Goal: Check status: Check status

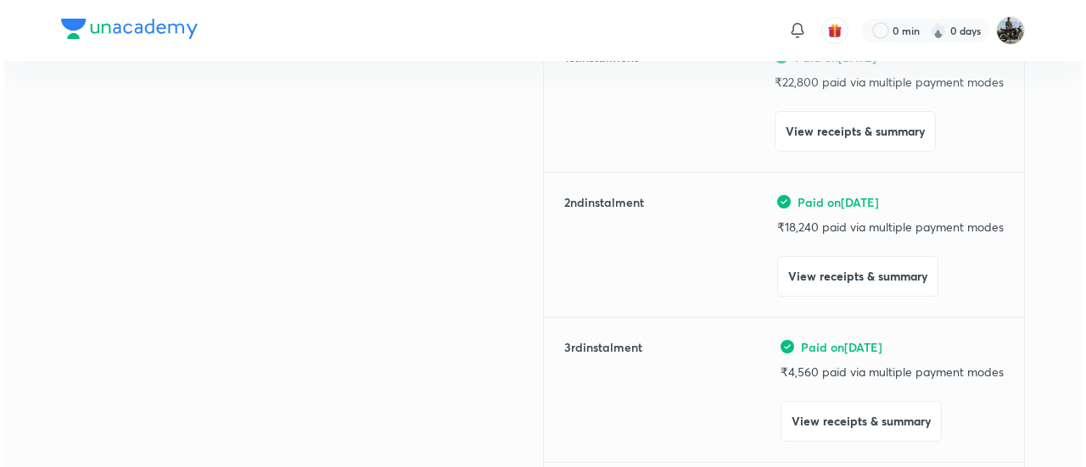
scroll to position [271, 0]
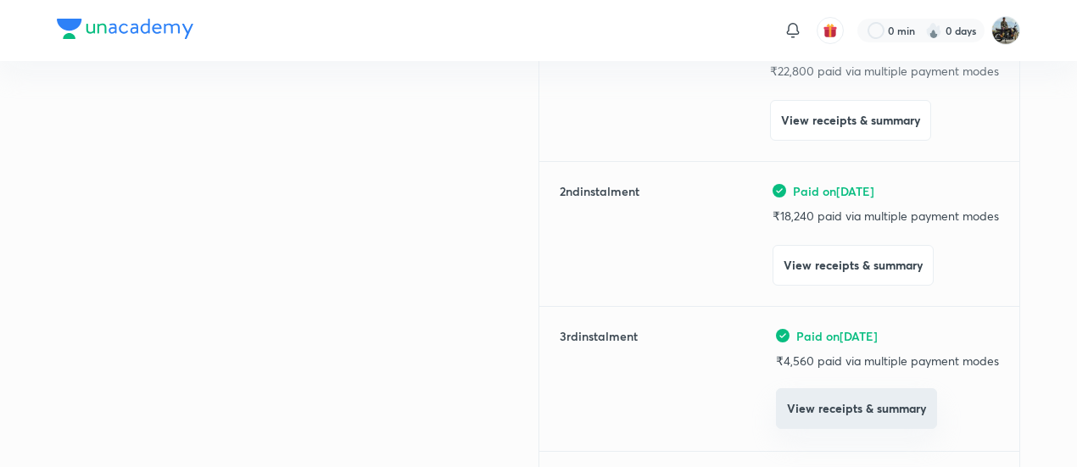
click at [816, 408] on button "View receipts & summary" at bounding box center [856, 409] width 161 height 41
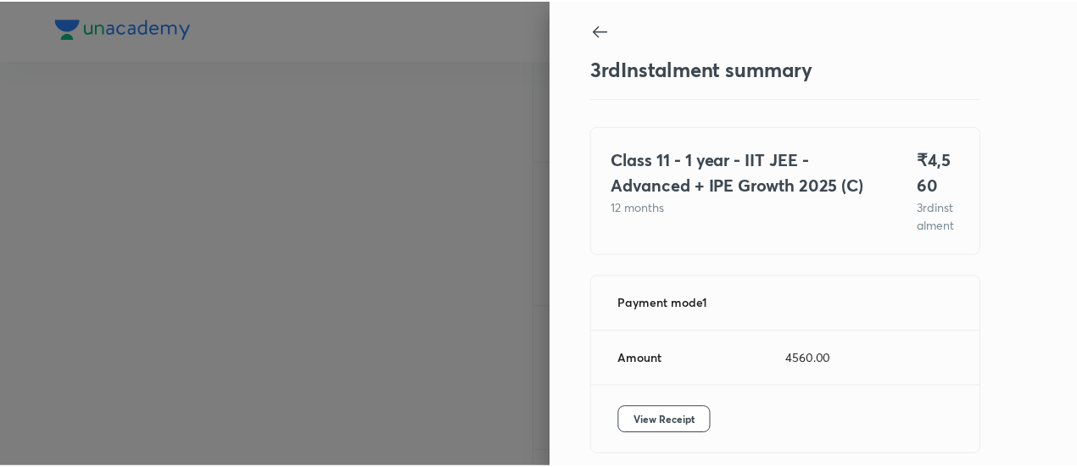
scroll to position [92, 0]
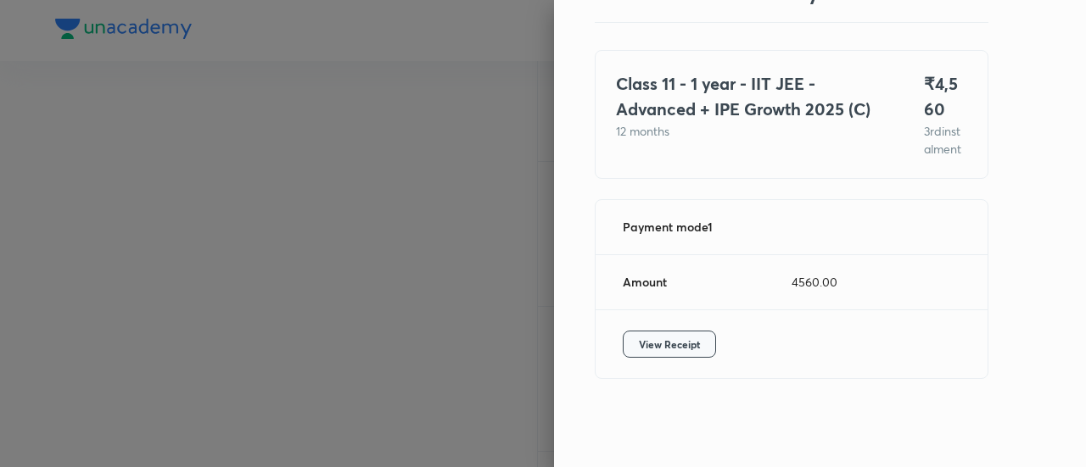
click at [672, 331] on button "View Receipt" at bounding box center [669, 344] width 93 height 27
click at [221, 217] on div at bounding box center [543, 233] width 1086 height 467
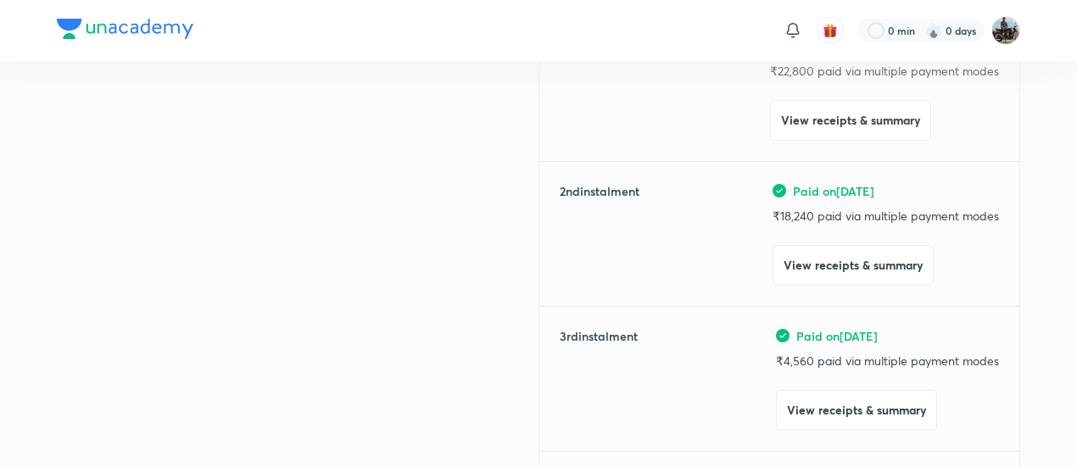
scroll to position [0, 0]
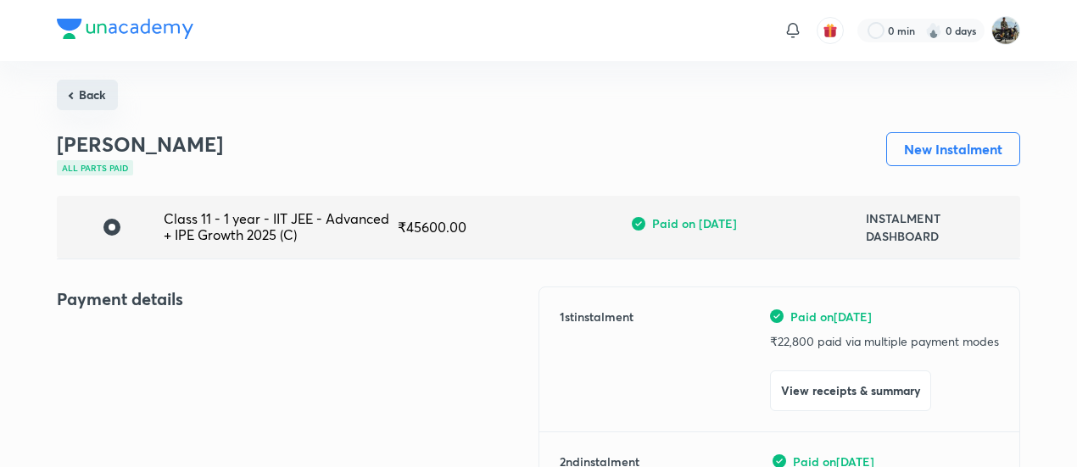
click at [97, 83] on button "Back" at bounding box center [87, 95] width 61 height 31
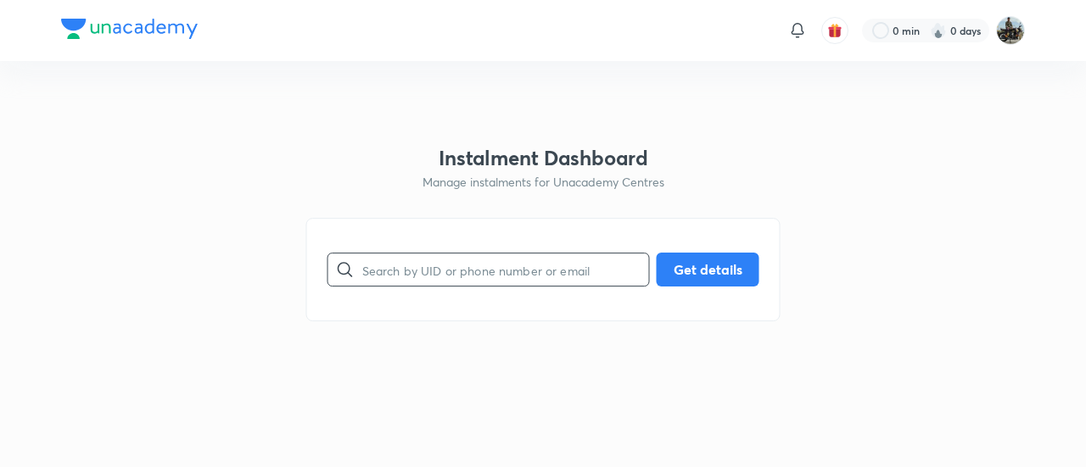
click at [417, 269] on input "text" at bounding box center [505, 270] width 287 height 43
paste input "K0F8N86KV8"
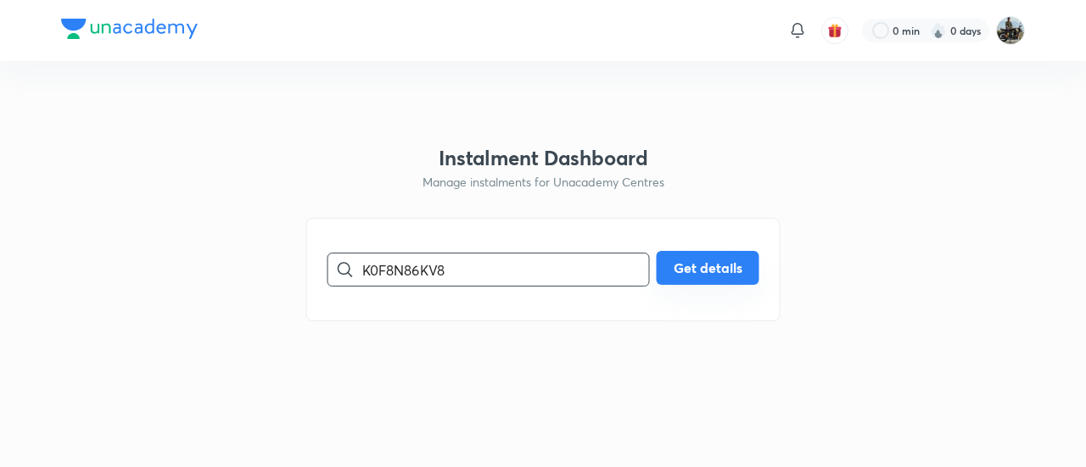
type input "K0F8N86KV8"
click at [687, 268] on button "Get details" at bounding box center [708, 268] width 103 height 34
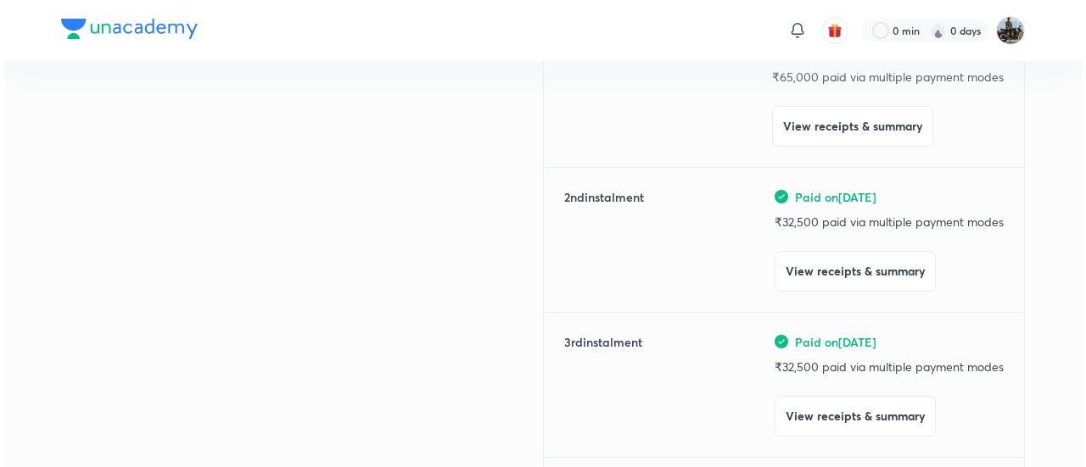
scroll to position [269, 0]
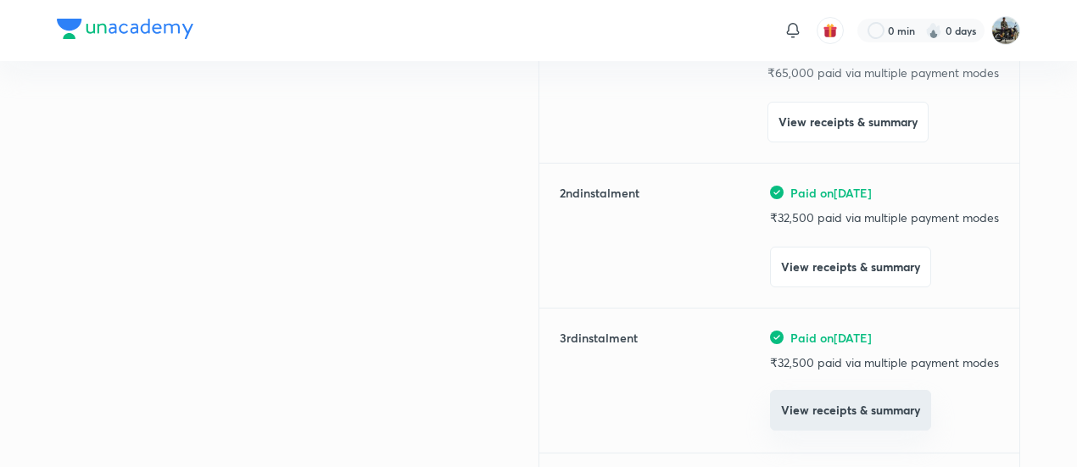
click at [794, 410] on button "View receipts & summary" at bounding box center [850, 410] width 161 height 41
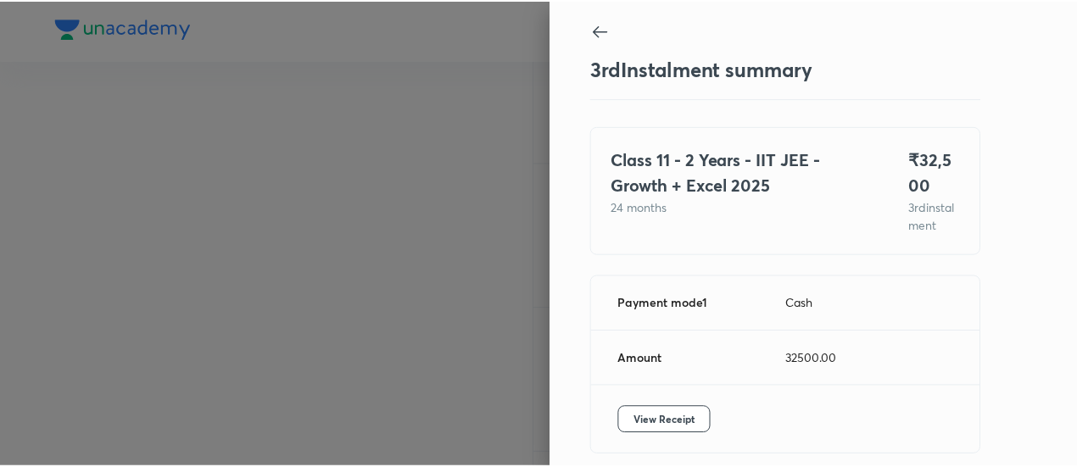
scroll to position [92, 0]
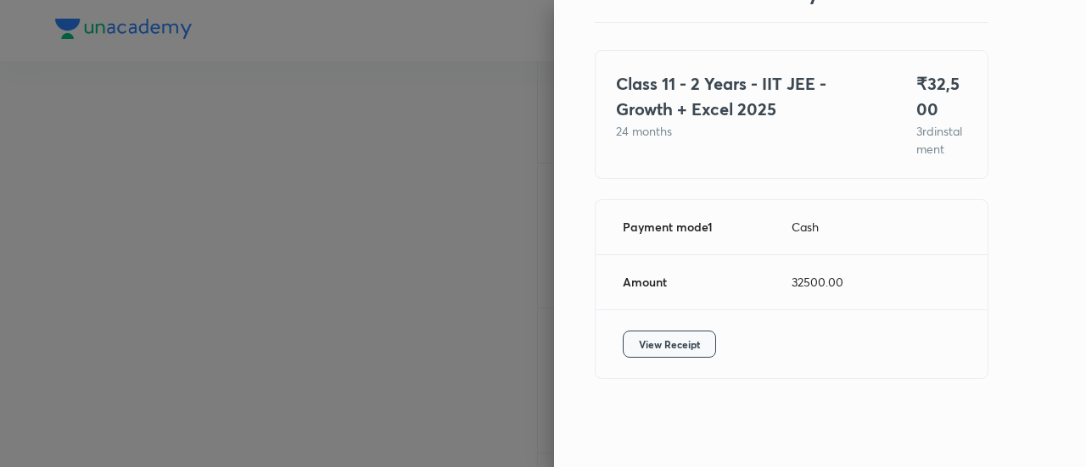
click at [668, 349] on span "View Receipt" at bounding box center [669, 344] width 61 height 17
click at [186, 194] on div at bounding box center [543, 233] width 1086 height 467
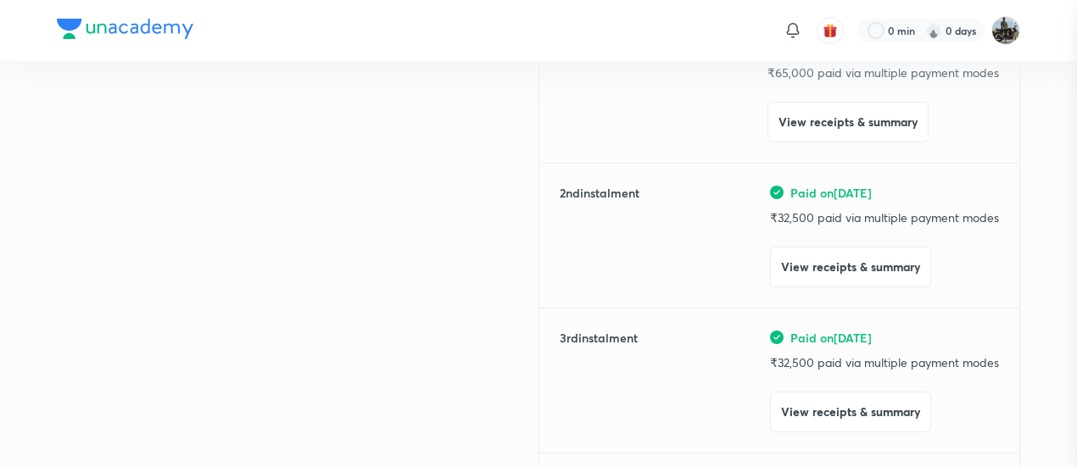
scroll to position [0, 0]
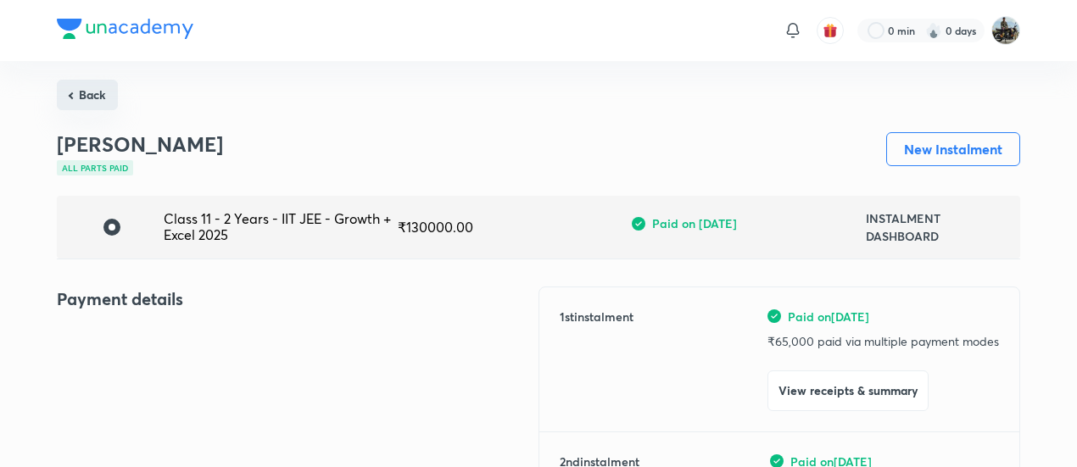
click at [98, 105] on button "Back" at bounding box center [87, 95] width 61 height 31
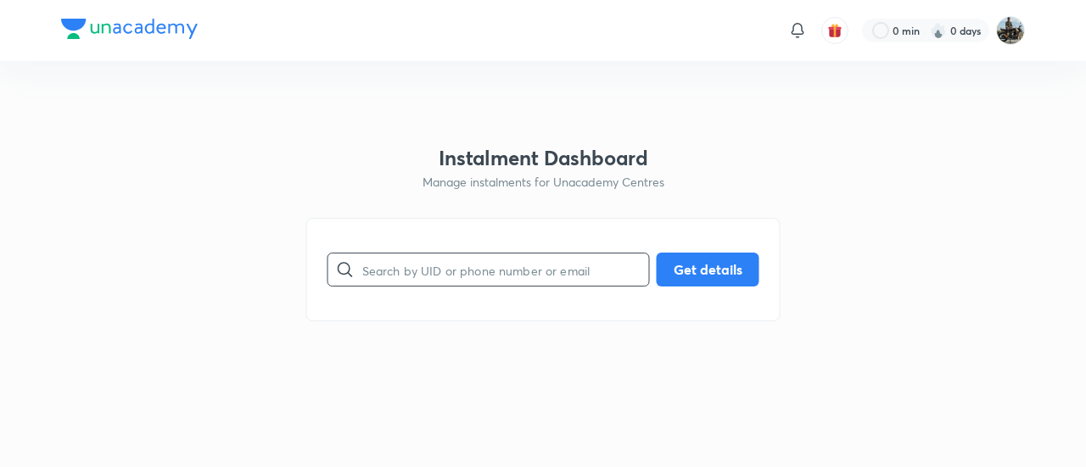
click at [421, 262] on input "text" at bounding box center [505, 270] width 287 height 43
paste input "GK7P86M31J"
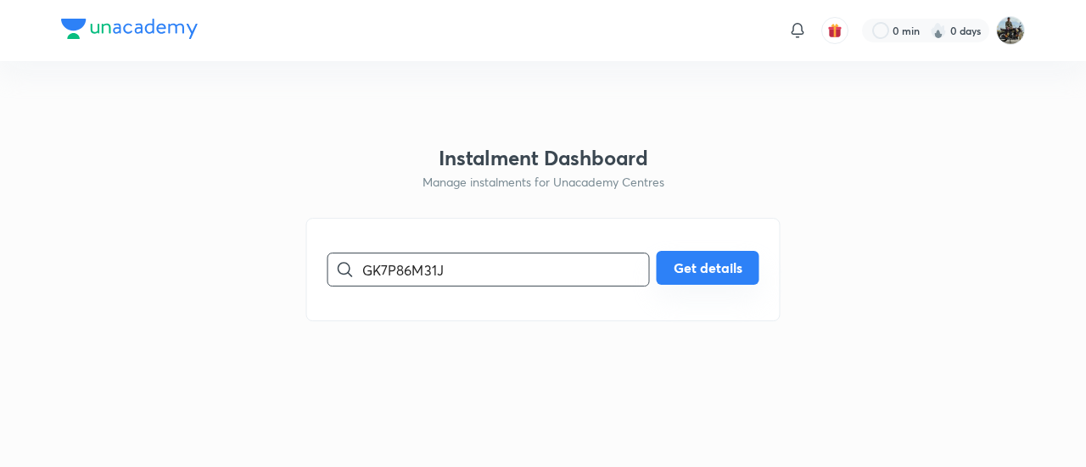
type input "GK7P86M31J"
click at [745, 266] on button "Get details" at bounding box center [708, 268] width 103 height 34
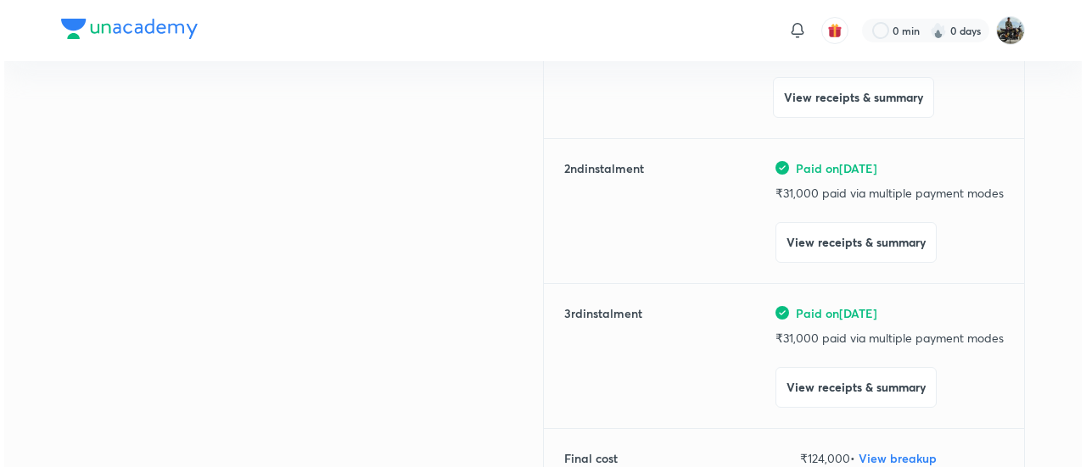
scroll to position [295, 0]
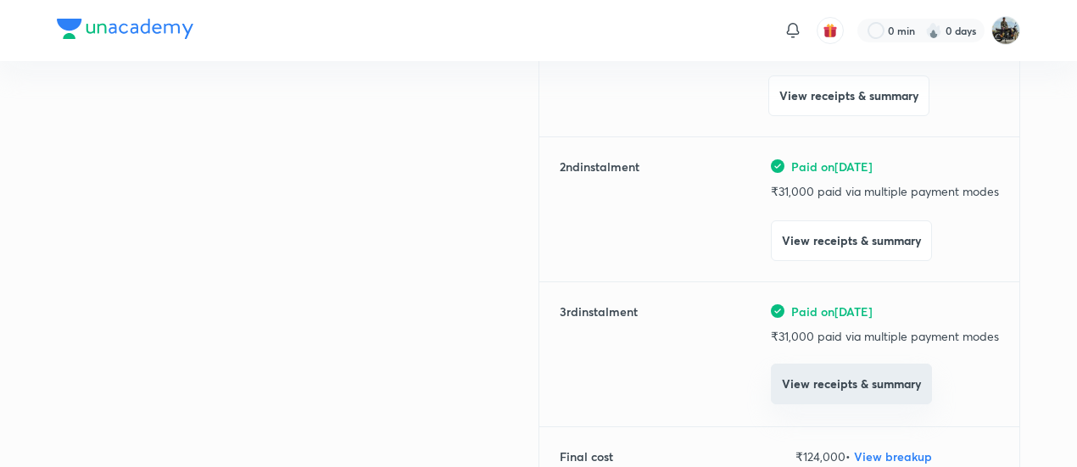
click at [806, 388] on button "View receipts & summary" at bounding box center [851, 384] width 161 height 41
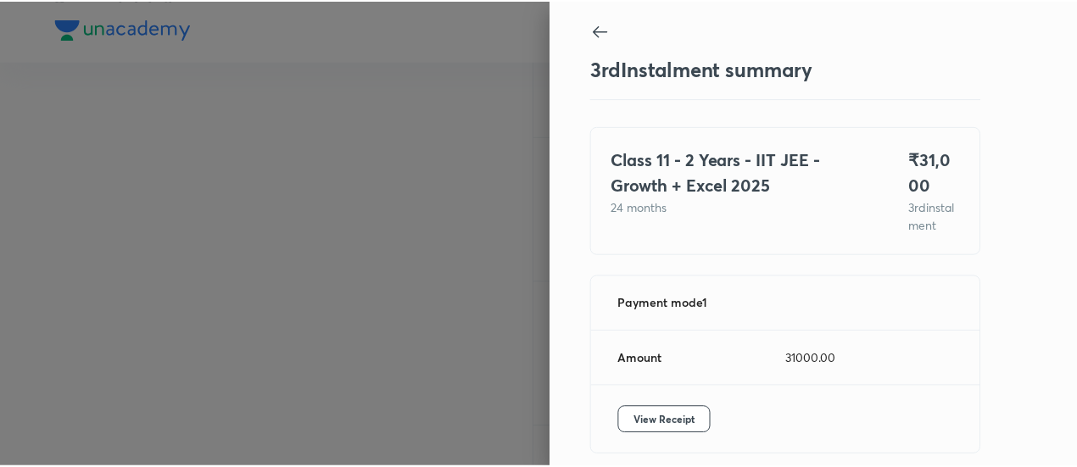
scroll to position [92, 0]
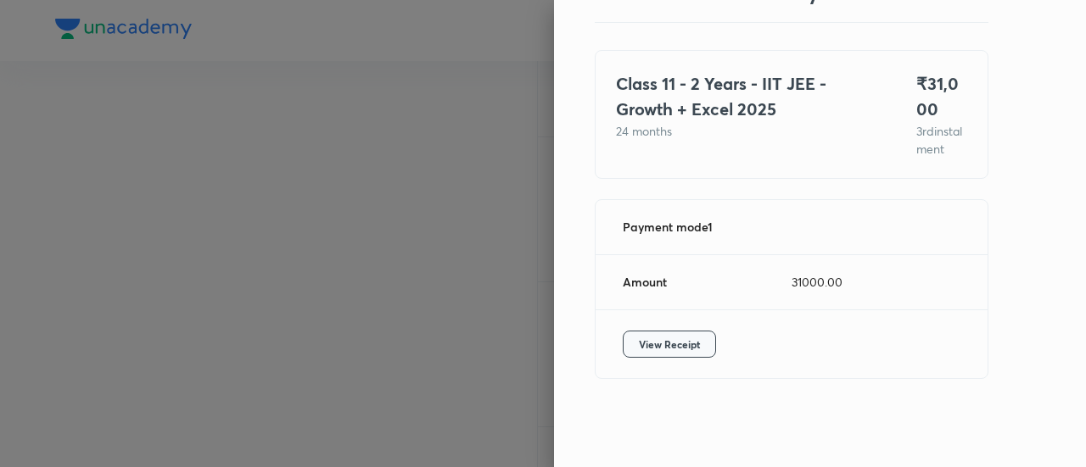
click at [696, 351] on button "View Receipt" at bounding box center [669, 344] width 93 height 27
click at [182, 183] on div at bounding box center [543, 233] width 1086 height 467
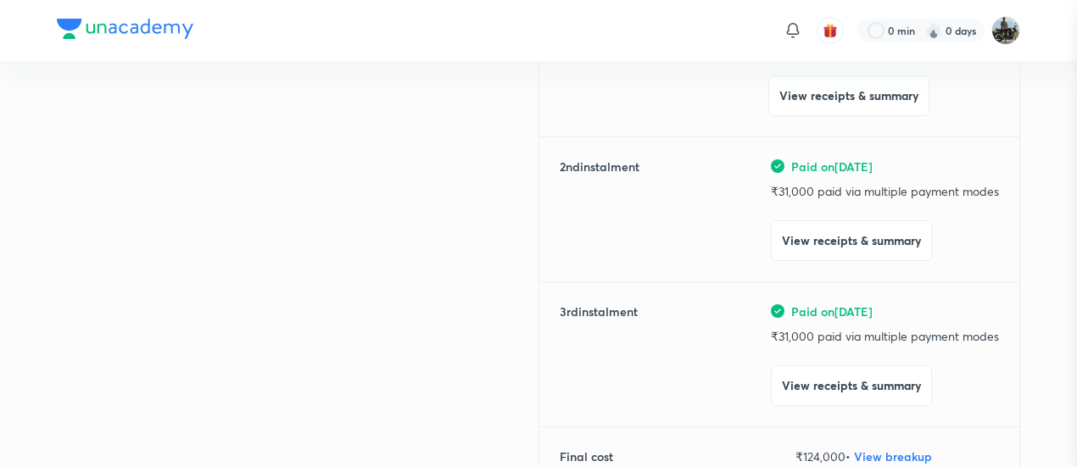
click at [182, 183] on div at bounding box center [538, 233] width 1077 height 467
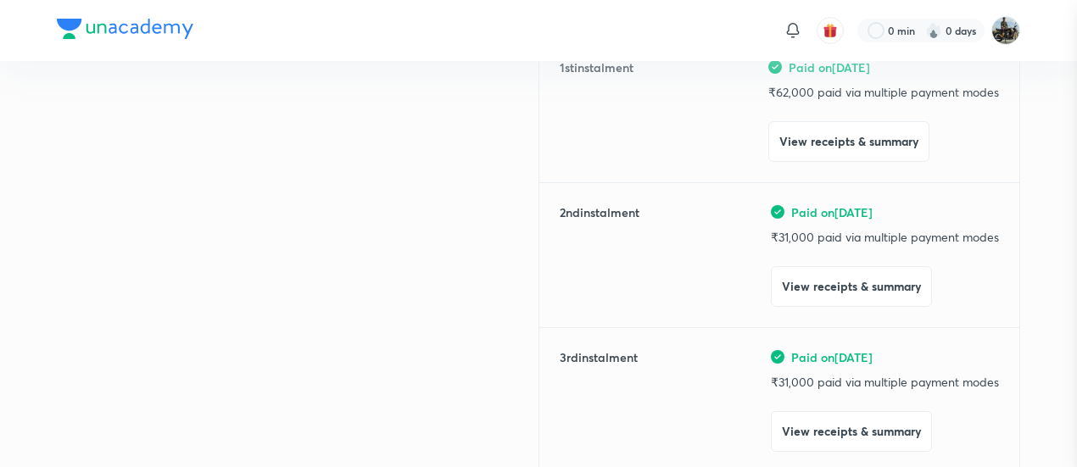
scroll to position [0, 0]
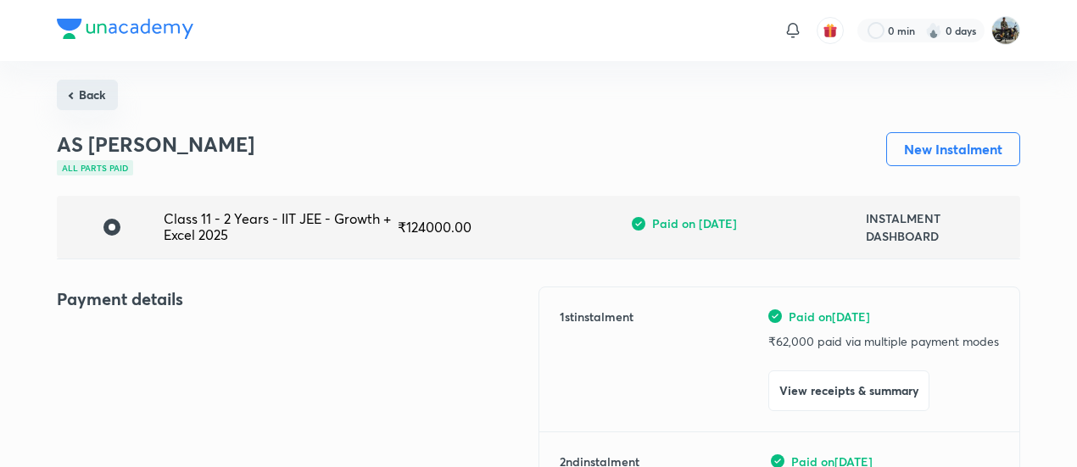
click at [90, 94] on button "Back" at bounding box center [87, 95] width 61 height 31
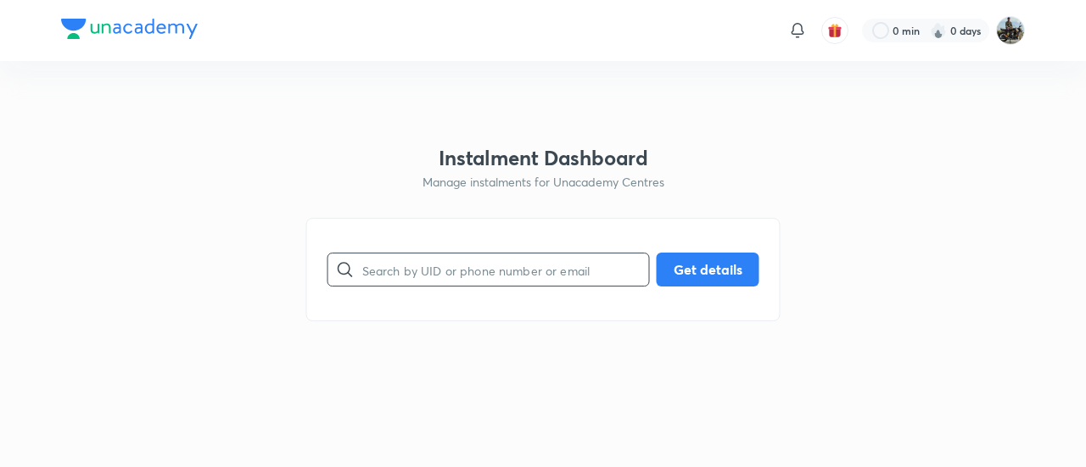
click at [477, 281] on input "text" at bounding box center [505, 270] width 287 height 43
paste input "HZ3ZWMJRVC"
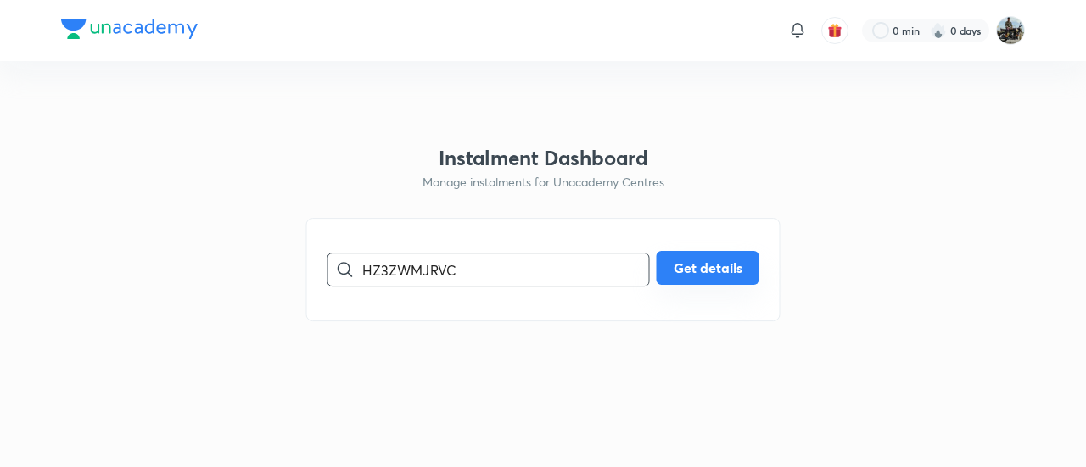
type input "HZ3ZWMJRVC"
click at [699, 268] on button "Get details" at bounding box center [708, 268] width 103 height 34
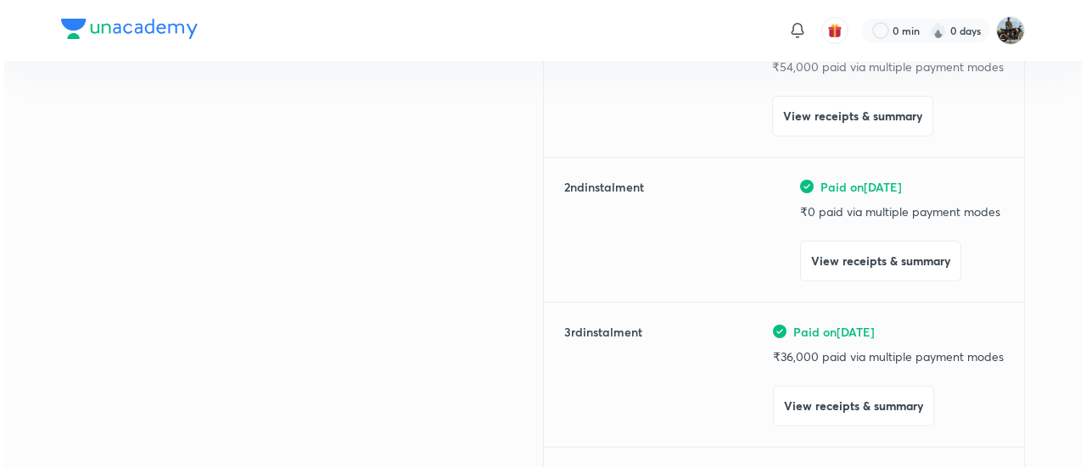
scroll to position [280, 0]
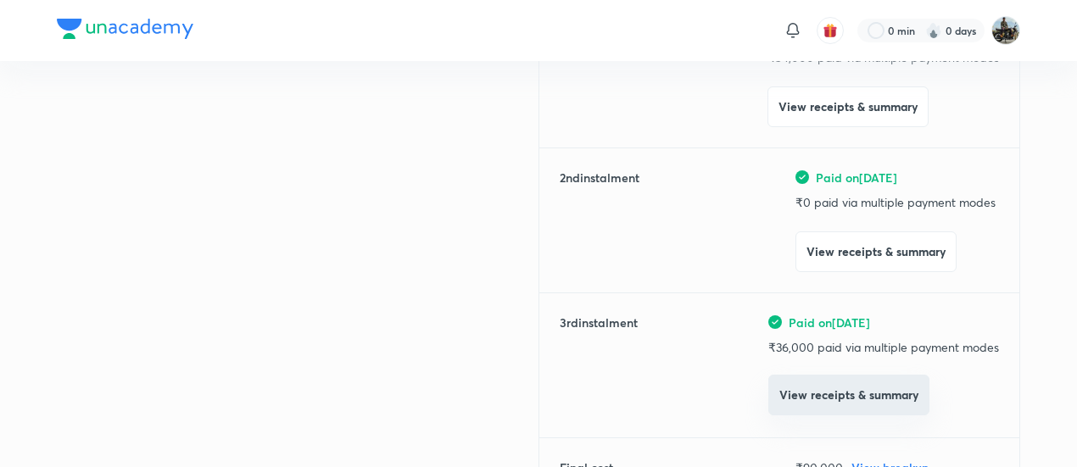
click at [792, 395] on button "View receipts & summary" at bounding box center [849, 395] width 161 height 41
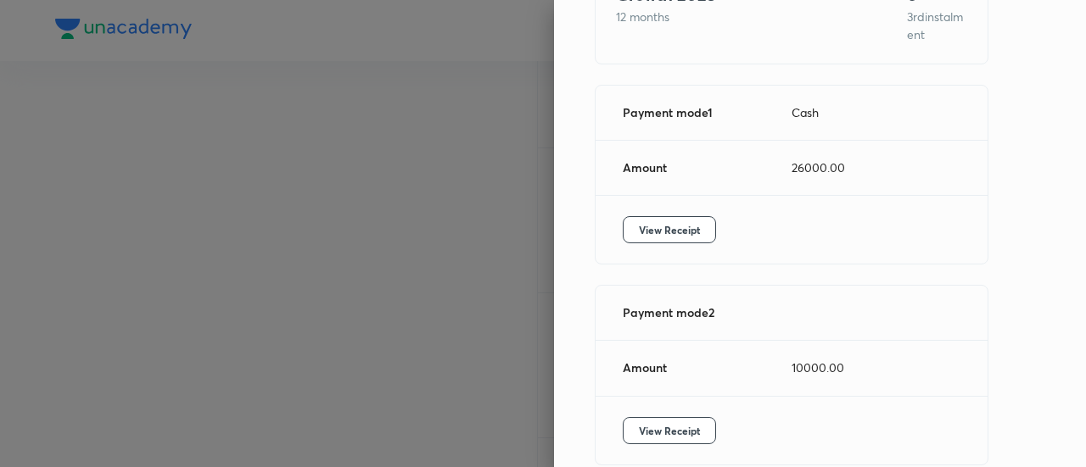
scroll to position [199, 0]
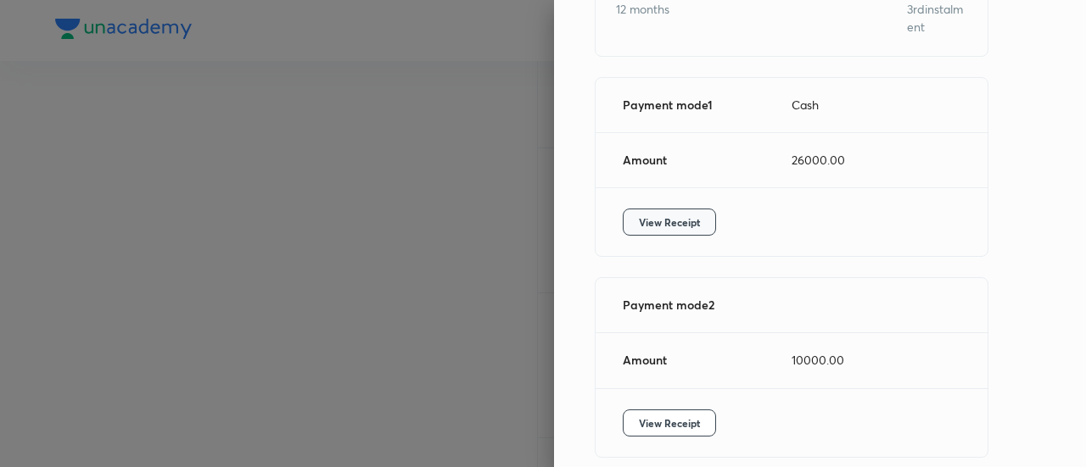
click at [650, 216] on span "View Receipt" at bounding box center [669, 222] width 61 height 17
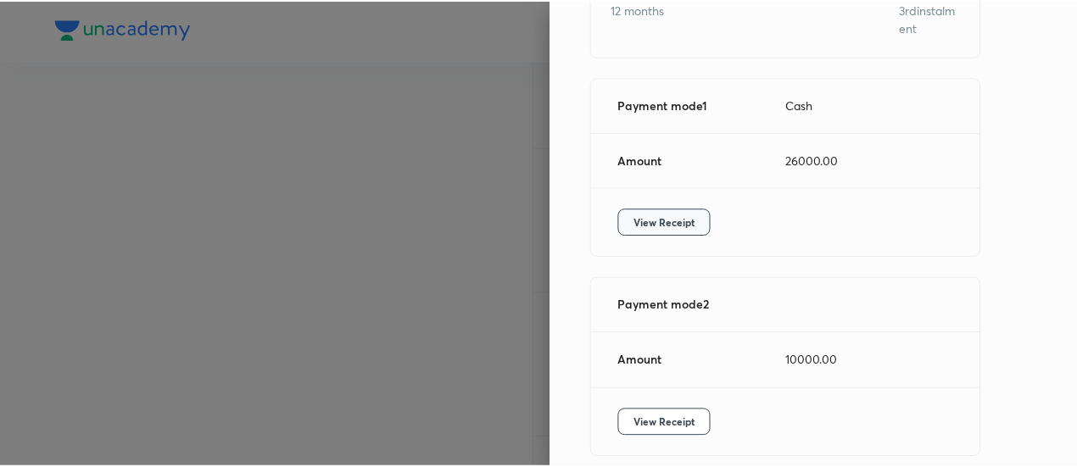
scroll to position [274, 0]
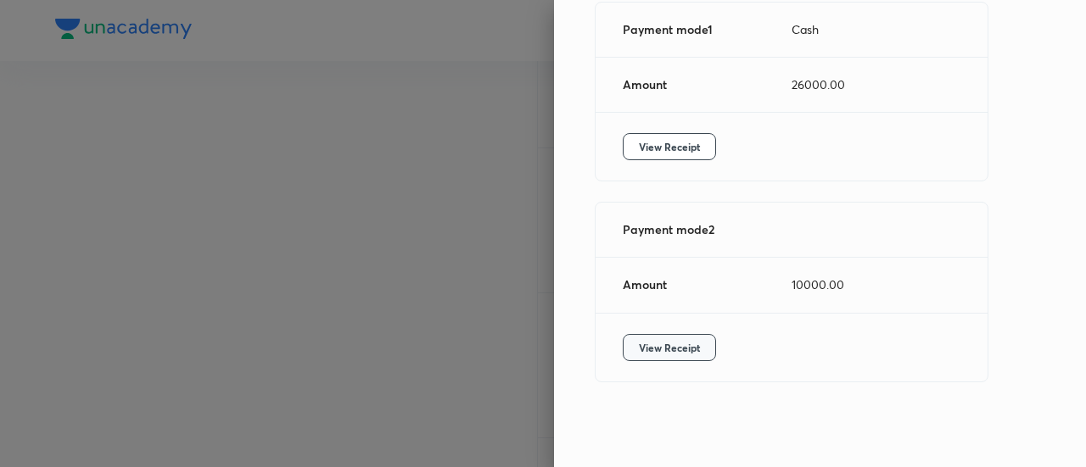
click at [639, 344] on span "View Receipt" at bounding box center [669, 347] width 61 height 17
click at [199, 159] on div at bounding box center [543, 233] width 1086 height 467
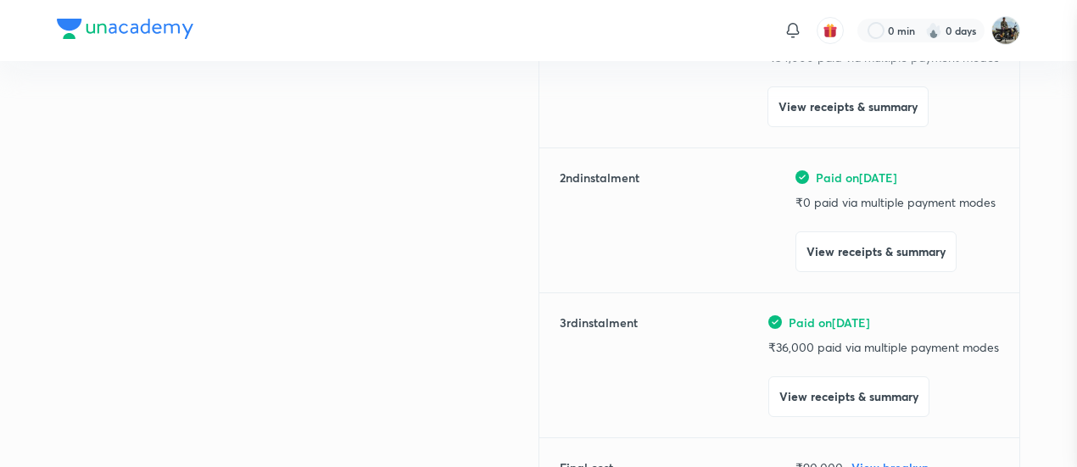
scroll to position [0, 0]
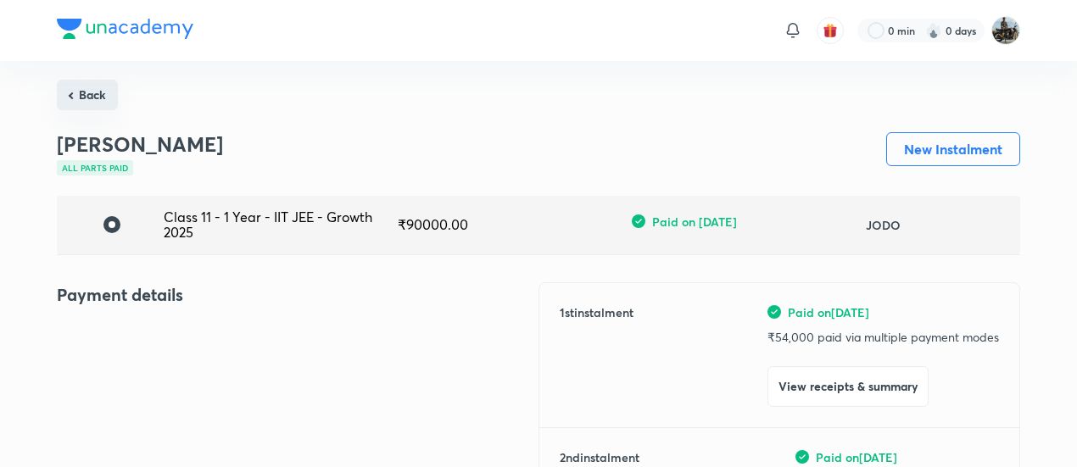
click at [79, 92] on button "Back" at bounding box center [87, 95] width 61 height 31
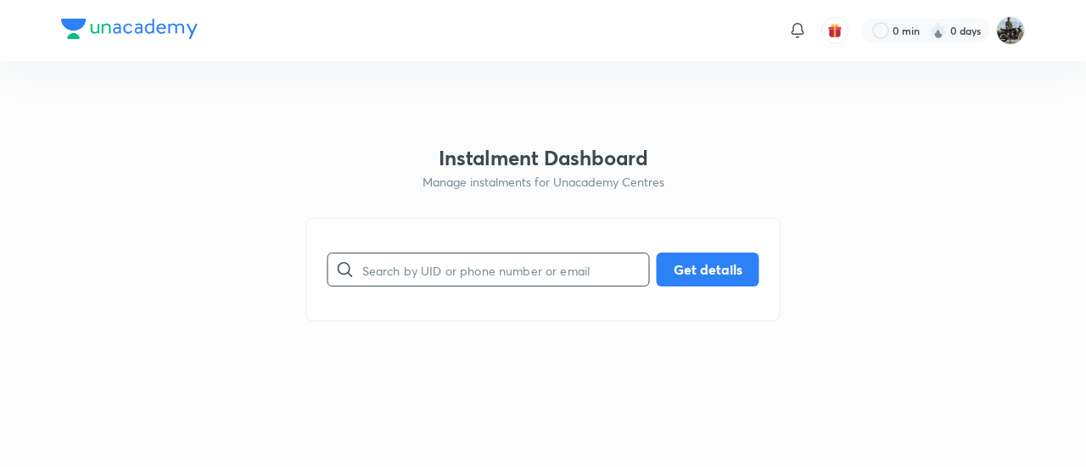
click at [449, 251] on input "text" at bounding box center [505, 270] width 287 height 43
paste input "6USSEJNL84"
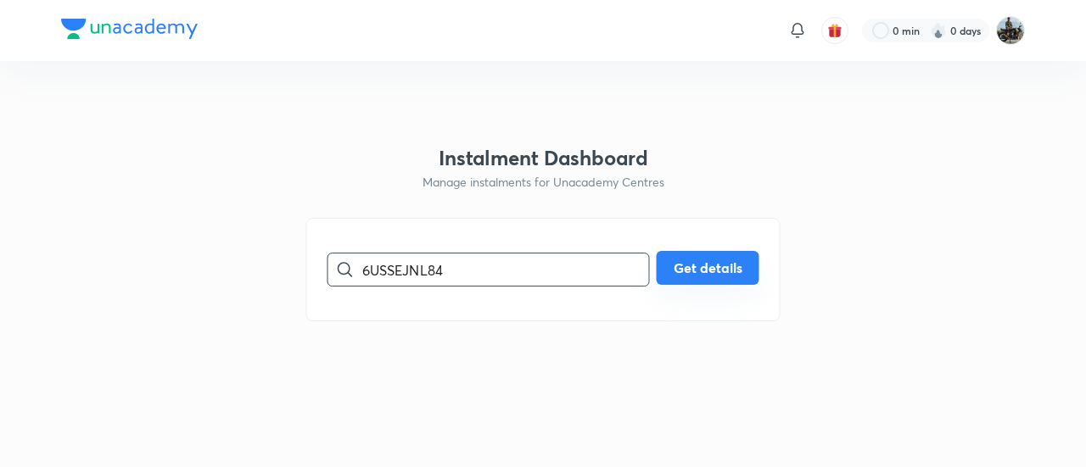
type input "6USSEJNL84"
click at [699, 266] on button "Get details" at bounding box center [708, 268] width 103 height 34
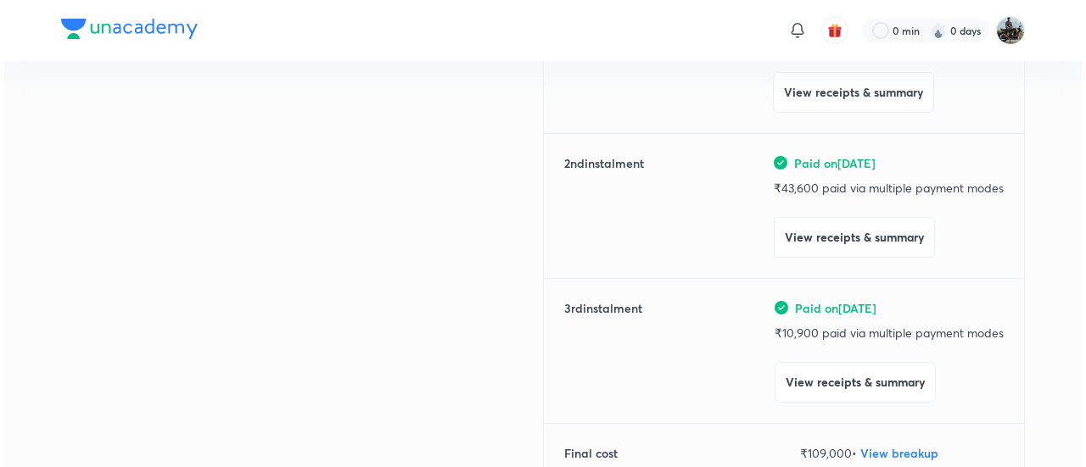
scroll to position [300, 0]
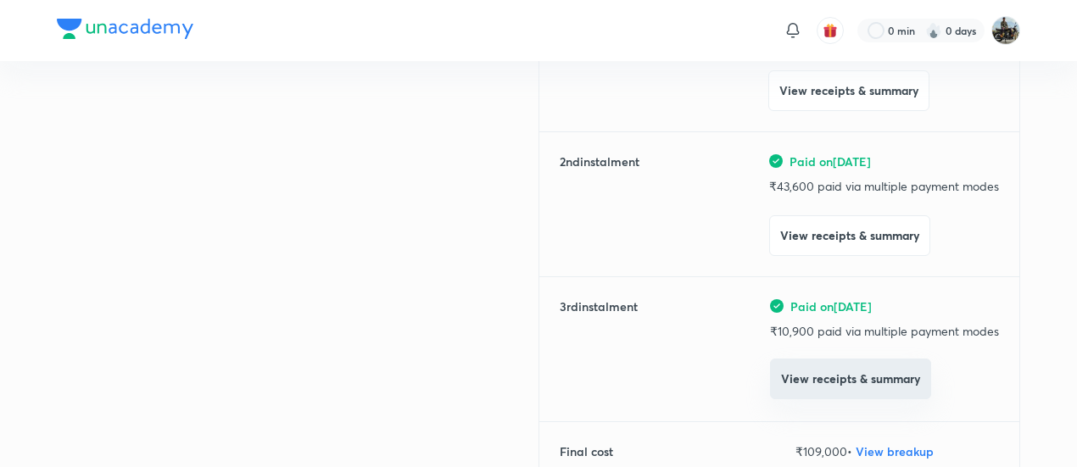
click at [797, 378] on button "View receipts & summary" at bounding box center [850, 379] width 161 height 41
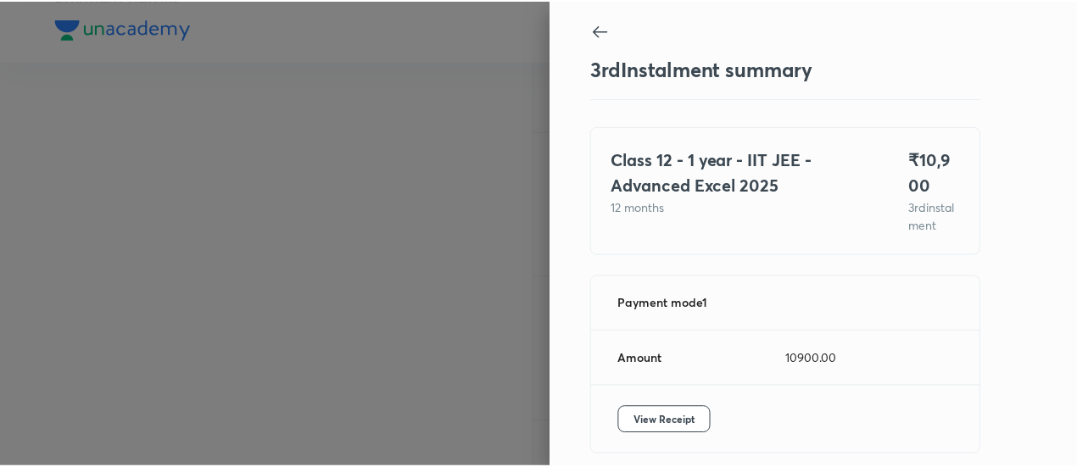
scroll to position [92, 0]
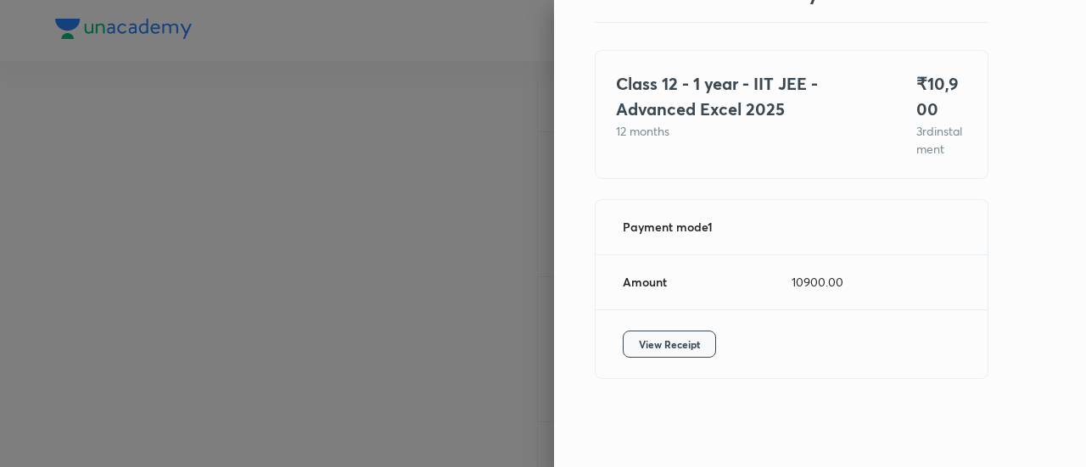
click at [639, 344] on span "View Receipt" at bounding box center [669, 344] width 61 height 17
click at [244, 355] on div at bounding box center [543, 233] width 1086 height 467
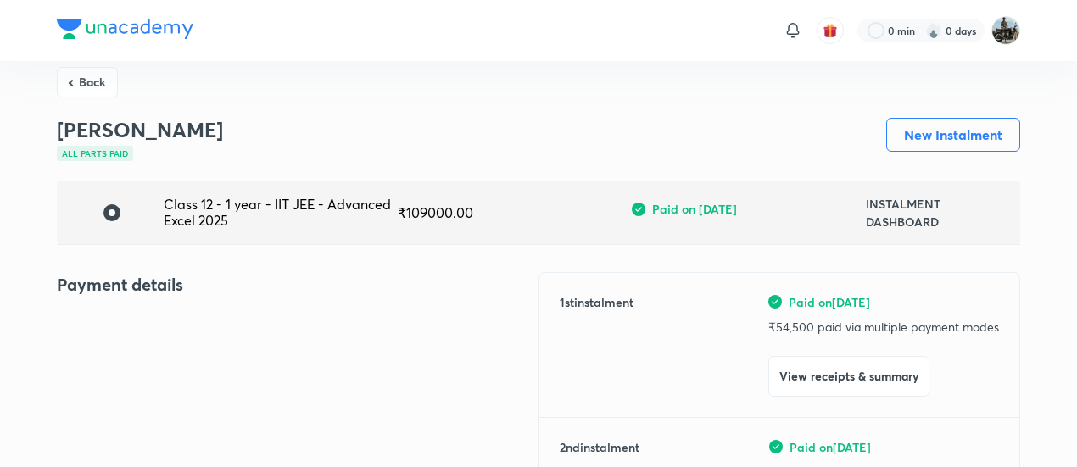
scroll to position [0, 0]
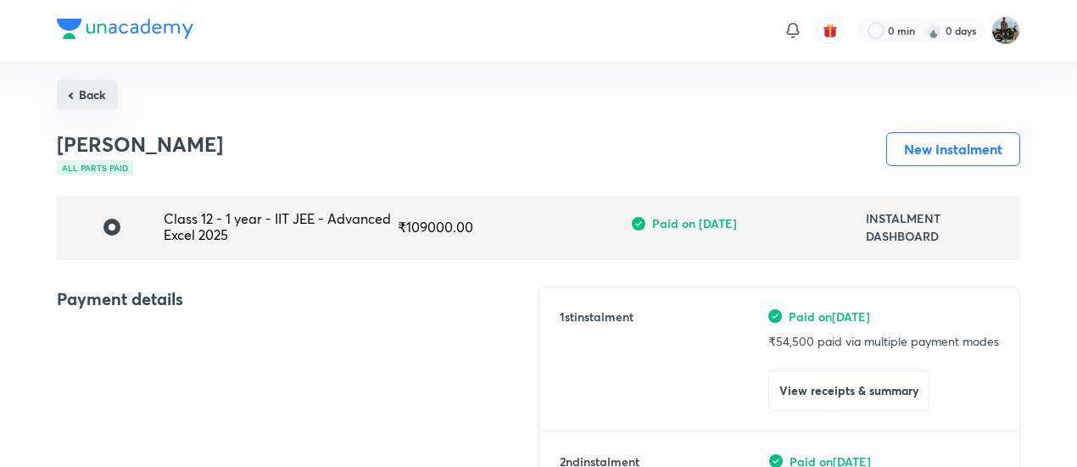
click at [89, 86] on button "Back" at bounding box center [87, 95] width 61 height 31
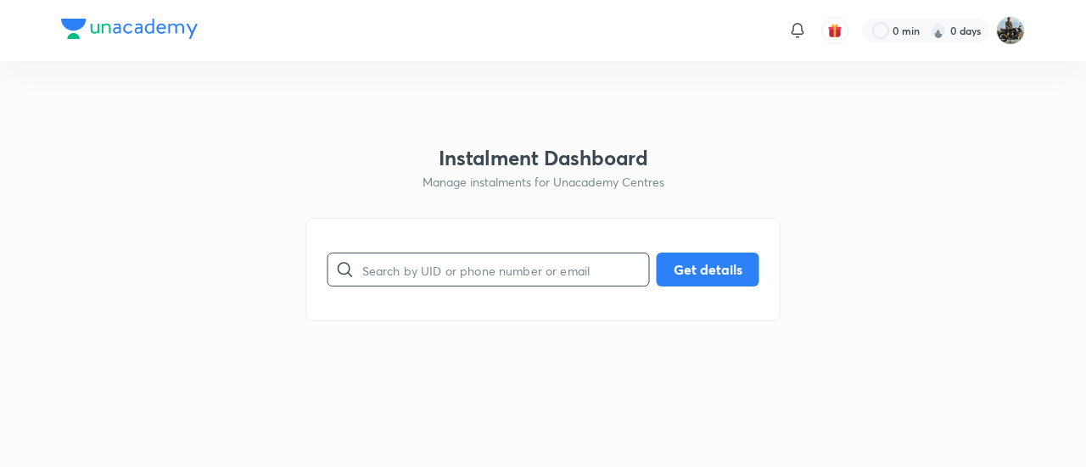
drag, startPoint x: 511, startPoint y: 299, endPoint x: 489, endPoint y: 280, distance: 28.9
click at [489, 280] on div "​ Get details" at bounding box center [543, 269] width 474 height 103
click at [489, 280] on input "text" at bounding box center [505, 270] width 287 height 43
paste input "W42LYELCN2"
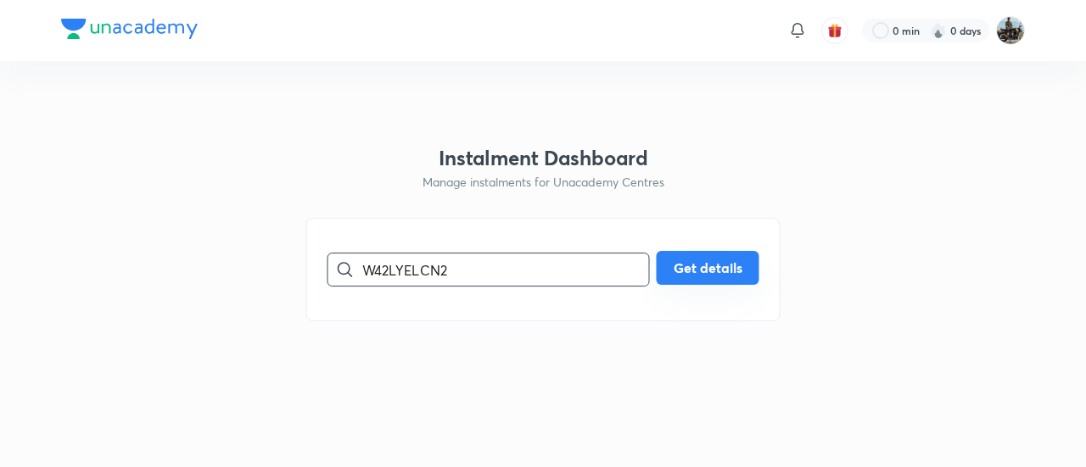
type input "W42LYELCN2"
click at [687, 258] on button "Get details" at bounding box center [708, 268] width 103 height 34
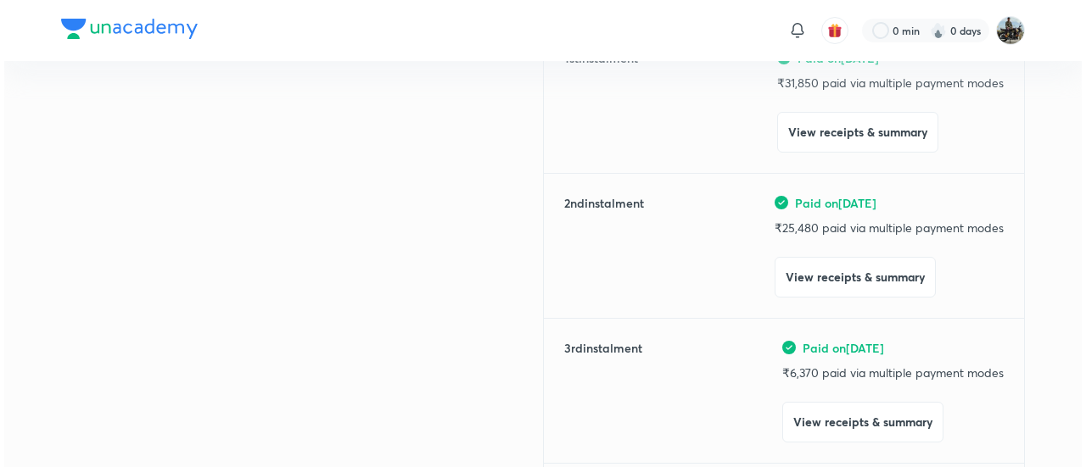
scroll to position [276, 0]
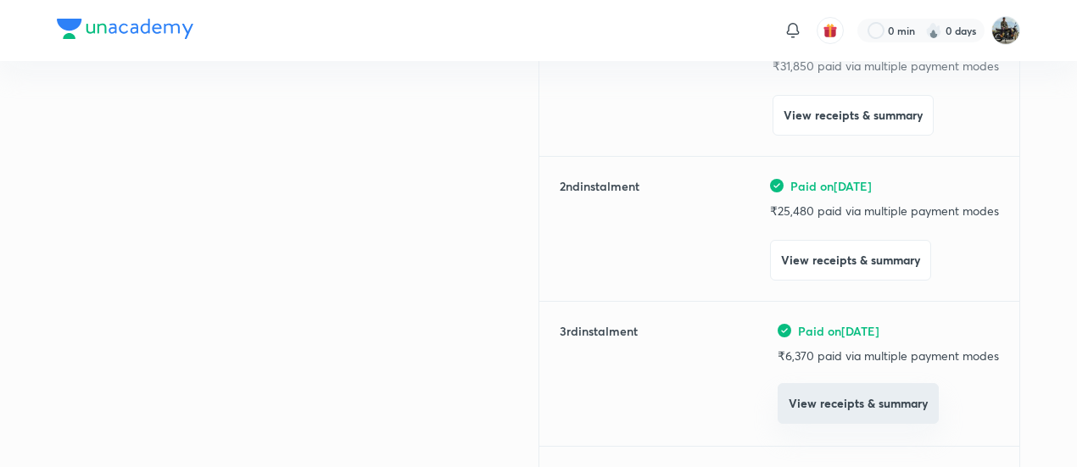
click at [843, 418] on button "View receipts & summary" at bounding box center [858, 403] width 161 height 41
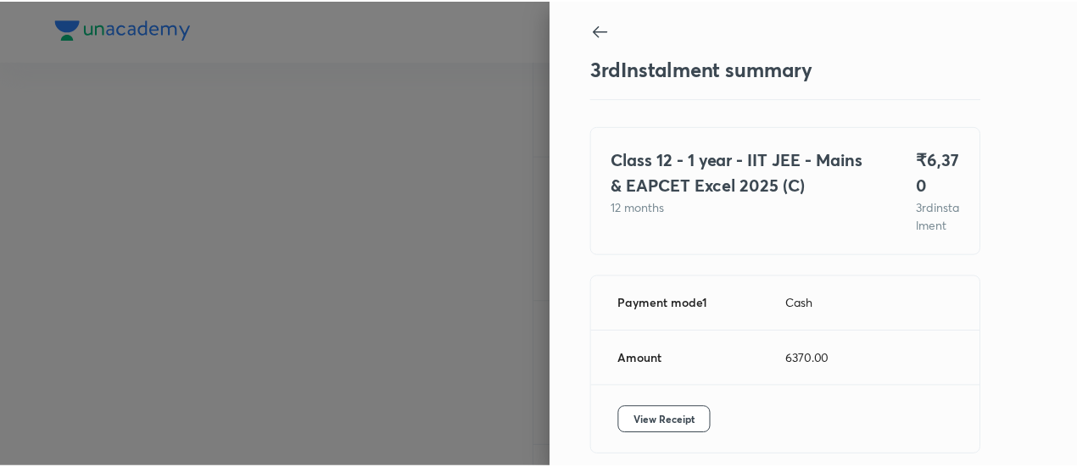
scroll to position [92, 0]
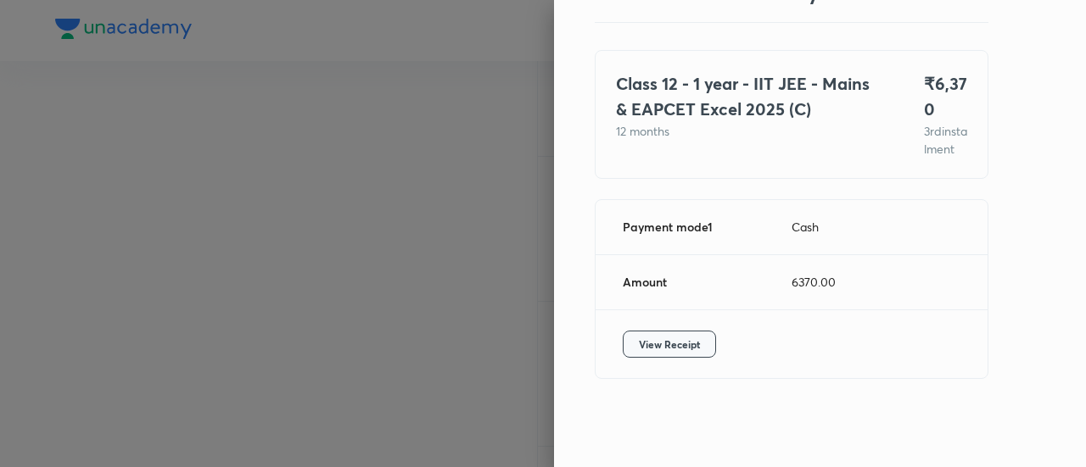
click at [660, 340] on span "View Receipt" at bounding box center [669, 344] width 61 height 17
click at [288, 116] on div at bounding box center [543, 233] width 1086 height 467
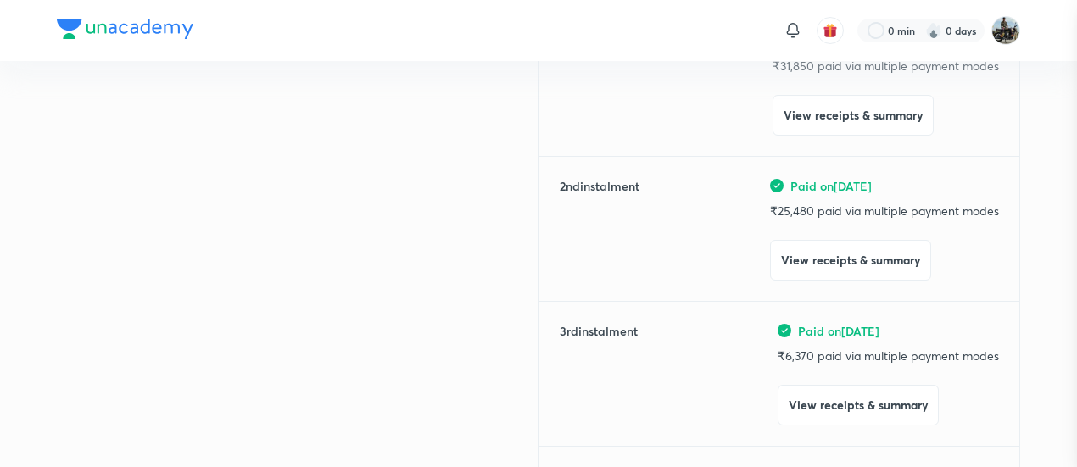
click at [288, 116] on div at bounding box center [538, 233] width 1077 height 467
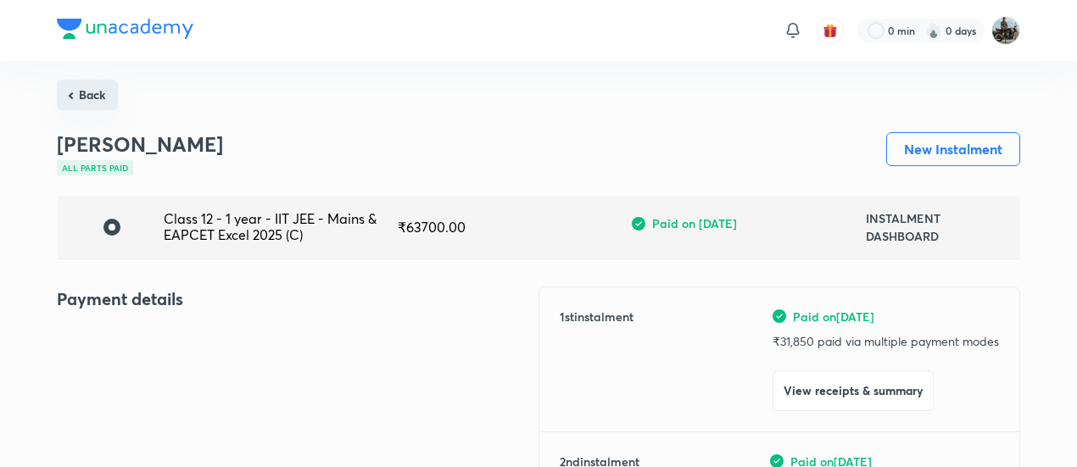
click at [87, 87] on button "Back" at bounding box center [87, 95] width 61 height 31
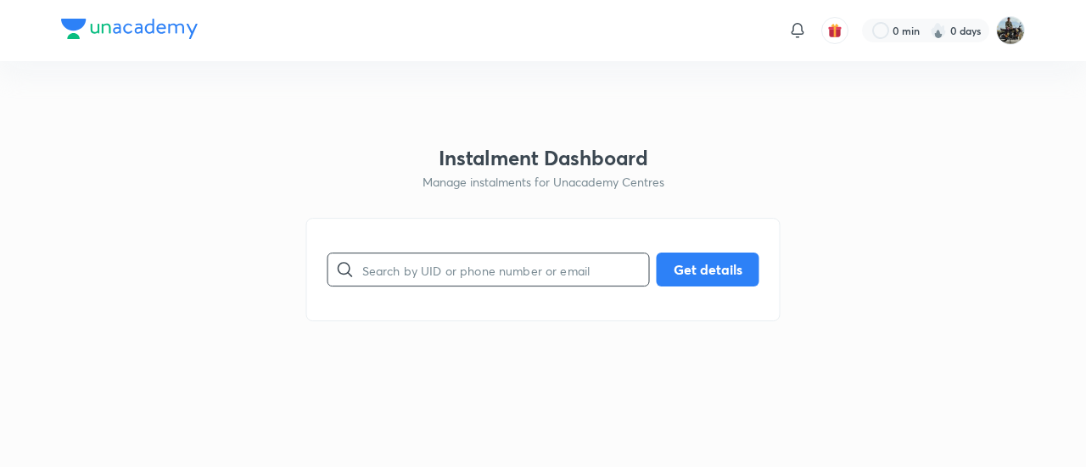
click at [465, 272] on input "text" at bounding box center [505, 270] width 287 height 43
paste input "87F70WE5JU"
click at [465, 272] on input "87F70WE5JU" at bounding box center [505, 270] width 287 height 43
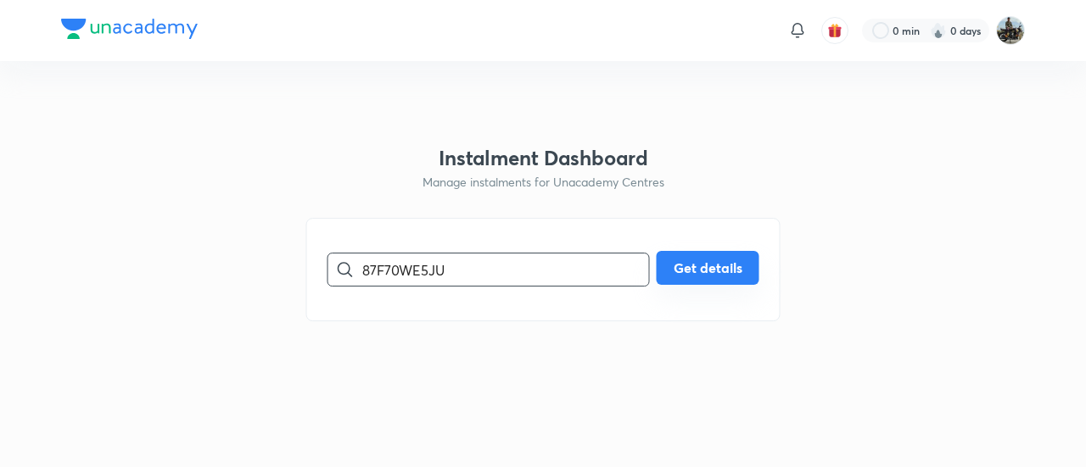
type input "87F70WE5JU"
click at [713, 273] on button "Get details" at bounding box center [708, 268] width 103 height 34
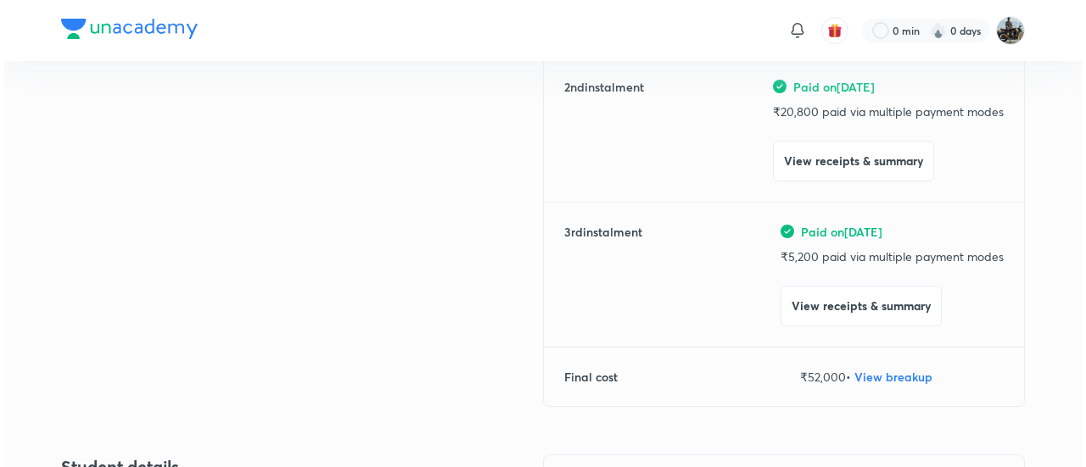
scroll to position [378, 0]
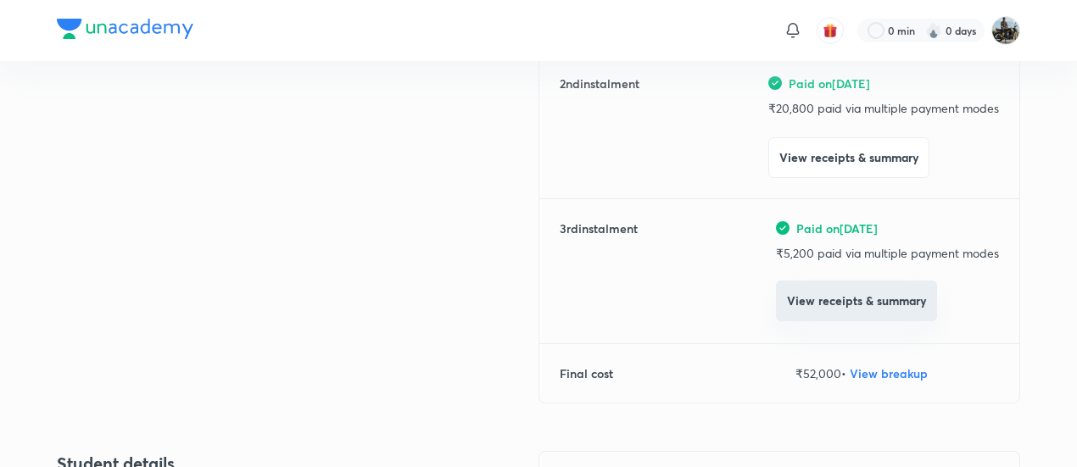
click at [805, 305] on button "View receipts & summary" at bounding box center [856, 301] width 161 height 41
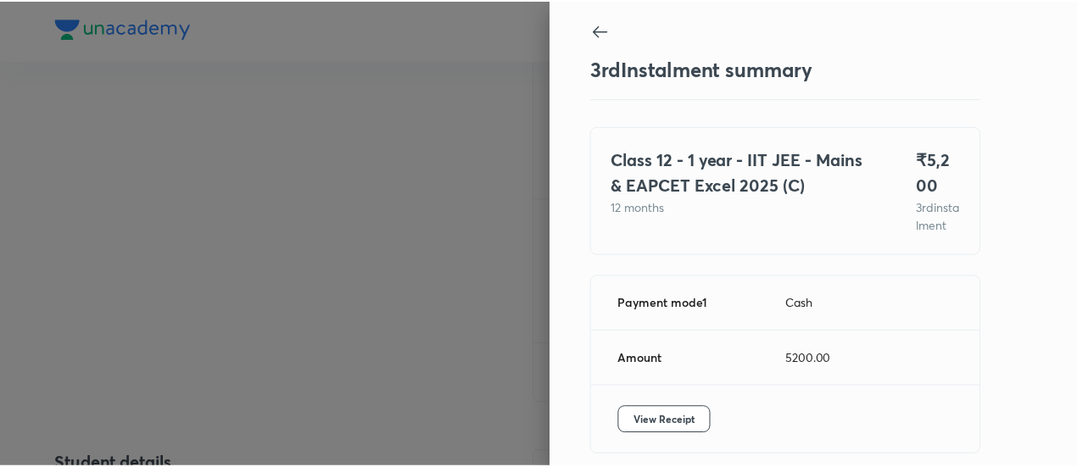
scroll to position [92, 0]
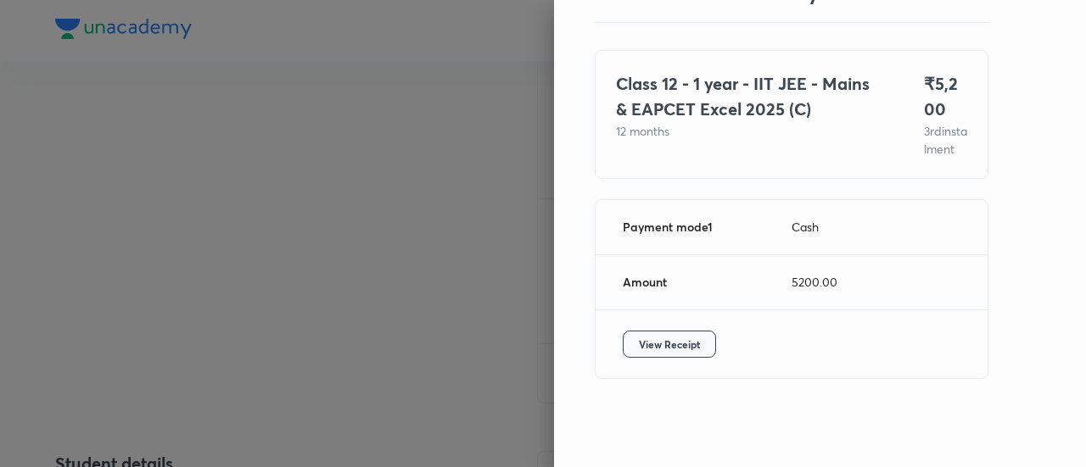
click at [644, 333] on button "View Receipt" at bounding box center [669, 344] width 93 height 27
click at [153, 171] on div at bounding box center [543, 233] width 1086 height 467
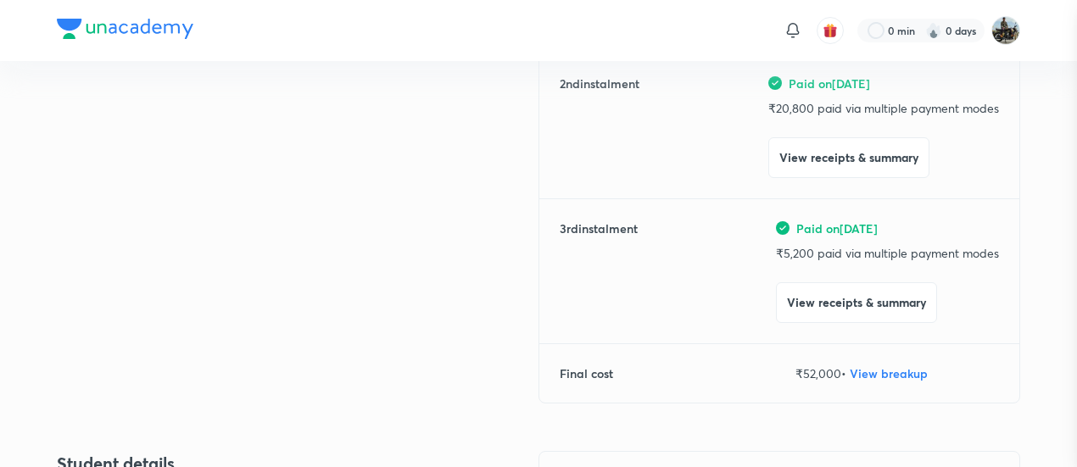
click at [153, 171] on div at bounding box center [538, 233] width 1077 height 467
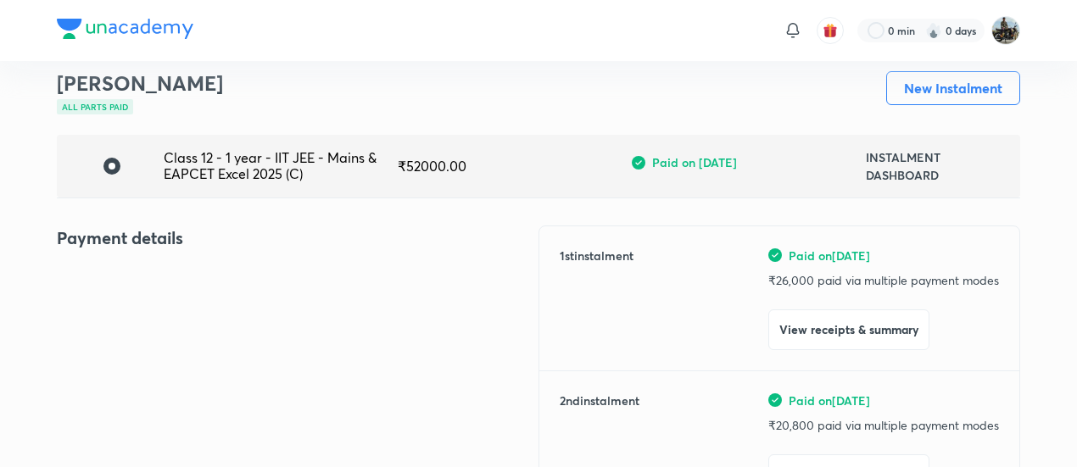
scroll to position [0, 0]
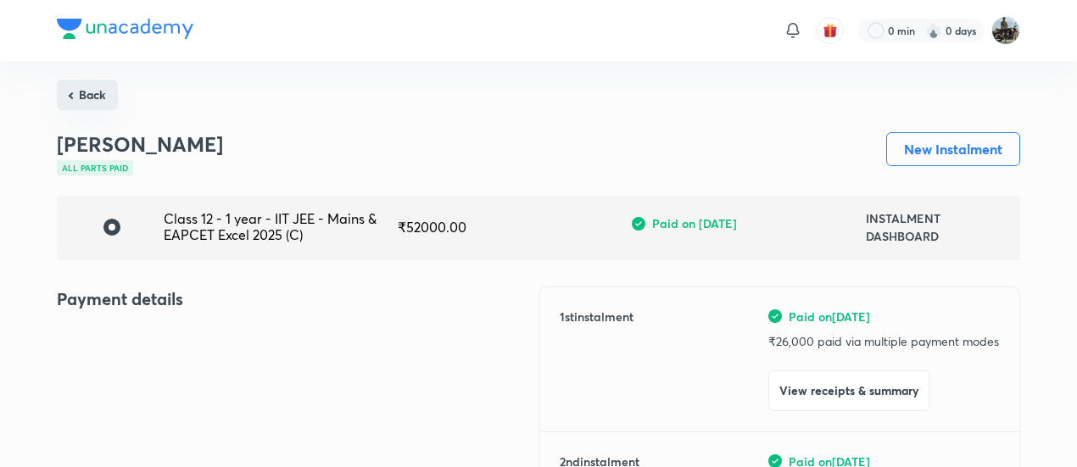
click at [95, 91] on button "Back" at bounding box center [87, 95] width 61 height 31
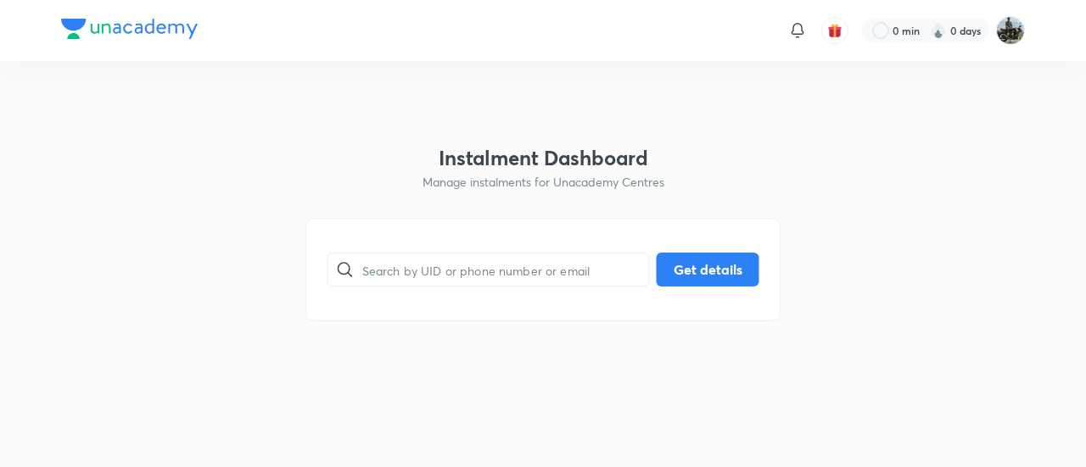
click at [440, 248] on div "​ Get details" at bounding box center [543, 269] width 474 height 103
click at [434, 274] on input "text" at bounding box center [505, 270] width 287 height 43
paste input "IWMGDAREEU"
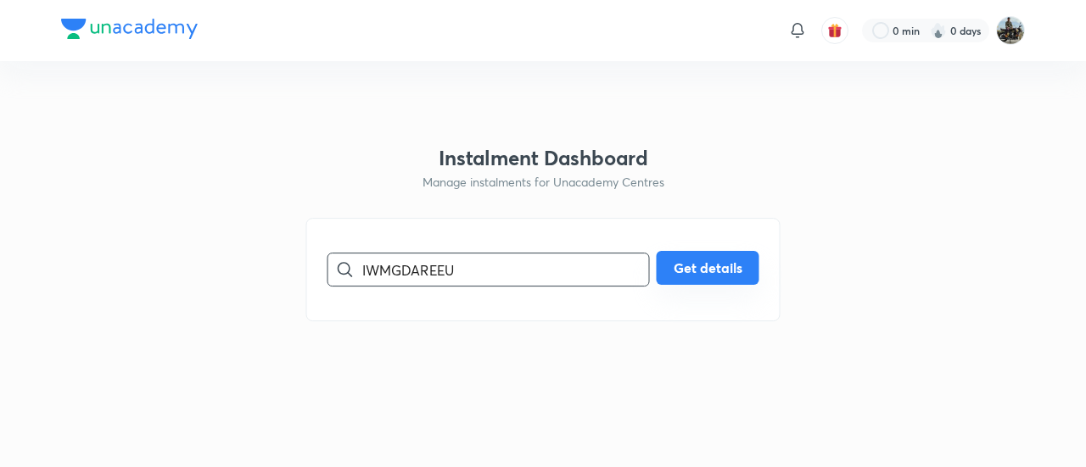
type input "IWMGDAREEU"
click at [726, 274] on button "Get details" at bounding box center [708, 268] width 103 height 34
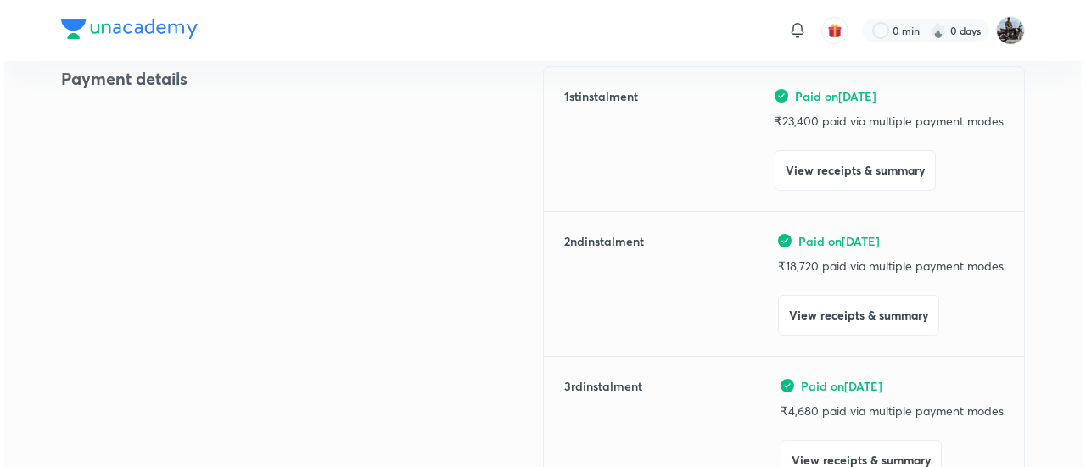
scroll to position [239, 0]
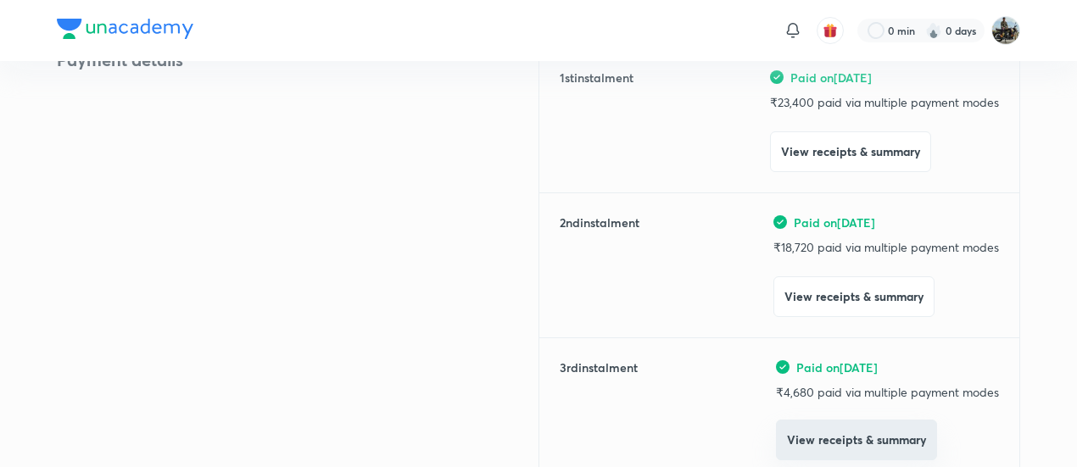
click at [806, 436] on button "View receipts & summary" at bounding box center [856, 440] width 161 height 41
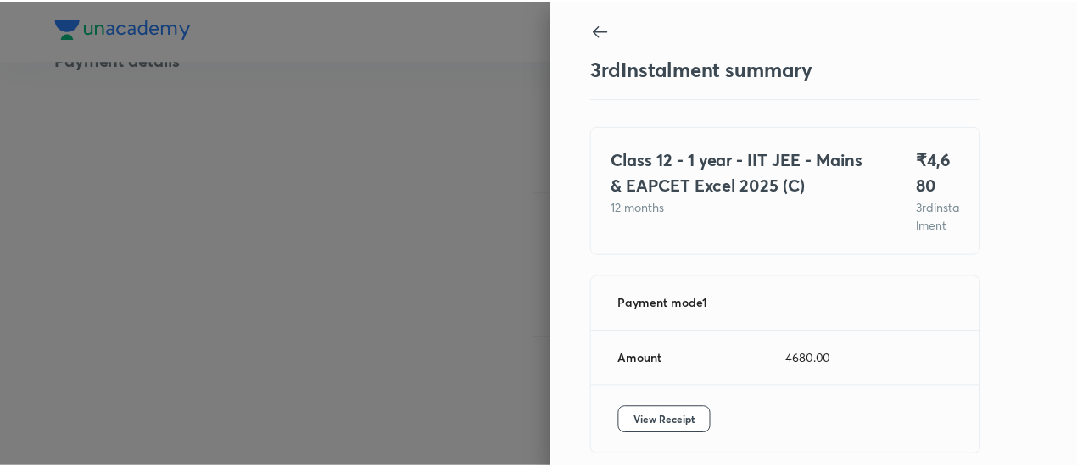
scroll to position [92, 0]
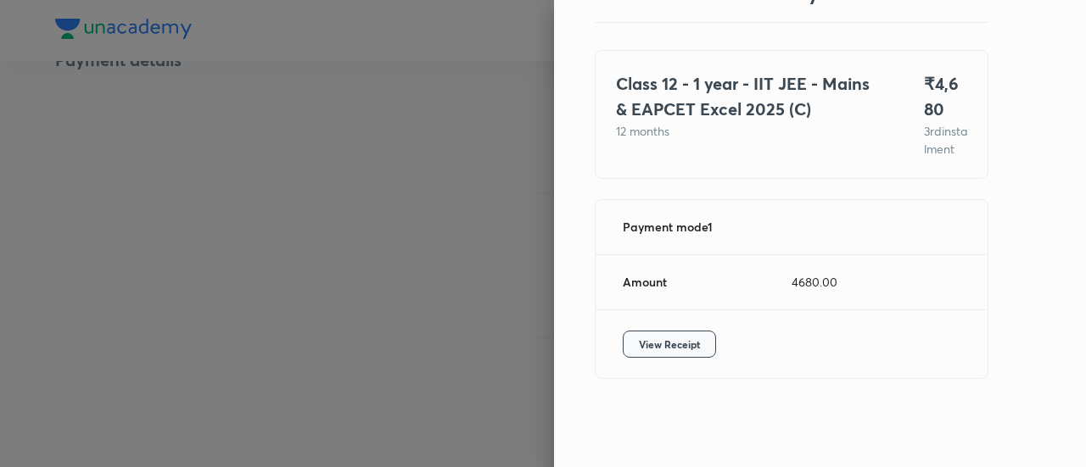
click at [674, 344] on span "View Receipt" at bounding box center [669, 344] width 61 height 17
click at [235, 220] on div at bounding box center [543, 233] width 1086 height 467
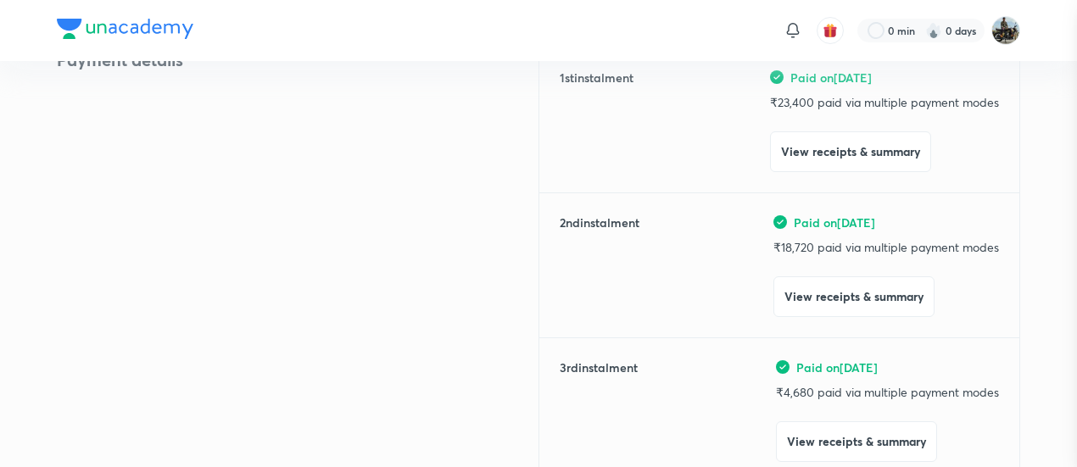
click at [235, 220] on div at bounding box center [538, 233] width 1077 height 467
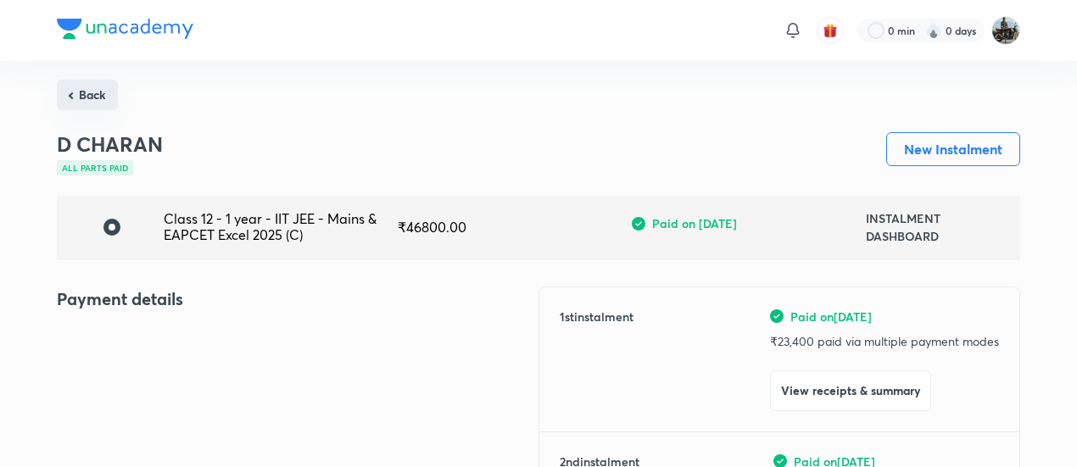
click at [101, 87] on button "Back" at bounding box center [87, 95] width 61 height 31
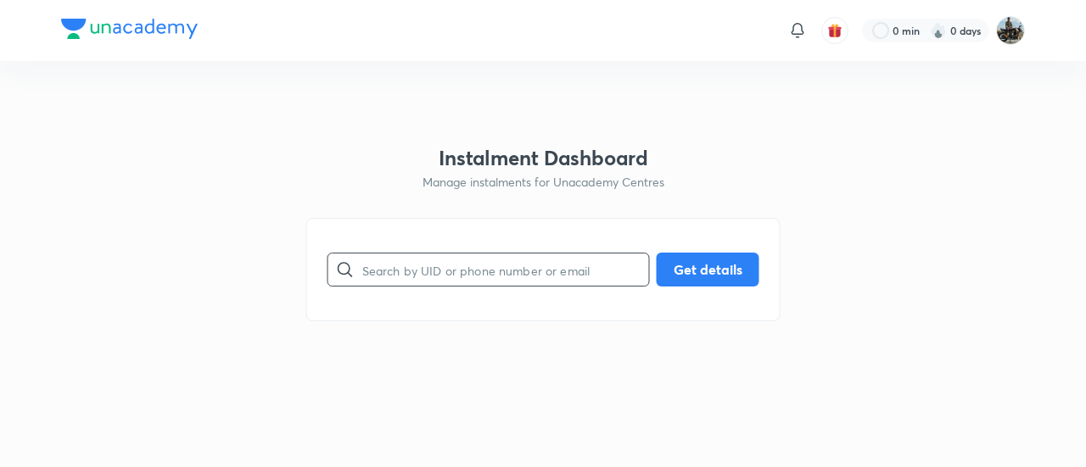
click at [473, 288] on input "text" at bounding box center [505, 270] width 287 height 43
paste input "ISGCS1IROH"
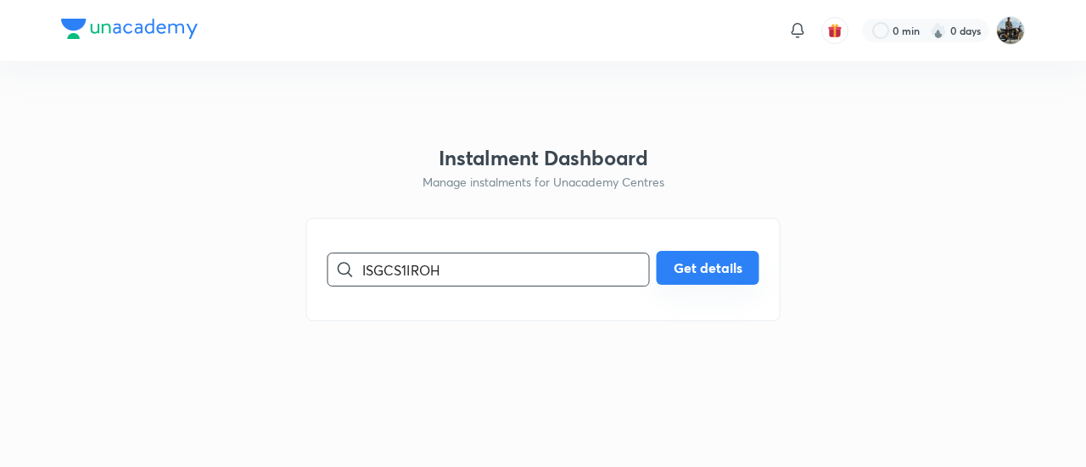
type input "ISGCS1IROH"
click at [687, 272] on button "Get details" at bounding box center [708, 268] width 103 height 34
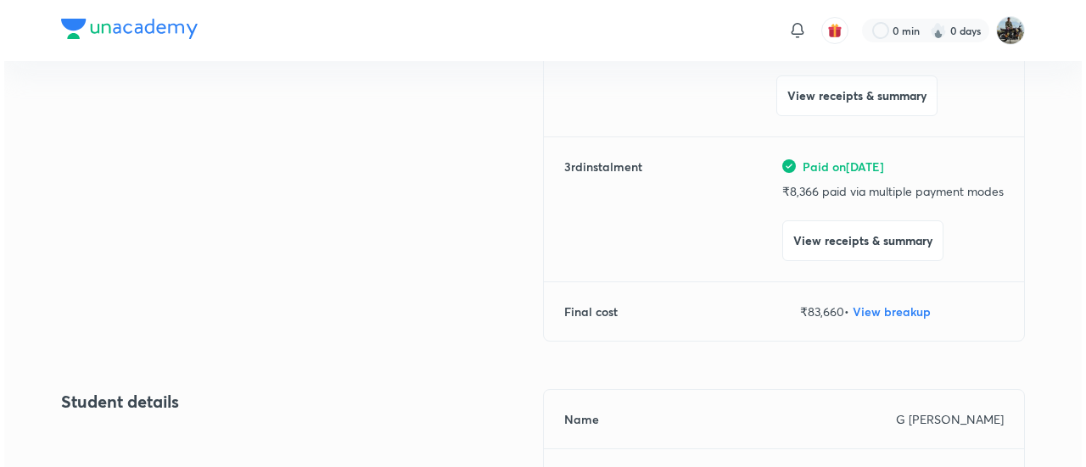
scroll to position [441, 0]
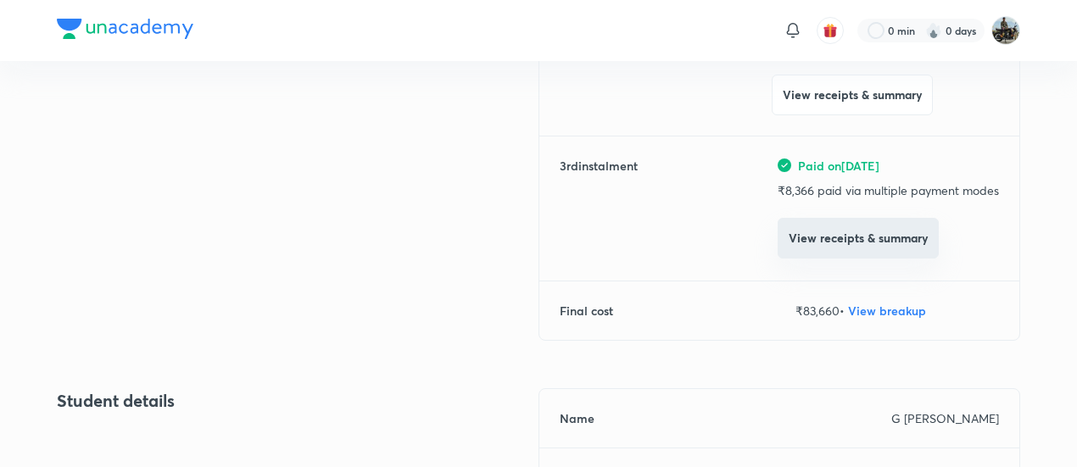
click at [811, 221] on button "View receipts & summary" at bounding box center [858, 238] width 161 height 41
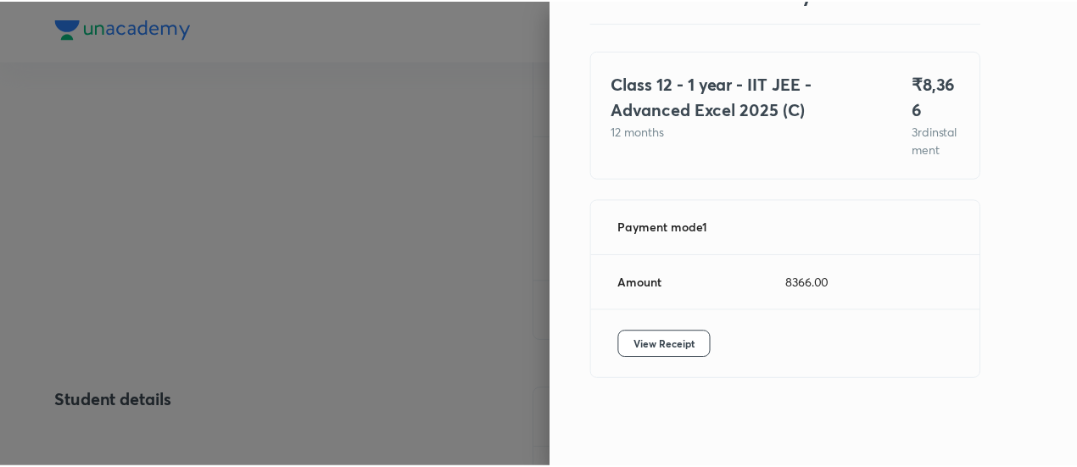
scroll to position [92, 0]
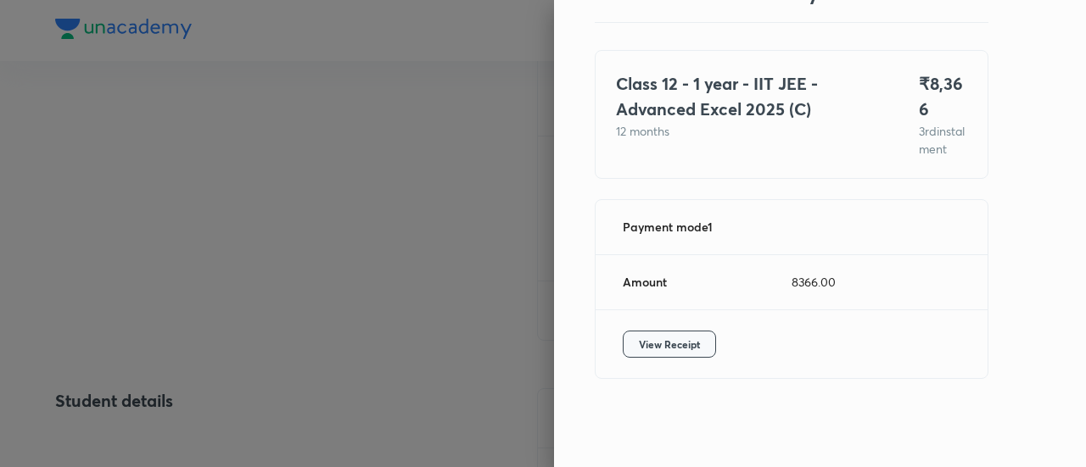
click at [660, 352] on span "View Receipt" at bounding box center [669, 344] width 61 height 17
click at [129, 213] on div at bounding box center [543, 233] width 1086 height 467
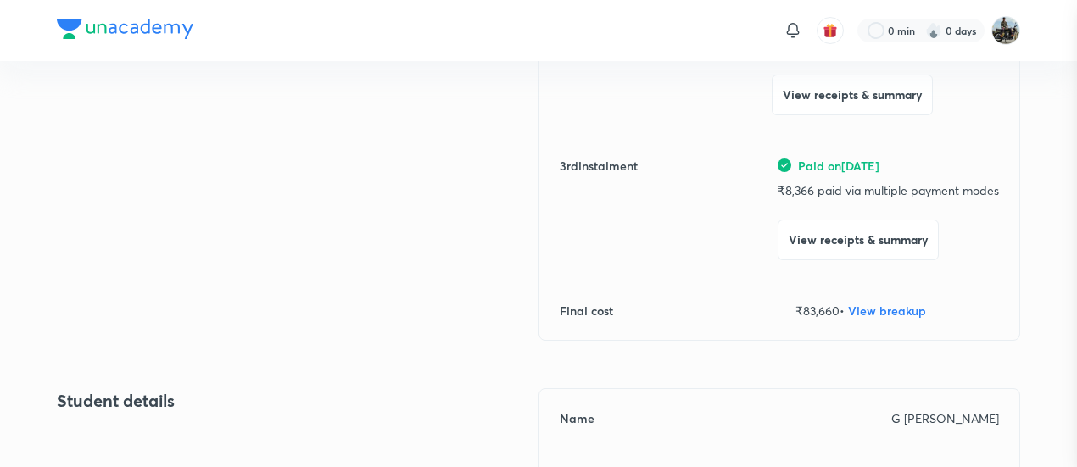
click at [129, 213] on div at bounding box center [538, 233] width 1077 height 467
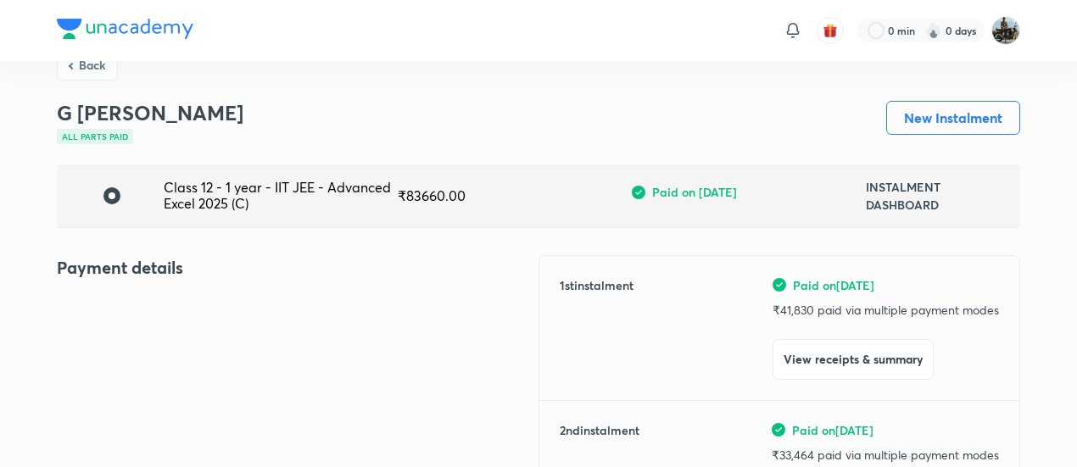
scroll to position [29, 0]
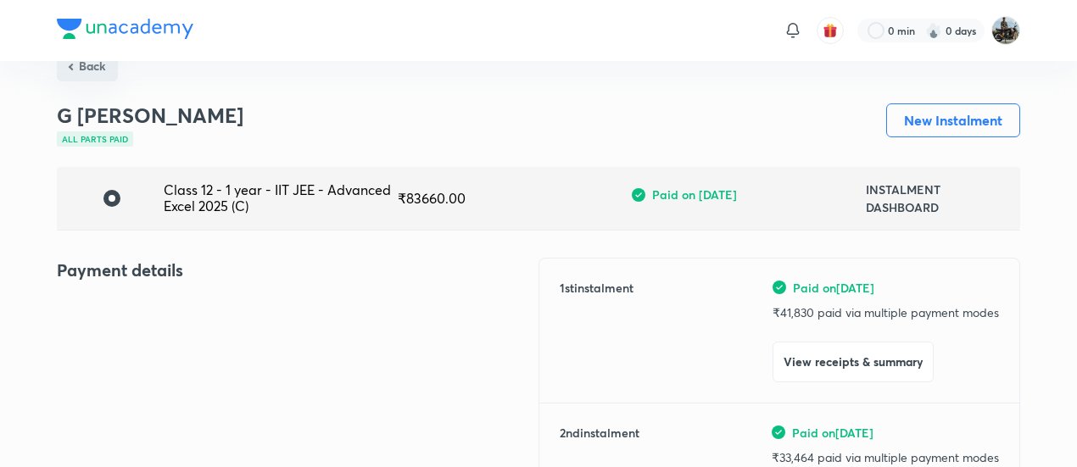
click at [108, 76] on button "Back" at bounding box center [87, 66] width 61 height 31
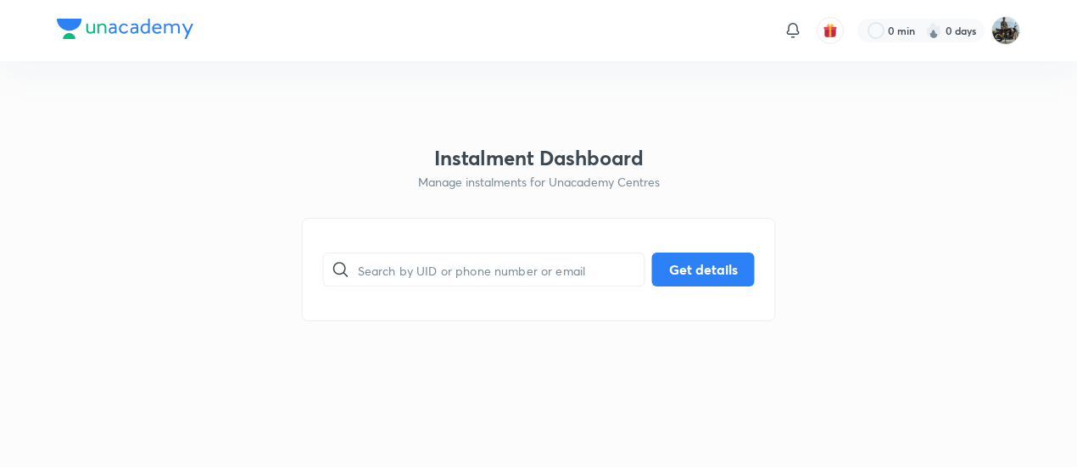
scroll to position [0, 0]
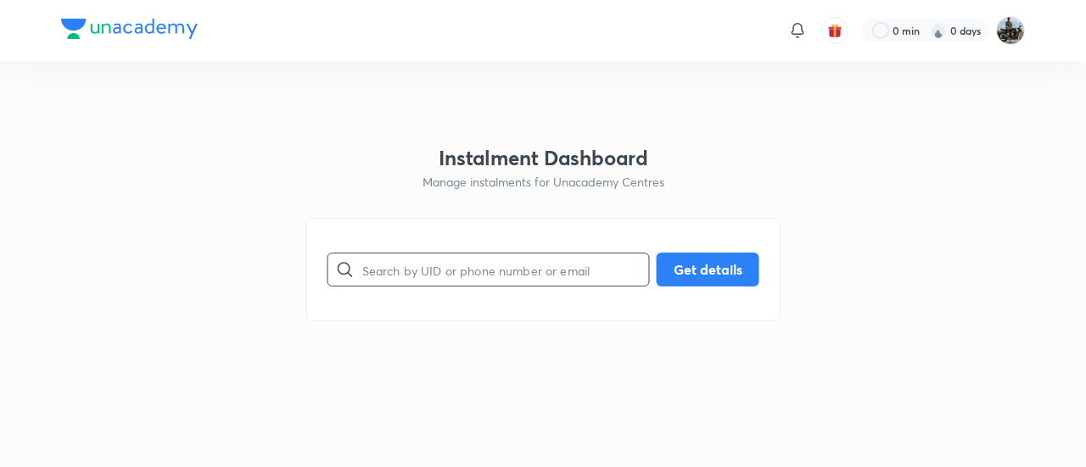
click at [387, 276] on input "text" at bounding box center [505, 270] width 287 height 43
paste input "7WS6ZHA15L"
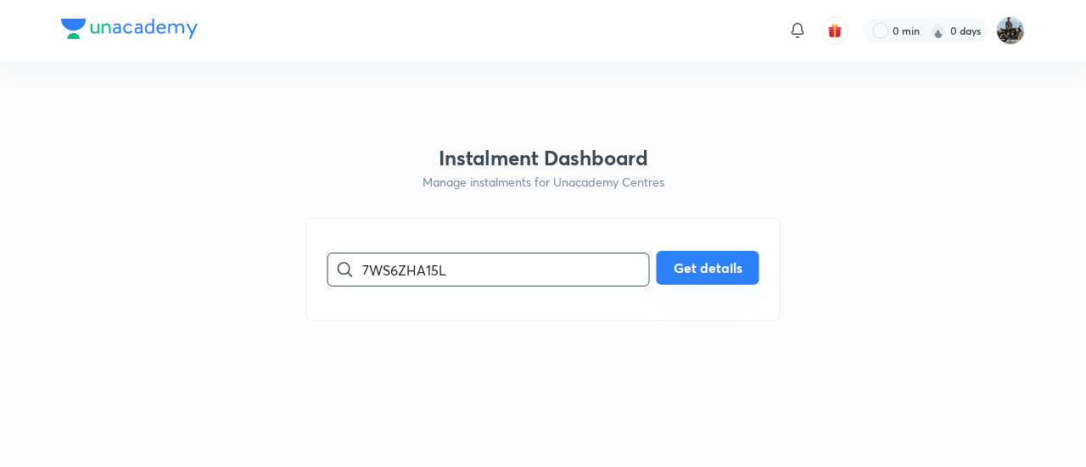
type input "7WS6ZHA15L"
click at [718, 277] on button "Get details" at bounding box center [708, 268] width 103 height 34
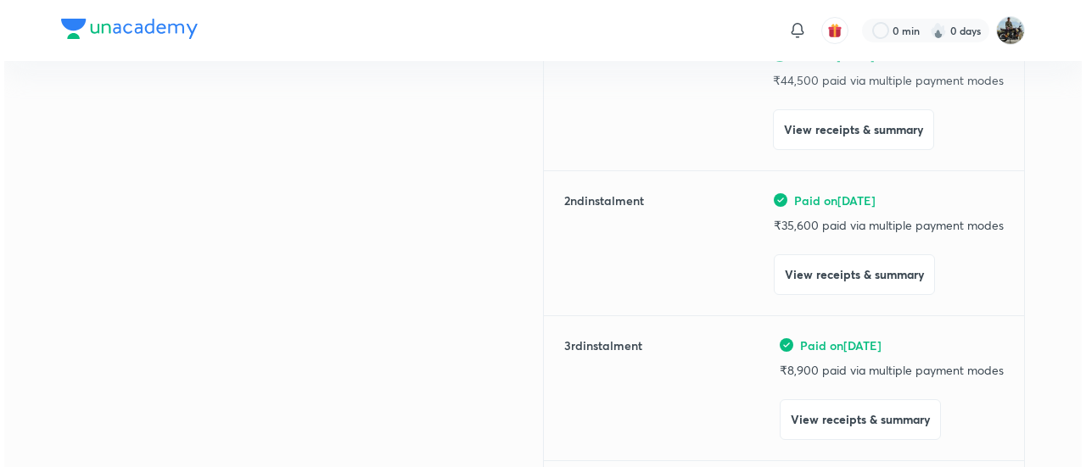
scroll to position [263, 0]
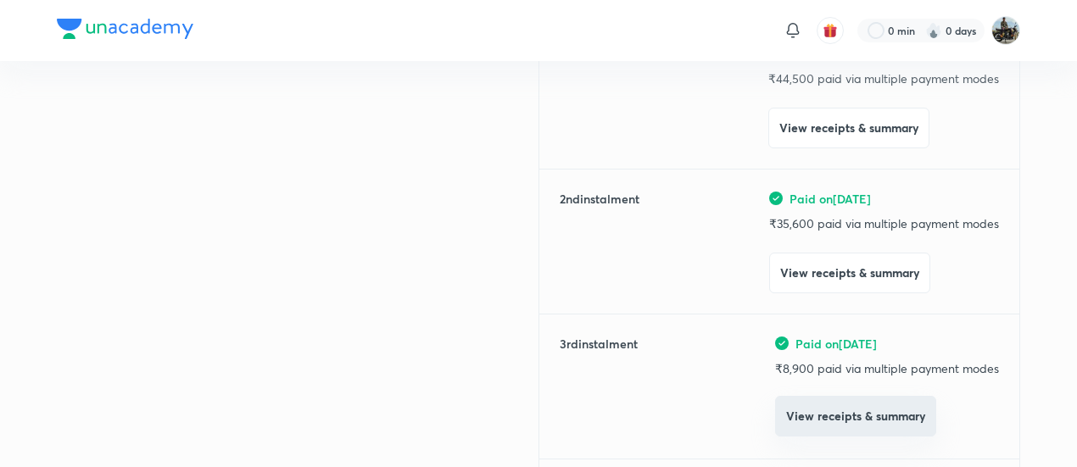
click at [781, 405] on button "View receipts & summary" at bounding box center [855, 416] width 161 height 41
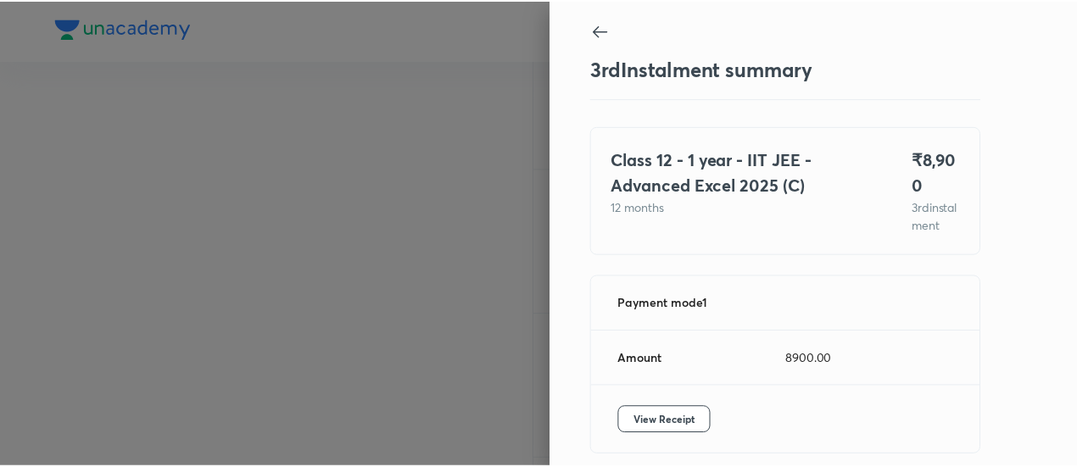
scroll to position [92, 0]
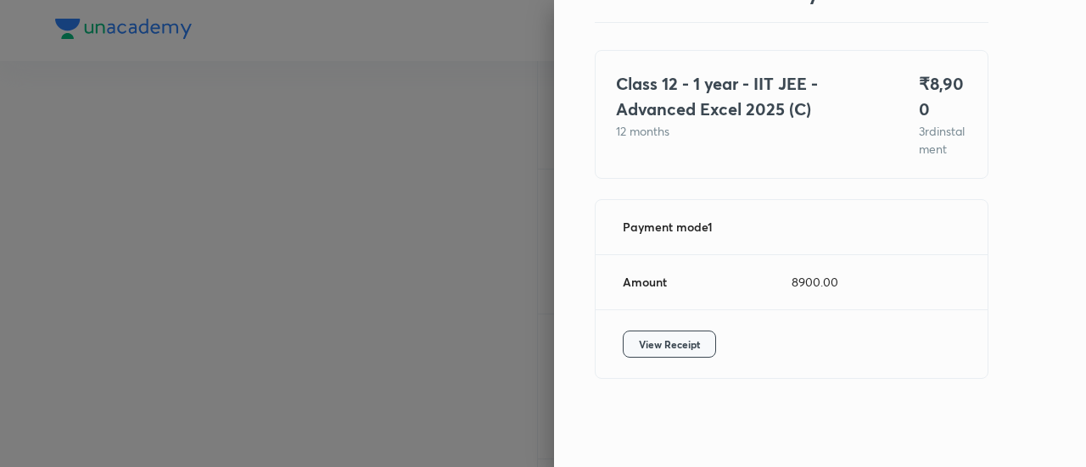
click at [652, 357] on button "View Receipt" at bounding box center [669, 344] width 93 height 27
click at [259, 150] on div at bounding box center [543, 233] width 1086 height 467
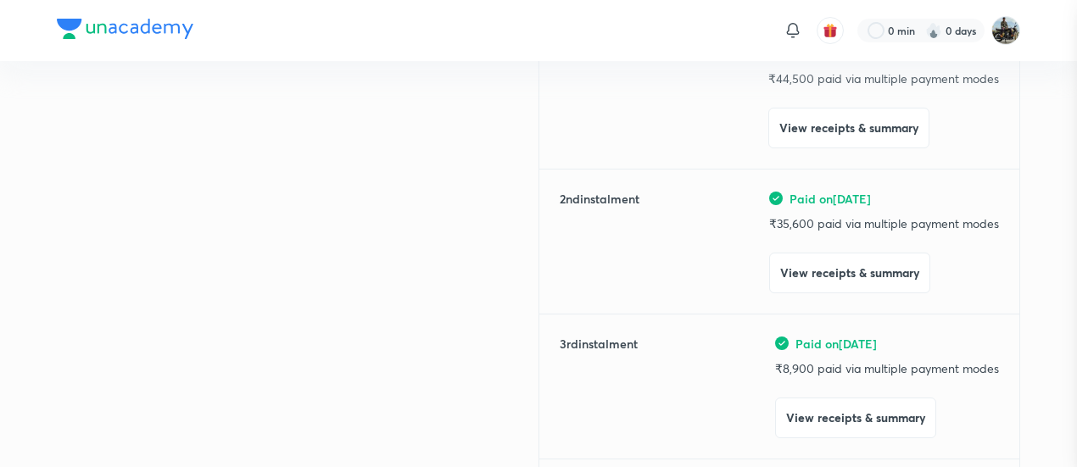
click at [259, 150] on div at bounding box center [538, 233] width 1077 height 467
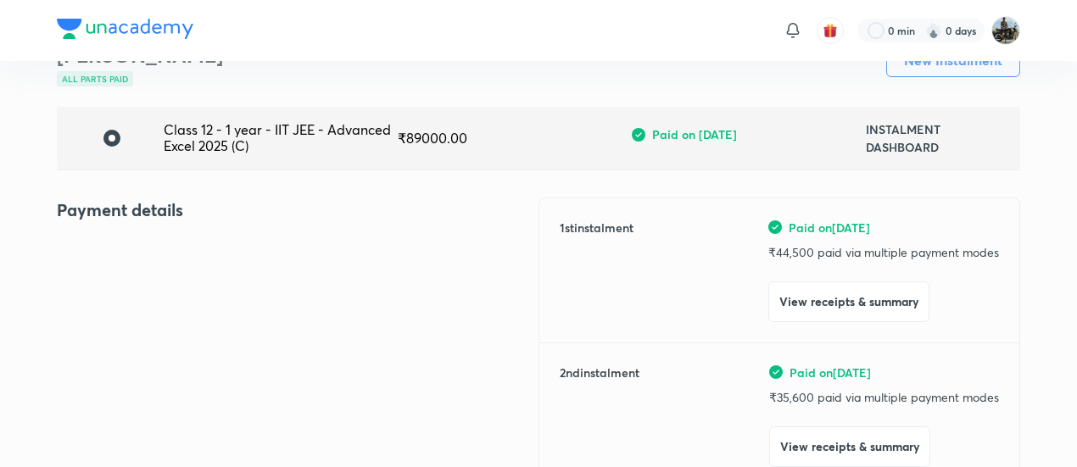
scroll to position [0, 0]
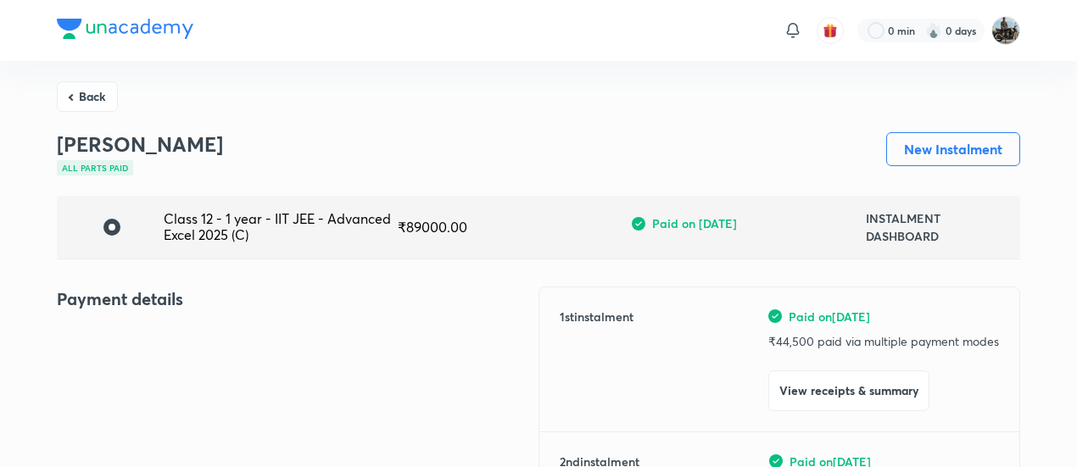
drag, startPoint x: 95, startPoint y: 91, endPoint x: 81, endPoint y: 85, distance: 15.6
click at [81, 85] on button "Back" at bounding box center [87, 96] width 61 height 31
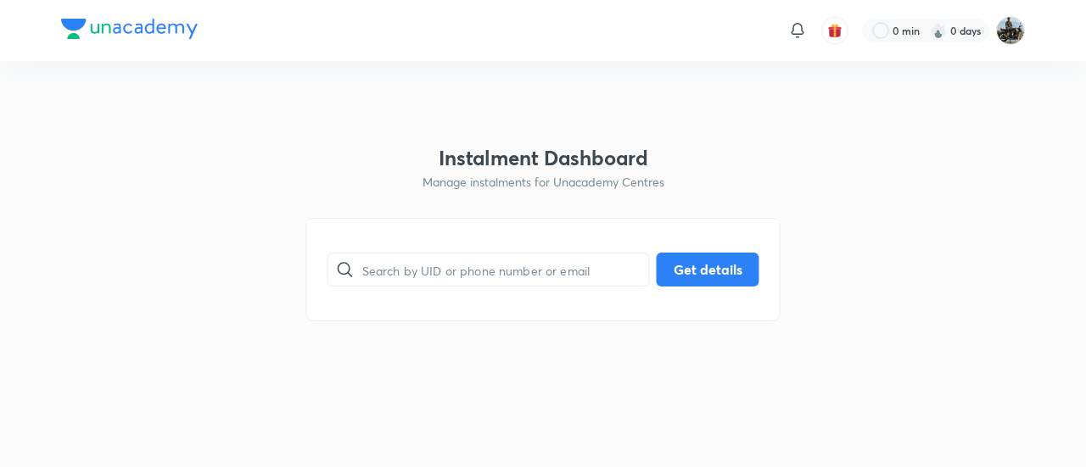
click at [81, 61] on html "0 min 0 days Instalment Dashboard Manage instalments for Unacademy Centres ​ Ge…" at bounding box center [543, 30] width 1086 height 61
click at [376, 266] on input "text" at bounding box center [505, 270] width 287 height 43
paste input "7WS6ZHA15L"
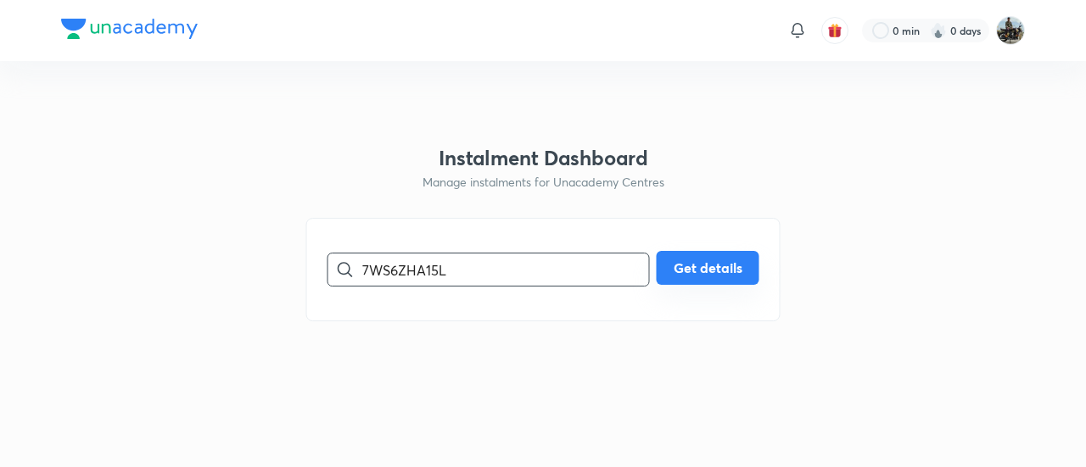
type input "7WS6ZHA15L"
click at [685, 271] on button "Get details" at bounding box center [708, 268] width 103 height 34
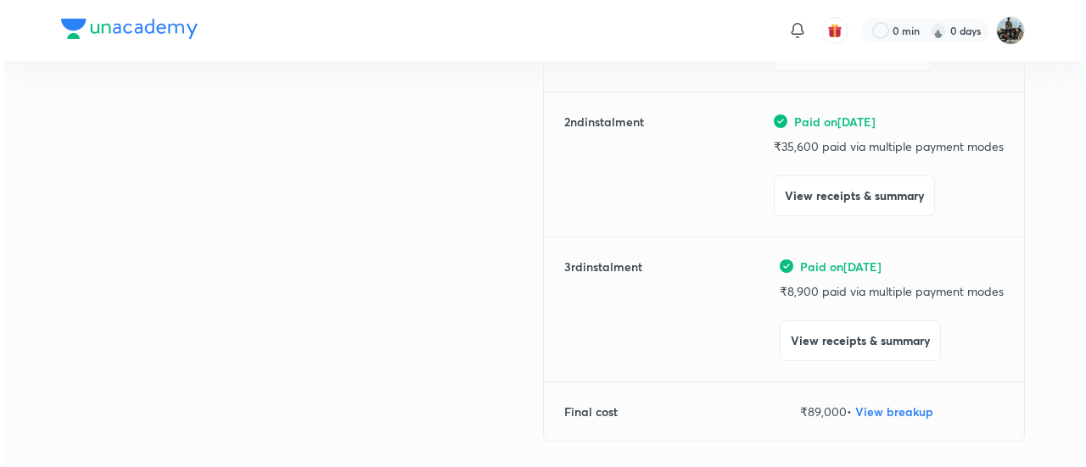
scroll to position [341, 0]
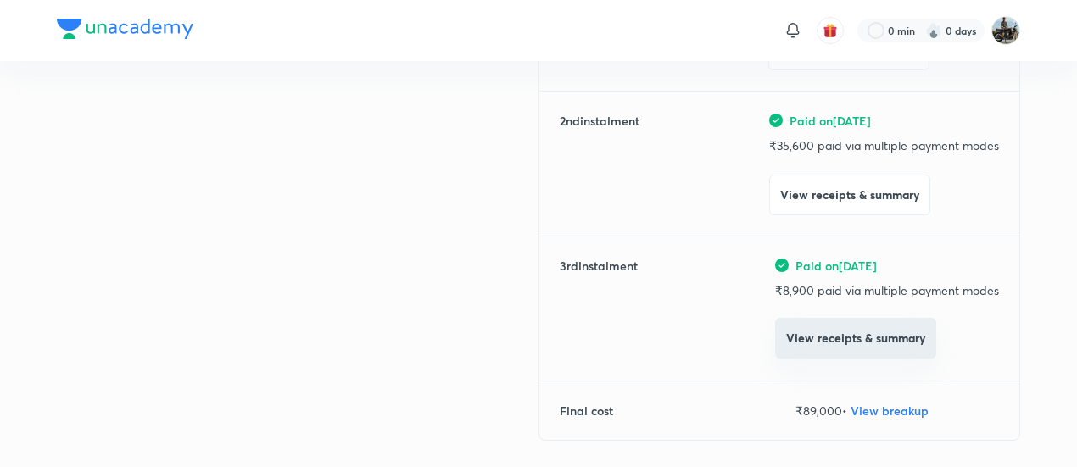
click at [803, 344] on button "View receipts & summary" at bounding box center [855, 338] width 161 height 41
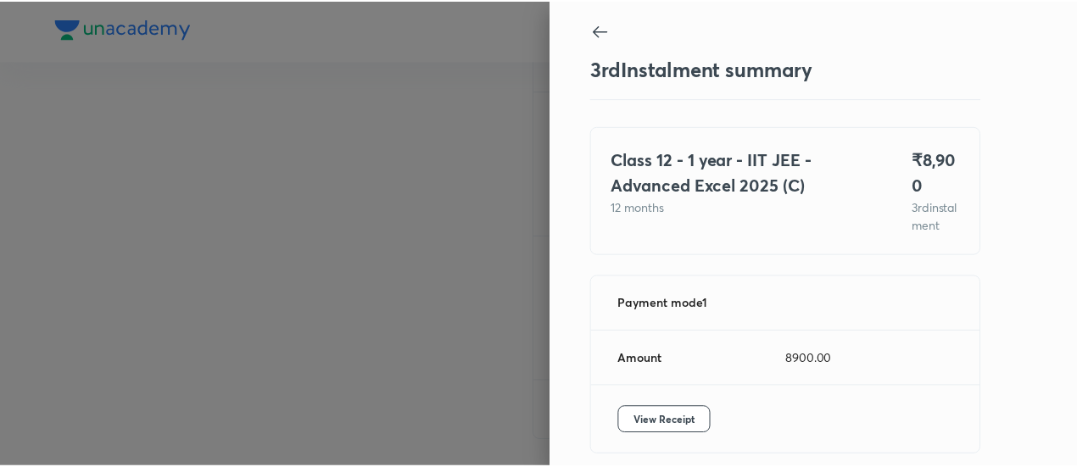
scroll to position [92, 0]
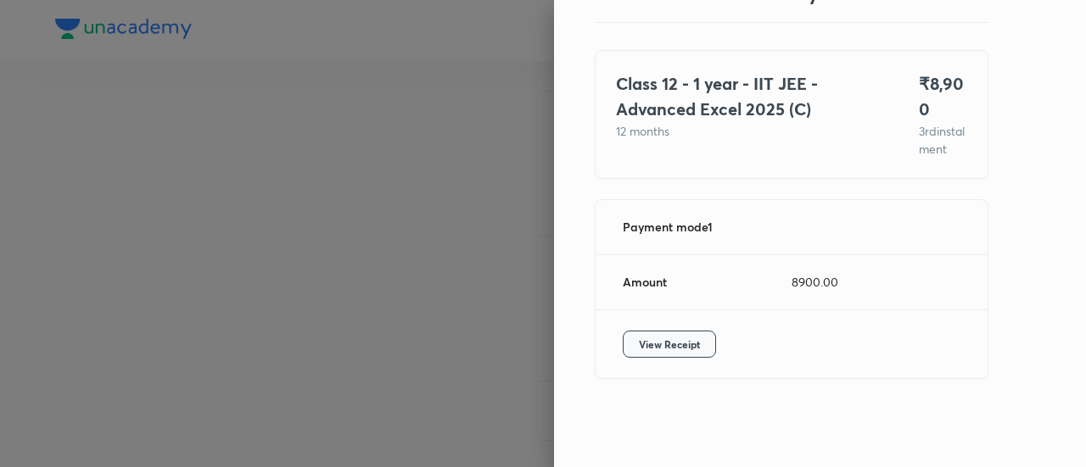
click at [639, 338] on span "View Receipt" at bounding box center [669, 344] width 61 height 17
click at [127, 190] on div at bounding box center [543, 233] width 1086 height 467
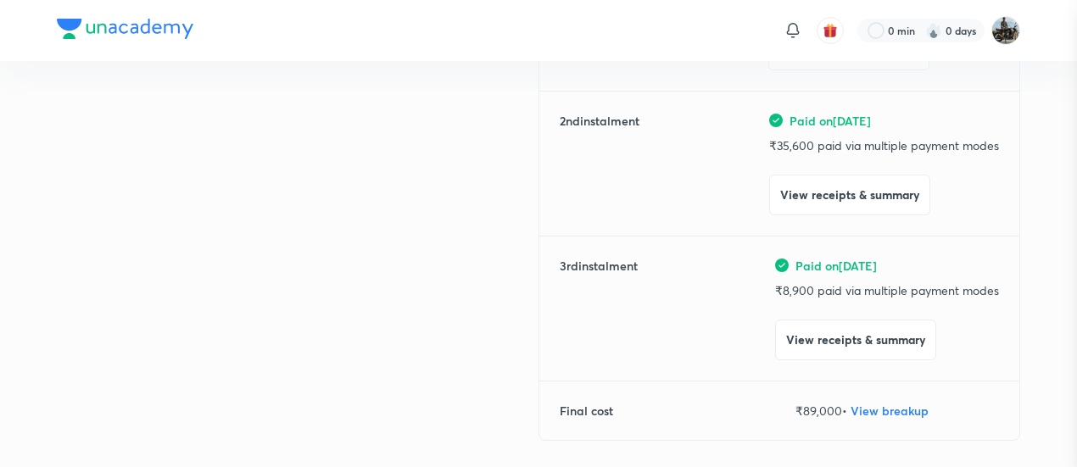
click at [127, 190] on div at bounding box center [538, 233] width 1077 height 467
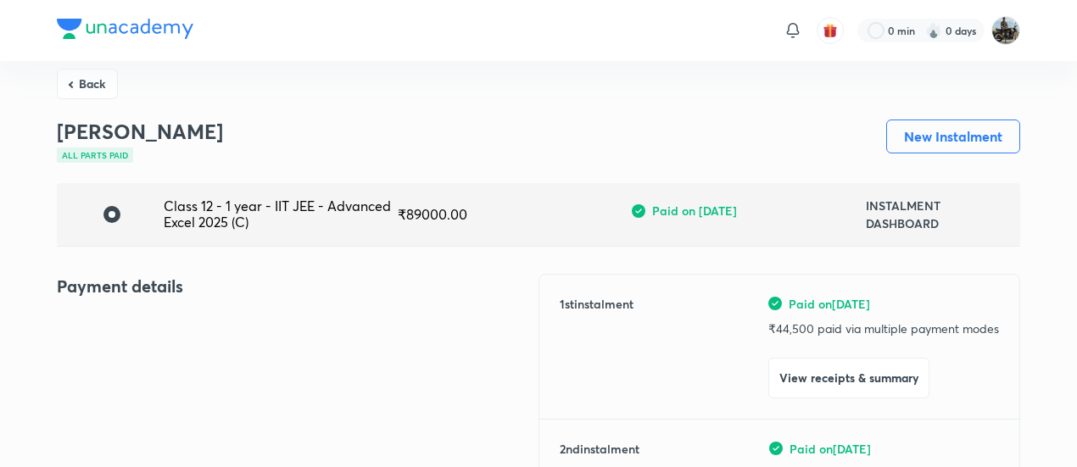
scroll to position [9, 0]
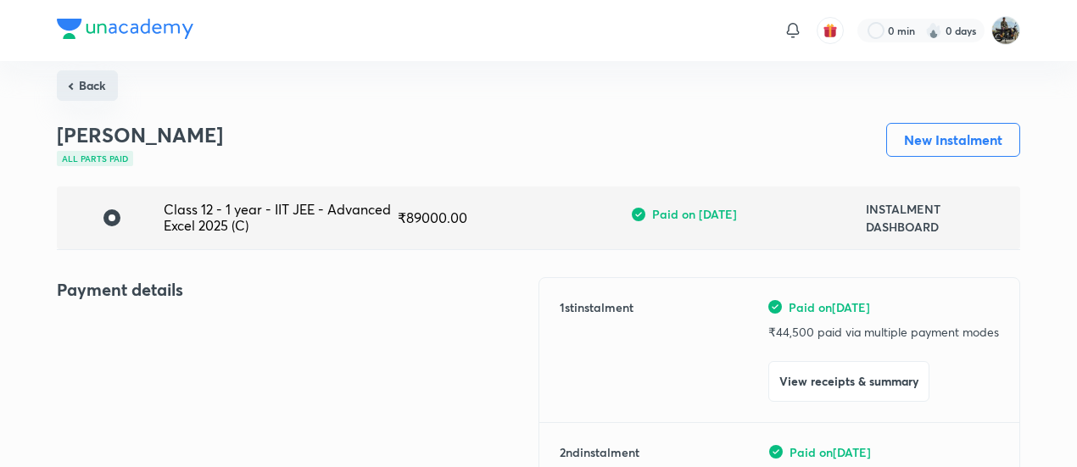
click at [98, 76] on button "Back" at bounding box center [87, 85] width 61 height 31
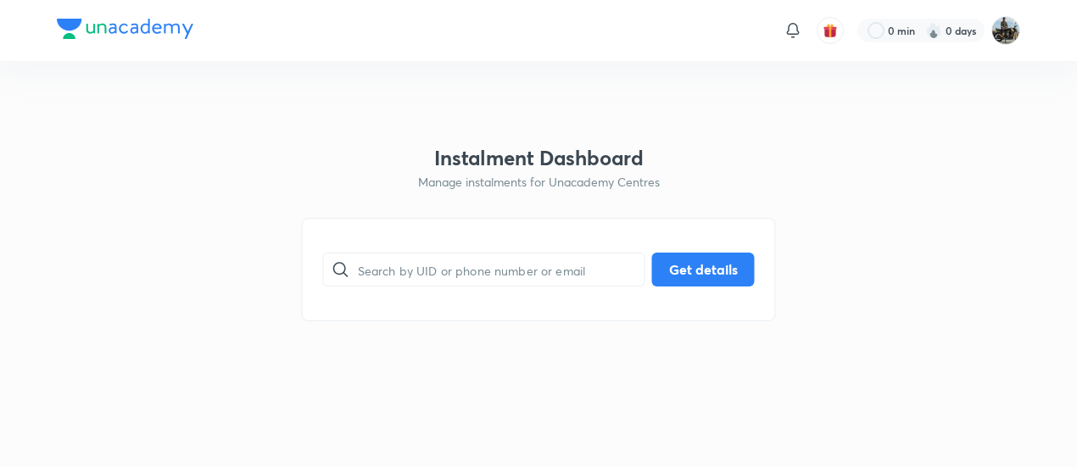
scroll to position [0, 0]
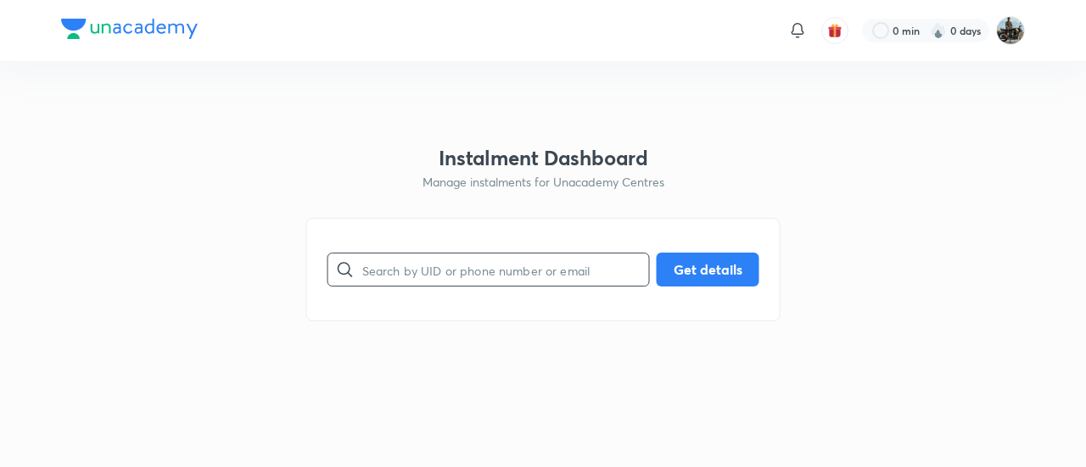
click at [475, 259] on input "text" at bounding box center [505, 270] width 287 height 43
paste input "SE235968RV"
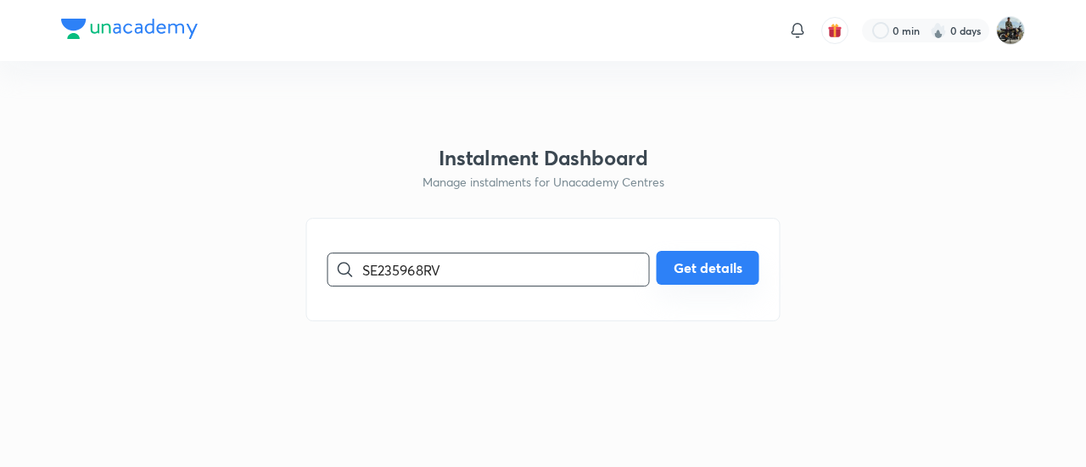
type input "SE235968RV"
click at [667, 283] on button "Get details" at bounding box center [708, 268] width 103 height 34
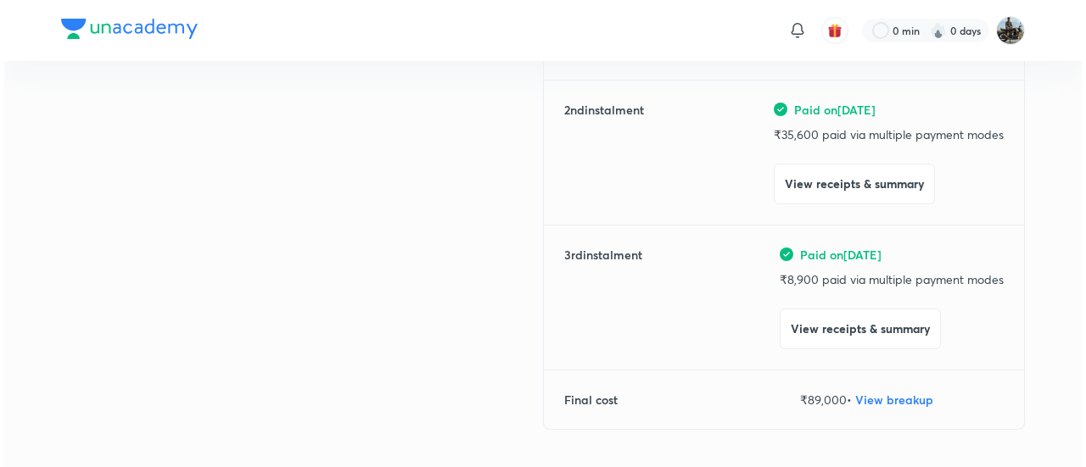
scroll to position [353, 0]
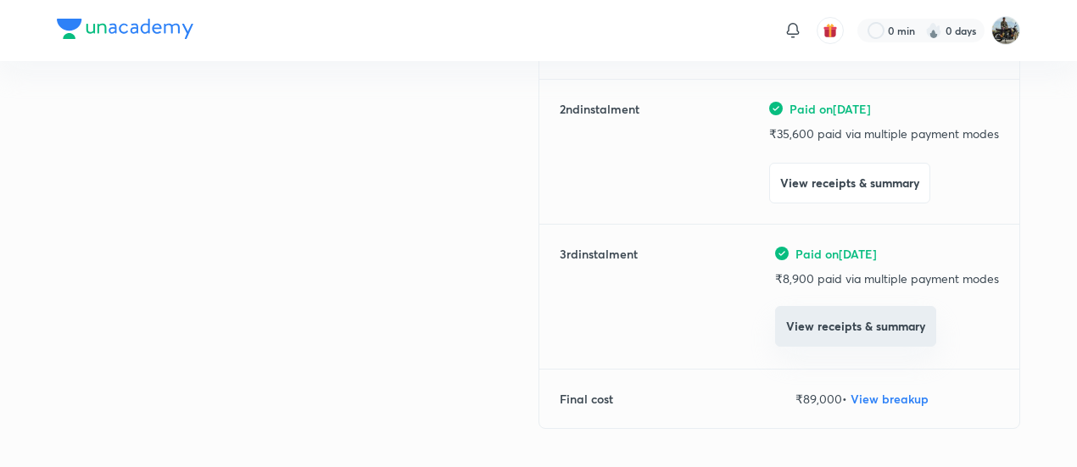
click at [805, 322] on button "View receipts & summary" at bounding box center [855, 326] width 161 height 41
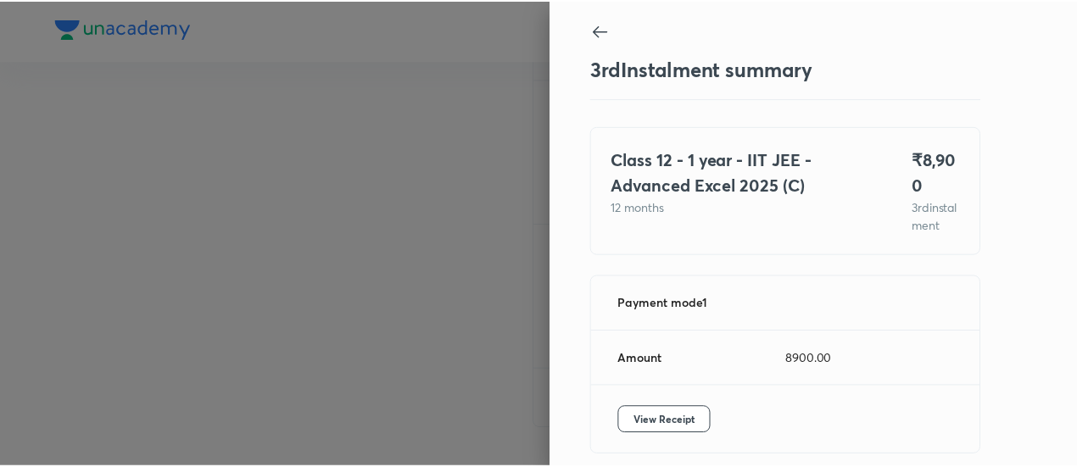
scroll to position [92, 0]
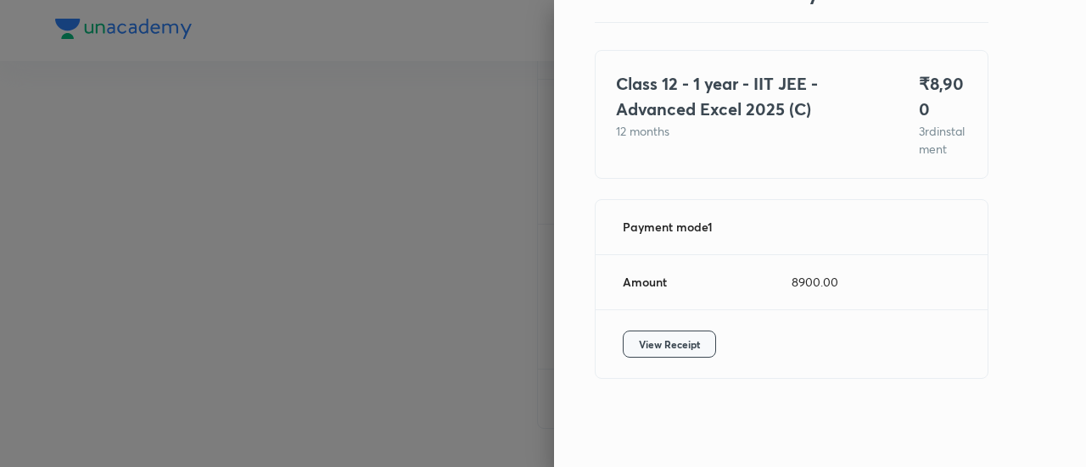
click at [640, 352] on span "View Receipt" at bounding box center [669, 344] width 61 height 17
click at [143, 153] on div at bounding box center [543, 233] width 1086 height 467
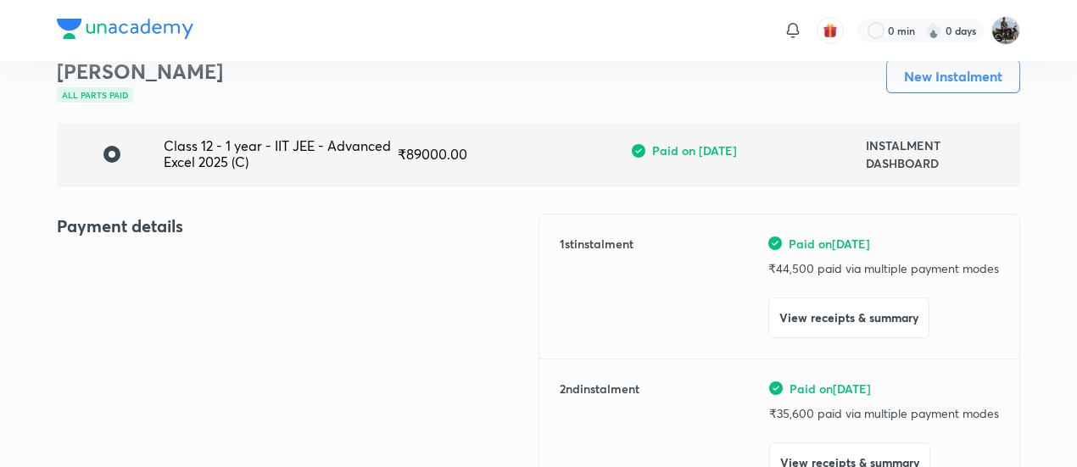
scroll to position [0, 0]
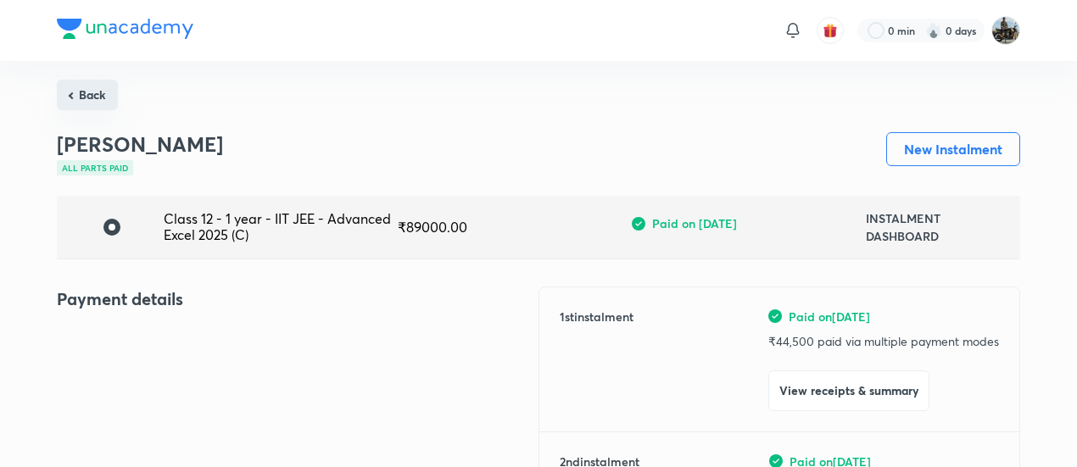
click at [70, 103] on button "Back" at bounding box center [87, 95] width 61 height 31
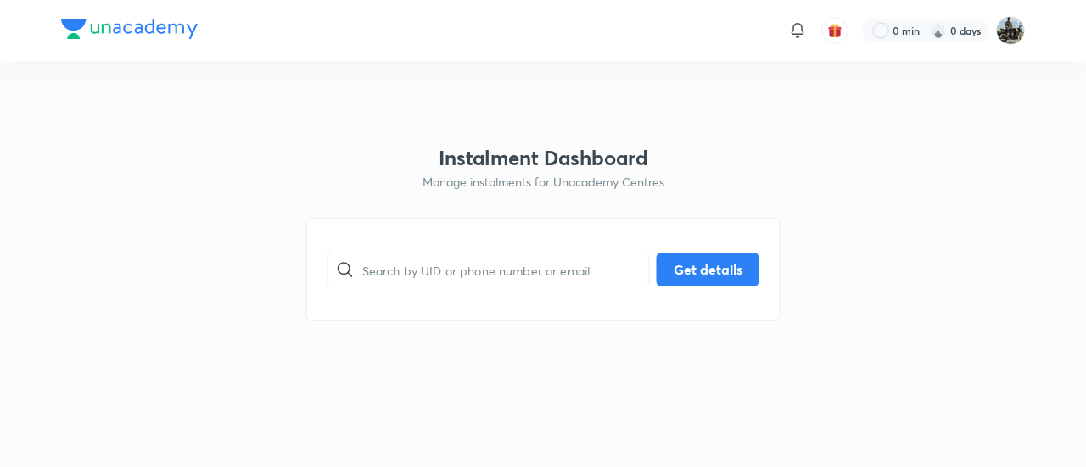
click at [70, 61] on html "0 min 0 days Instalment Dashboard Manage instalments for Unacademy Centres ​ Ge…" at bounding box center [543, 30] width 1086 height 61
click at [407, 250] on input "text" at bounding box center [505, 270] width 287 height 43
paste input "D1D3CZBFSN"
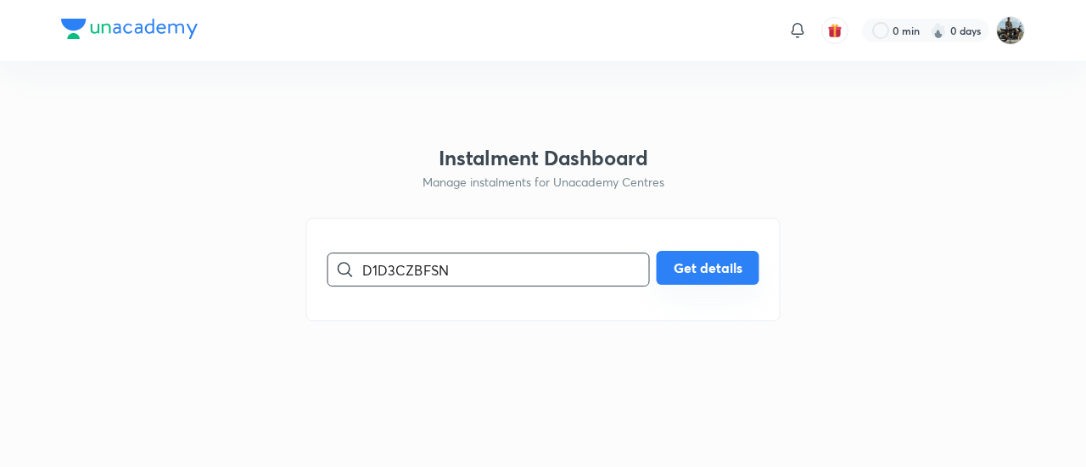
type input "D1D3CZBFSN"
click at [669, 256] on button "Get details" at bounding box center [708, 268] width 103 height 34
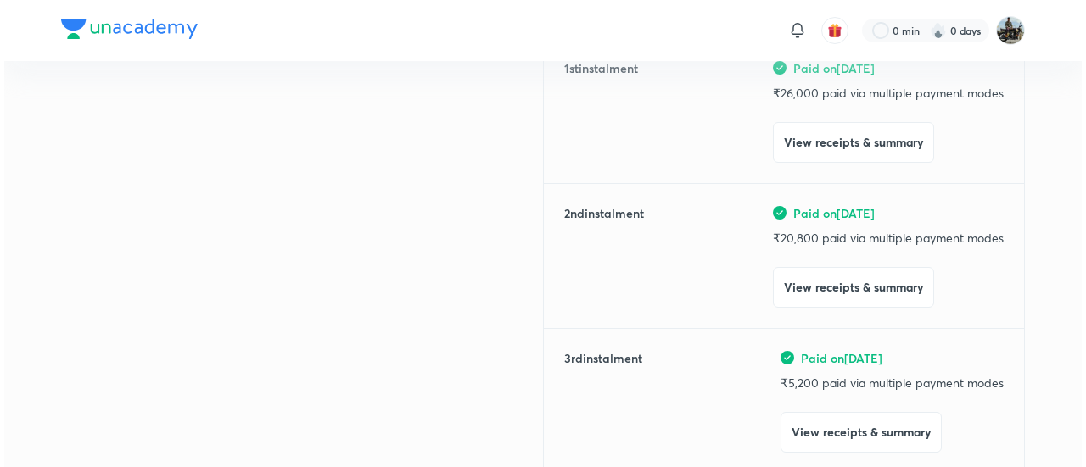
scroll to position [254, 0]
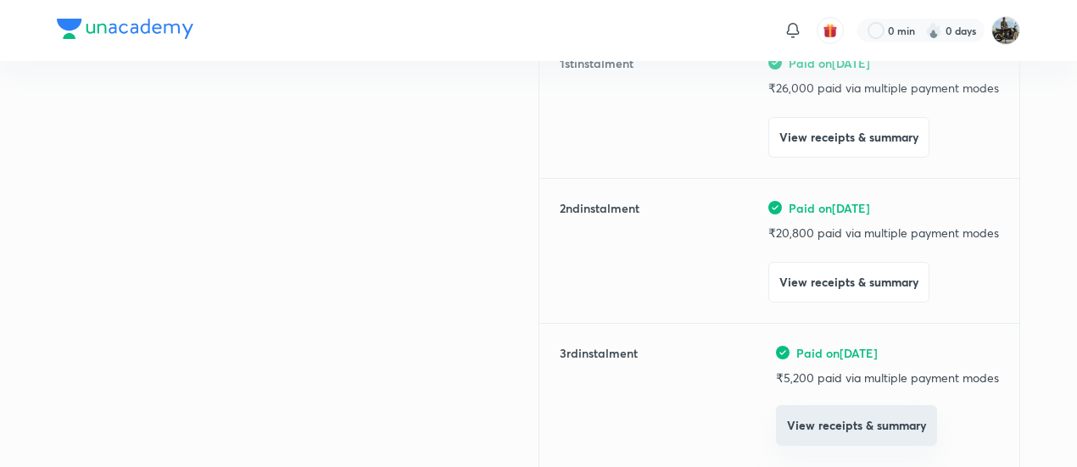
click at [789, 428] on button "View receipts & summary" at bounding box center [856, 426] width 161 height 41
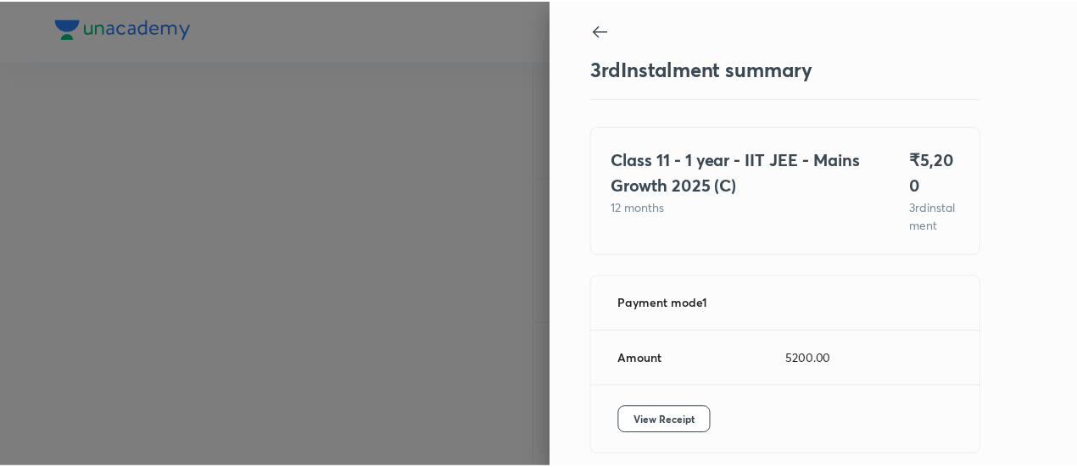
scroll to position [92, 0]
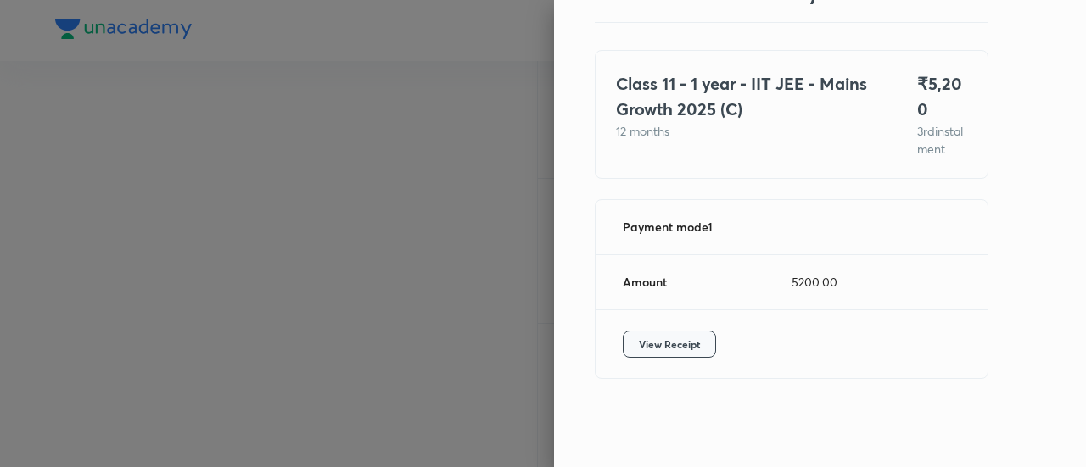
click at [696, 333] on button "View Receipt" at bounding box center [669, 344] width 93 height 27
click at [154, 182] on div at bounding box center [543, 233] width 1086 height 467
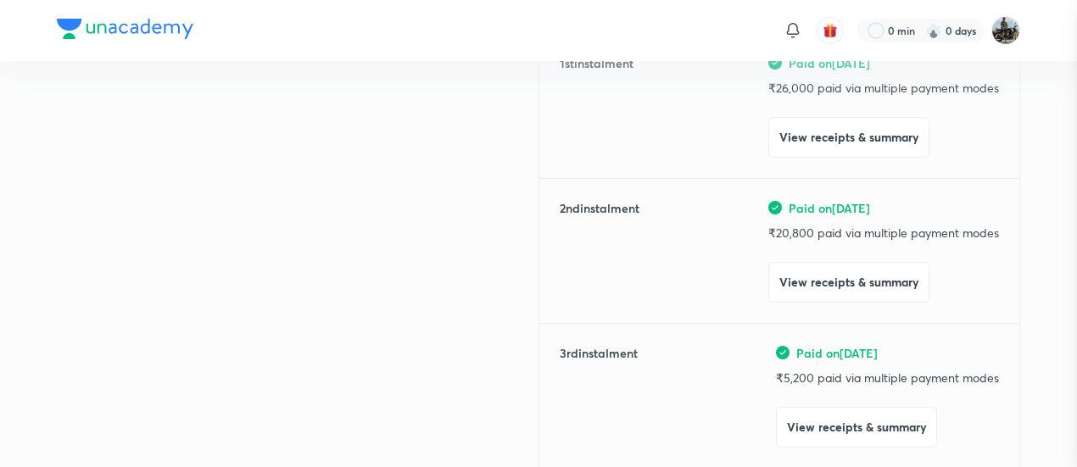
click at [154, 182] on div at bounding box center [538, 233] width 1077 height 467
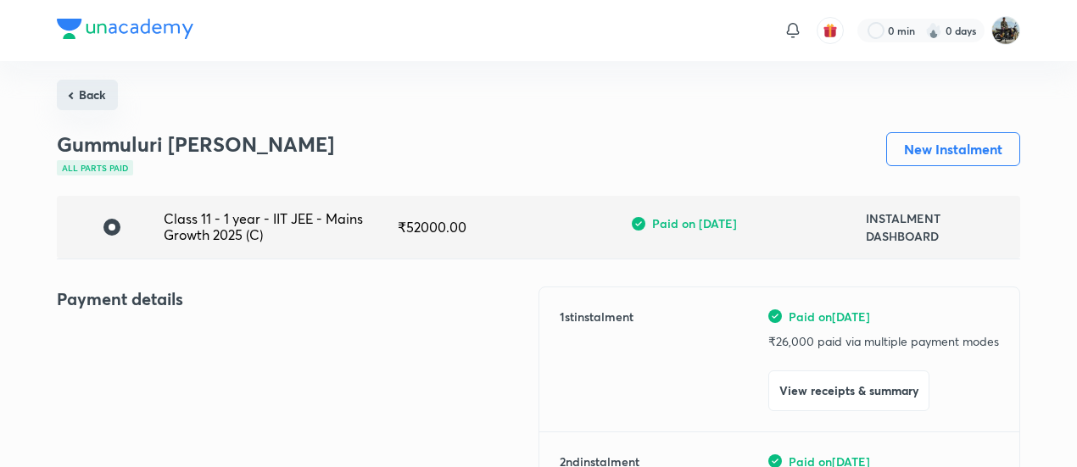
click at [90, 100] on button "Back" at bounding box center [87, 95] width 61 height 31
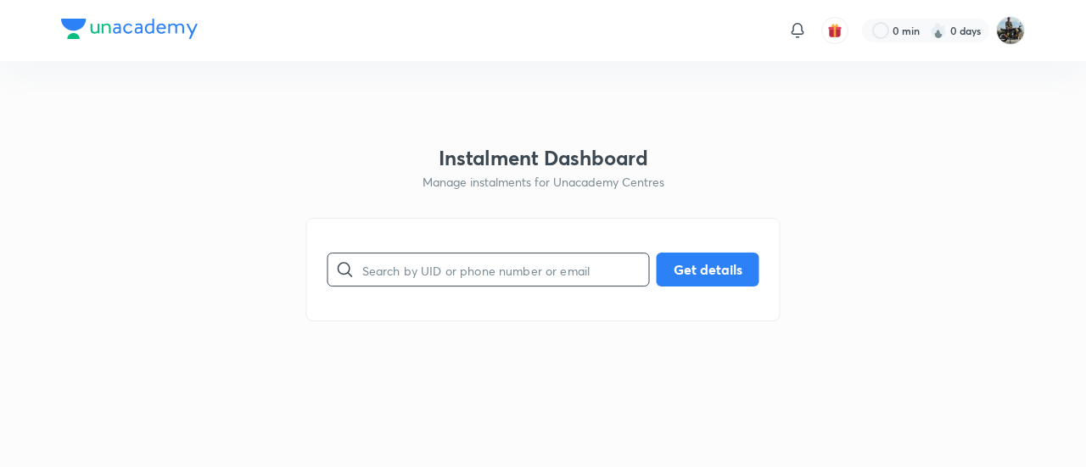
click at [394, 255] on input "text" at bounding box center [505, 270] width 287 height 43
paste input "X8WS06QVN5"
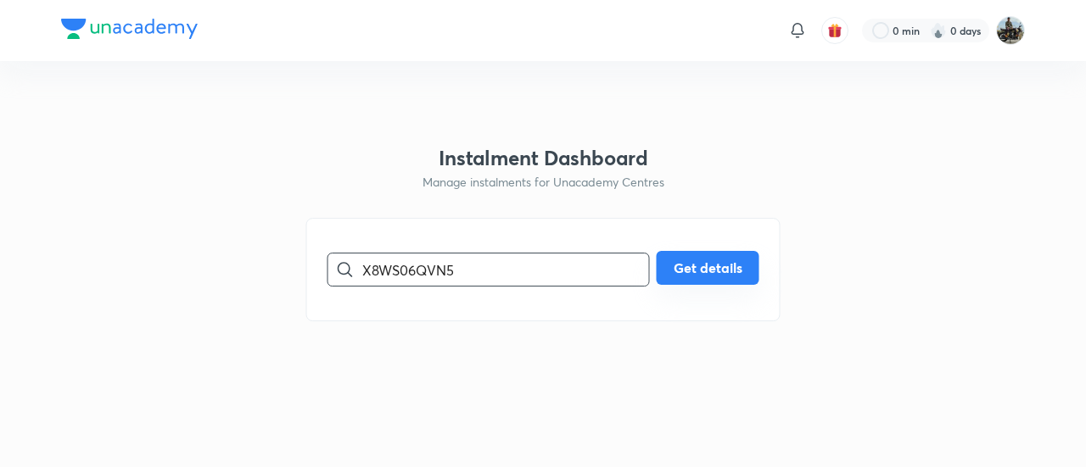
type input "X8WS06QVN5"
click at [756, 283] on button "Get details" at bounding box center [708, 268] width 103 height 34
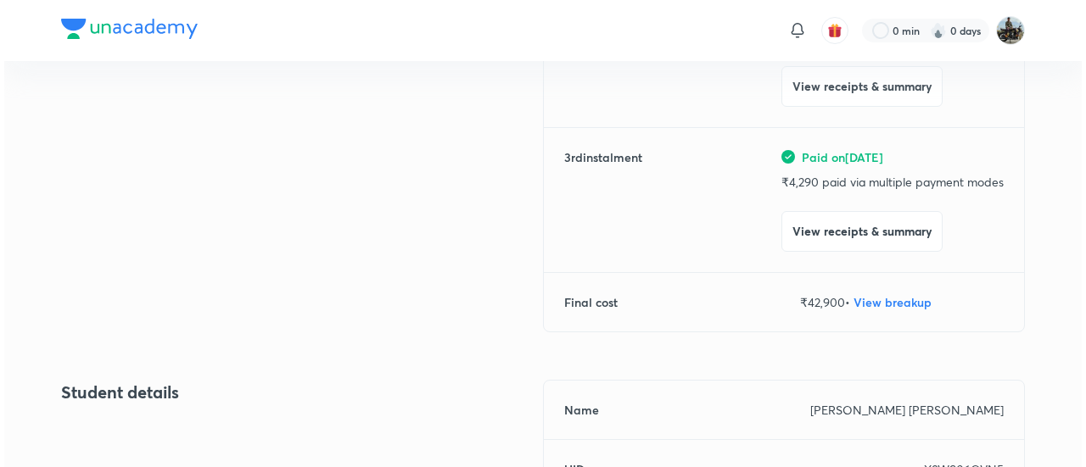
scroll to position [487, 0]
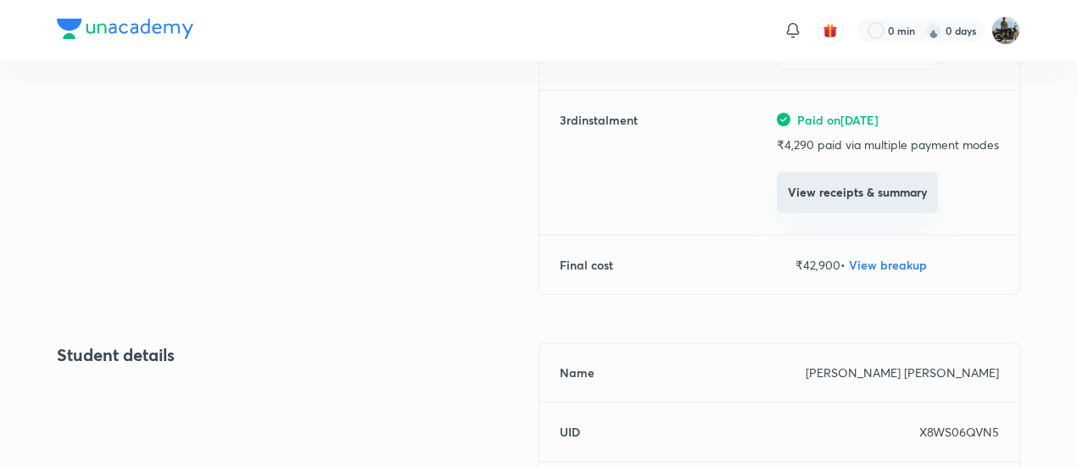
click at [824, 201] on button "View receipts & summary" at bounding box center [857, 192] width 161 height 41
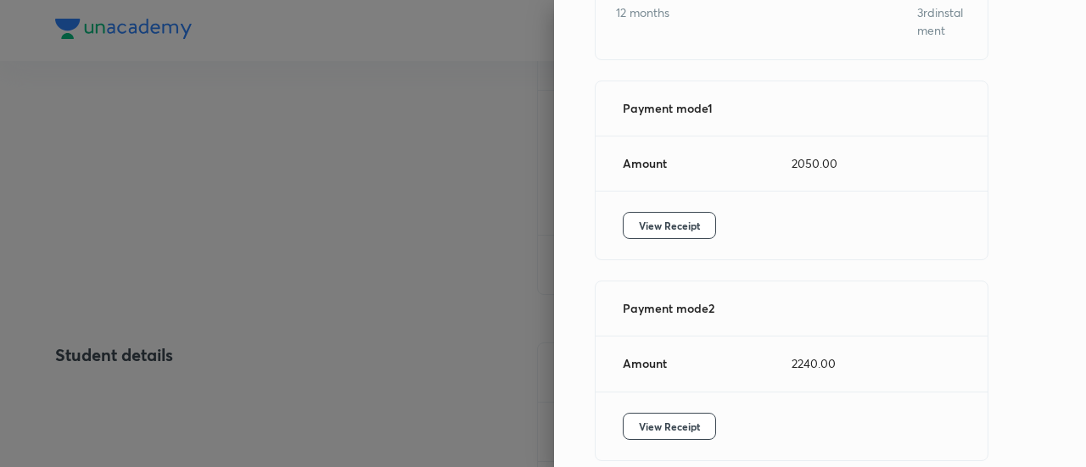
scroll to position [199, 0]
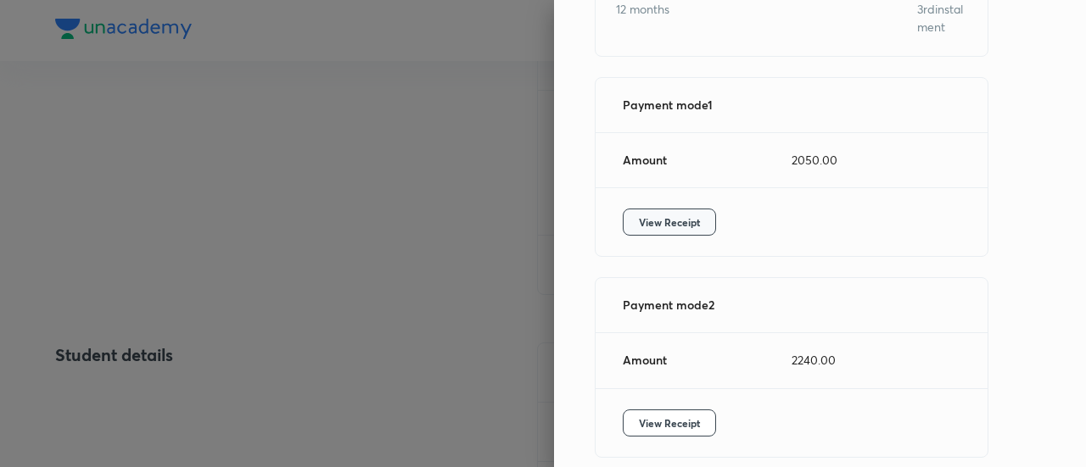
click at [670, 217] on span "View Receipt" at bounding box center [669, 222] width 61 height 17
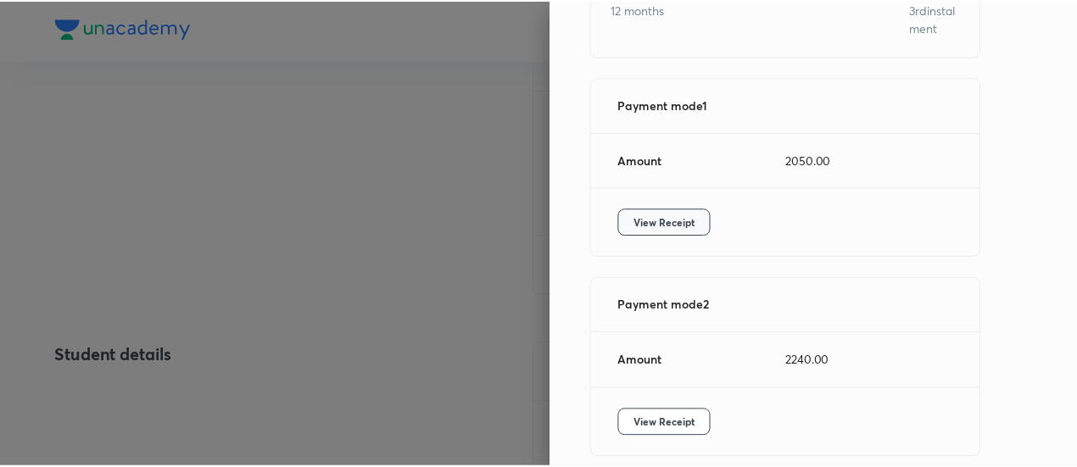
scroll to position [266, 0]
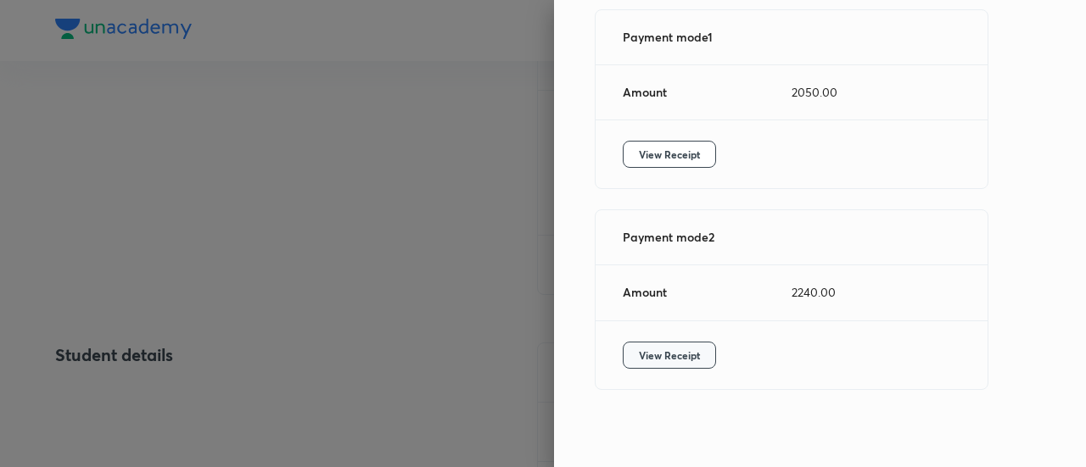
click at [648, 347] on span "View Receipt" at bounding box center [669, 355] width 61 height 17
click at [221, 153] on div at bounding box center [543, 233] width 1086 height 467
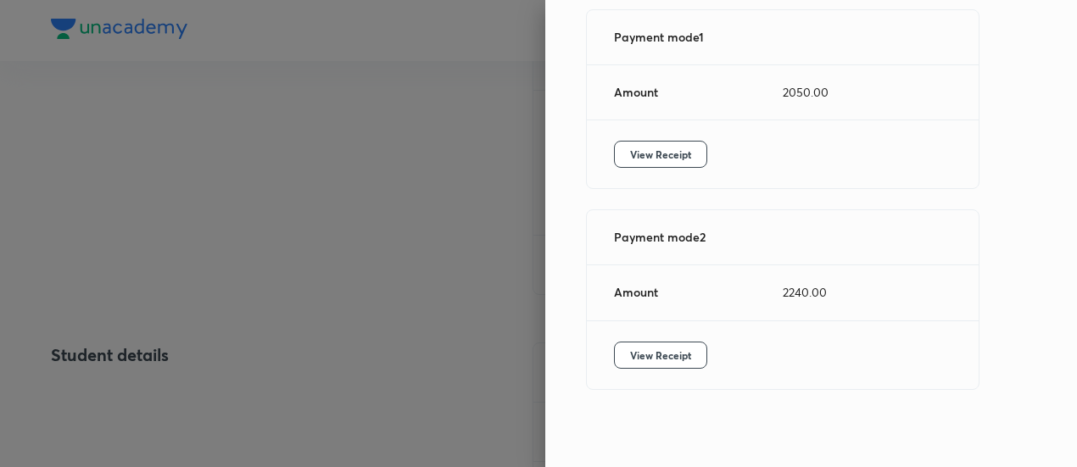
click at [221, 153] on div at bounding box center [538, 233] width 1077 height 467
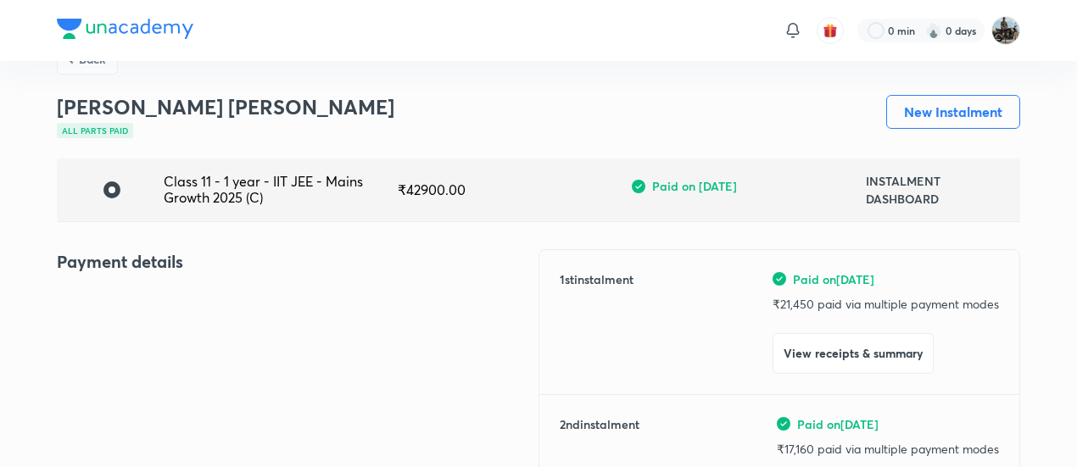
scroll to position [0, 0]
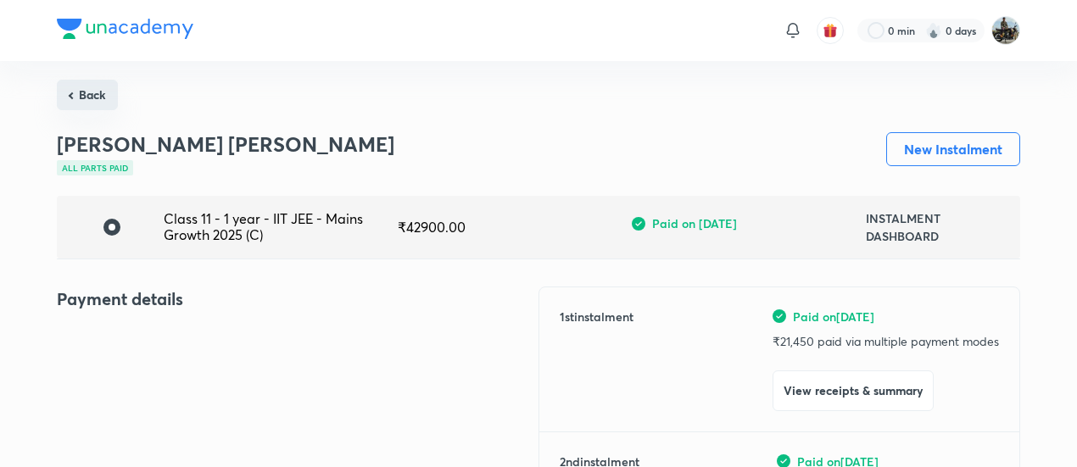
click at [85, 92] on button "Back" at bounding box center [87, 95] width 61 height 31
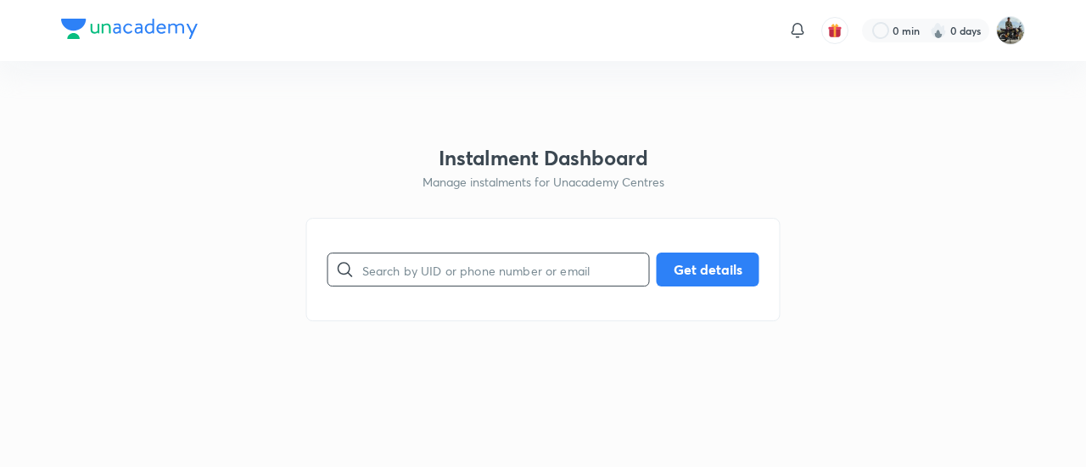
click at [430, 259] on input "text" at bounding box center [505, 270] width 287 height 43
paste input "4TIVZC7KBD"
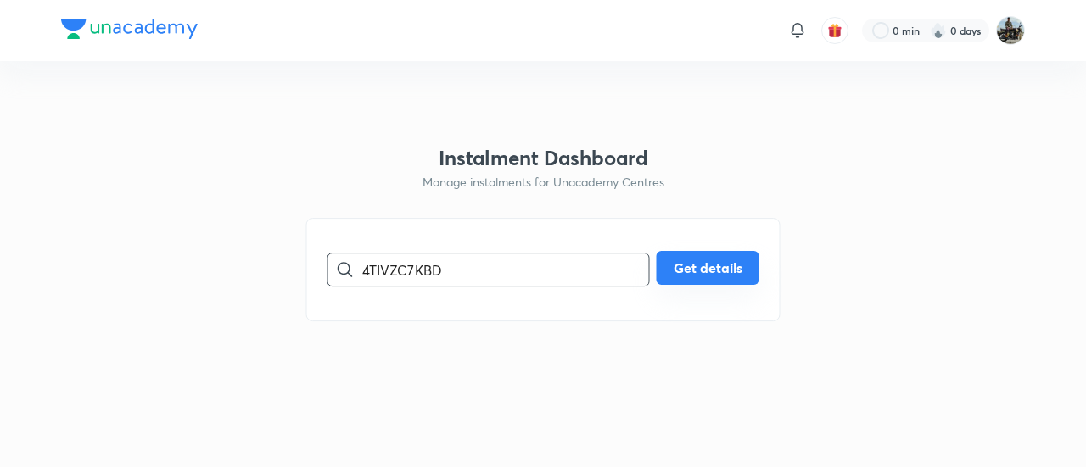
type input "4TIVZC7KBD"
click at [682, 276] on button "Get details" at bounding box center [708, 268] width 103 height 34
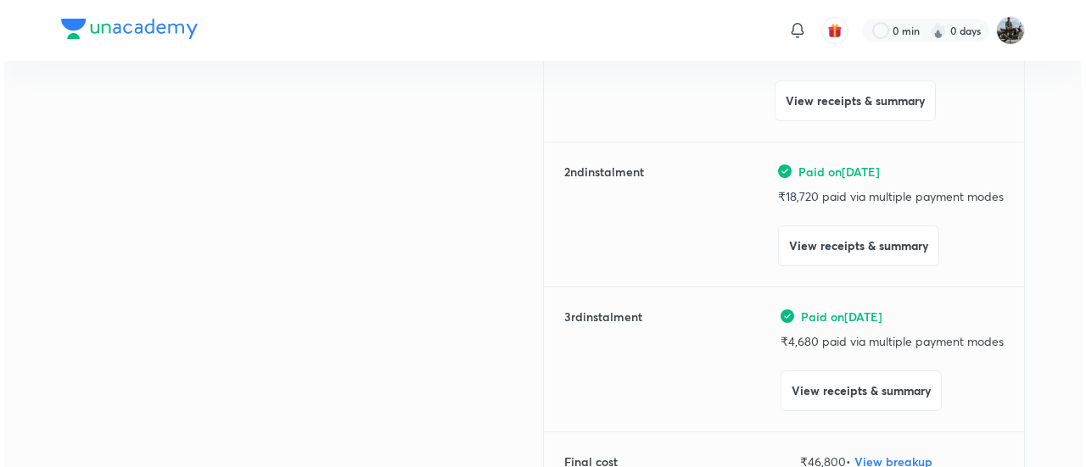
scroll to position [291, 0]
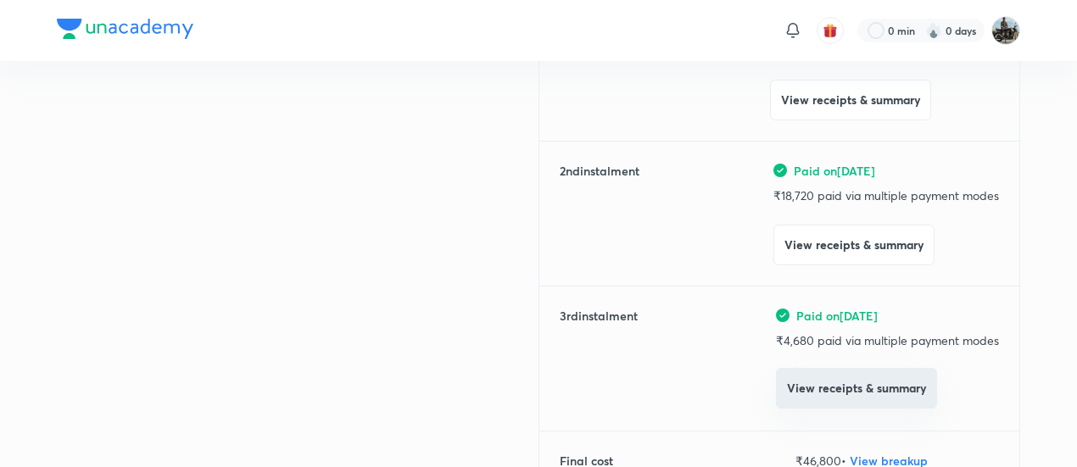
click at [803, 388] on button "View receipts & summary" at bounding box center [856, 388] width 161 height 41
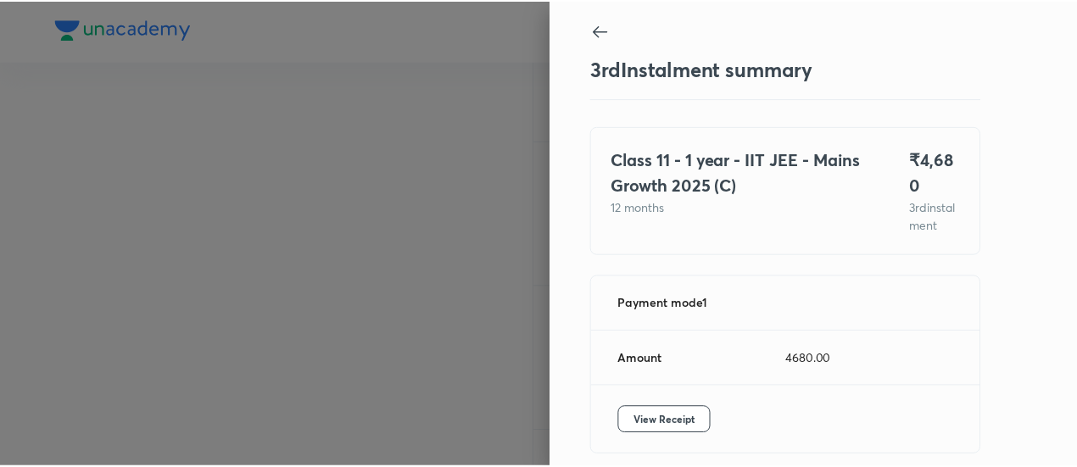
scroll to position [92, 0]
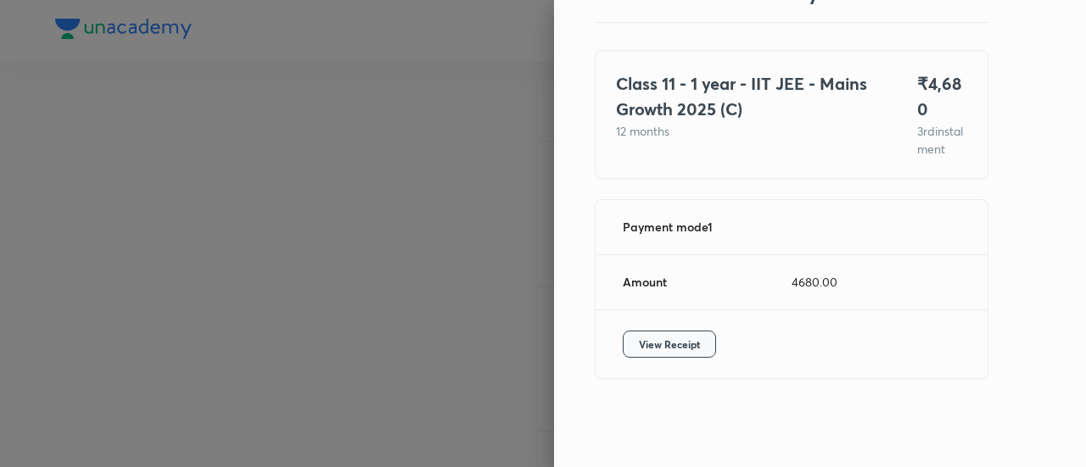
click at [682, 346] on span "View Receipt" at bounding box center [669, 344] width 61 height 17
click at [180, 97] on div at bounding box center [543, 233] width 1086 height 467
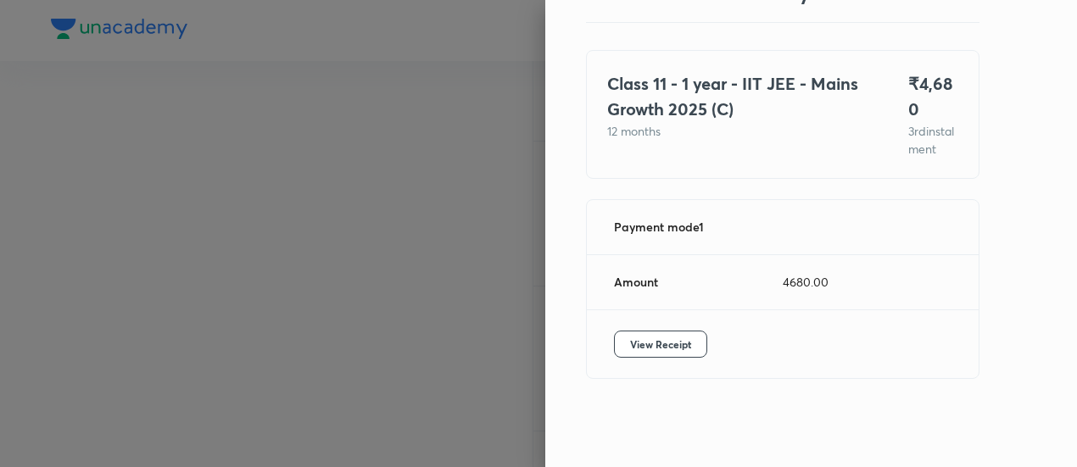
click at [180, 97] on div at bounding box center [538, 233] width 1077 height 467
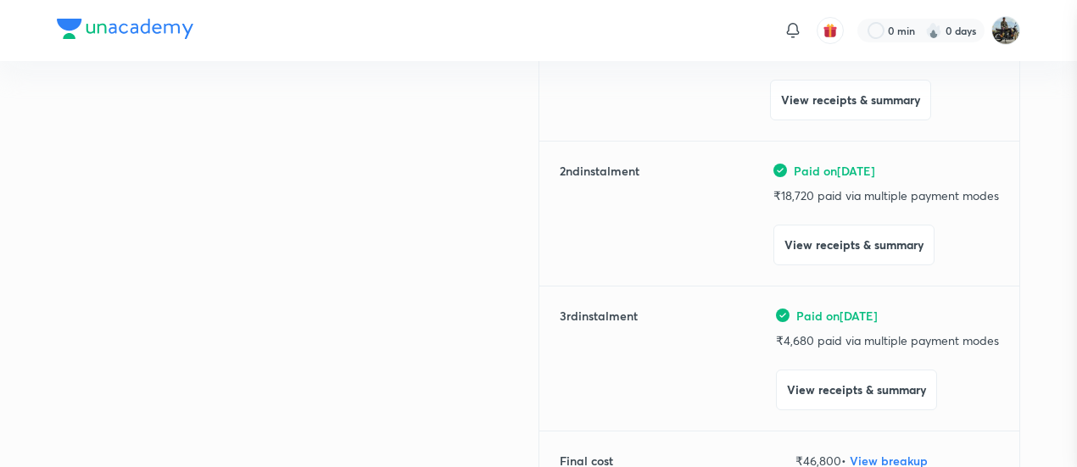
scroll to position [0, 0]
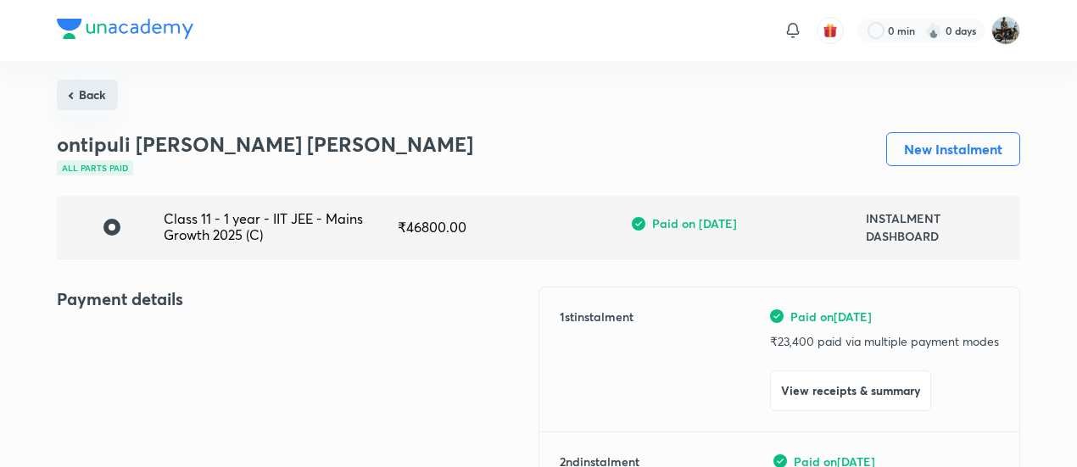
click at [102, 89] on button "Back" at bounding box center [87, 95] width 61 height 31
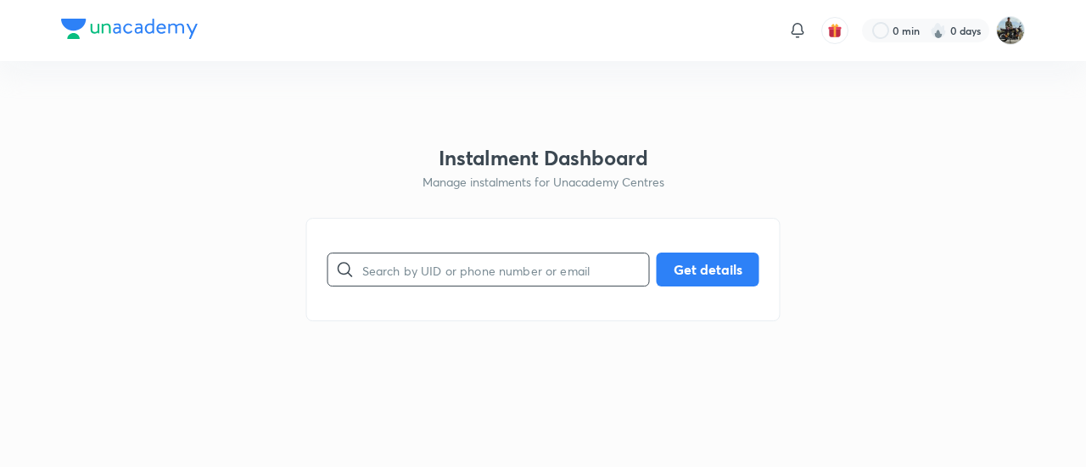
click at [400, 259] on input "text" at bounding box center [505, 270] width 287 height 43
paste input "2CHUB113C9"
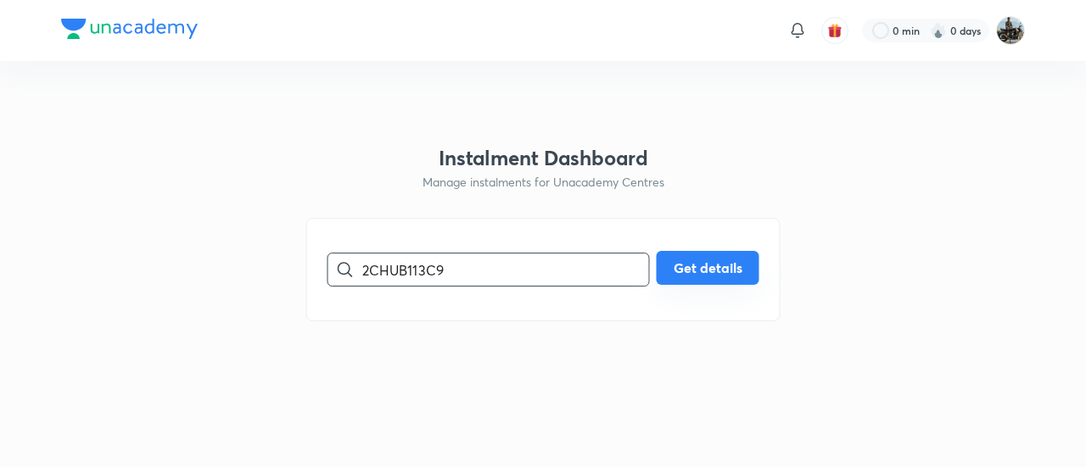
type input "2CHUB113C9"
click at [721, 264] on button "Get details" at bounding box center [708, 268] width 103 height 34
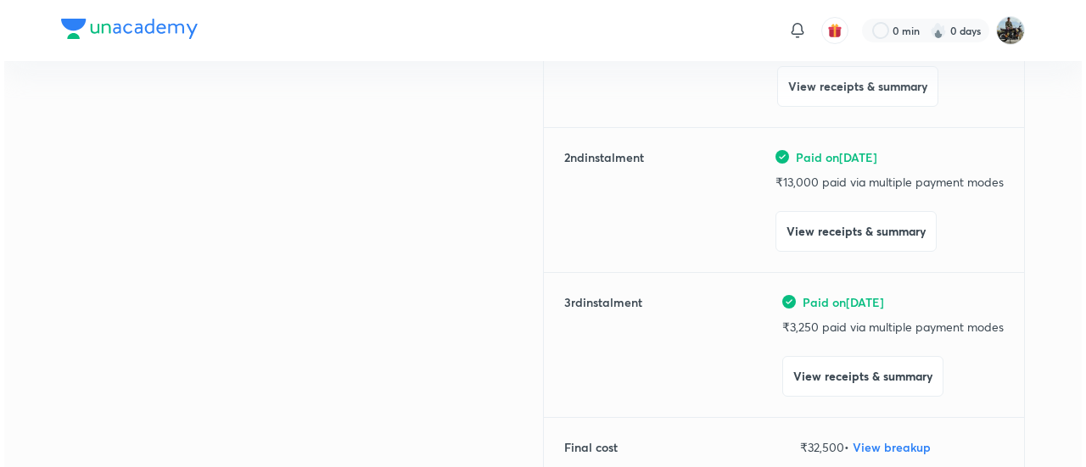
scroll to position [310, 0]
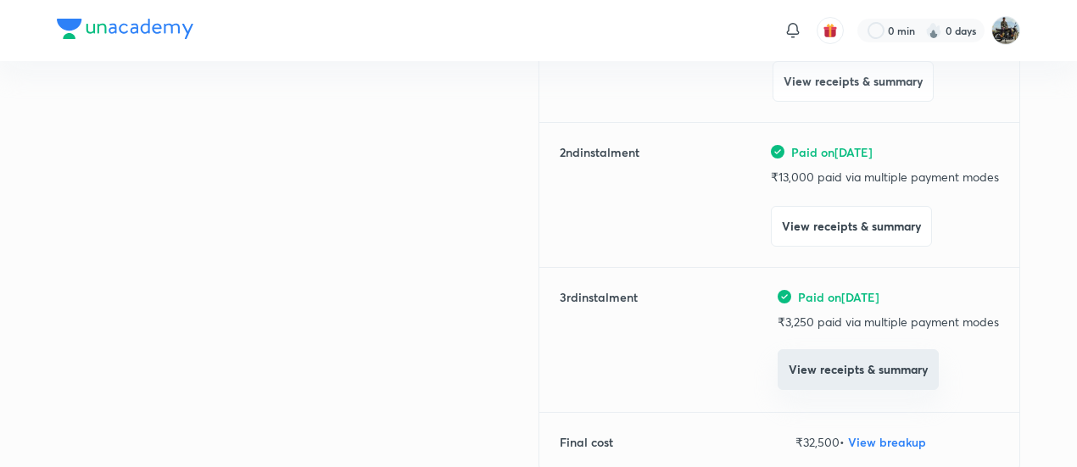
click at [819, 383] on button "View receipts & summary" at bounding box center [858, 370] width 161 height 41
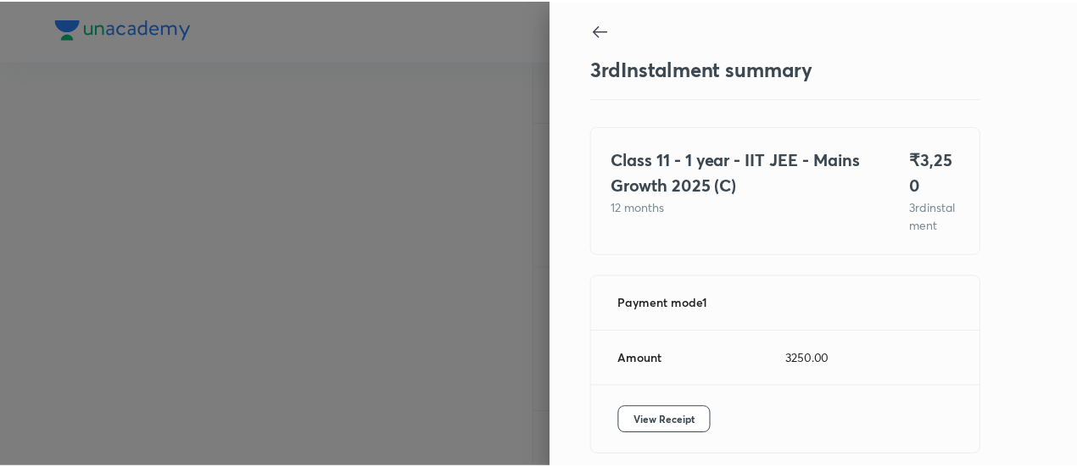
scroll to position [67, 0]
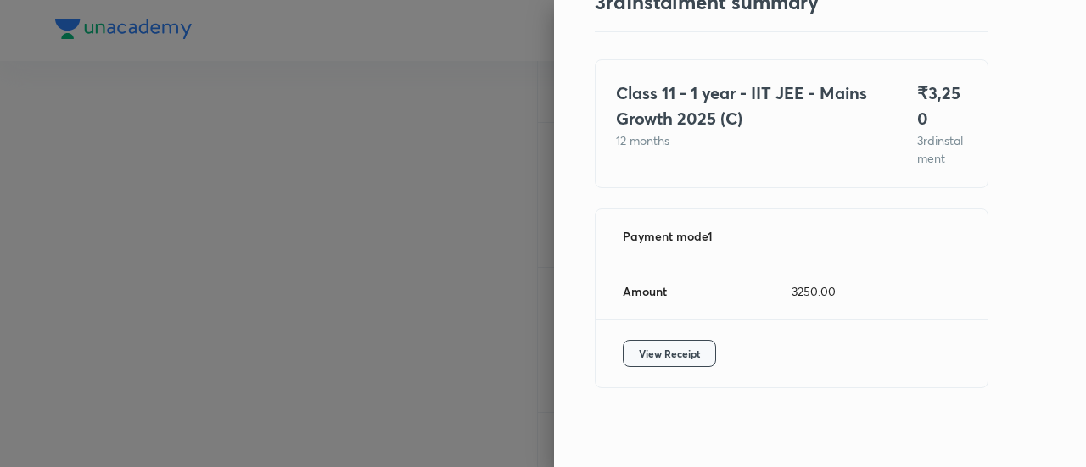
click at [639, 347] on span "View Receipt" at bounding box center [669, 353] width 61 height 17
click at [161, 149] on div at bounding box center [543, 233] width 1086 height 467
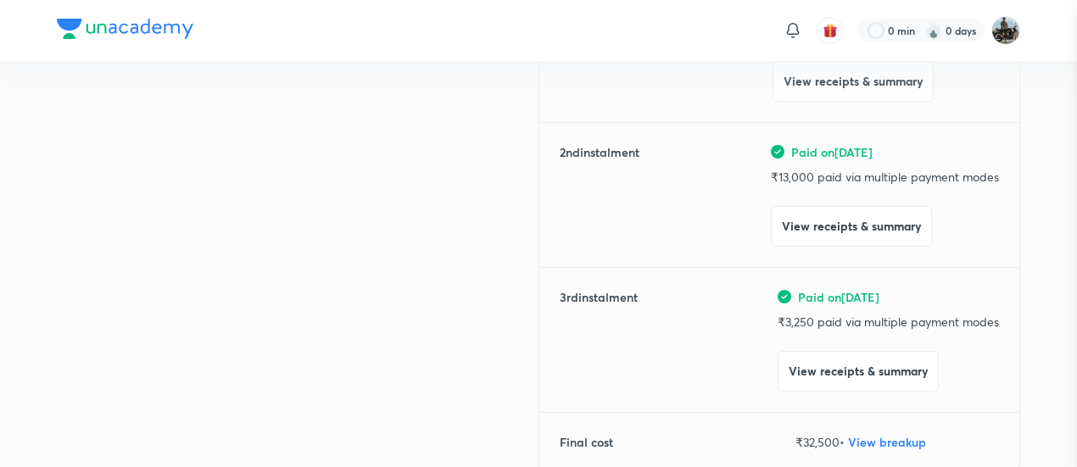
click at [161, 149] on div at bounding box center [538, 233] width 1077 height 467
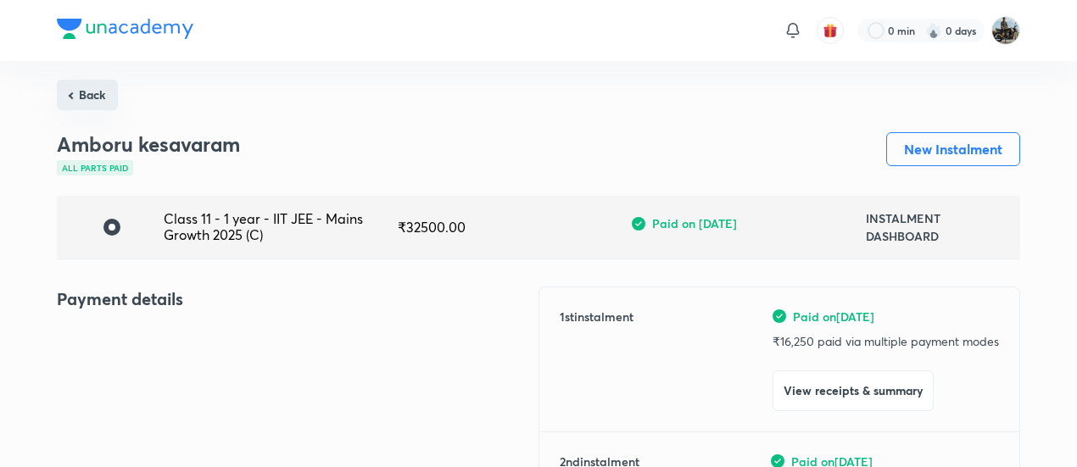
click at [88, 99] on button "Back" at bounding box center [87, 95] width 61 height 31
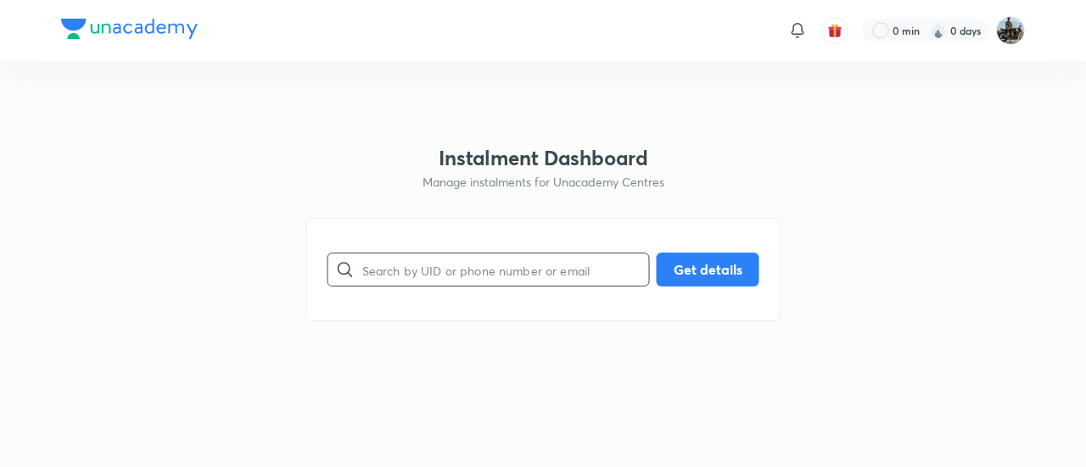
click at [533, 279] on input "text" at bounding box center [505, 270] width 287 height 43
paste input "K5WW923NG1"
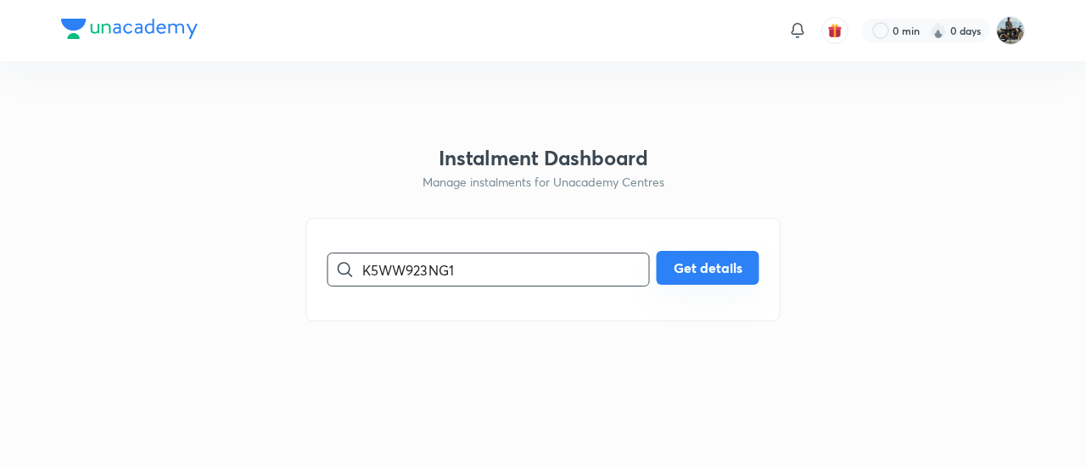
type input "K5WW923NG1"
click at [692, 262] on button "Get details" at bounding box center [708, 268] width 103 height 34
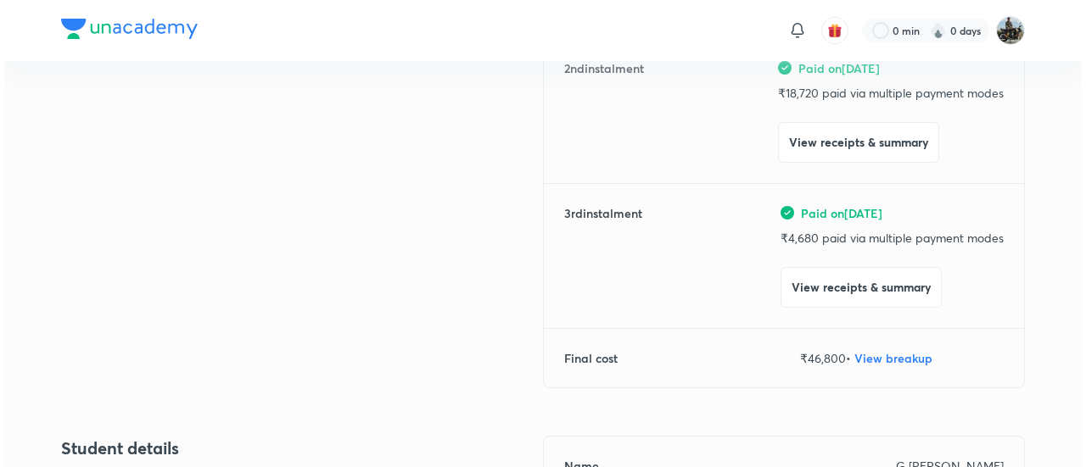
scroll to position [395, 0]
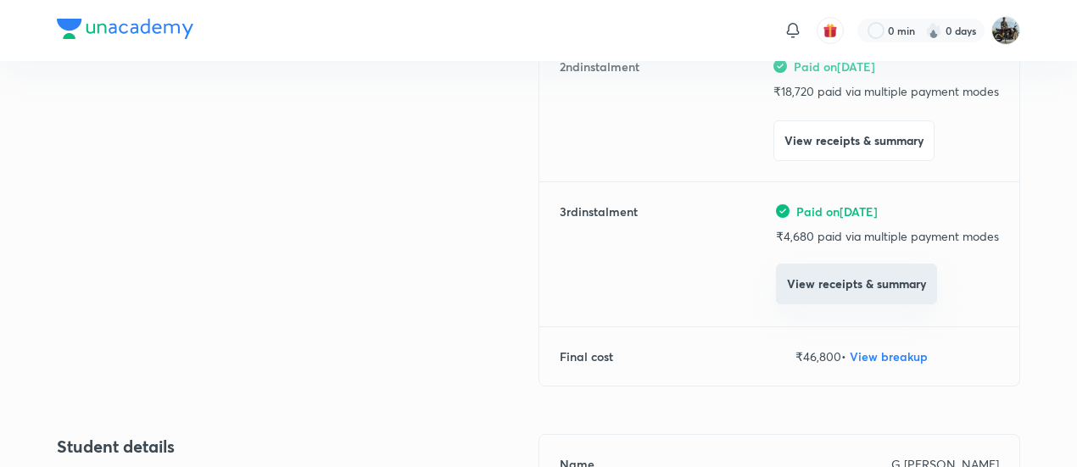
click at [820, 292] on button "View receipts & summary" at bounding box center [856, 284] width 161 height 41
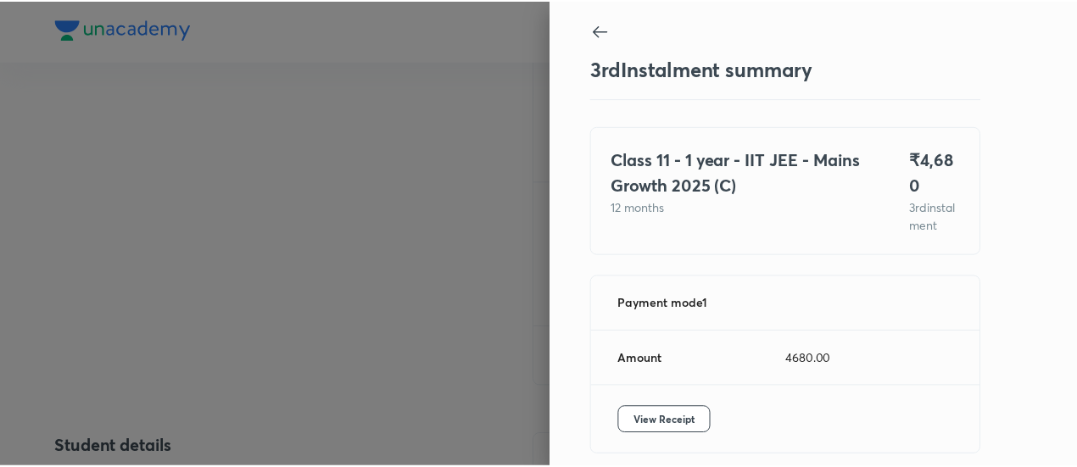
scroll to position [92, 0]
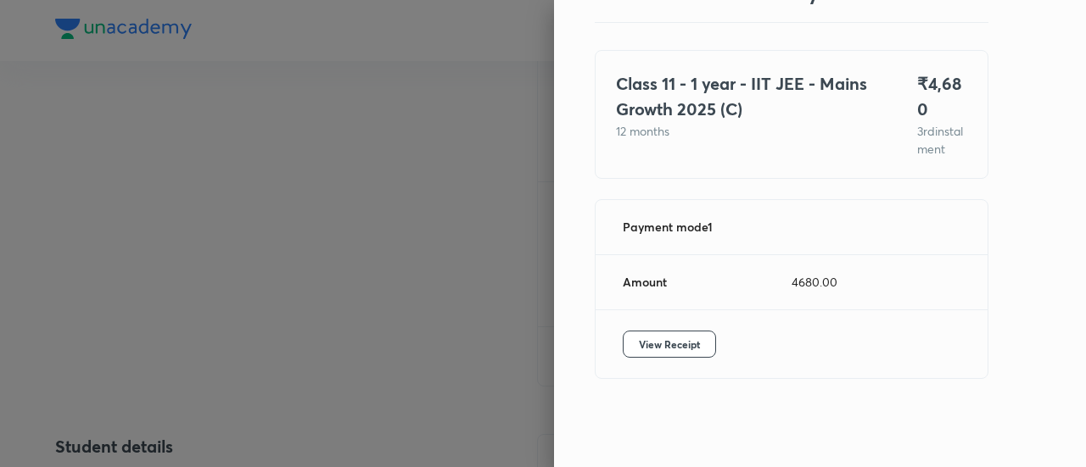
click at [657, 361] on div "View Receipt" at bounding box center [792, 344] width 392 height 68
click at [655, 346] on span "View Receipt" at bounding box center [669, 344] width 61 height 17
click at [253, 126] on div at bounding box center [543, 233] width 1086 height 467
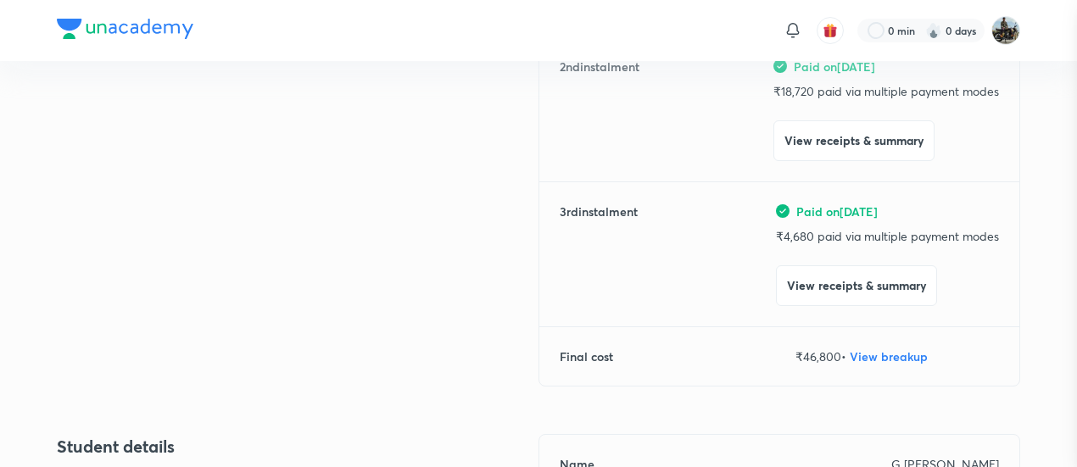
click at [253, 126] on div at bounding box center [538, 233] width 1077 height 467
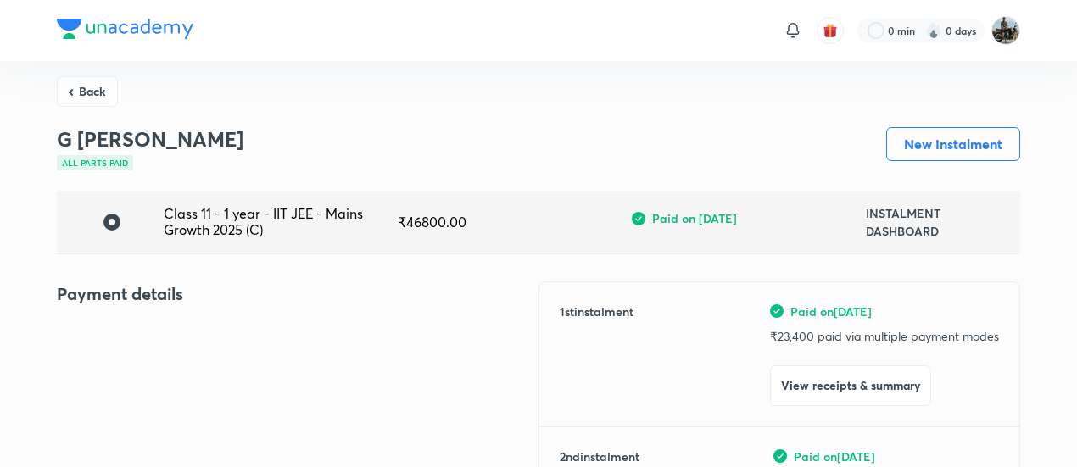
scroll to position [0, 0]
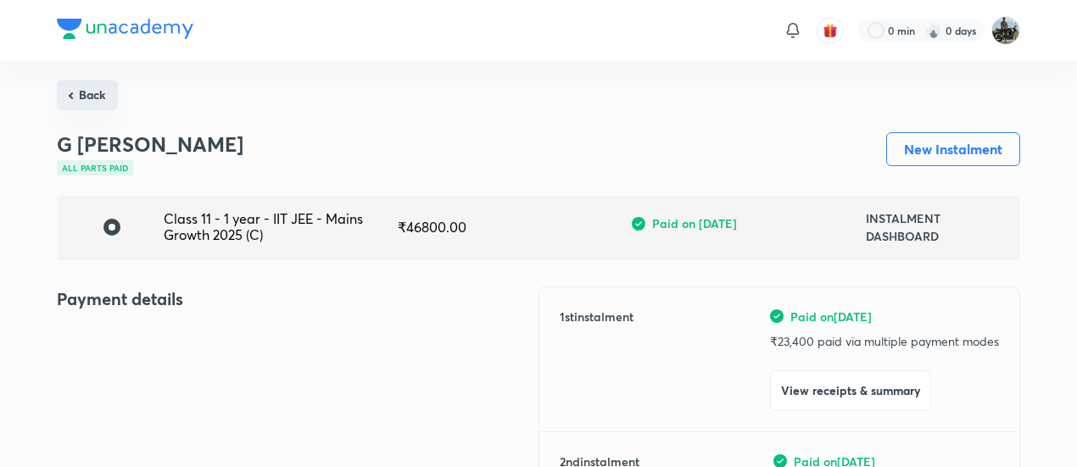
click at [98, 88] on button "Back" at bounding box center [87, 95] width 61 height 31
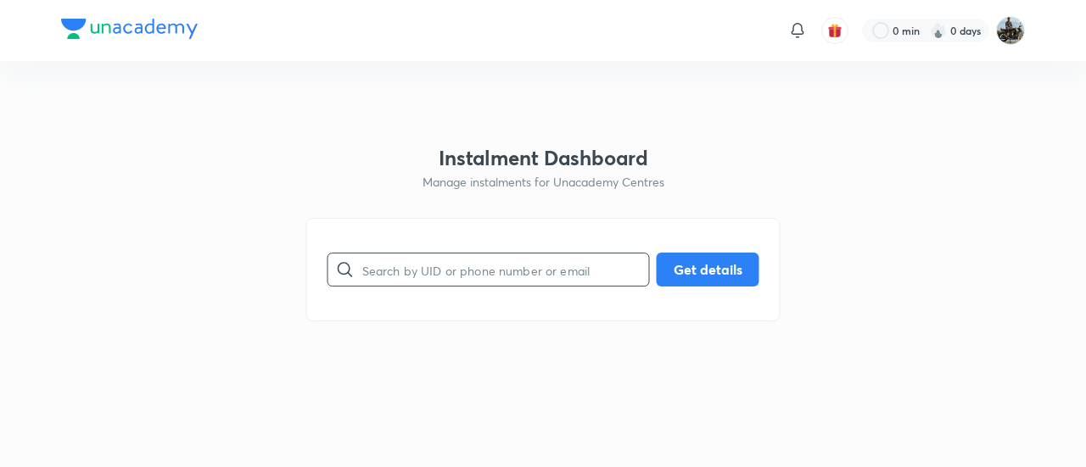
click at [407, 267] on input "text" at bounding box center [505, 270] width 287 height 43
paste input "18720"
type input "1"
paste input "9KS8R2BWRY"
type input "9KS8R2BWRY"
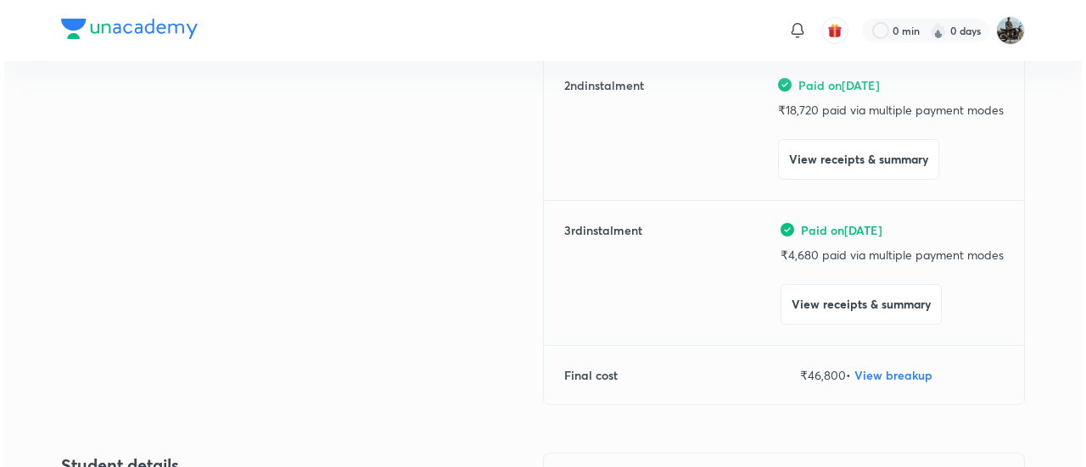
scroll to position [384, 0]
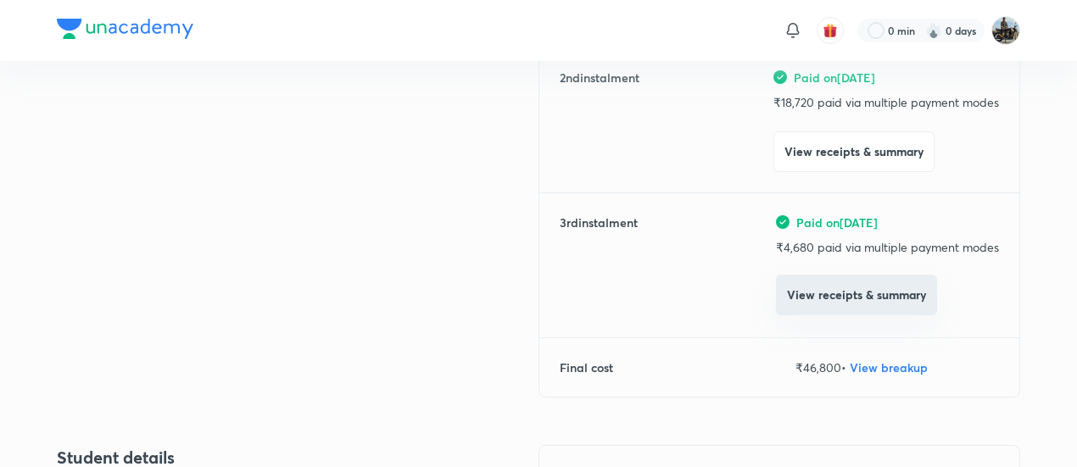
click at [813, 309] on button "View receipts & summary" at bounding box center [856, 295] width 161 height 41
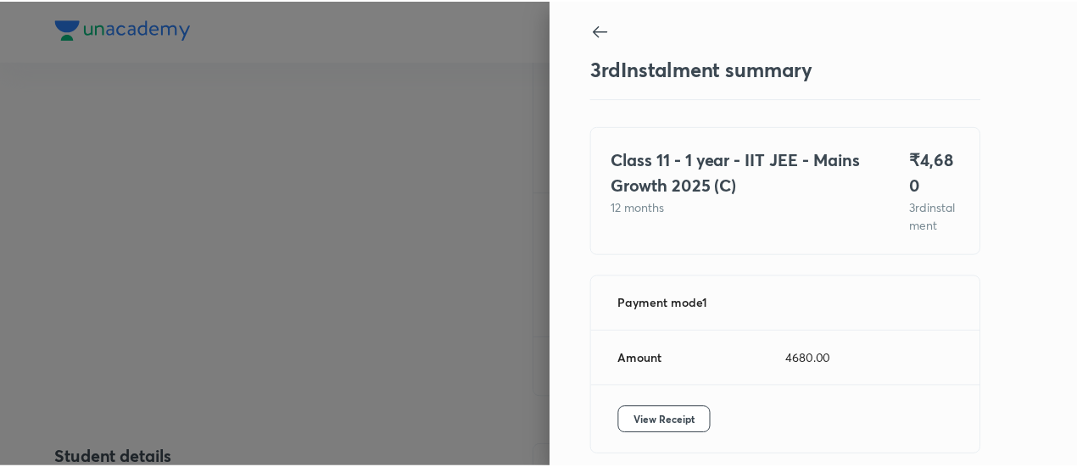
scroll to position [92, 0]
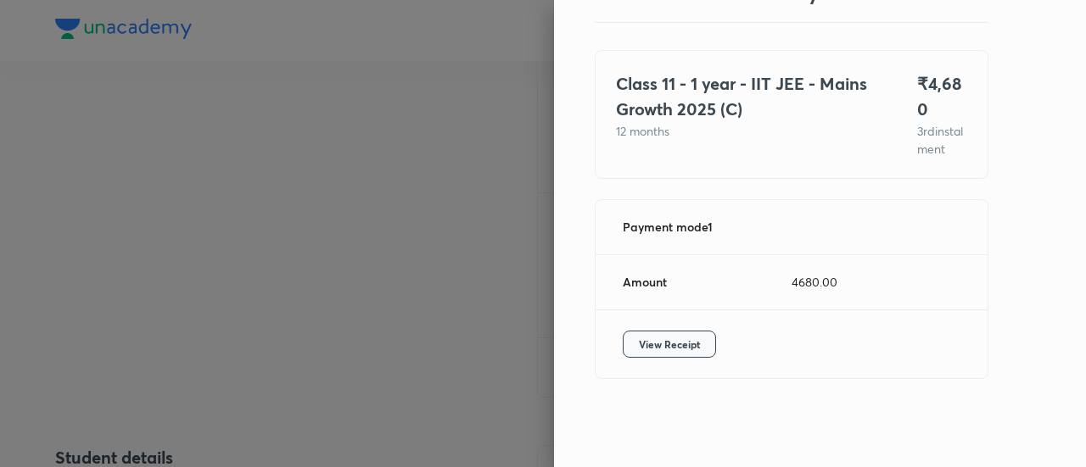
click at [639, 344] on span "View Receipt" at bounding box center [669, 344] width 61 height 17
click at [221, 95] on div at bounding box center [543, 233] width 1086 height 467
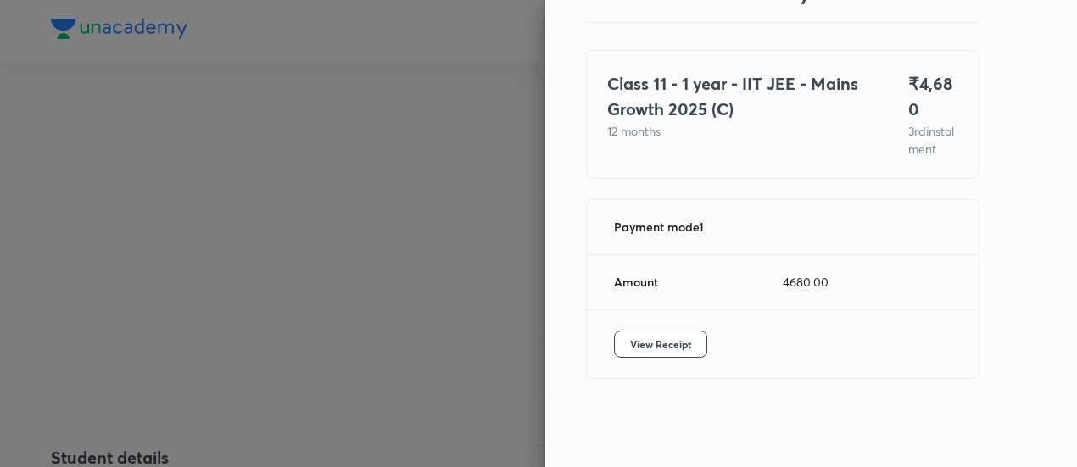
click at [221, 95] on div at bounding box center [538, 233] width 1077 height 467
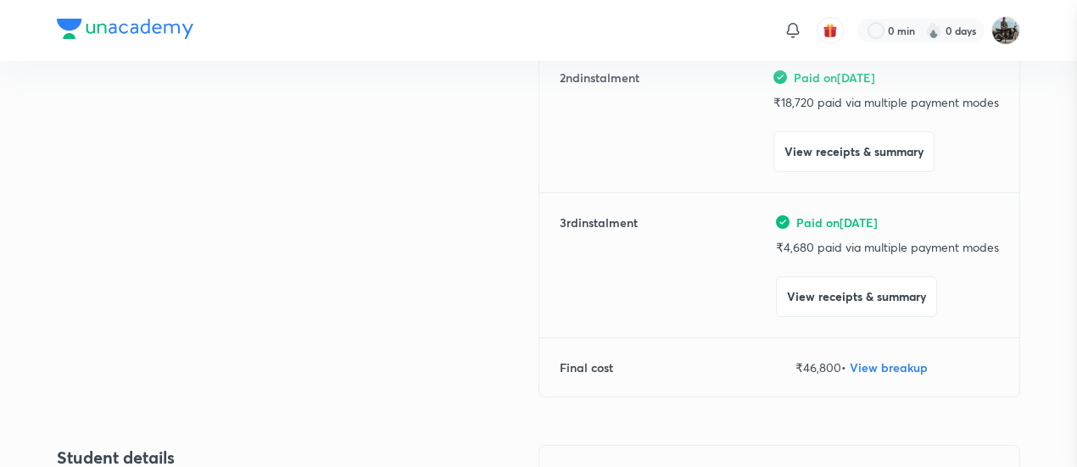
scroll to position [0, 0]
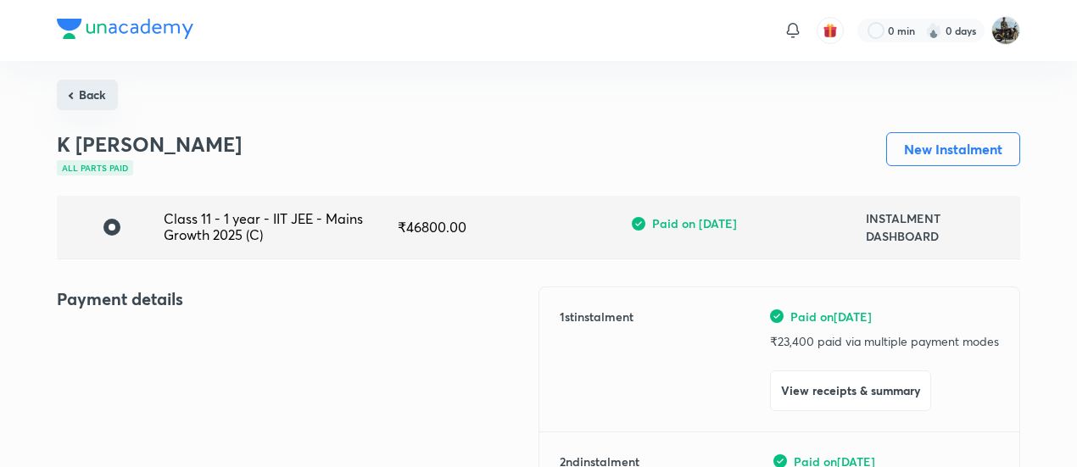
click at [68, 107] on button "Back" at bounding box center [87, 95] width 61 height 31
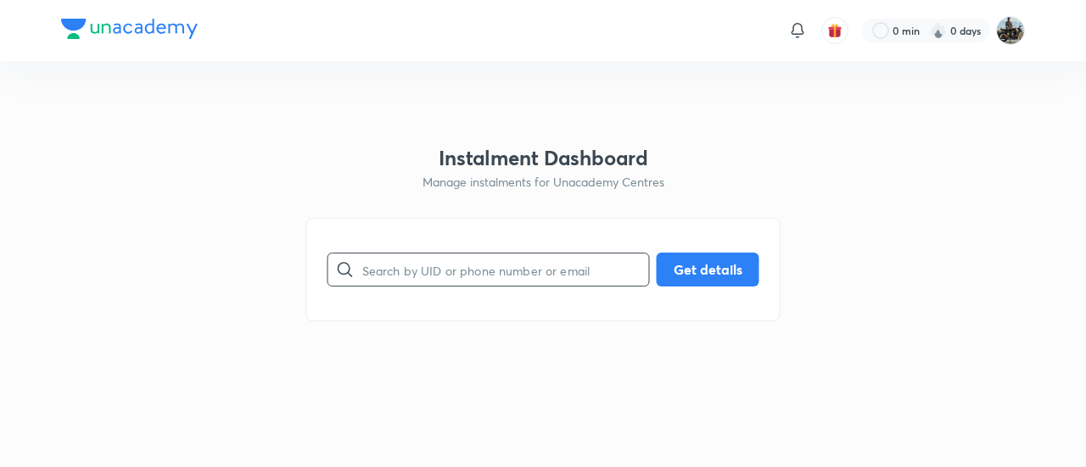
click at [423, 265] on input "text" at bounding box center [505, 270] width 287 height 43
paste input "7K7D5Q7SW3"
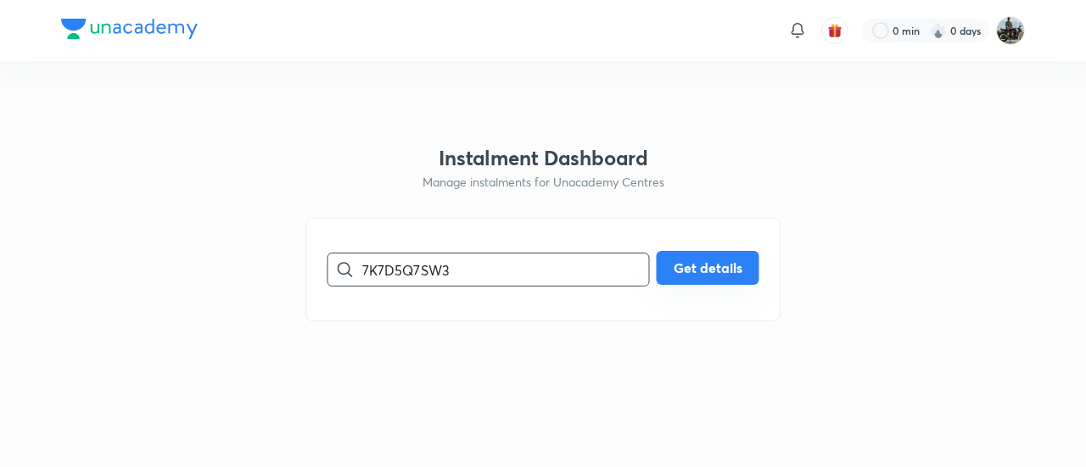
type input "7K7D5Q7SW3"
click at [730, 264] on button "Get details" at bounding box center [708, 268] width 103 height 34
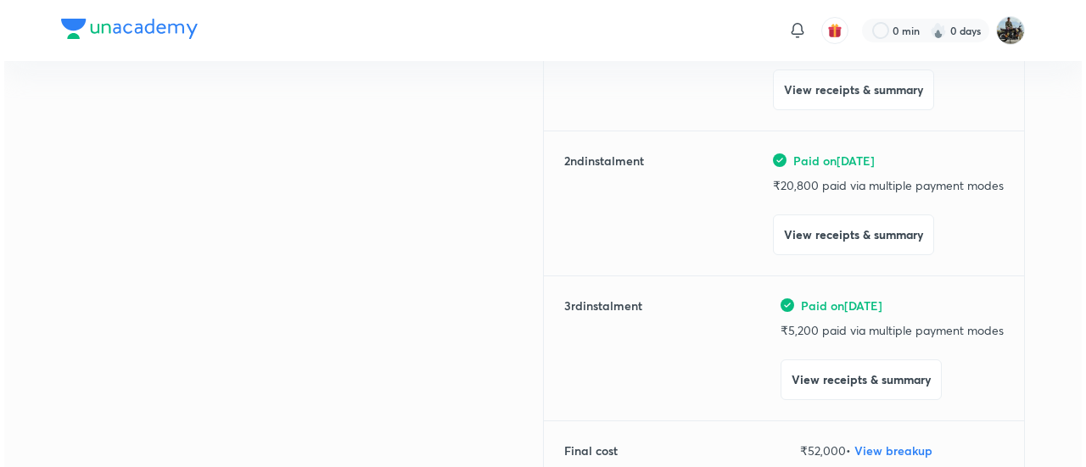
scroll to position [305, 0]
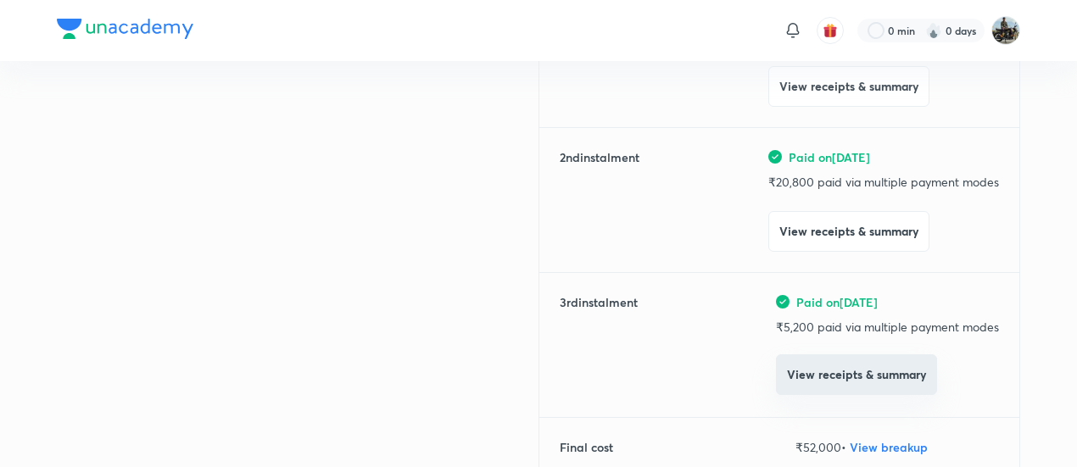
click at [847, 388] on button "View receipts & summary" at bounding box center [856, 375] width 161 height 41
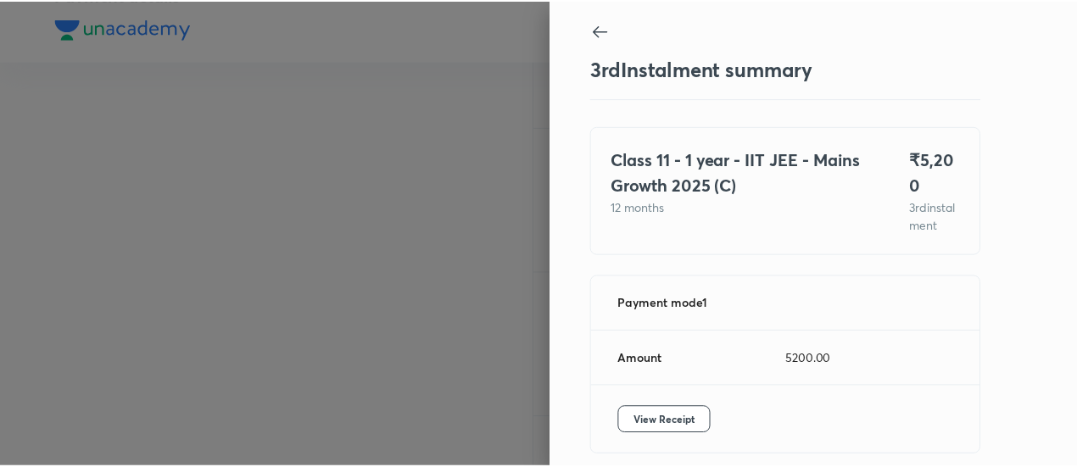
scroll to position [92, 0]
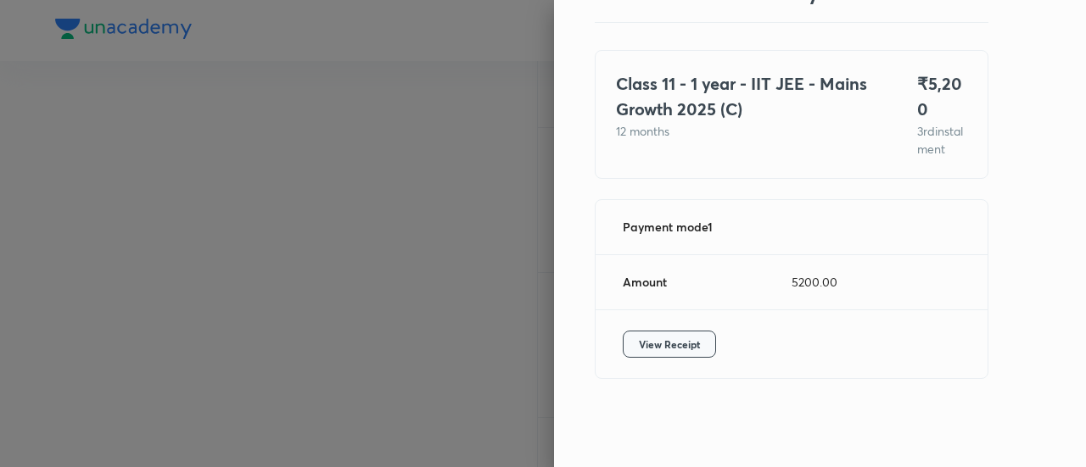
click at [623, 343] on button "View Receipt" at bounding box center [669, 344] width 93 height 27
click at [154, 243] on div at bounding box center [543, 233] width 1086 height 467
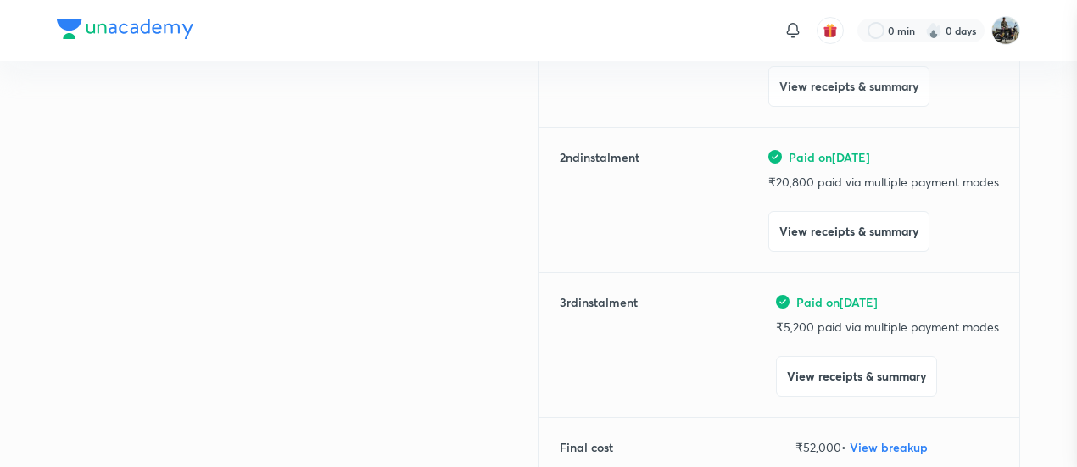
click at [154, 243] on div at bounding box center [538, 233] width 1077 height 467
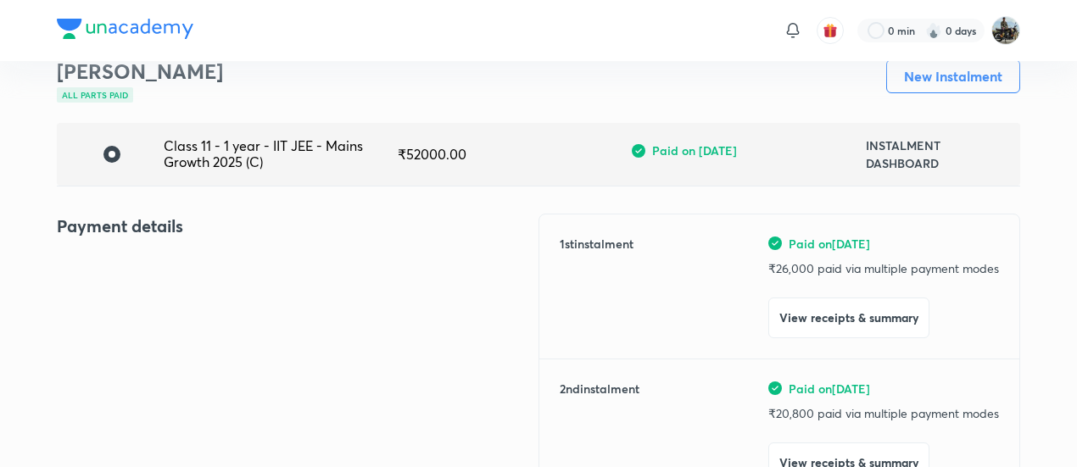
scroll to position [0, 0]
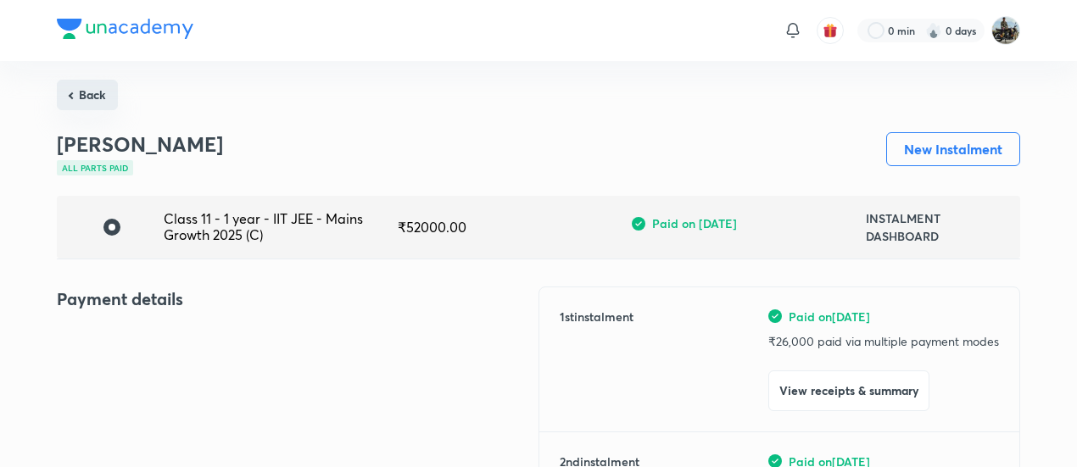
click at [88, 109] on button "Back" at bounding box center [87, 95] width 61 height 31
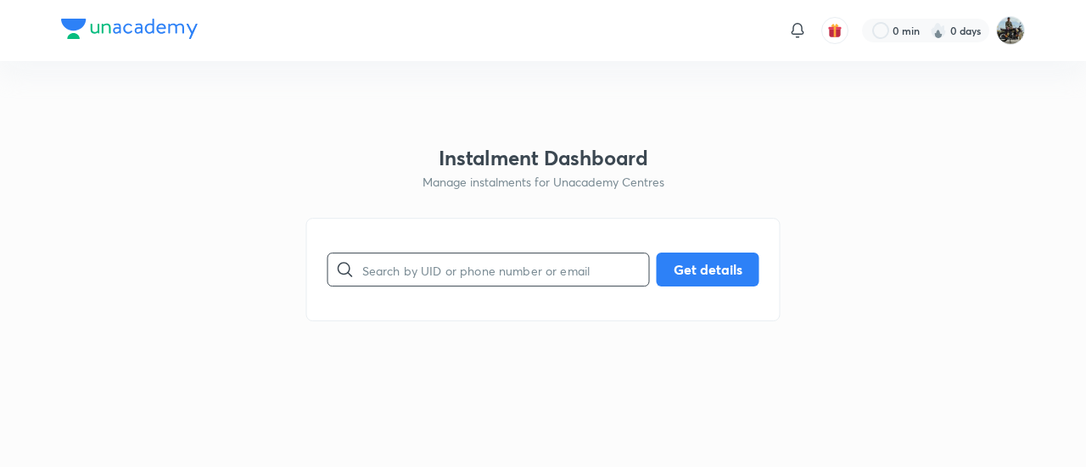
click at [460, 266] on input "text" at bounding box center [505, 270] width 287 height 43
paste input "9C4AB9BWPA"
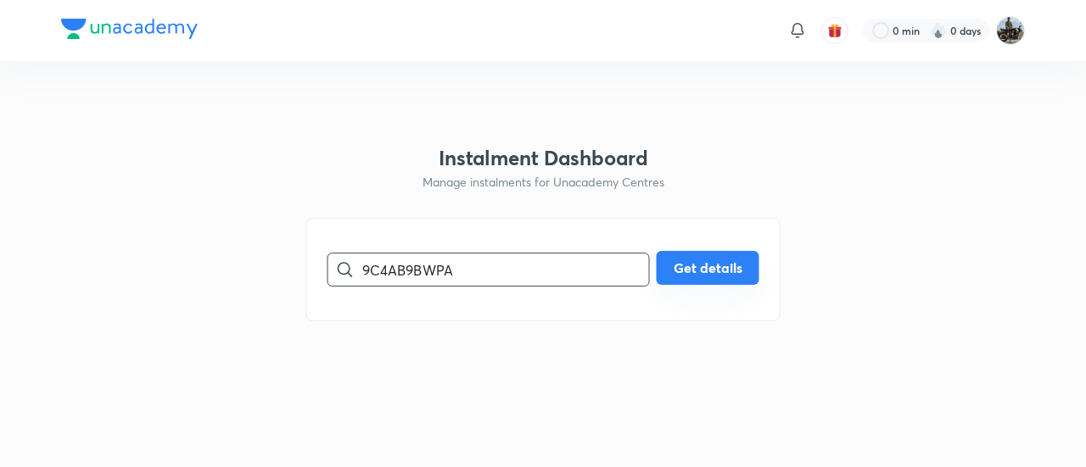
type input "9C4AB9BWPA"
click at [706, 264] on button "Get details" at bounding box center [708, 268] width 103 height 34
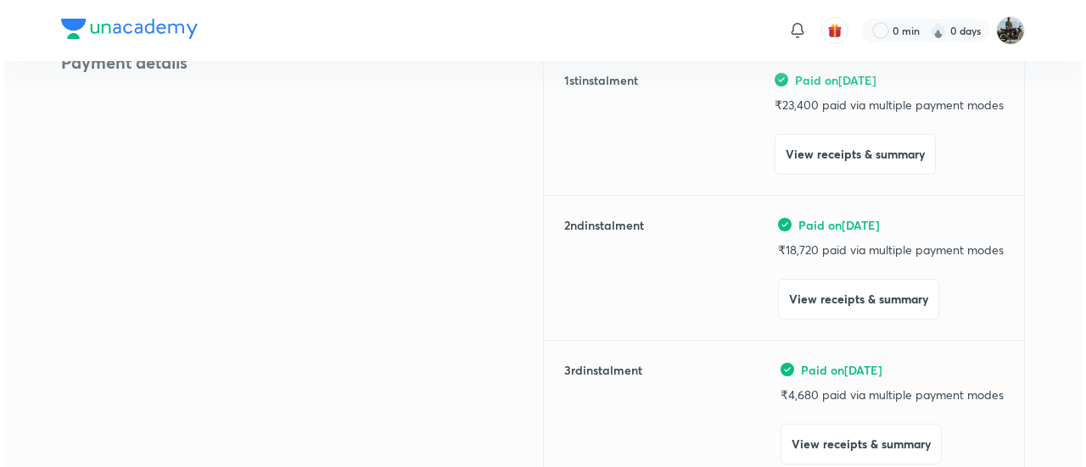
scroll to position [239, 0]
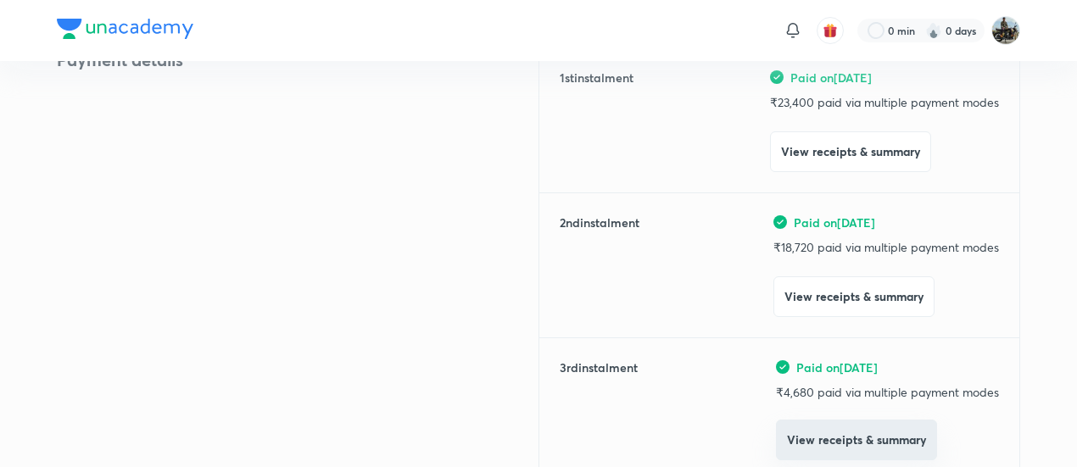
click at [797, 431] on button "View receipts & summary" at bounding box center [856, 440] width 161 height 41
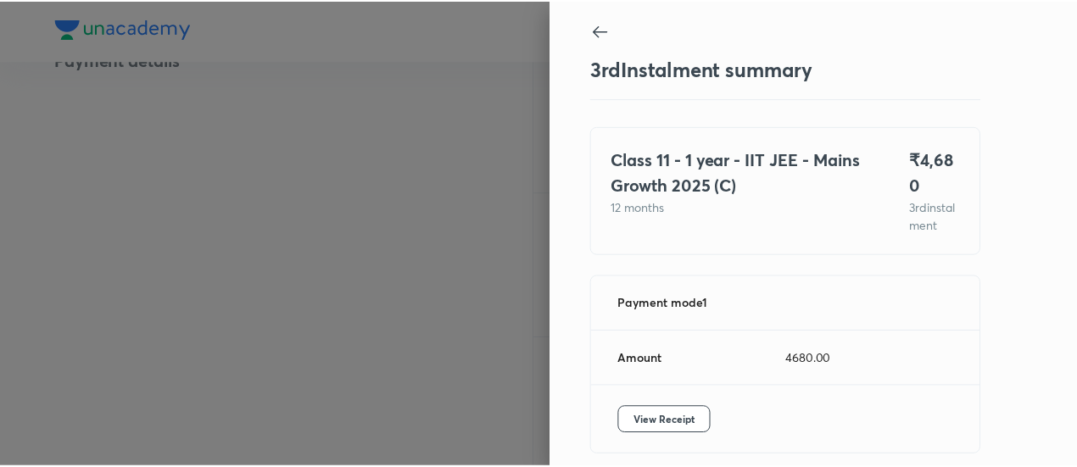
scroll to position [92, 0]
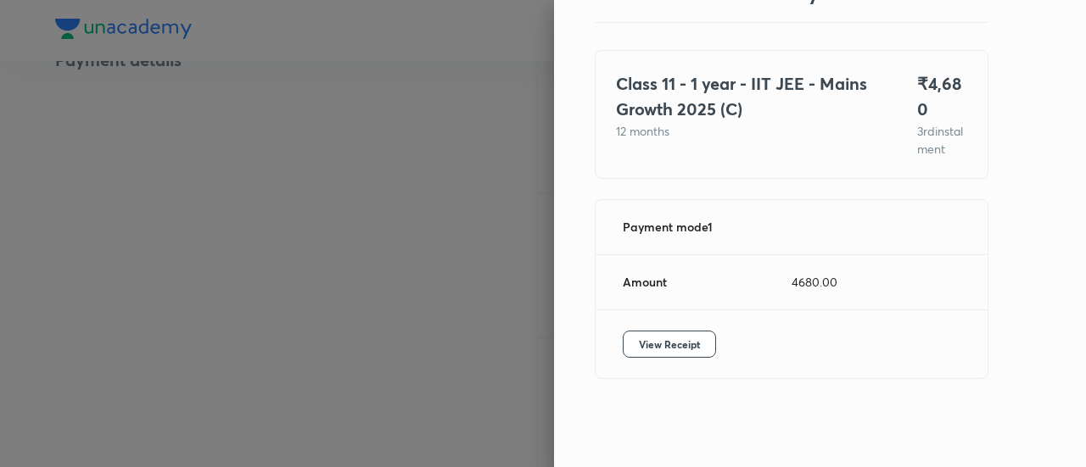
click at [675, 359] on div "View Receipt" at bounding box center [792, 344] width 392 height 68
click at [669, 352] on span "View Receipt" at bounding box center [669, 344] width 61 height 17
click at [146, 131] on div at bounding box center [543, 233] width 1086 height 467
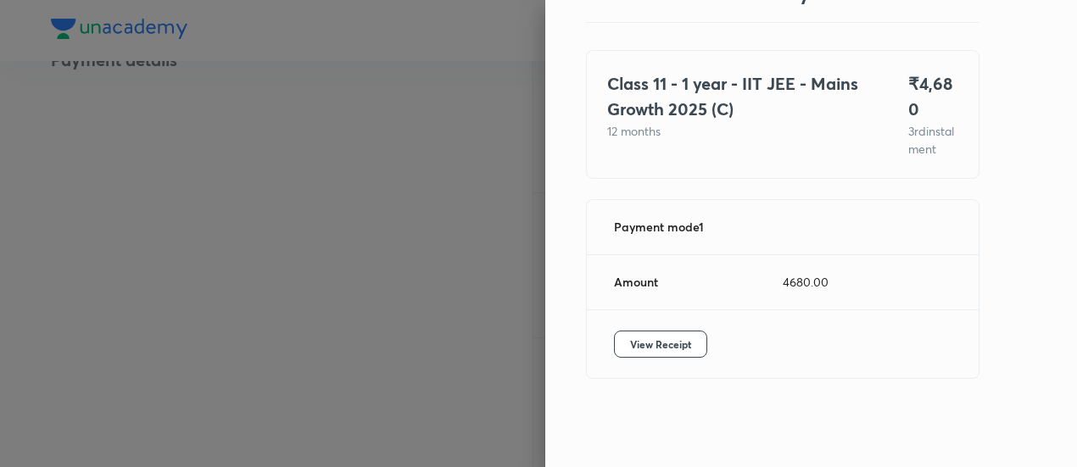
click at [146, 131] on div at bounding box center [538, 233] width 1077 height 467
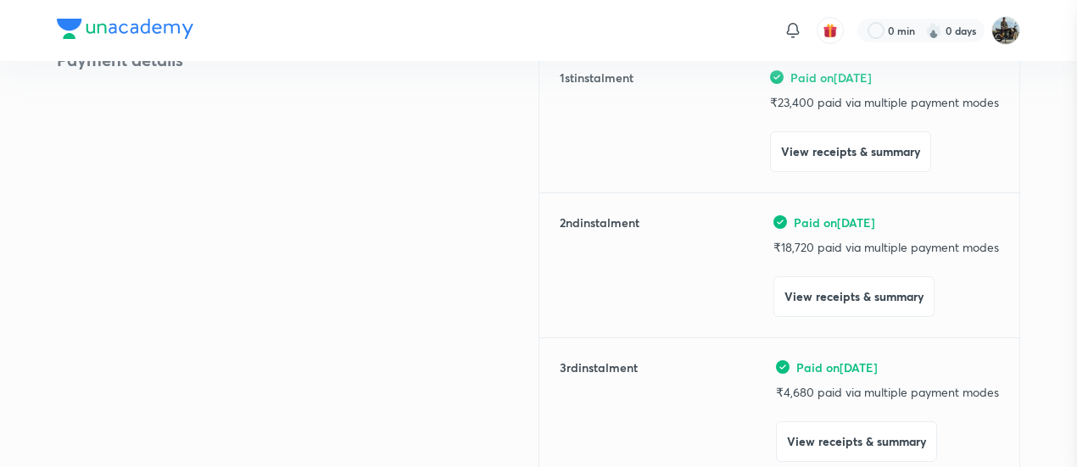
scroll to position [0, 0]
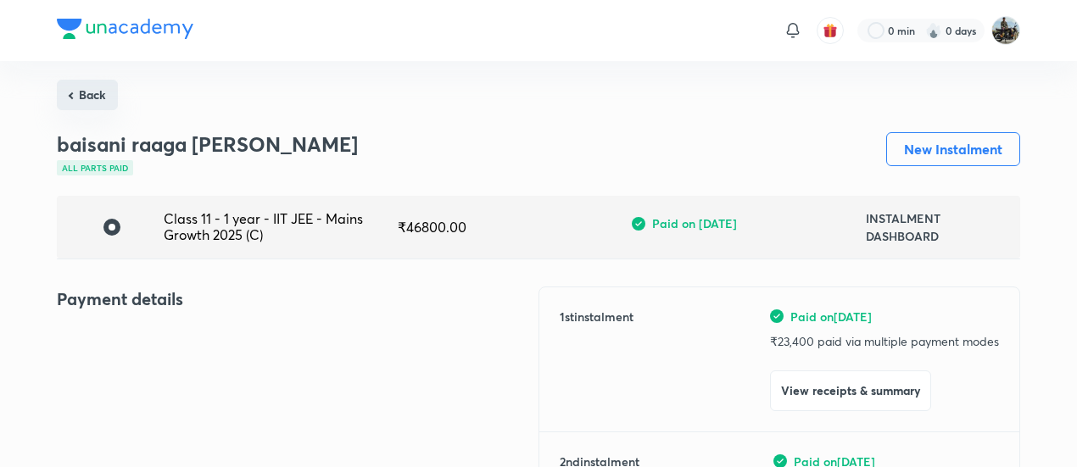
click at [80, 109] on button "Back" at bounding box center [87, 95] width 61 height 31
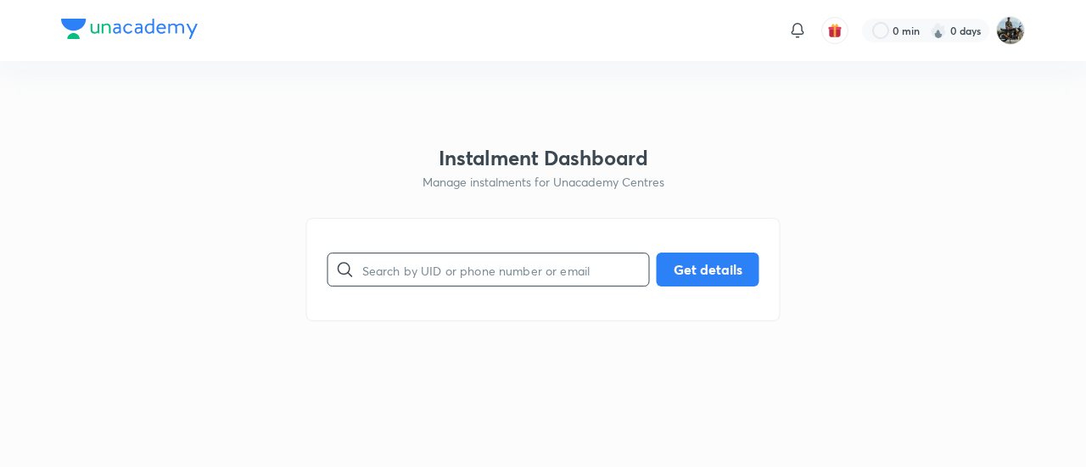
click at [456, 274] on input "text" at bounding box center [505, 270] width 287 height 43
paste input "9NME96BYH4"
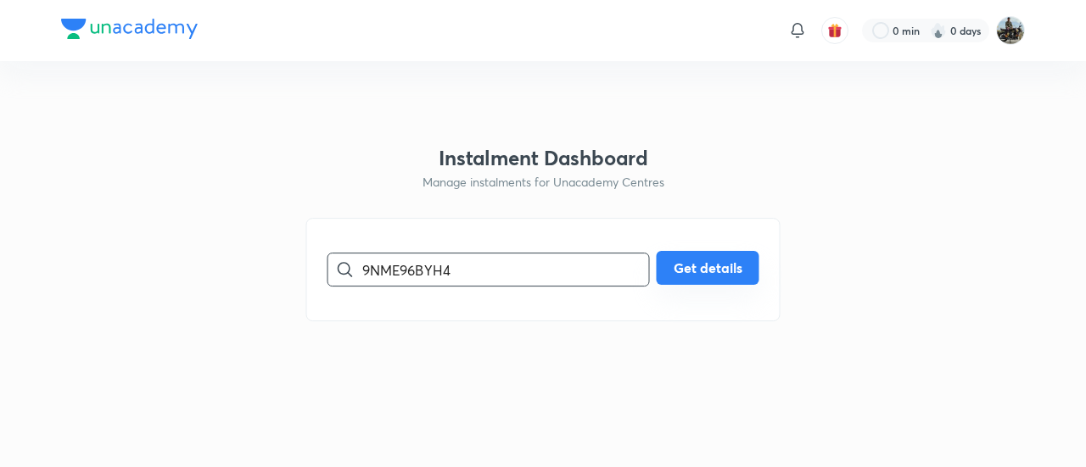
type input "9NME96BYH4"
click at [731, 281] on button "Get details" at bounding box center [708, 268] width 103 height 34
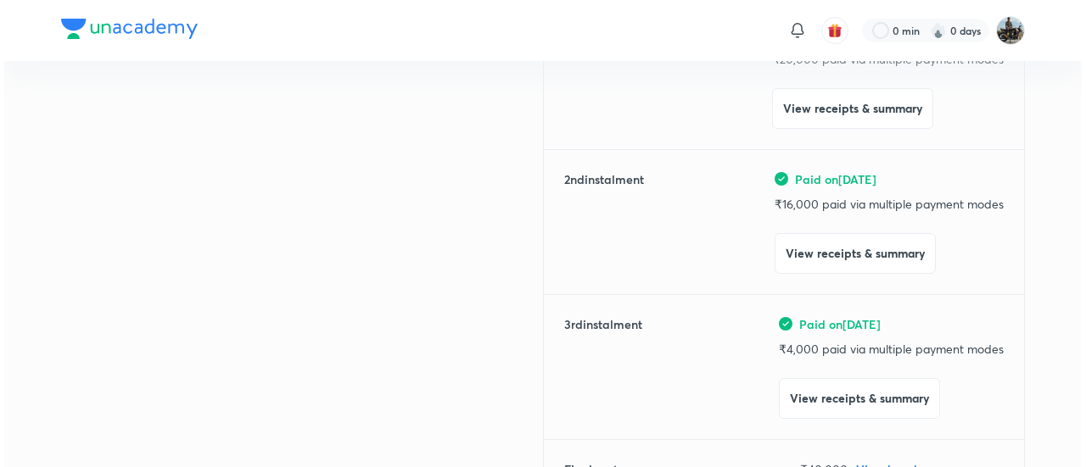
scroll to position [290, 0]
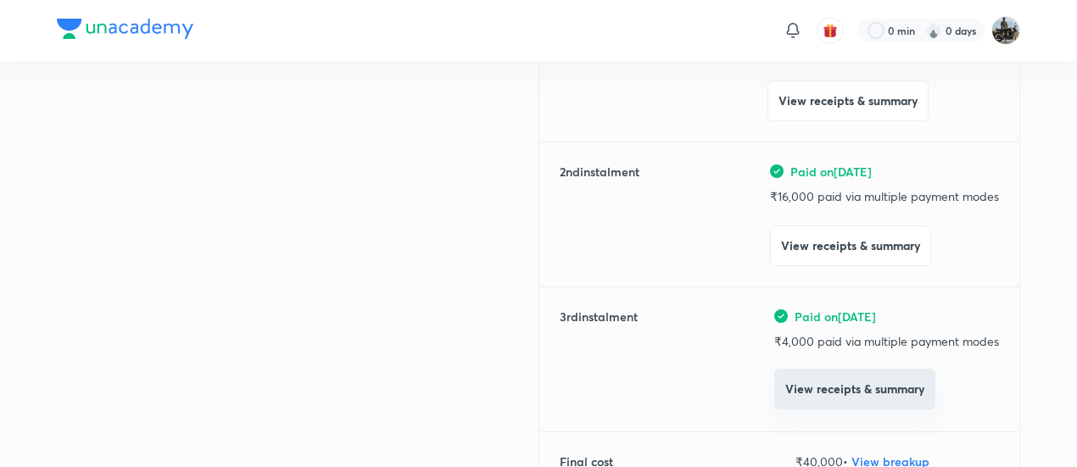
click at [814, 386] on button "View receipts & summary" at bounding box center [855, 389] width 161 height 41
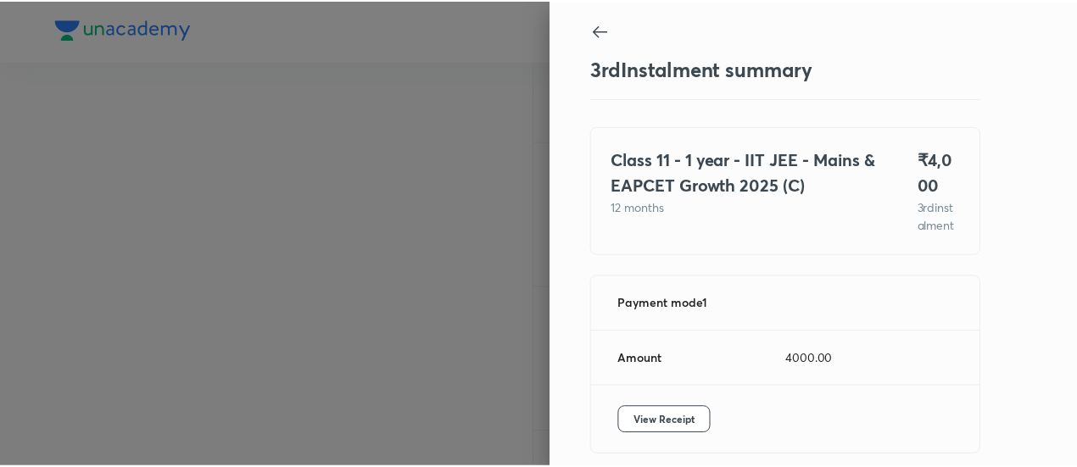
scroll to position [92, 0]
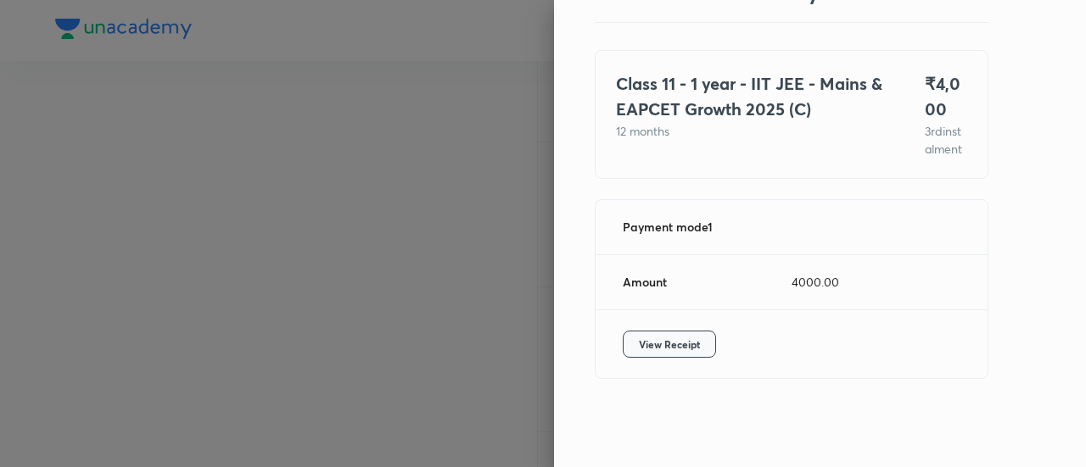
click at [654, 343] on span "View Receipt" at bounding box center [669, 344] width 61 height 17
click at [227, 157] on div at bounding box center [543, 233] width 1086 height 467
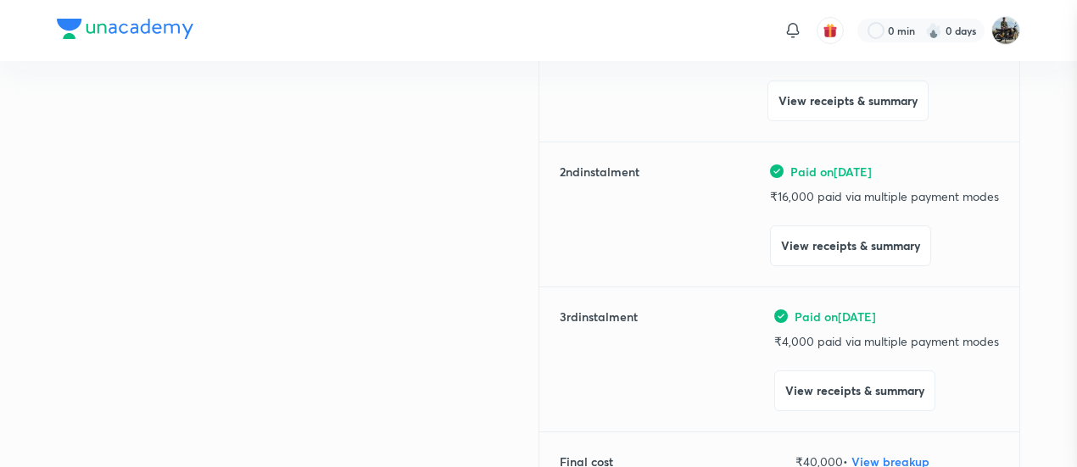
click at [227, 157] on div at bounding box center [538, 233] width 1077 height 467
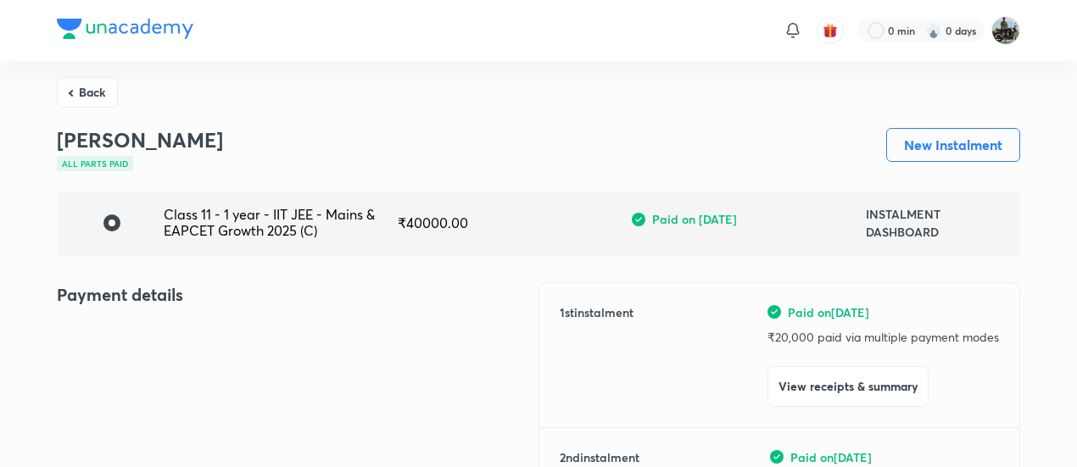
scroll to position [0, 0]
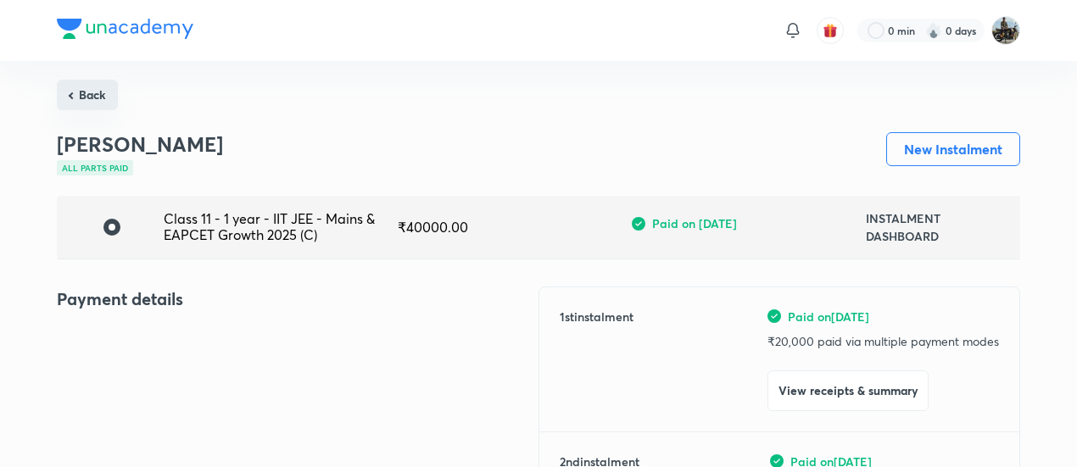
click at [78, 89] on button "Back" at bounding box center [87, 95] width 61 height 31
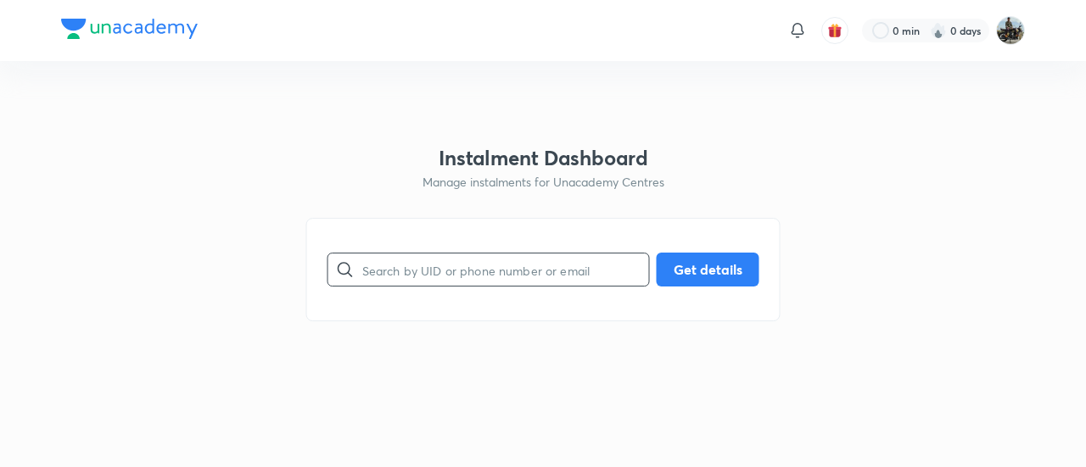
click at [399, 257] on input "text" at bounding box center [505, 270] width 287 height 43
paste input "WR9733H1D9"
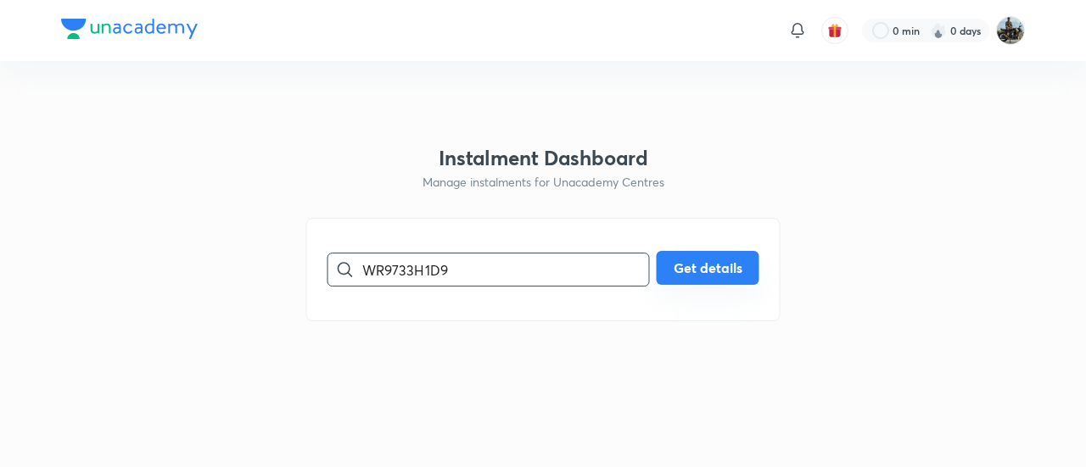
type input "WR9733H1D9"
click at [695, 256] on button "Get details" at bounding box center [708, 268] width 103 height 34
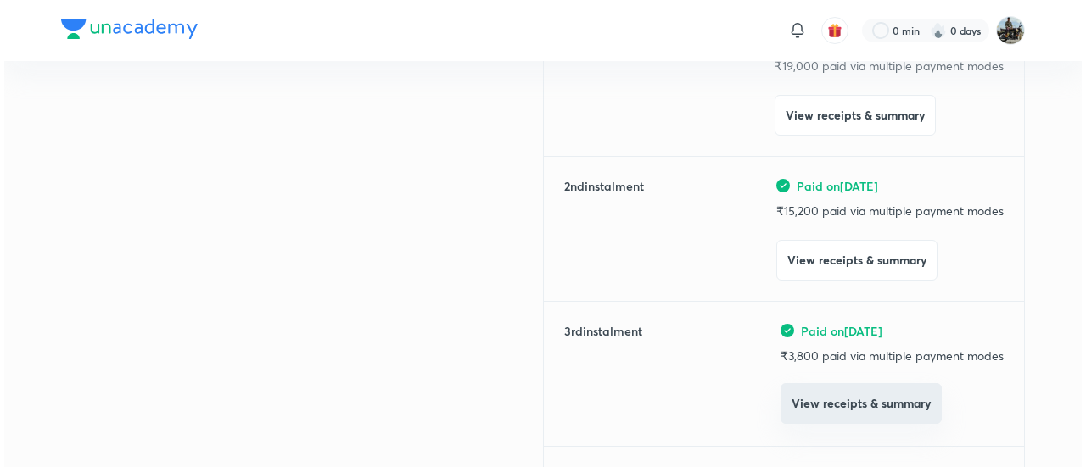
scroll to position [277, 0]
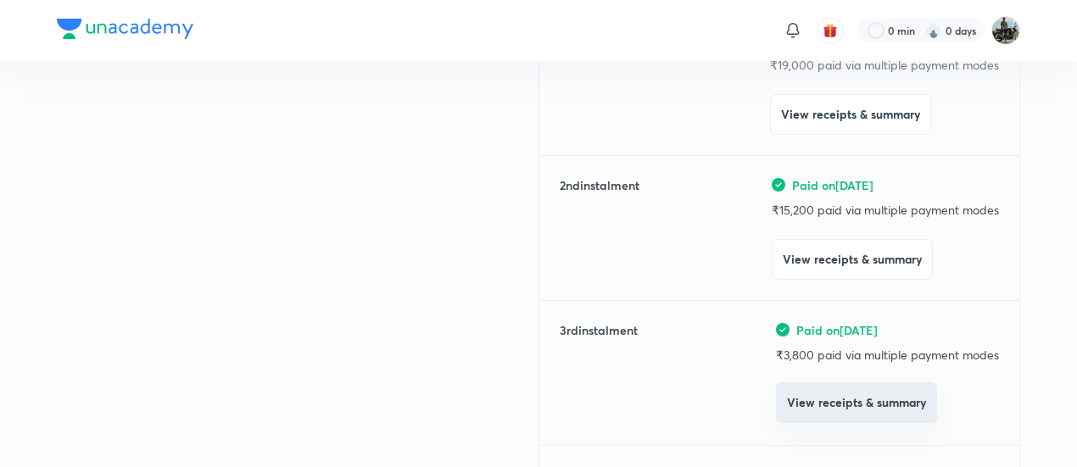
click at [787, 411] on button "View receipts & summary" at bounding box center [856, 403] width 161 height 41
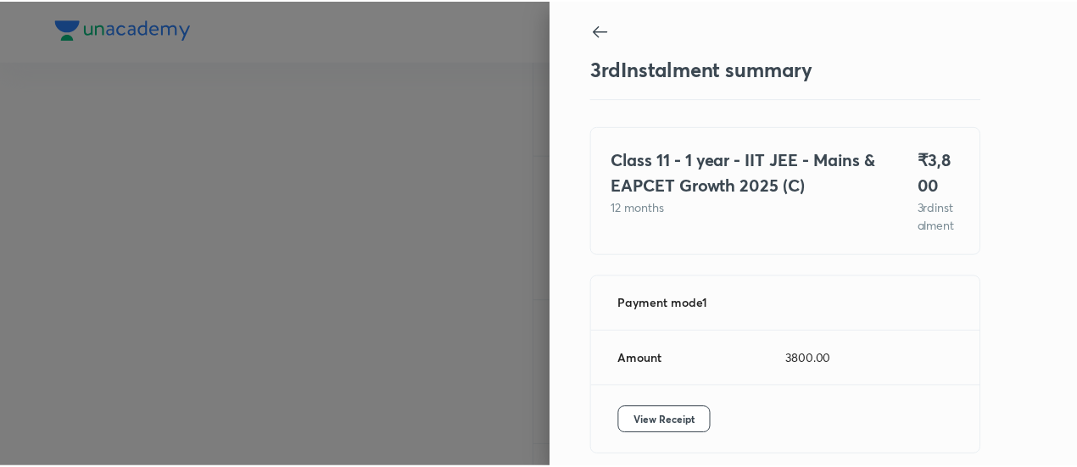
scroll to position [92, 0]
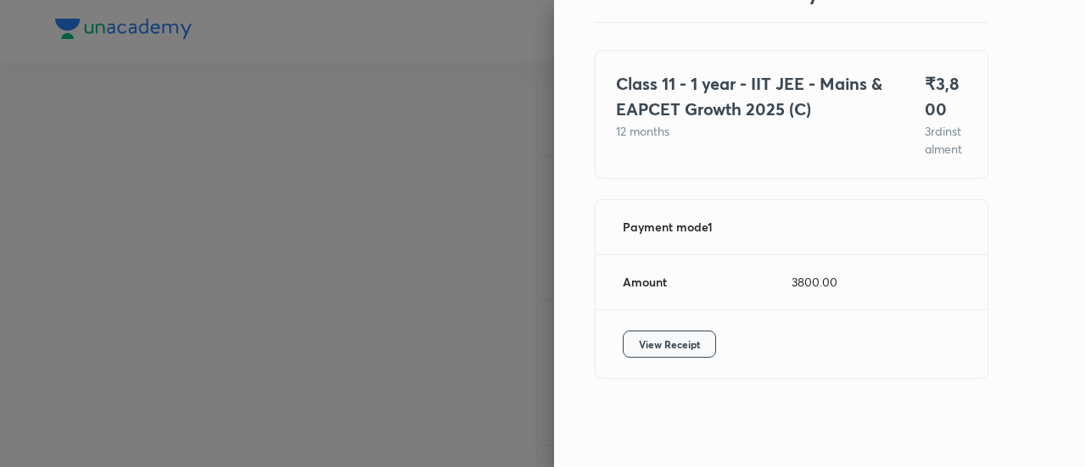
click at [680, 345] on span "View Receipt" at bounding box center [669, 344] width 61 height 17
click at [132, 165] on div at bounding box center [543, 233] width 1086 height 467
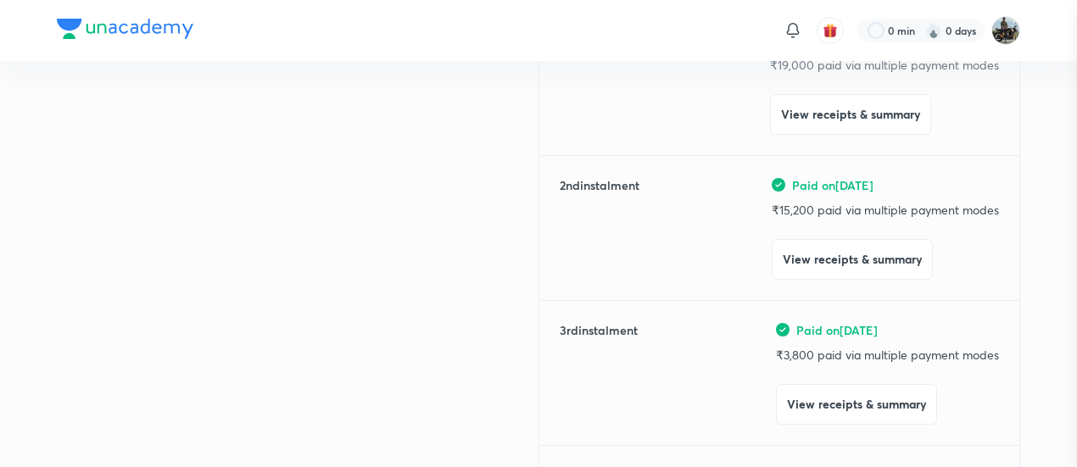
click at [132, 165] on div at bounding box center [538, 233] width 1077 height 467
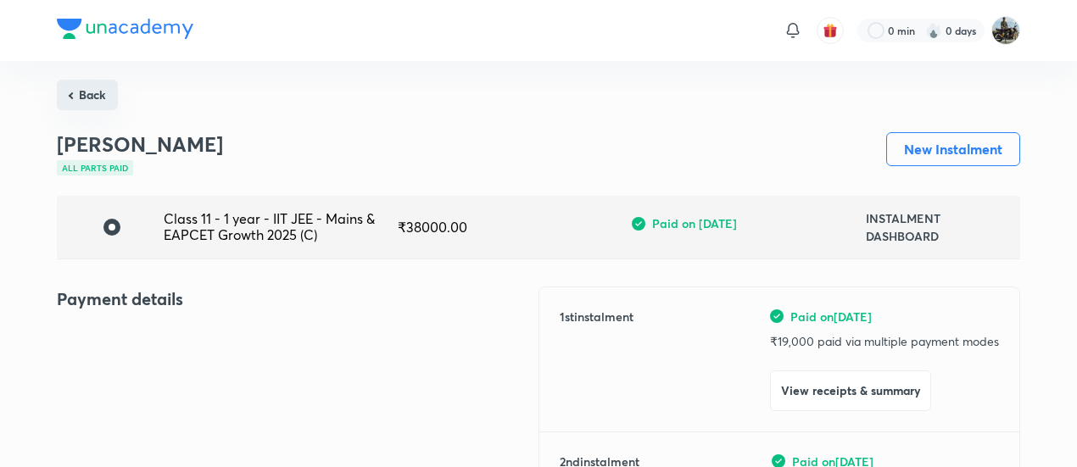
click at [107, 103] on button "Back" at bounding box center [87, 95] width 61 height 31
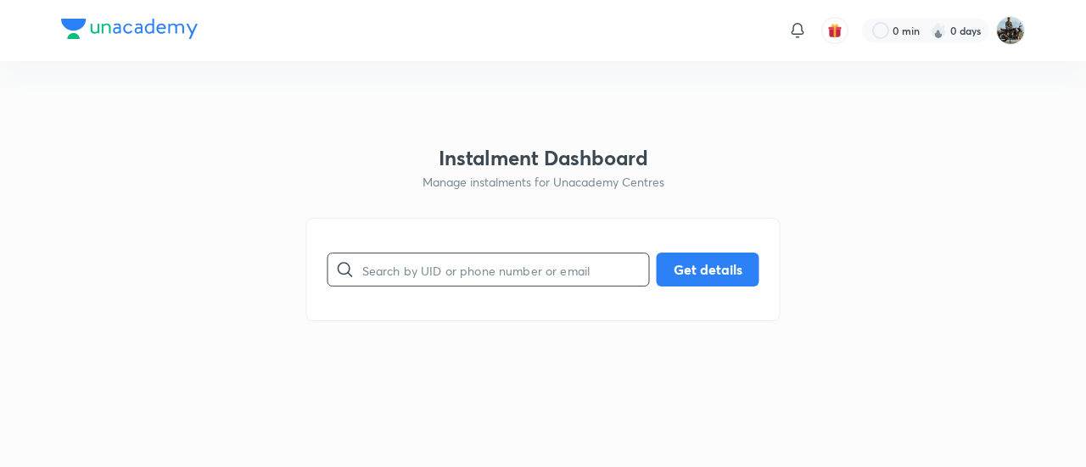
click at [398, 264] on input "text" at bounding box center [505, 270] width 287 height 43
paste input "9BRI6D4U17"
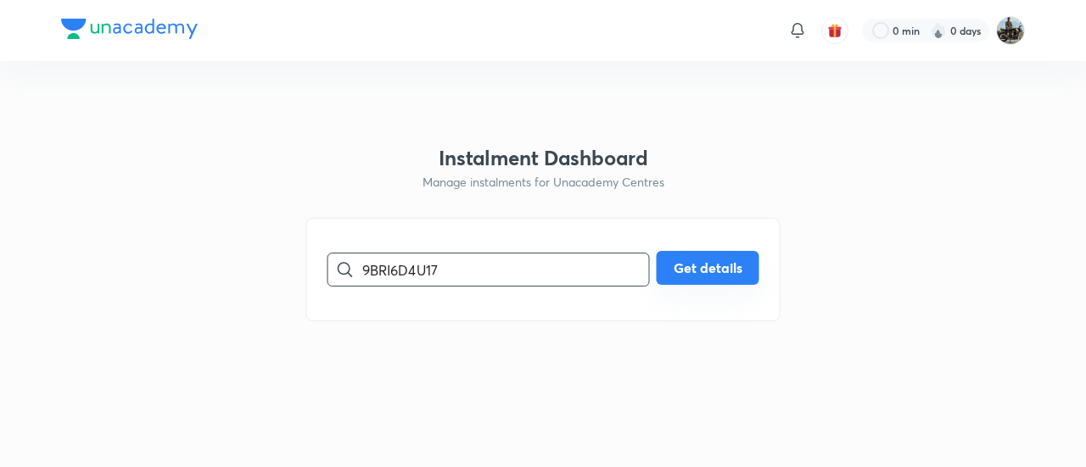
type input "9BRI6D4U17"
click at [699, 255] on button "Get details" at bounding box center [708, 268] width 103 height 34
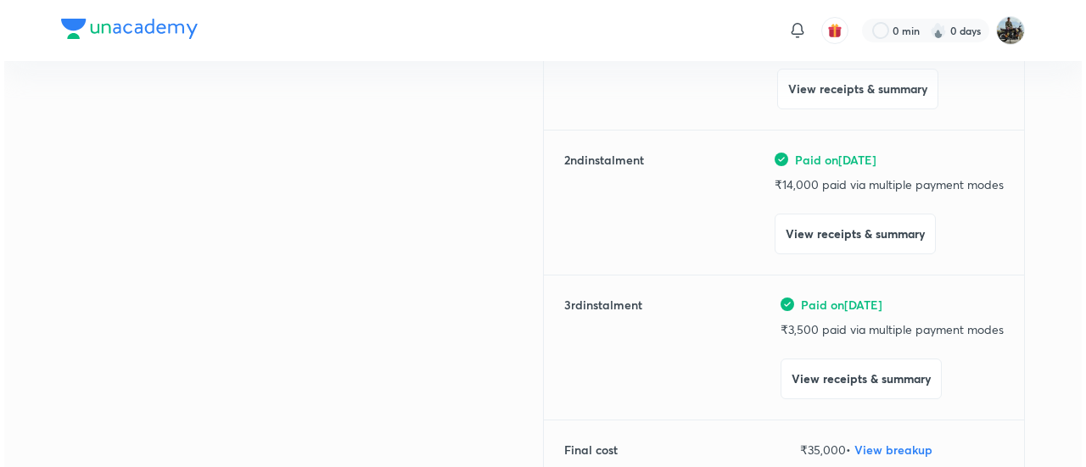
scroll to position [304, 0]
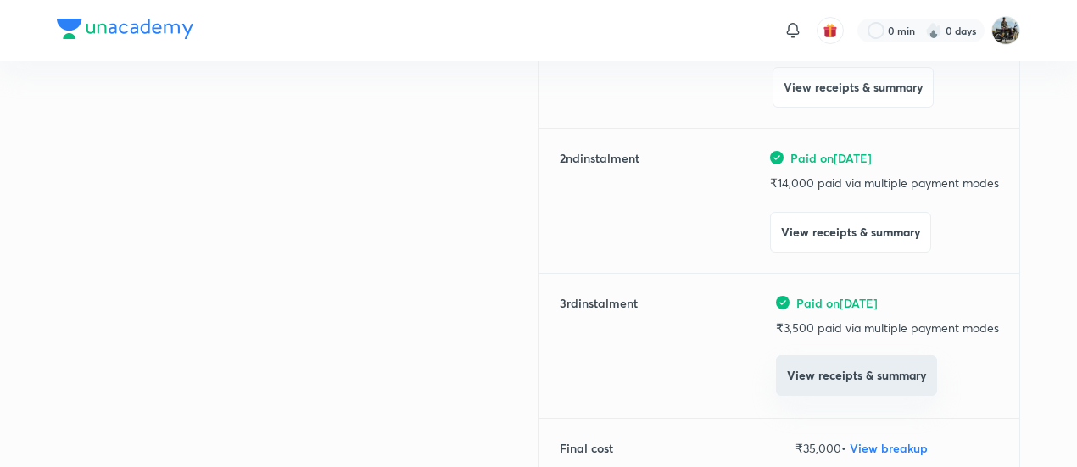
click at [792, 356] on button "View receipts & summary" at bounding box center [856, 375] width 161 height 41
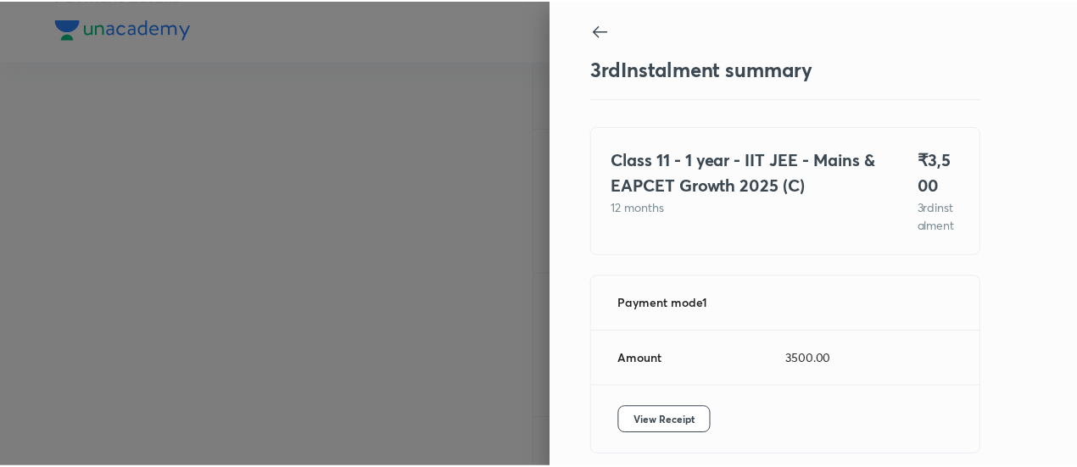
scroll to position [92, 0]
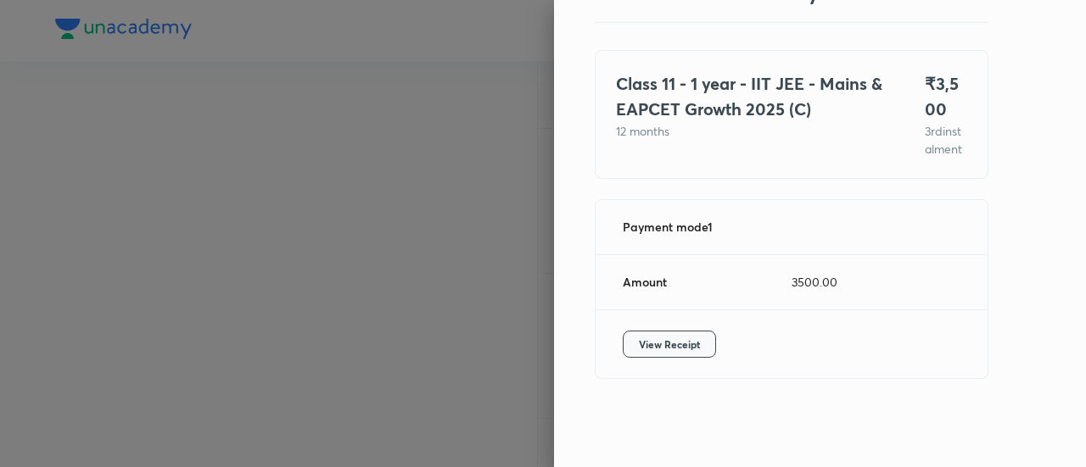
click at [644, 352] on span "View Receipt" at bounding box center [669, 344] width 61 height 17
click at [321, 170] on div at bounding box center [543, 233] width 1086 height 467
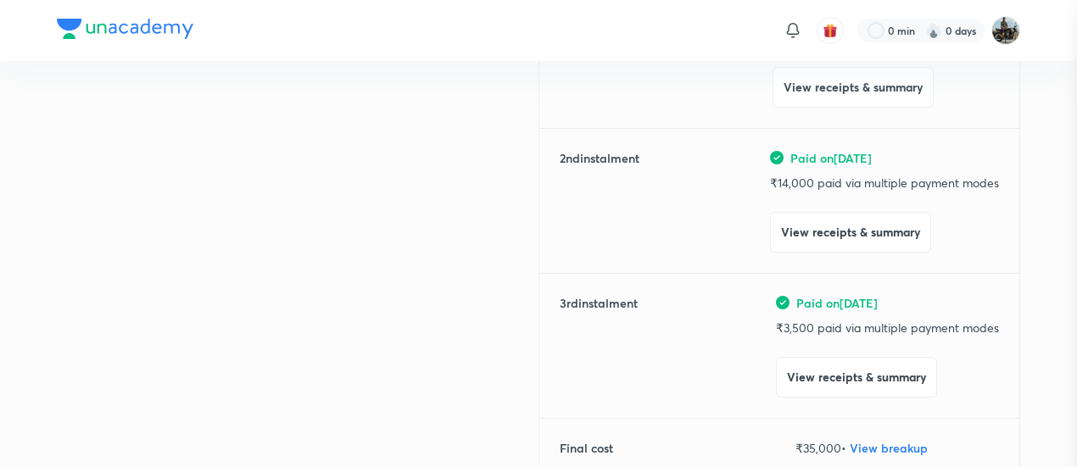
click at [321, 170] on div at bounding box center [538, 233] width 1077 height 467
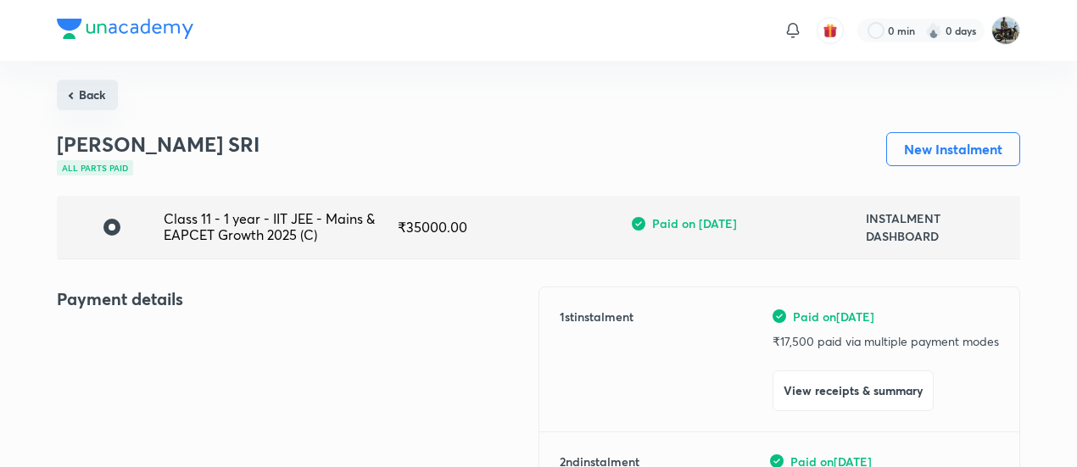
click at [85, 96] on button "Back" at bounding box center [87, 95] width 61 height 31
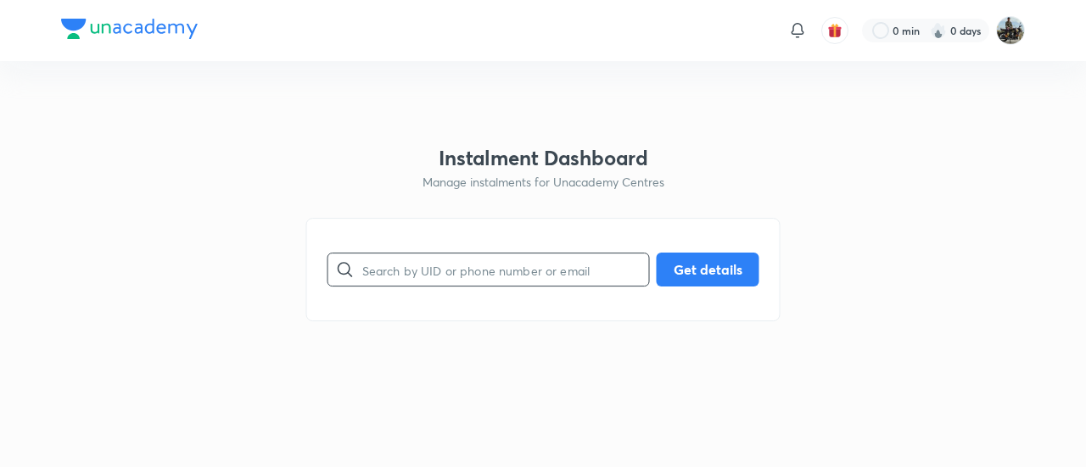
drag, startPoint x: 489, startPoint y: 299, endPoint x: 467, endPoint y: 277, distance: 30.0
click at [467, 277] on div "​ Get details" at bounding box center [543, 269] width 474 height 103
click at [467, 277] on input "text" at bounding box center [505, 270] width 287 height 43
paste input "6GTSQGBXBX"
type input "6GTSQGBXBX"
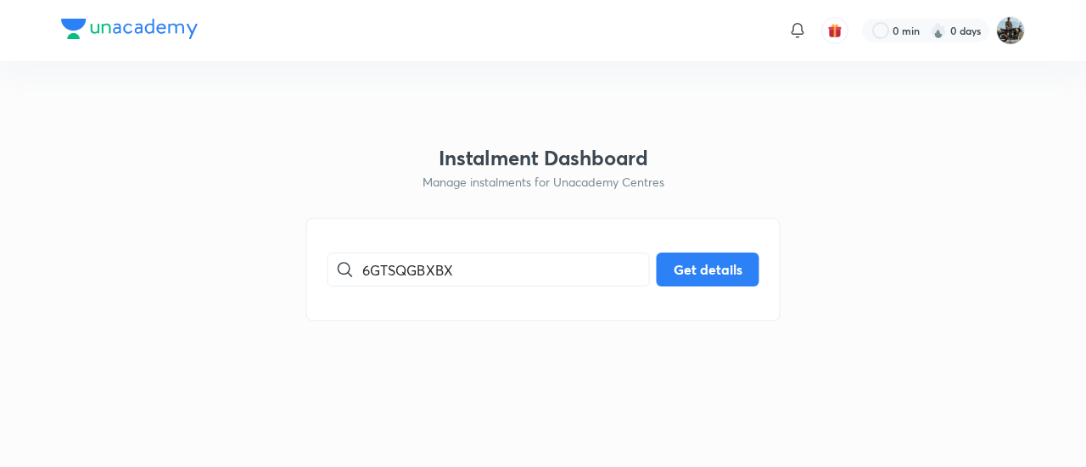
click at [687, 288] on div "6GTSQGBXBX ​ Get details" at bounding box center [543, 269] width 474 height 103
click at [684, 262] on button "Get details" at bounding box center [708, 268] width 103 height 34
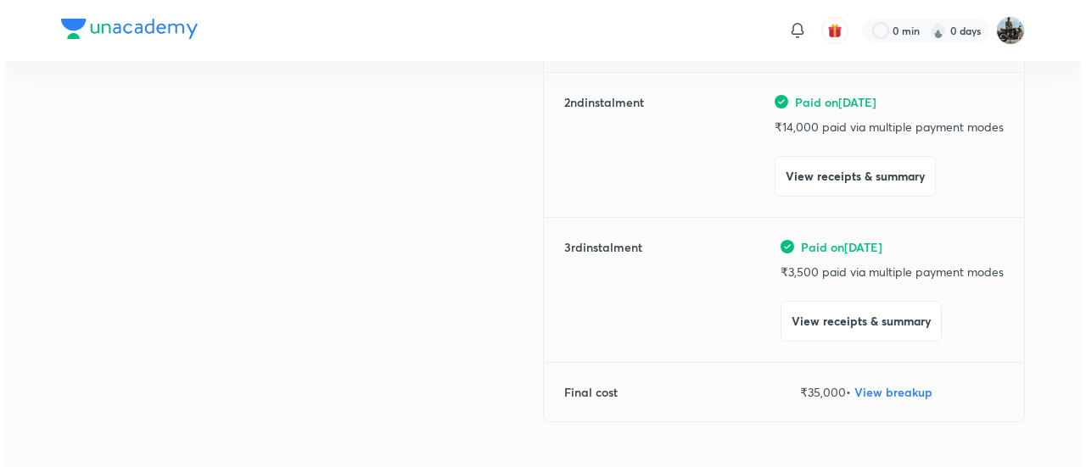
scroll to position [361, 0]
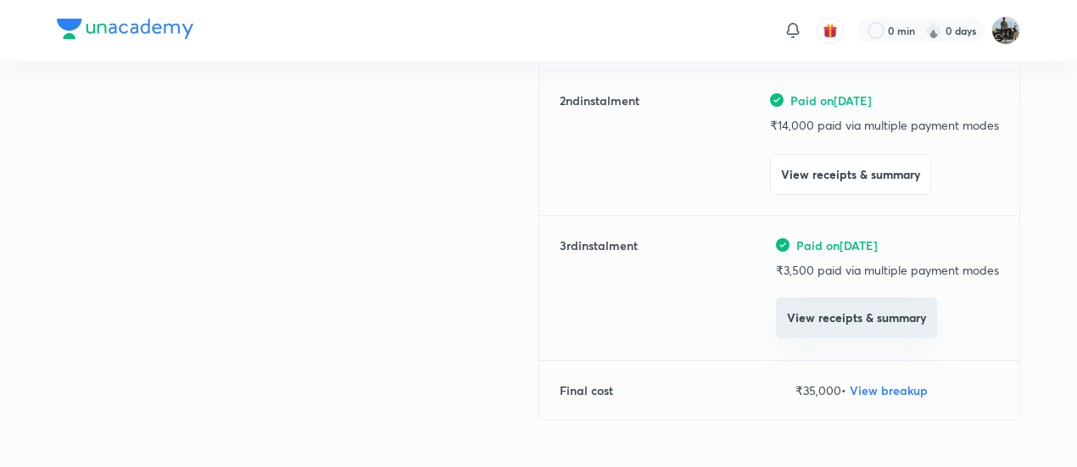
click at [786, 305] on button "View receipts & summary" at bounding box center [856, 318] width 161 height 41
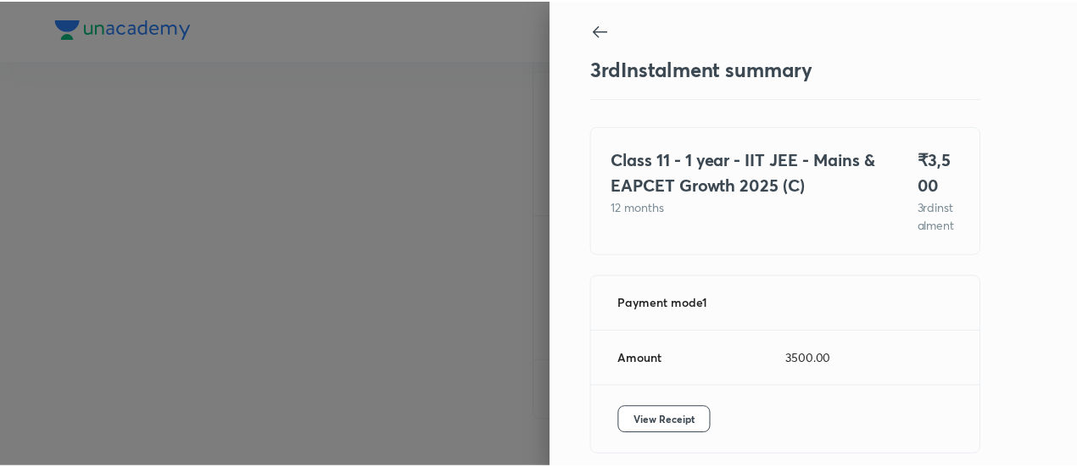
scroll to position [92, 0]
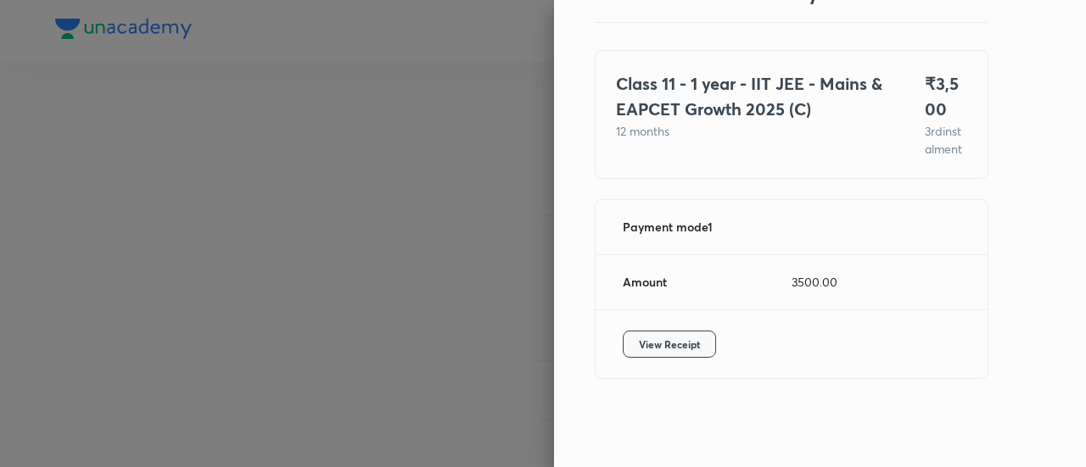
click at [623, 333] on button "View Receipt" at bounding box center [669, 344] width 93 height 27
click at [144, 188] on div at bounding box center [543, 233] width 1086 height 467
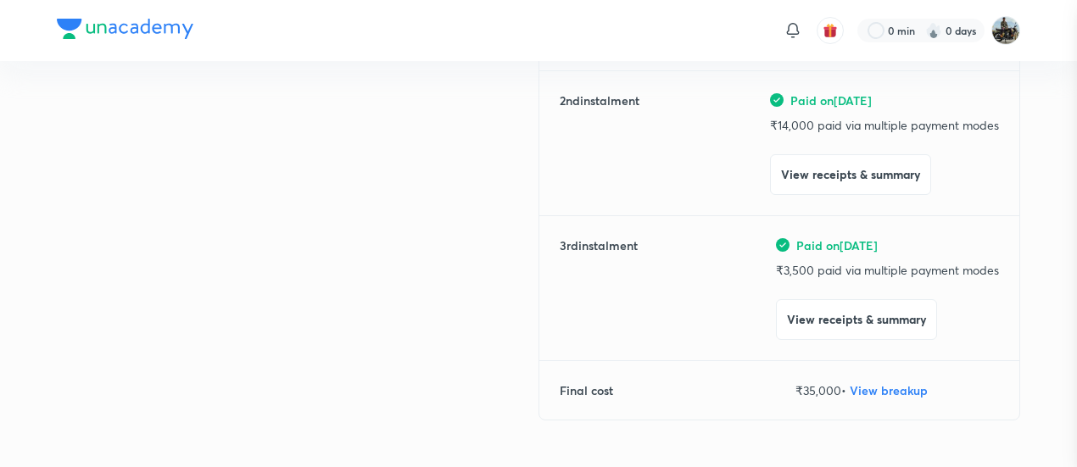
click at [144, 188] on div at bounding box center [538, 233] width 1077 height 467
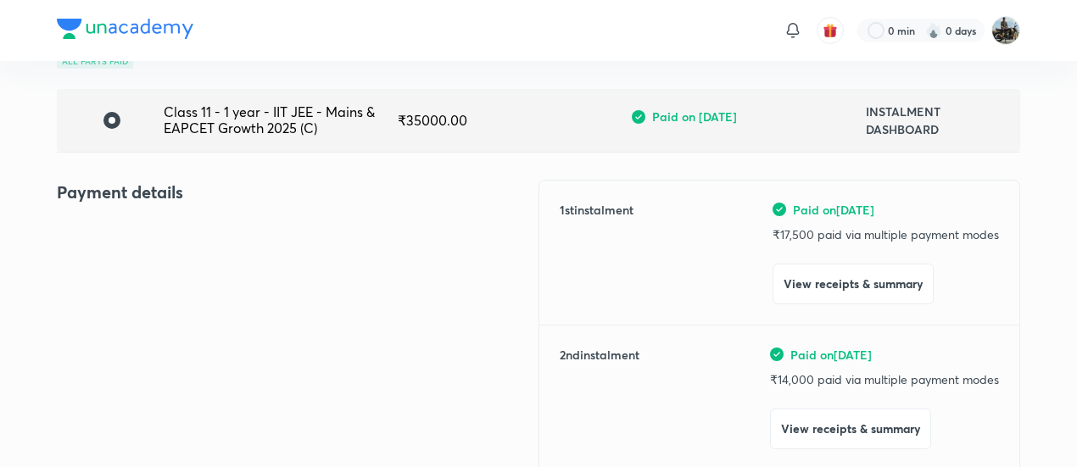
scroll to position [0, 0]
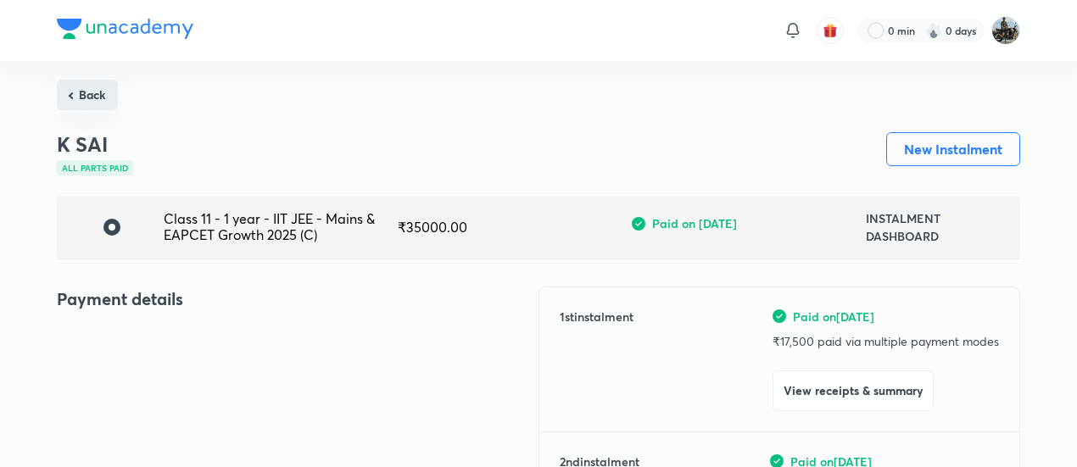
click at [108, 87] on button "Back" at bounding box center [87, 95] width 61 height 31
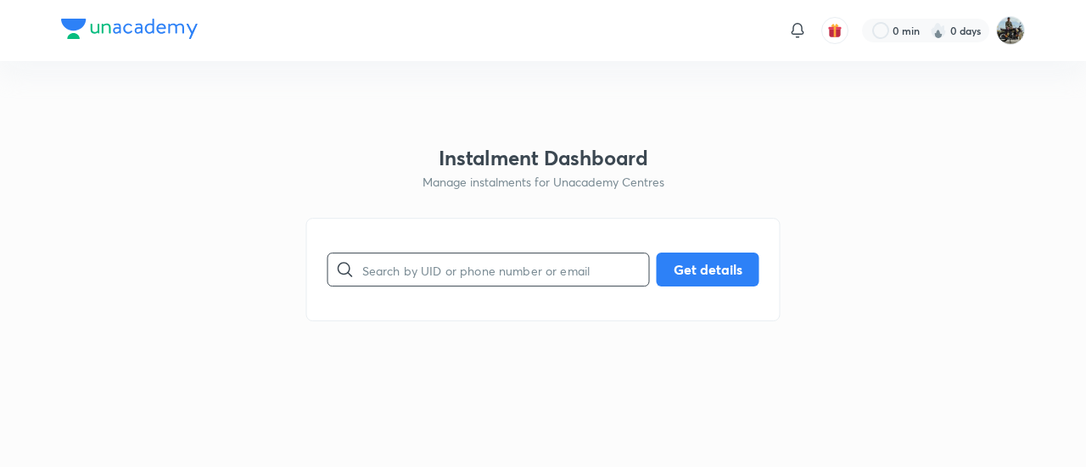
click at [412, 262] on input "text" at bounding box center [505, 270] width 287 height 43
paste input "ODQ62TSR27"
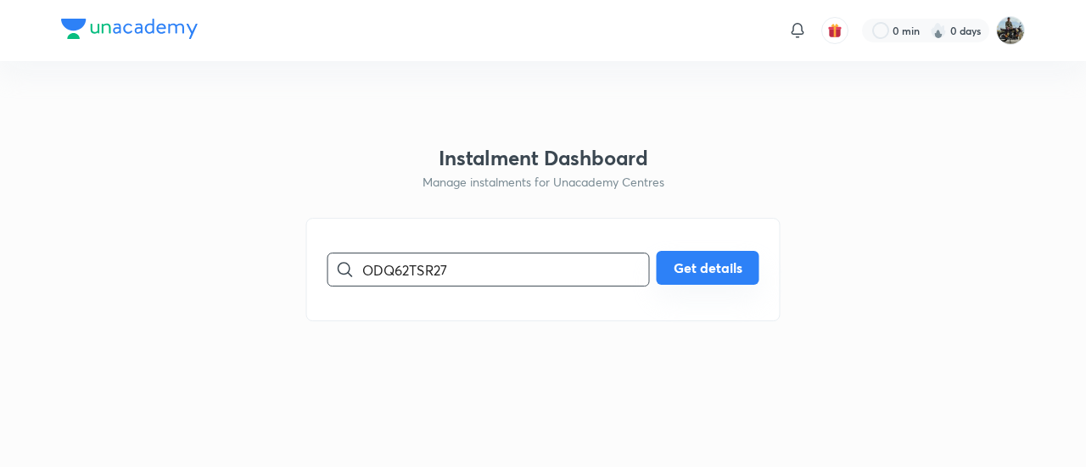
type input "ODQ62TSR27"
click at [699, 263] on button "Get details" at bounding box center [708, 268] width 103 height 34
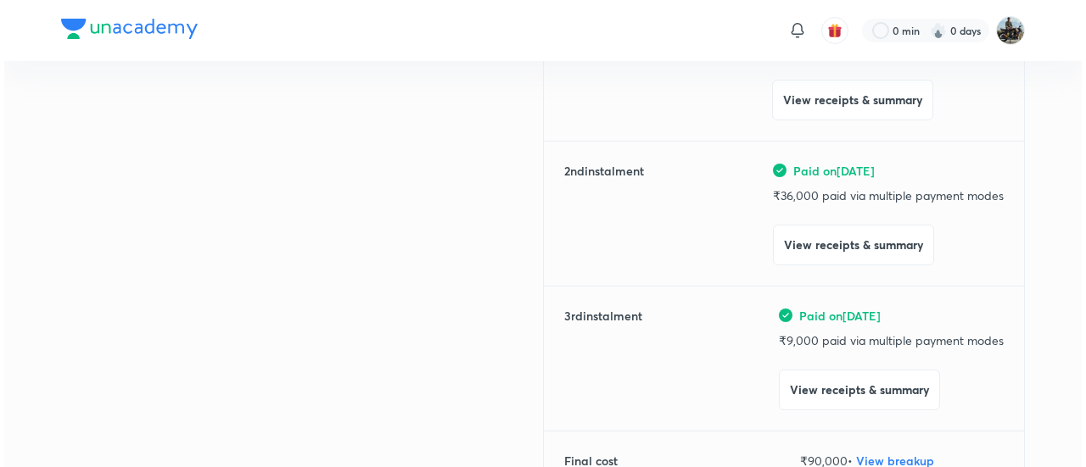
scroll to position [338, 0]
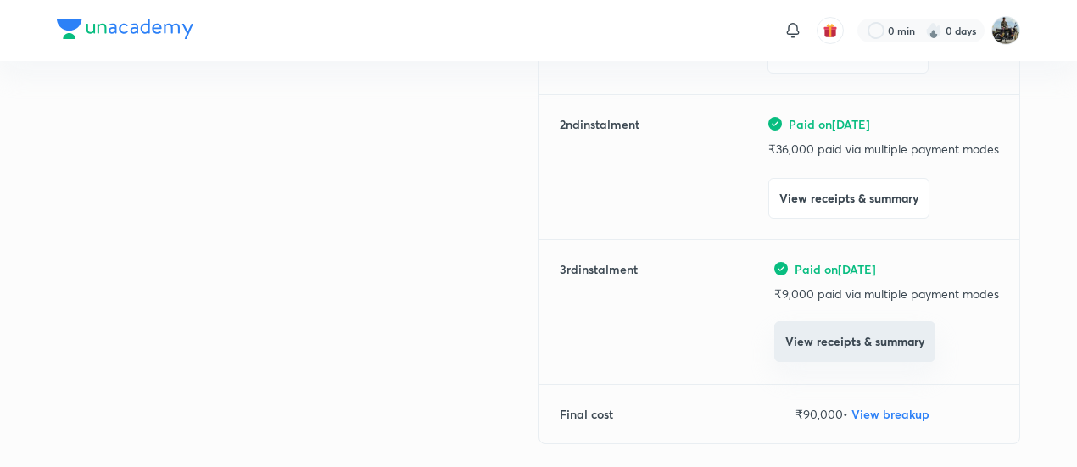
click at [814, 341] on button "View receipts & summary" at bounding box center [855, 342] width 161 height 41
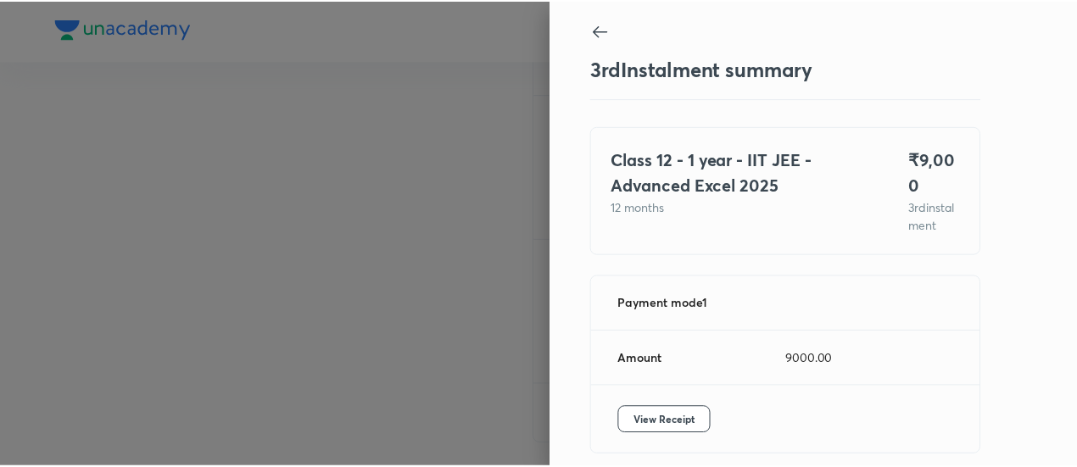
scroll to position [92, 0]
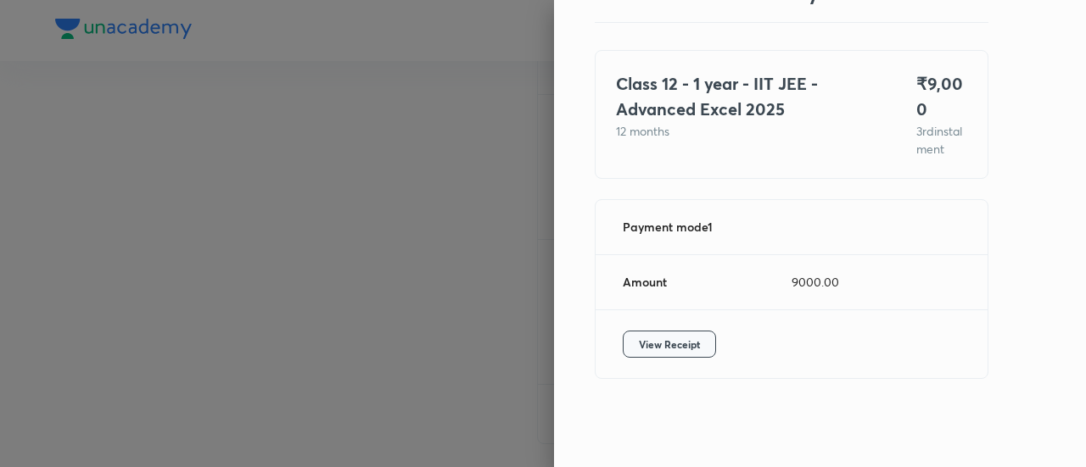
click at [677, 345] on span "View Receipt" at bounding box center [669, 344] width 61 height 17
click at [107, 167] on div at bounding box center [543, 233] width 1086 height 467
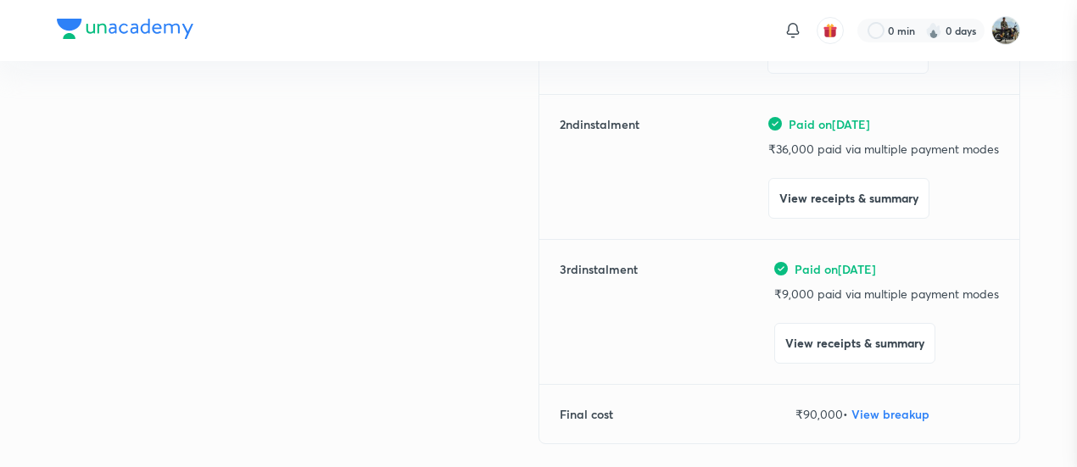
click at [107, 167] on div at bounding box center [538, 233] width 1077 height 467
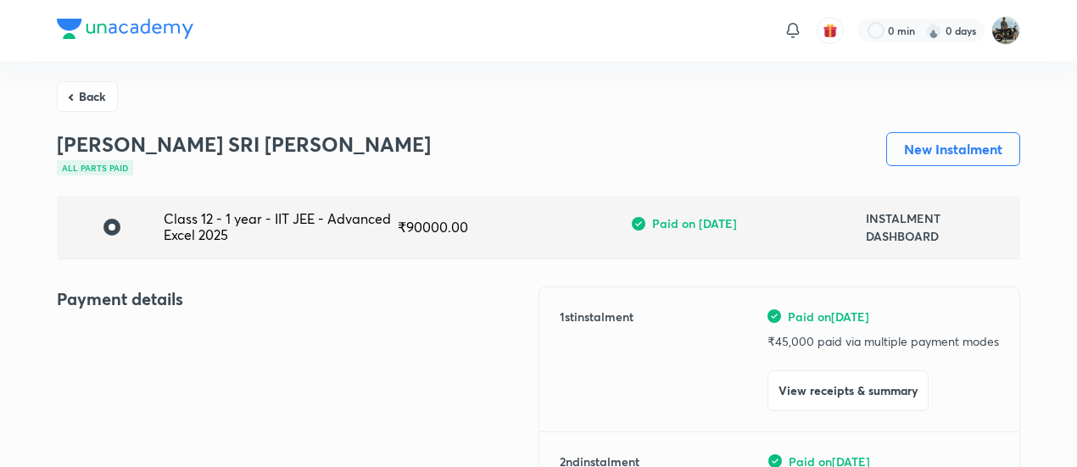
drag, startPoint x: 93, startPoint y: 79, endPoint x: 75, endPoint y: 113, distance: 38.7
click at [80, 103] on button "Back" at bounding box center [87, 95] width 61 height 31
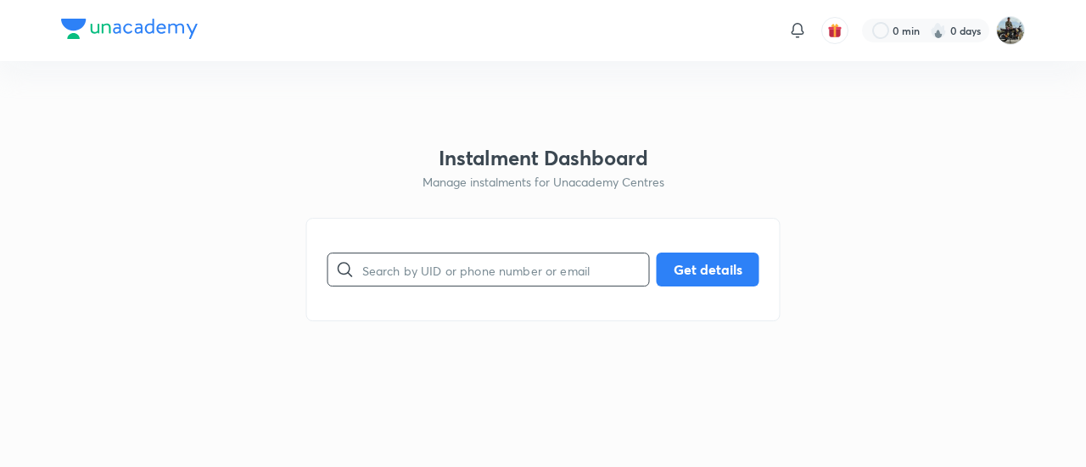
click at [455, 276] on input "text" at bounding box center [505, 270] width 287 height 43
paste input "AMMUCJWJNL"
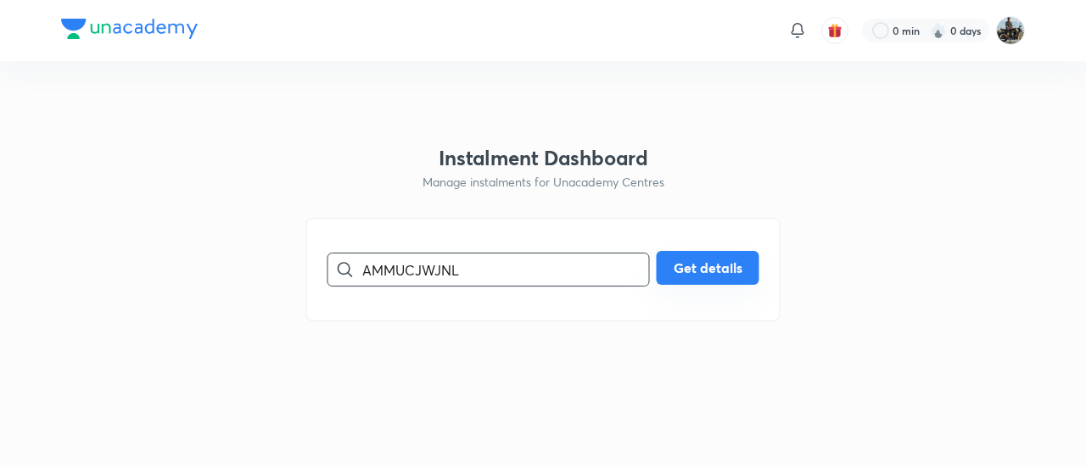
type input "AMMUCJWJNL"
click at [707, 275] on button "Get details" at bounding box center [708, 268] width 103 height 34
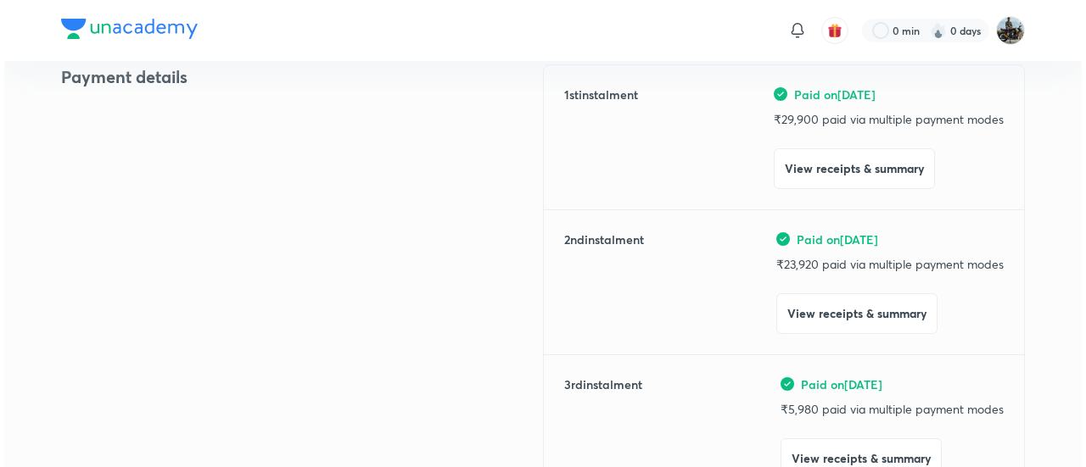
scroll to position [226, 0]
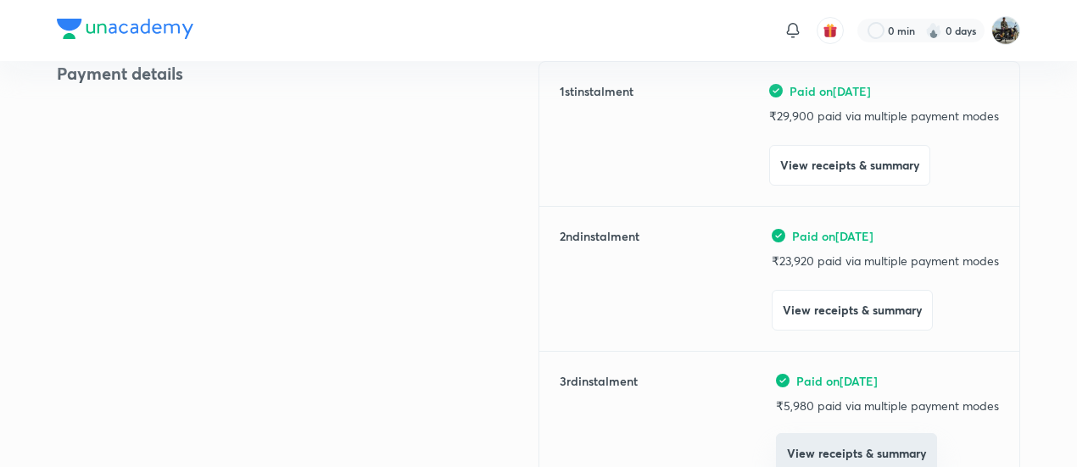
click at [808, 456] on button "View receipts & summary" at bounding box center [856, 454] width 161 height 41
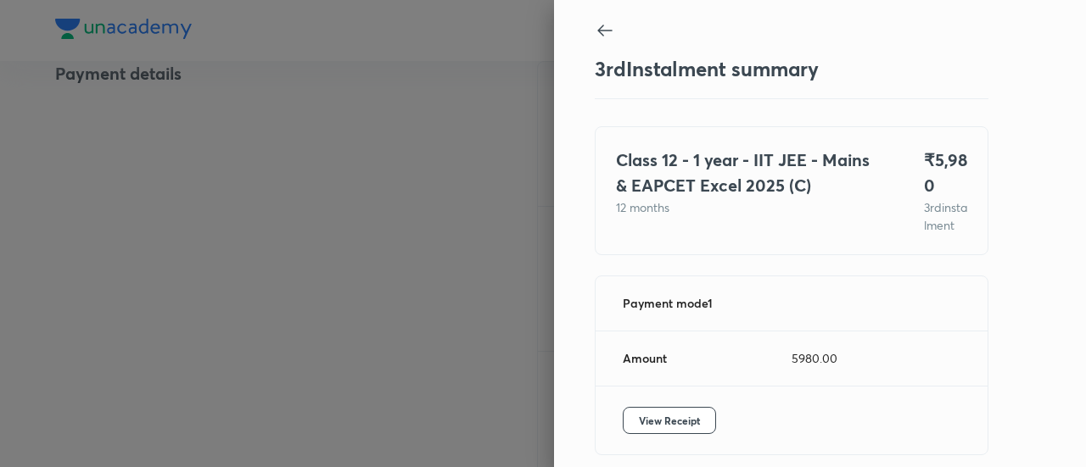
scroll to position [92, 0]
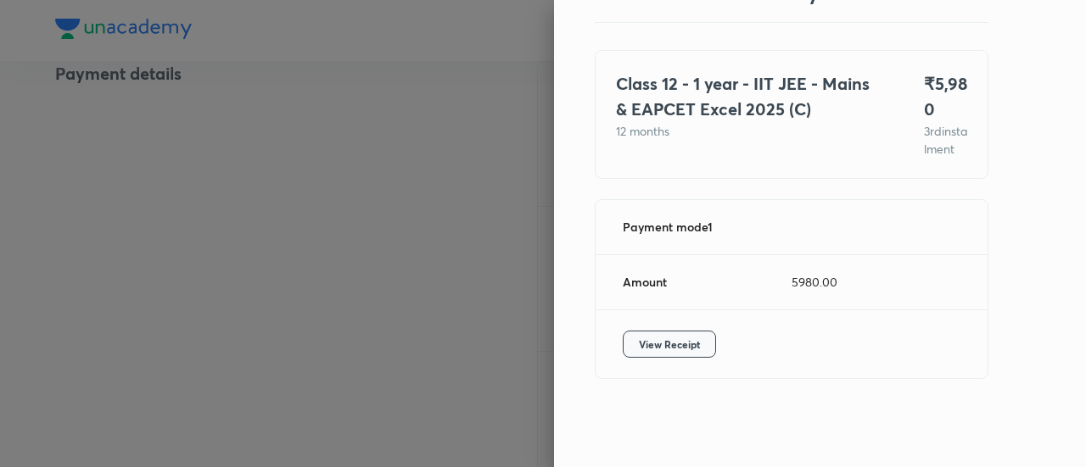
click at [646, 348] on span "View Receipt" at bounding box center [669, 344] width 61 height 17
click at [72, 143] on div at bounding box center [543, 233] width 1086 height 467
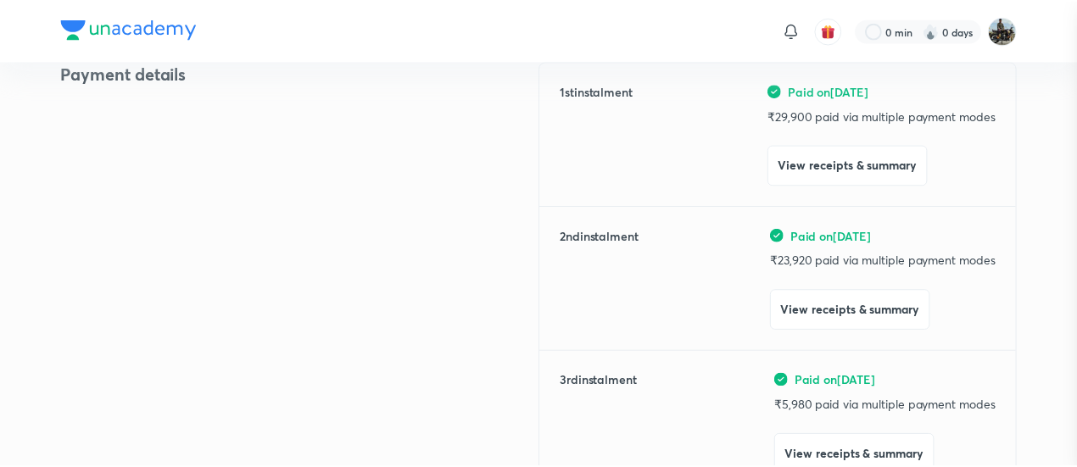
scroll to position [233, 0]
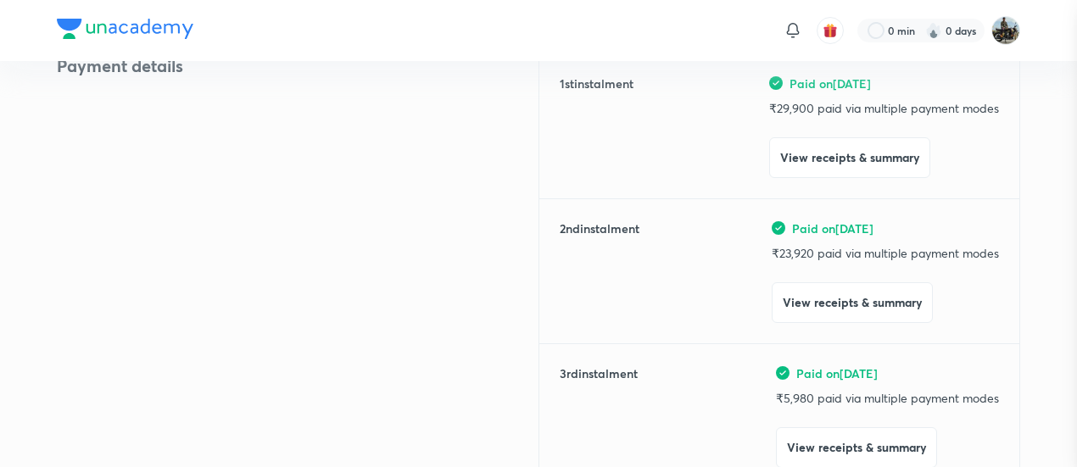
click at [72, 143] on div at bounding box center [538, 233] width 1077 height 467
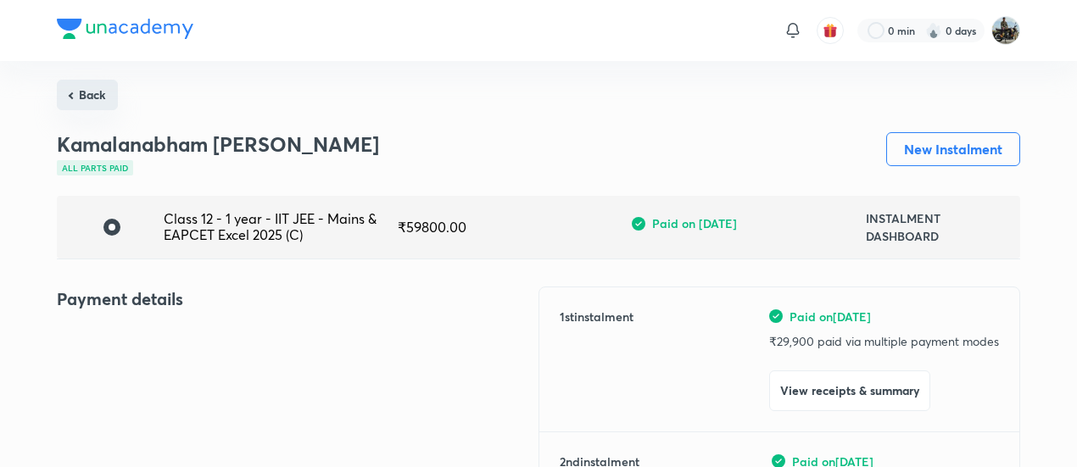
click at [107, 81] on button "Back" at bounding box center [87, 95] width 61 height 31
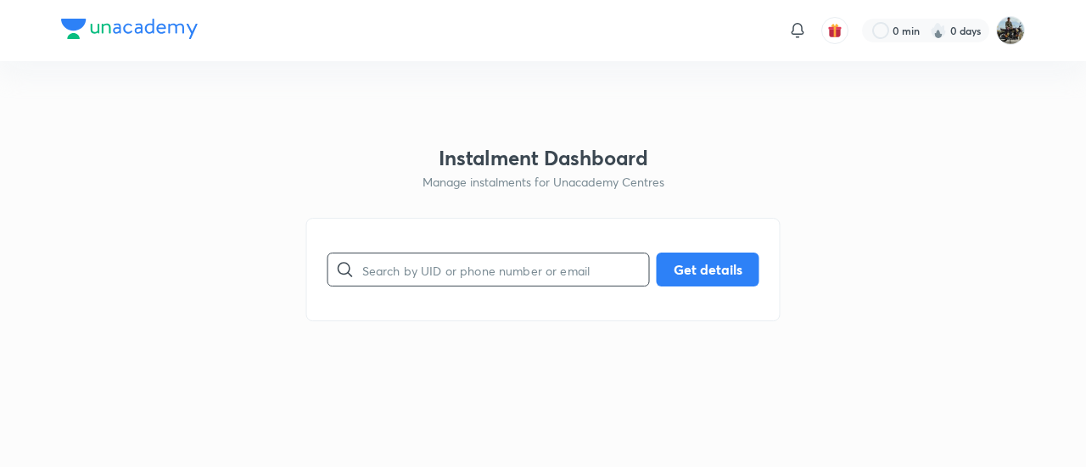
click at [428, 271] on input "text" at bounding box center [505, 270] width 287 height 43
paste input "GMUNUIB4OM"
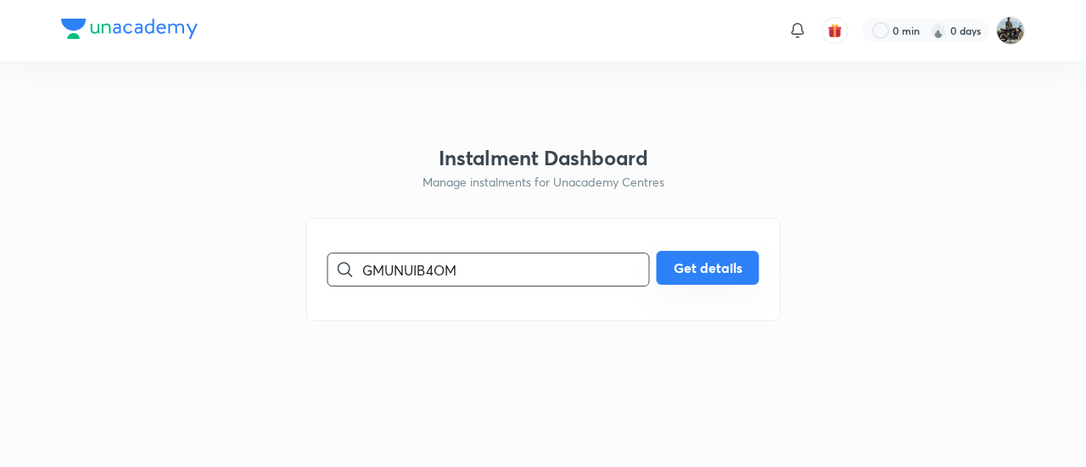
type input "GMUNUIB4OM"
click at [701, 270] on button "Get details" at bounding box center [708, 268] width 103 height 34
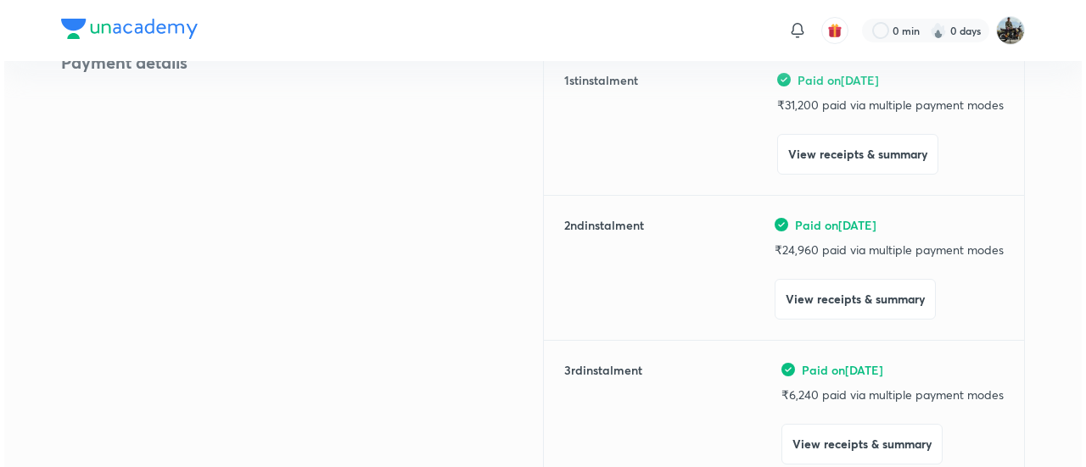
scroll to position [238, 0]
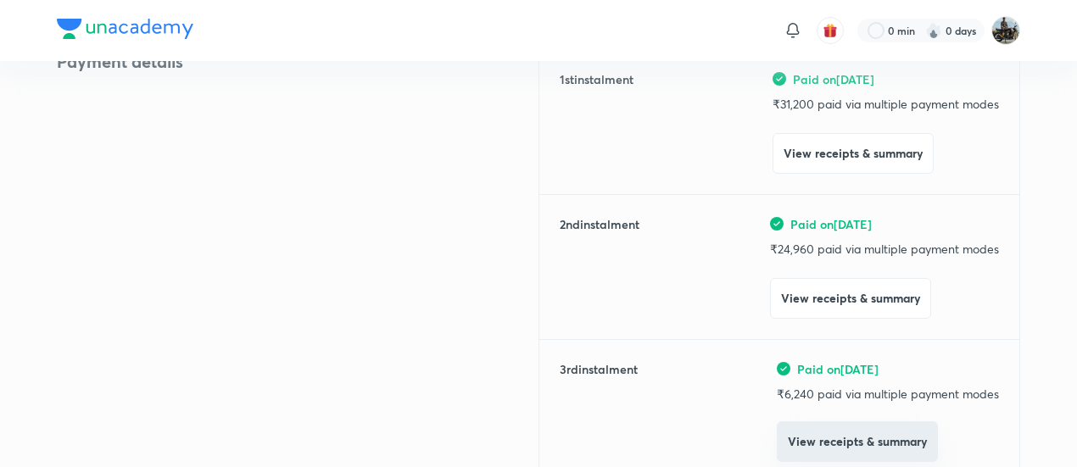
click at [806, 436] on button "View receipts & summary" at bounding box center [857, 442] width 161 height 41
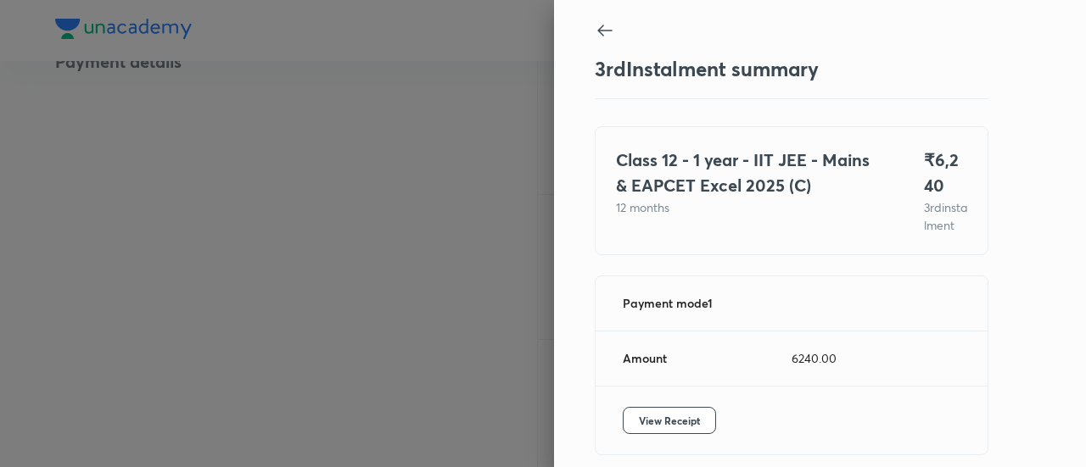
scroll to position [92, 0]
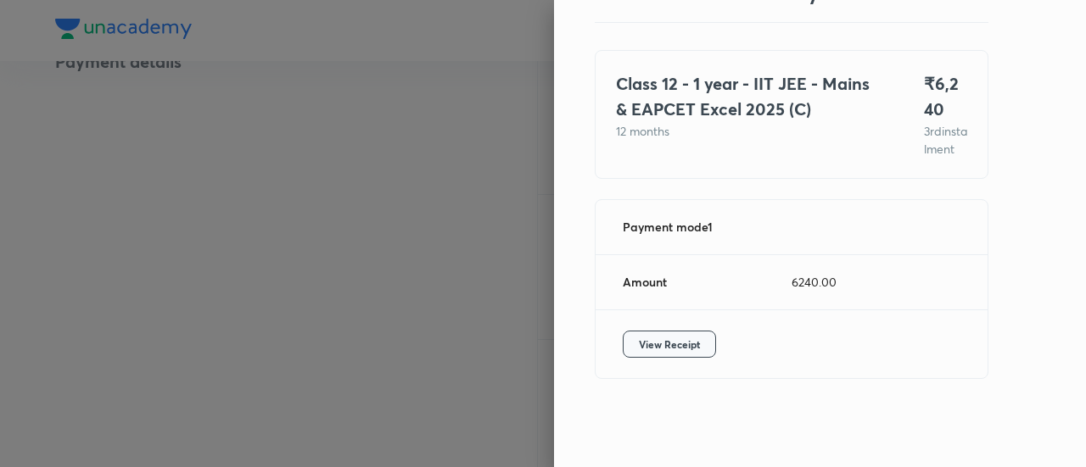
click at [652, 333] on button "View Receipt" at bounding box center [669, 344] width 93 height 27
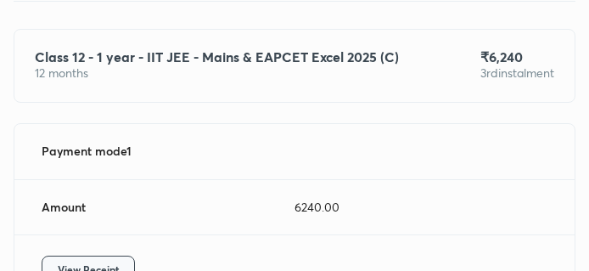
scroll to position [14, 0]
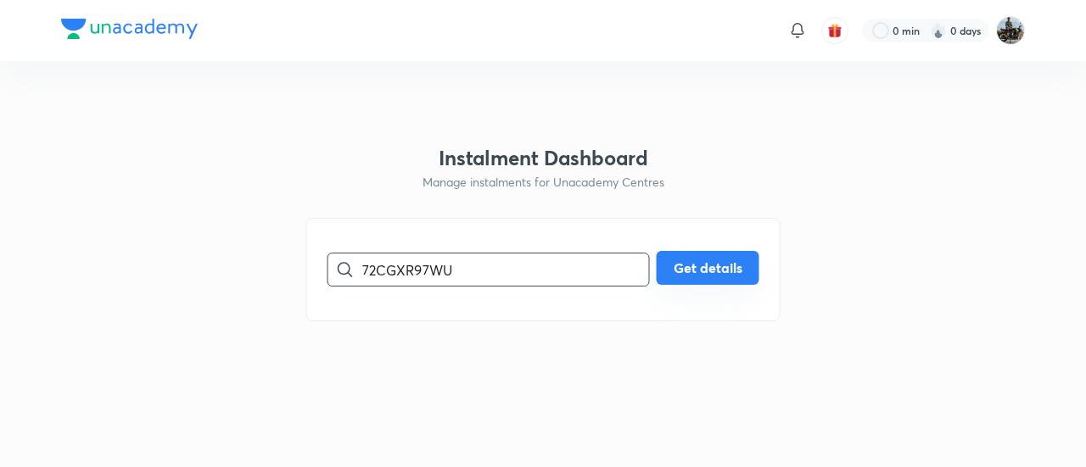
type input "72CGXR97WU"
click at [681, 271] on button "Get details" at bounding box center [708, 268] width 103 height 34
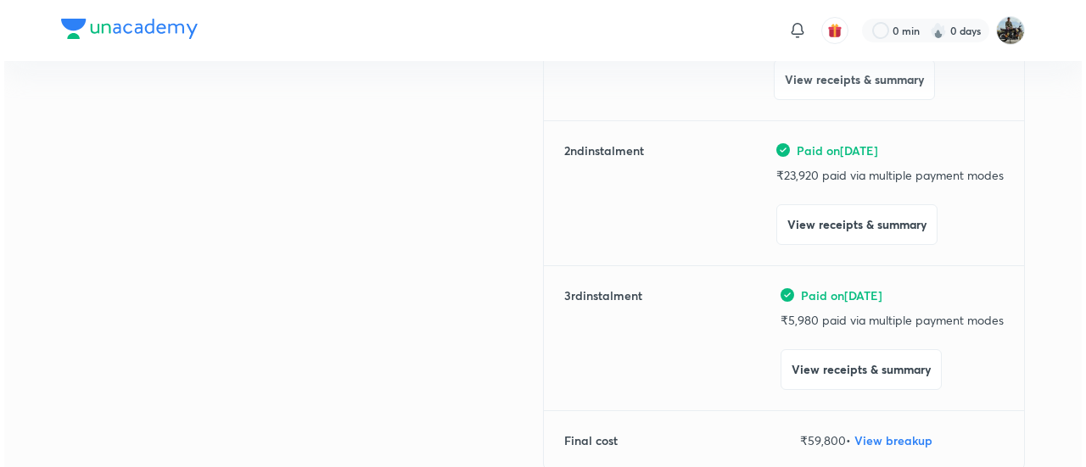
scroll to position [433, 0]
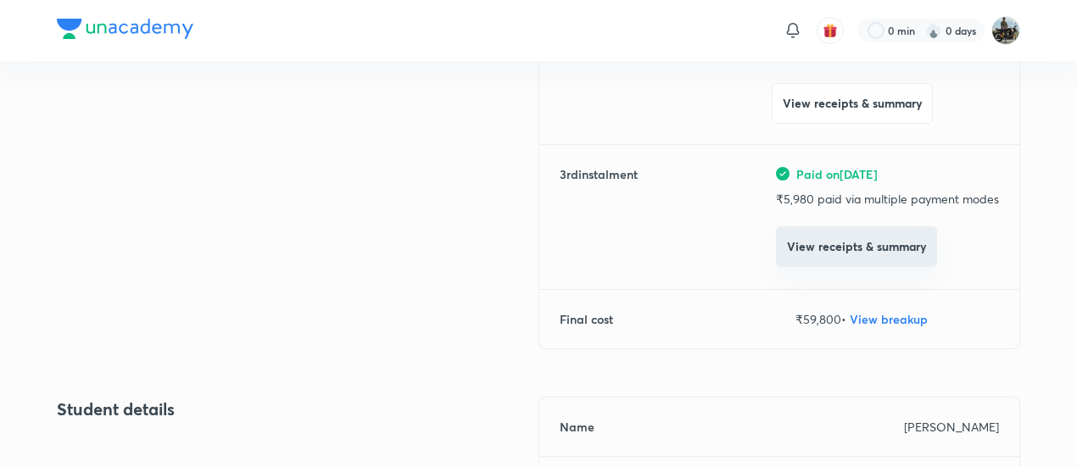
click at [832, 250] on button "View receipts & summary" at bounding box center [856, 247] width 161 height 41
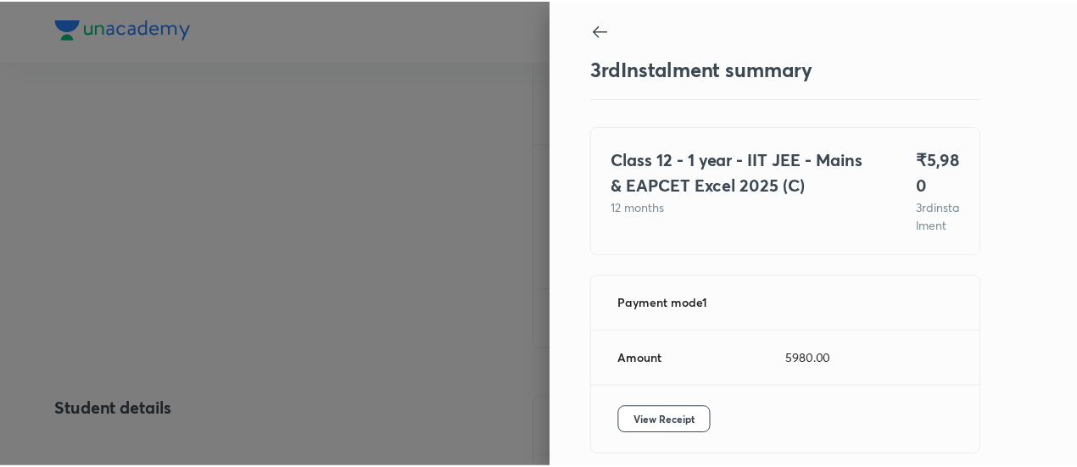
scroll to position [92, 0]
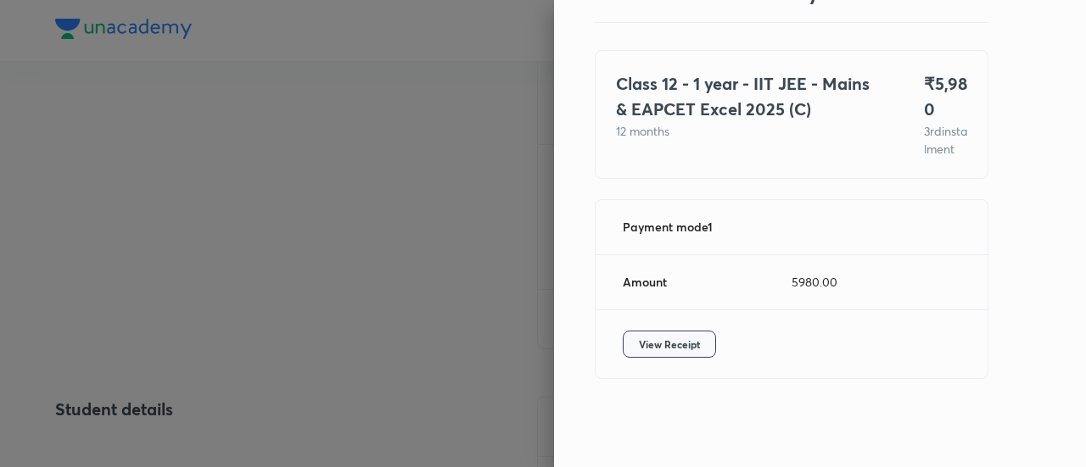
click at [660, 352] on span "View Receipt" at bounding box center [669, 344] width 61 height 17
click at [229, 199] on div at bounding box center [543, 233] width 1086 height 467
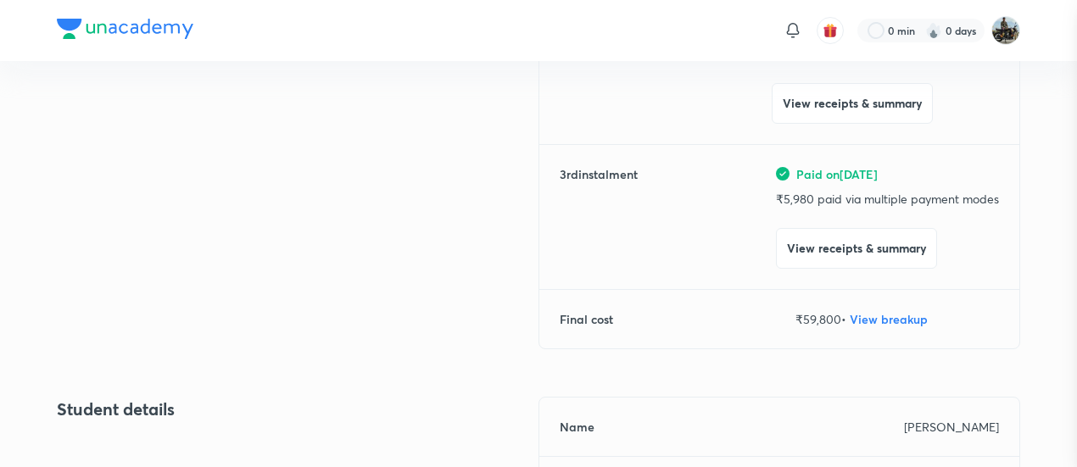
click at [229, 199] on div at bounding box center [538, 233] width 1077 height 467
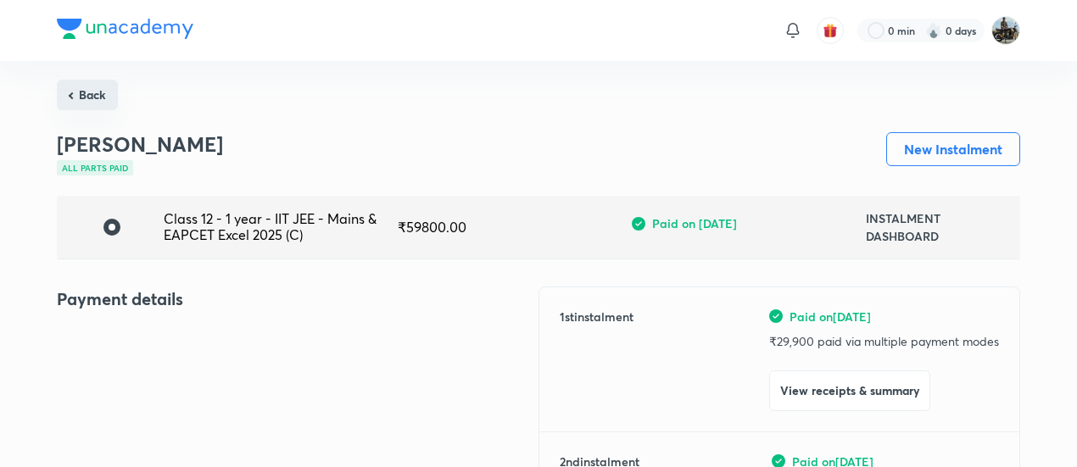
click at [103, 91] on button "Back" at bounding box center [87, 95] width 61 height 31
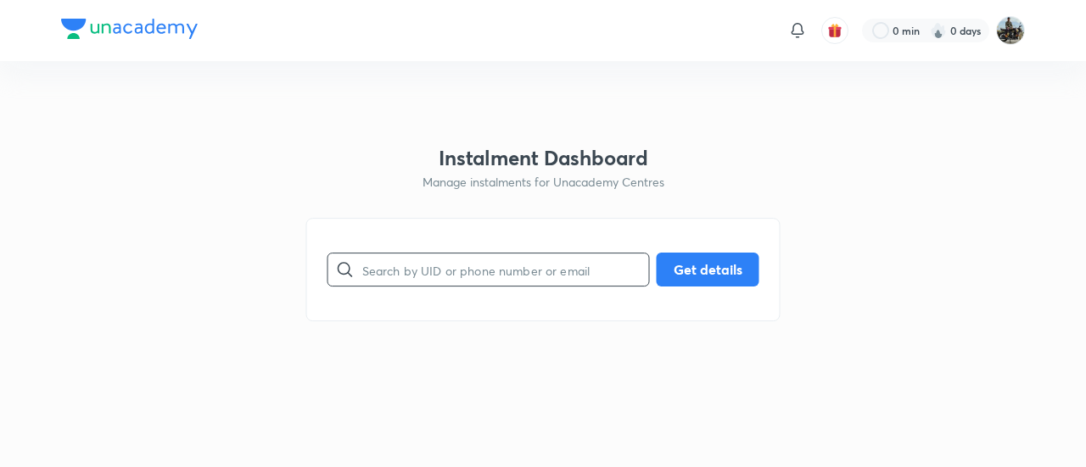
click at [434, 262] on input "text" at bounding box center [505, 270] width 287 height 43
paste input "BU6307B79D"
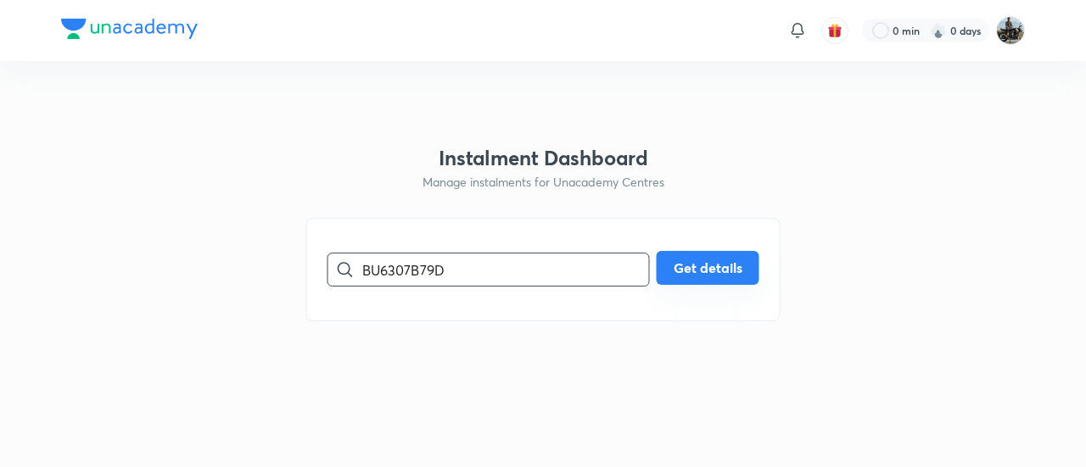
type input "BU6307B79D"
click at [699, 255] on button "Get details" at bounding box center [708, 268] width 103 height 34
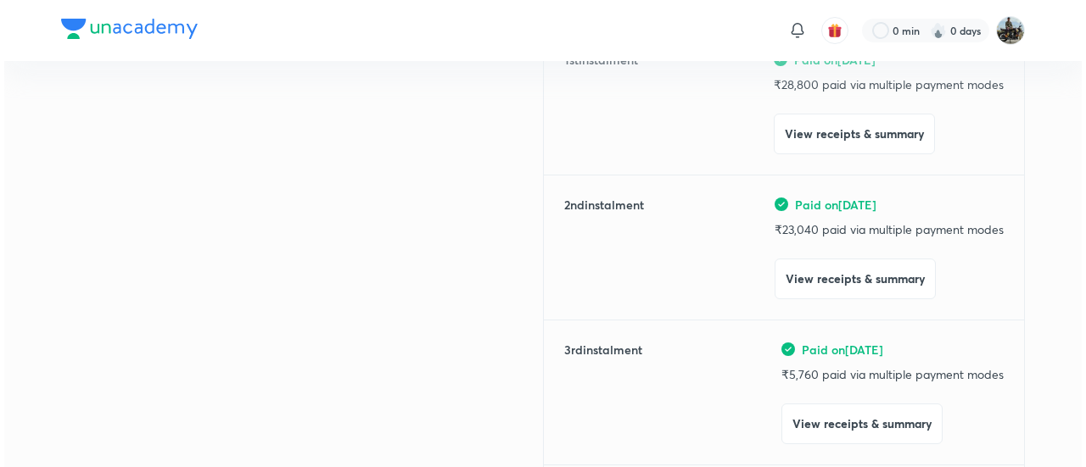
scroll to position [258, 0]
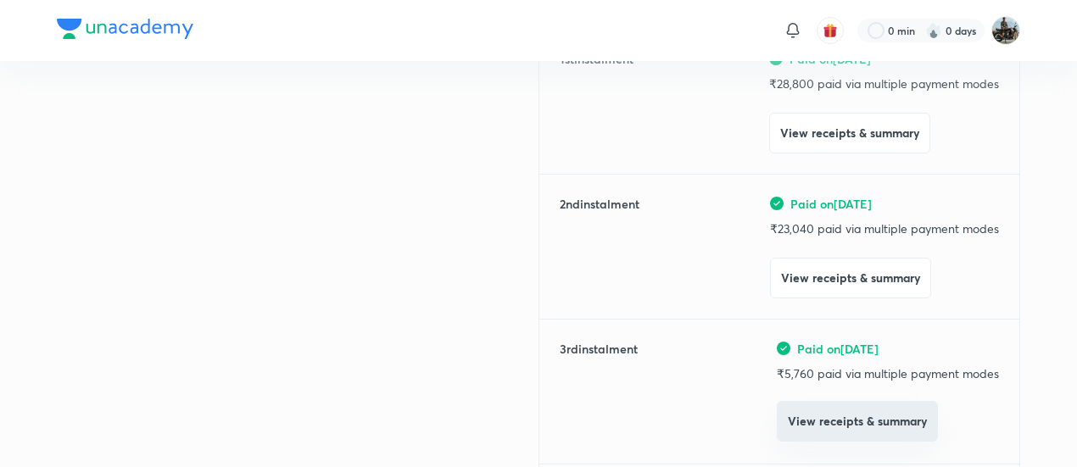
click at [797, 431] on button "View receipts & summary" at bounding box center [857, 421] width 161 height 41
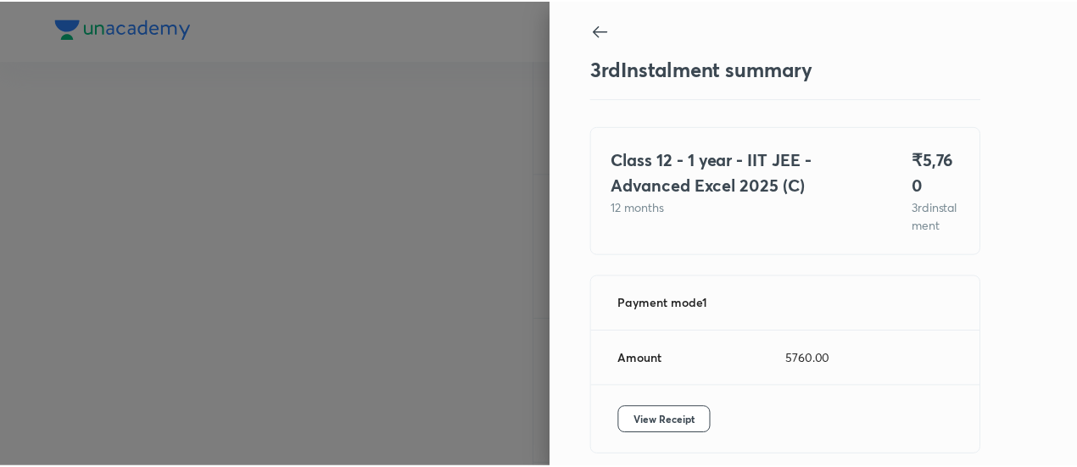
scroll to position [92, 0]
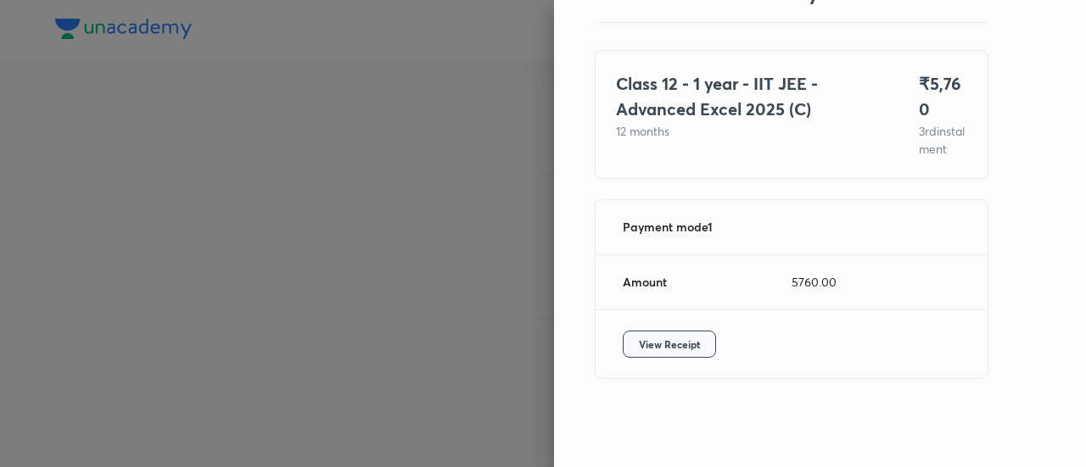
click at [669, 338] on span "View Receipt" at bounding box center [669, 344] width 61 height 17
click at [231, 105] on div at bounding box center [543, 233] width 1086 height 467
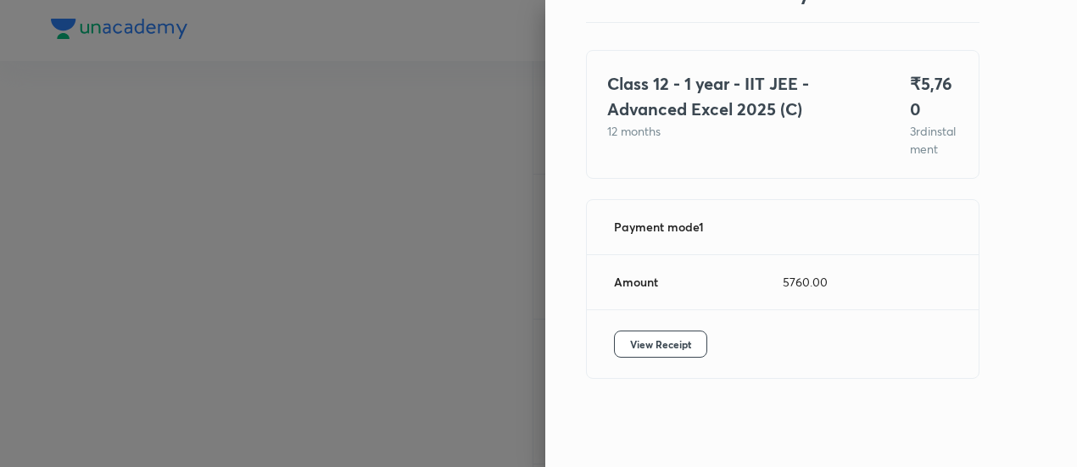
click at [231, 105] on div at bounding box center [538, 233] width 1077 height 467
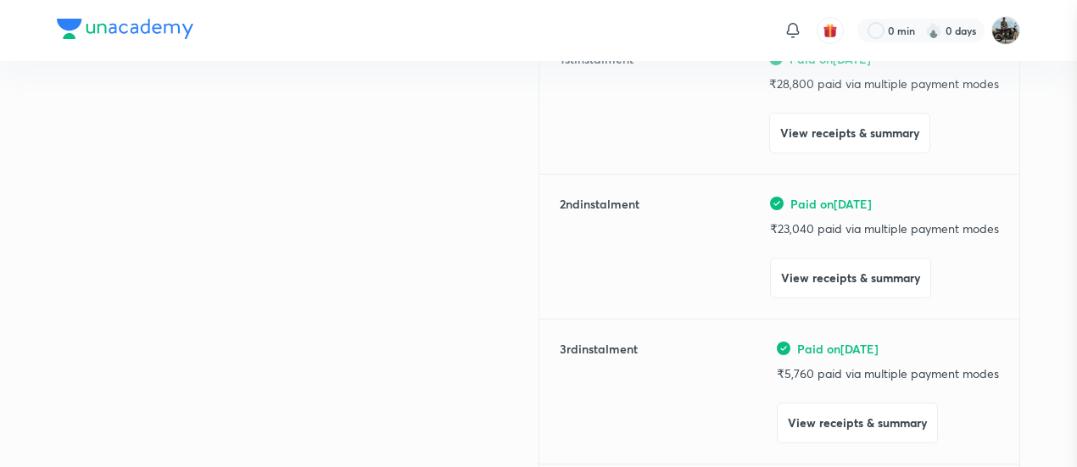
scroll to position [0, 0]
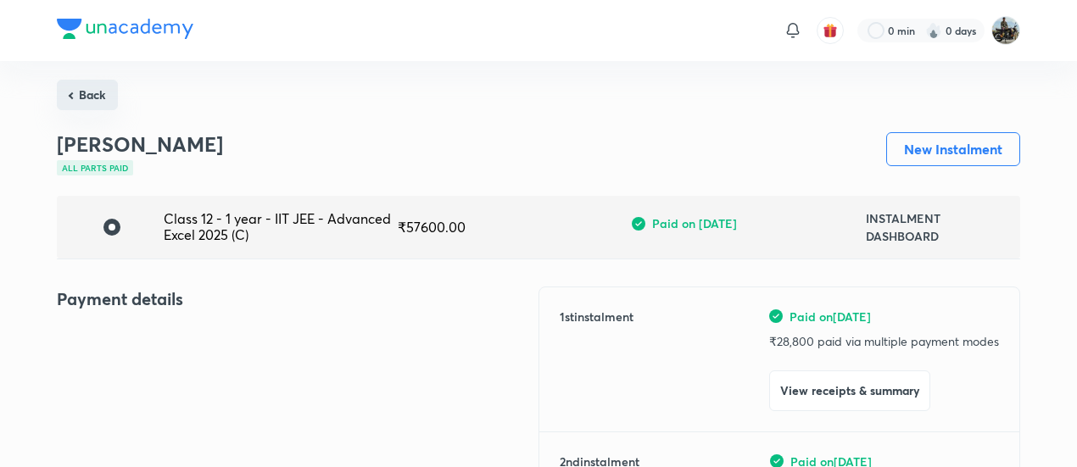
click at [85, 87] on button "Back" at bounding box center [87, 95] width 61 height 31
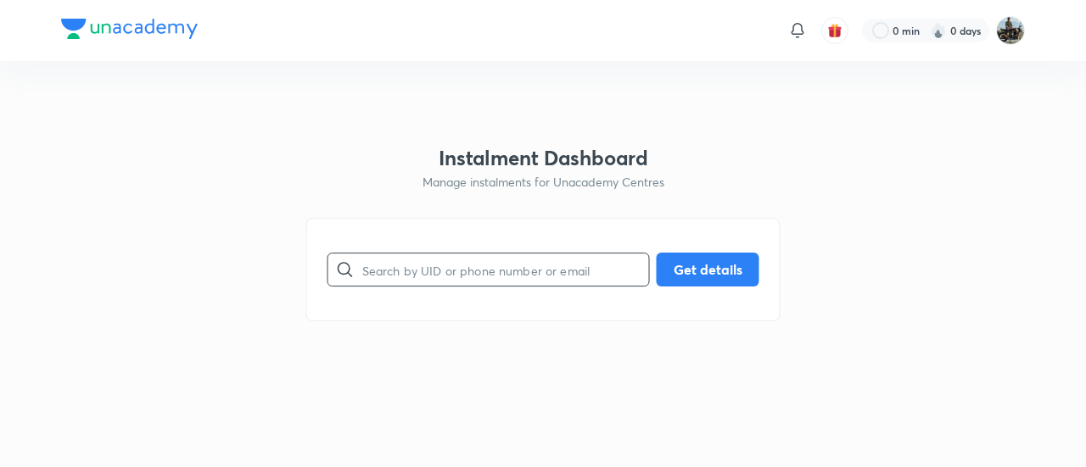
click at [417, 274] on input "text" at bounding box center [505, 270] width 287 height 43
paste input "QJ4Q086WIT"
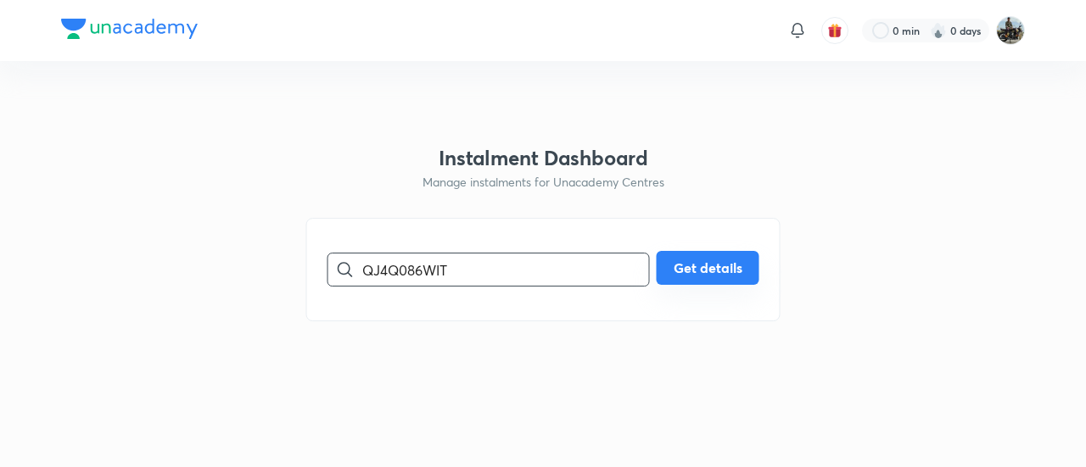
type input "QJ4Q086WIT"
click at [685, 277] on button "Get details" at bounding box center [708, 268] width 103 height 34
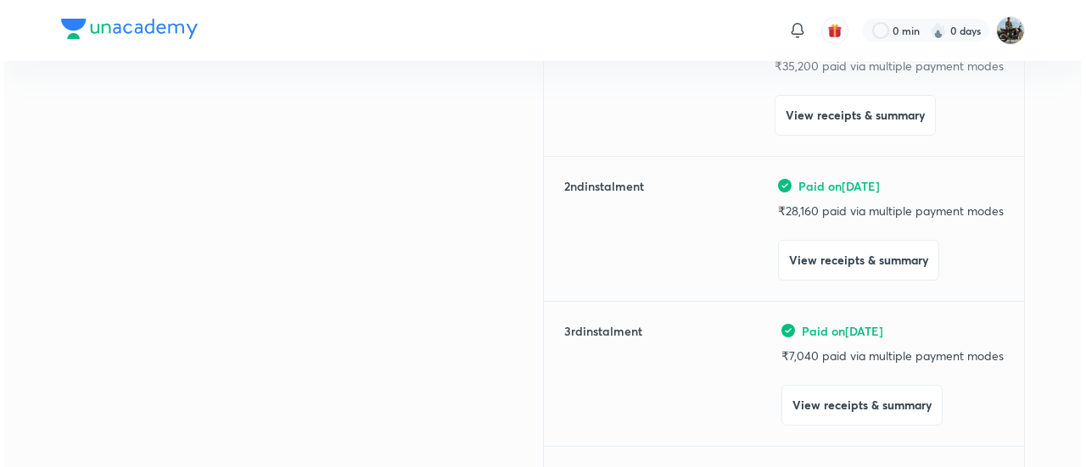
scroll to position [277, 0]
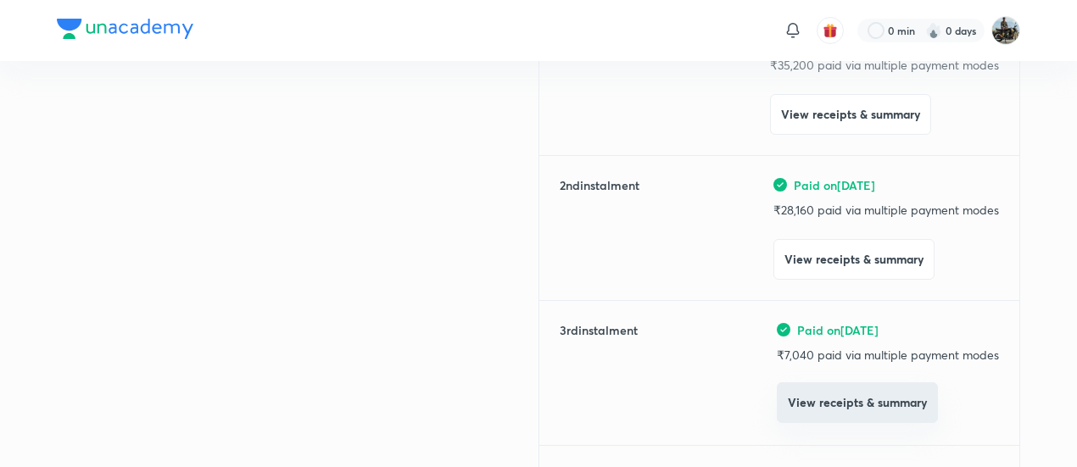
click at [832, 416] on button "View receipts & summary" at bounding box center [857, 403] width 161 height 41
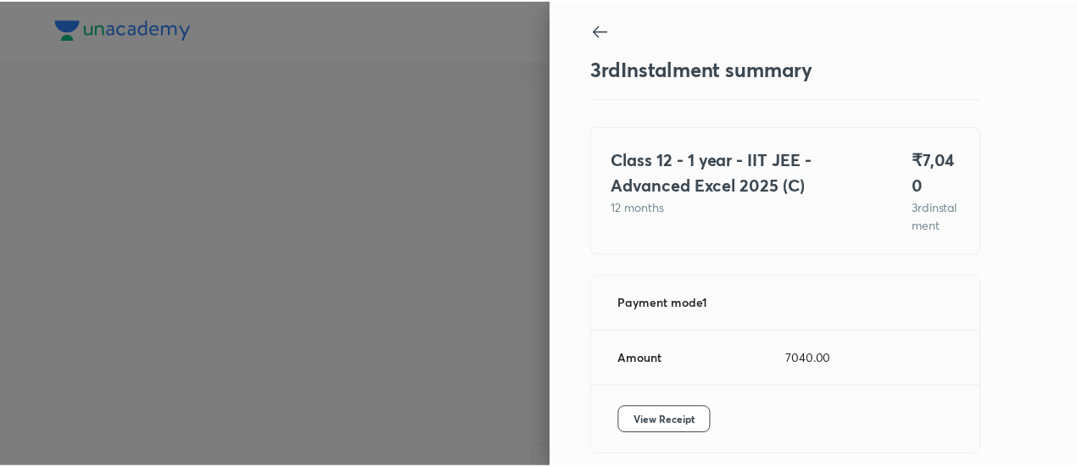
scroll to position [92, 0]
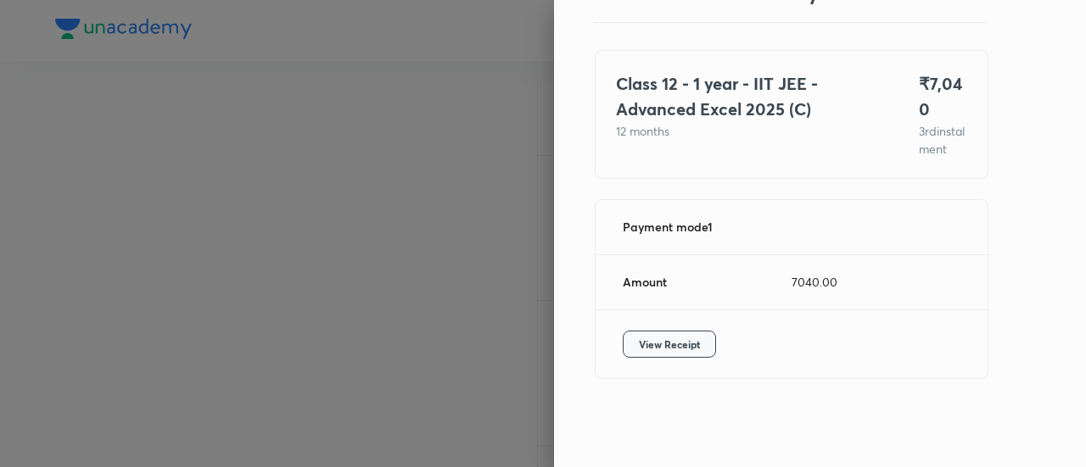
click at [652, 344] on span "View Receipt" at bounding box center [669, 344] width 61 height 17
click at [252, 201] on div at bounding box center [543, 233] width 1086 height 467
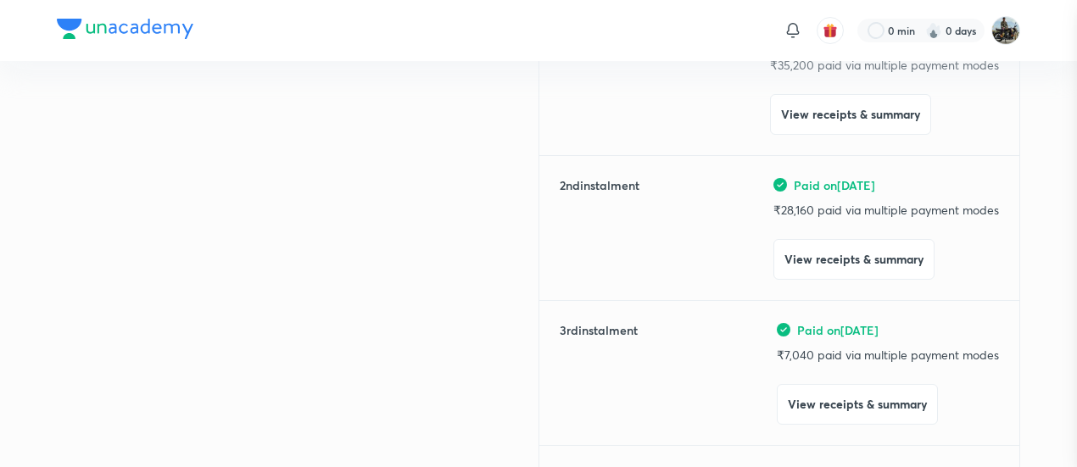
click at [252, 201] on div at bounding box center [538, 233] width 1077 height 467
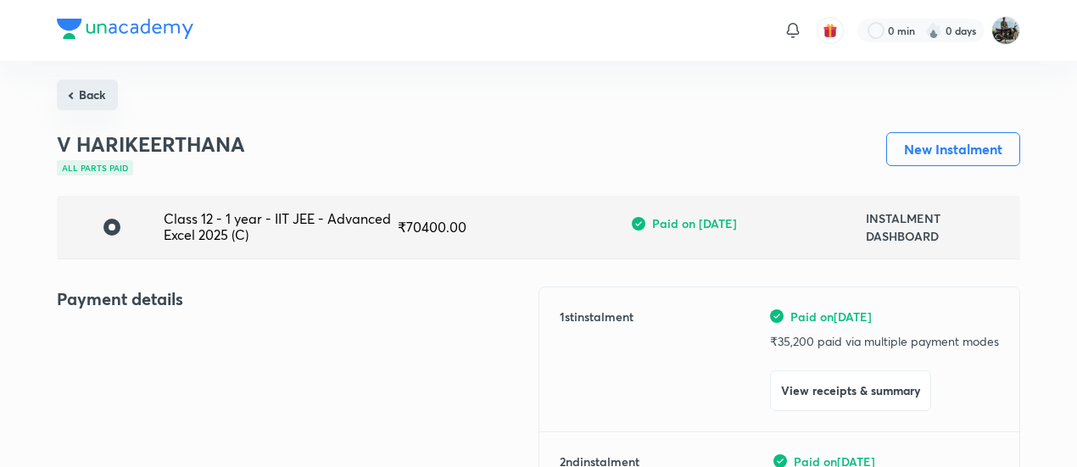
click at [102, 98] on button "Back" at bounding box center [87, 95] width 61 height 31
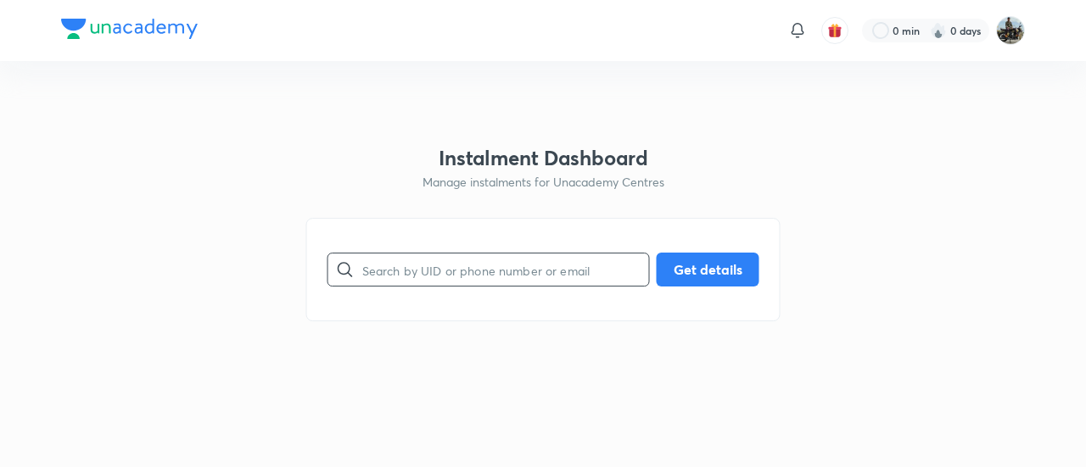
click at [450, 253] on input "text" at bounding box center [505, 270] width 287 height 43
paste input "MMMPEJOCUN"
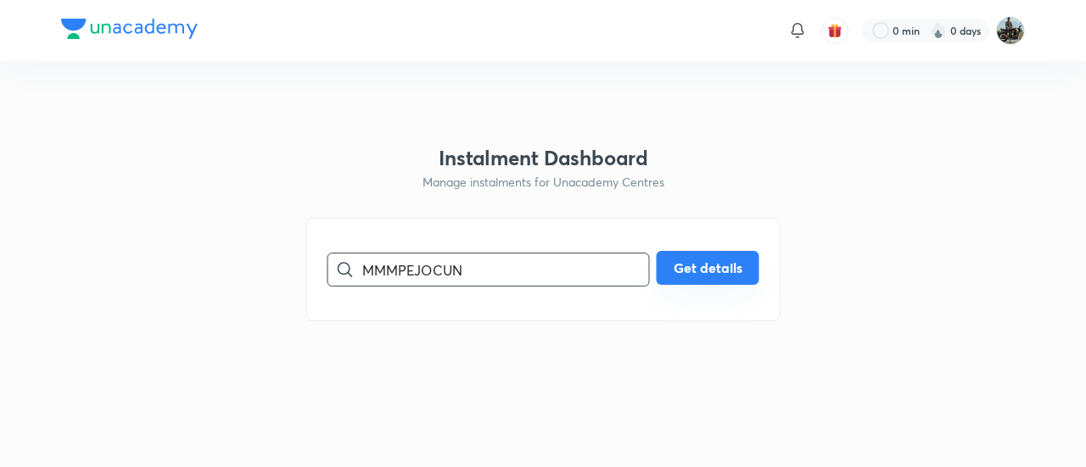
type input "MMMPEJOCUN"
click at [702, 271] on button "Get details" at bounding box center [708, 268] width 103 height 34
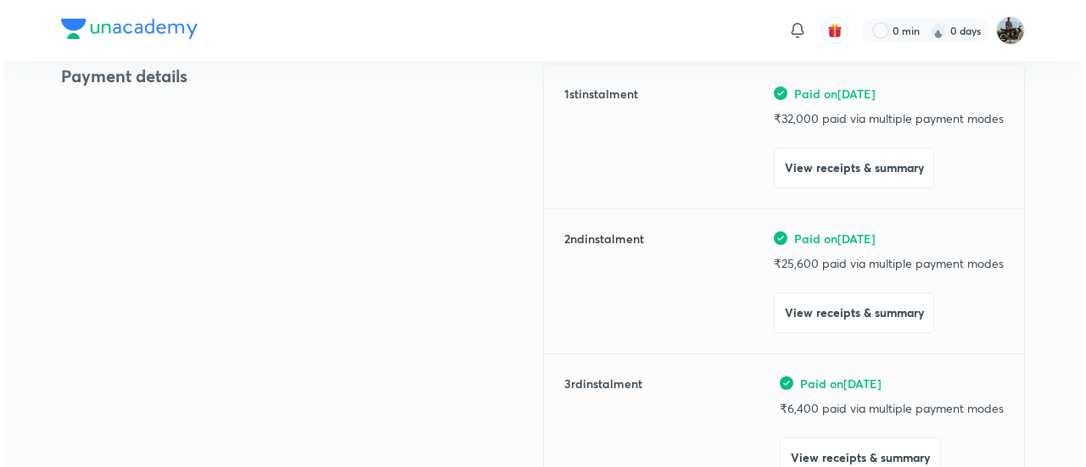
scroll to position [224, 0]
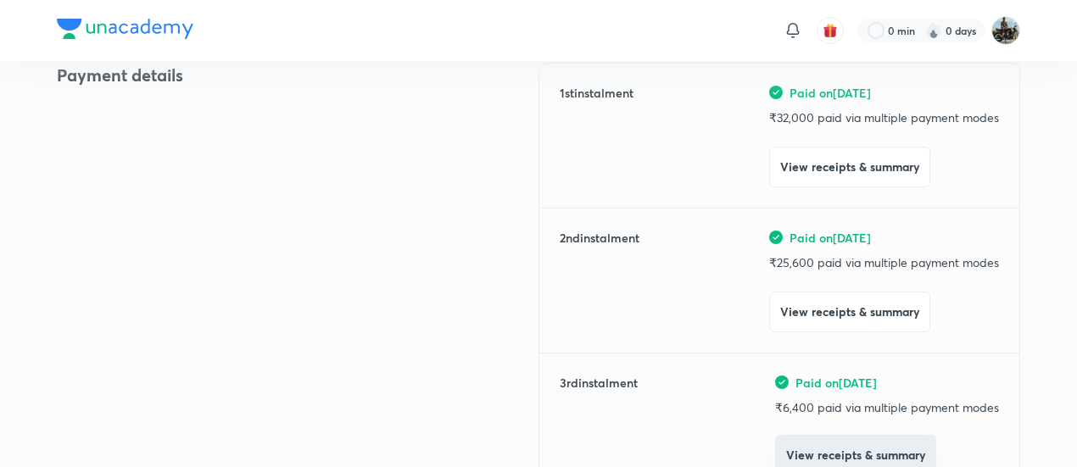
click at [797, 450] on button "View receipts & summary" at bounding box center [855, 455] width 161 height 41
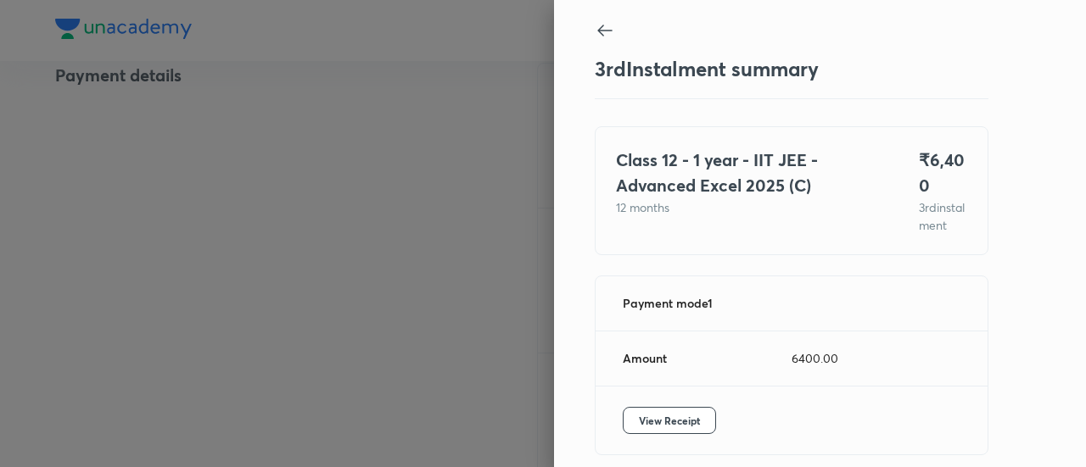
scroll to position [92, 0]
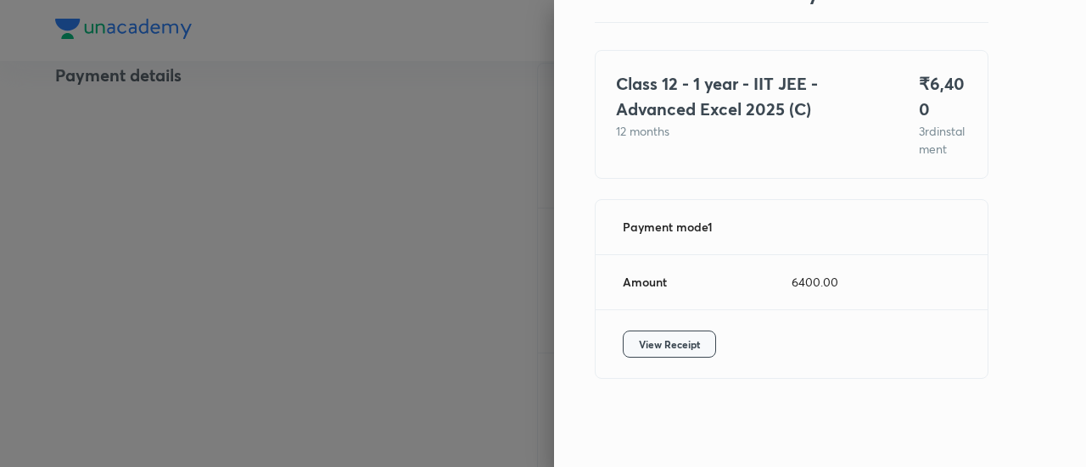
click at [665, 343] on span "View Receipt" at bounding box center [669, 344] width 61 height 17
click at [267, 89] on div at bounding box center [543, 233] width 1086 height 467
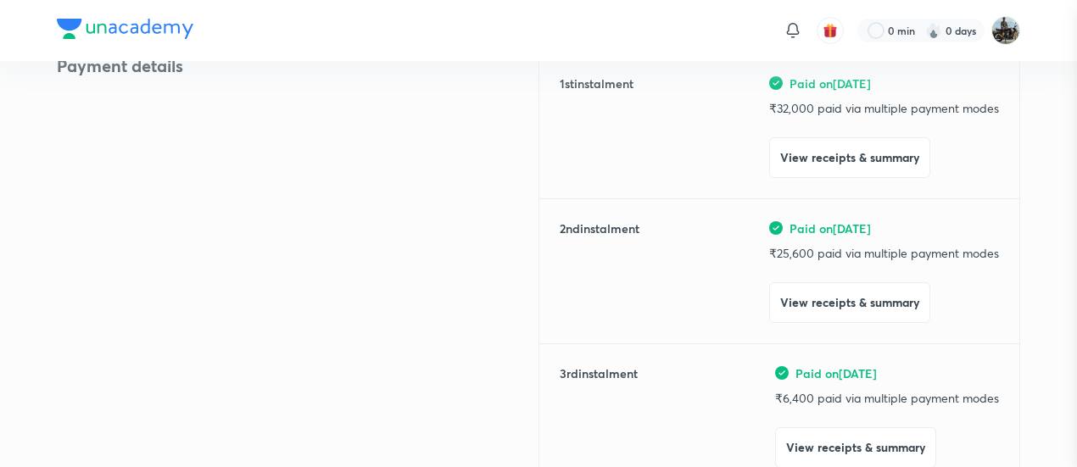
click at [267, 89] on div at bounding box center [538, 233] width 1077 height 467
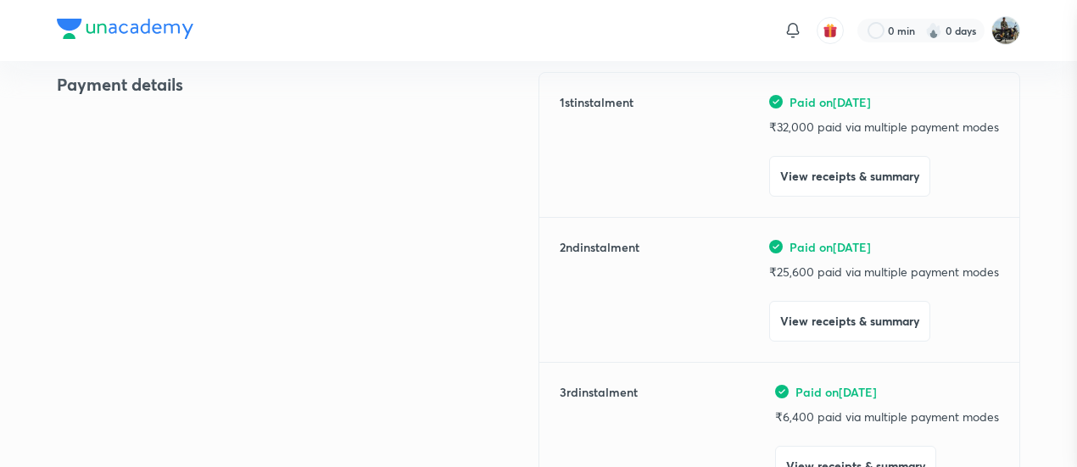
scroll to position [0, 0]
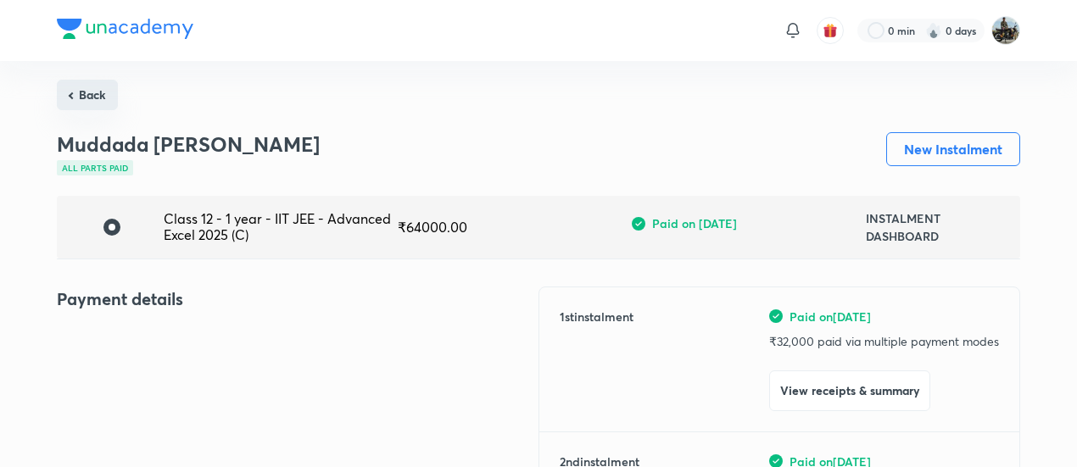
click at [84, 98] on button "Back" at bounding box center [87, 95] width 61 height 31
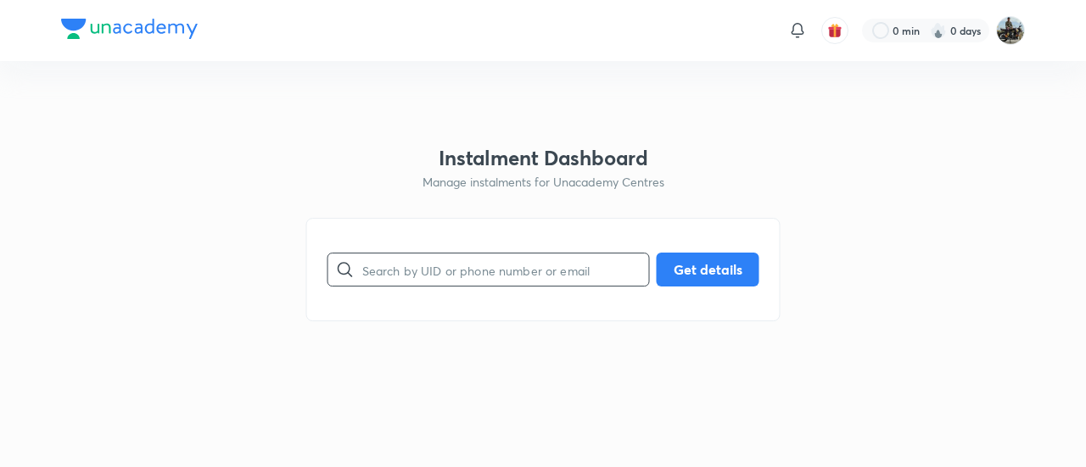
click at [472, 271] on input "text" at bounding box center [505, 270] width 287 height 43
paste input "4PMAH8MJTN"
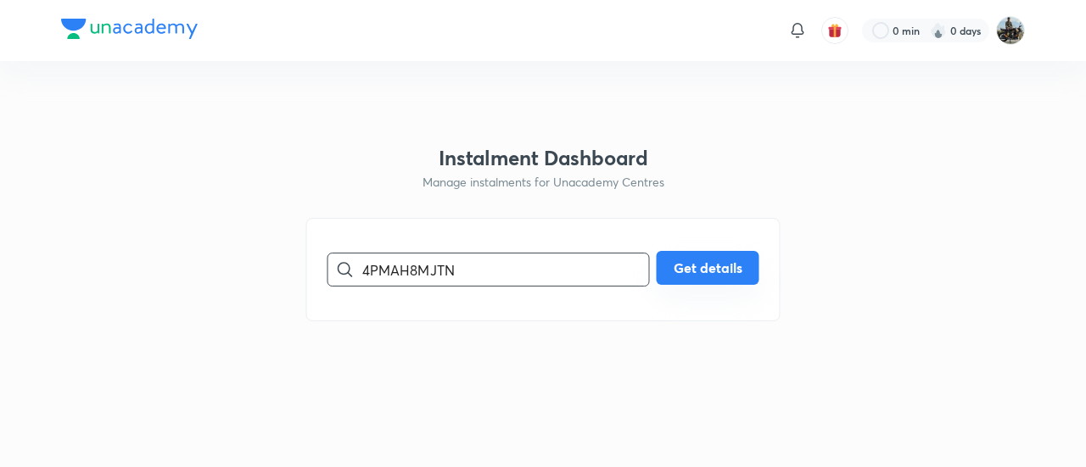
type input "4PMAH8MJTN"
click at [726, 268] on button "Get details" at bounding box center [708, 268] width 103 height 34
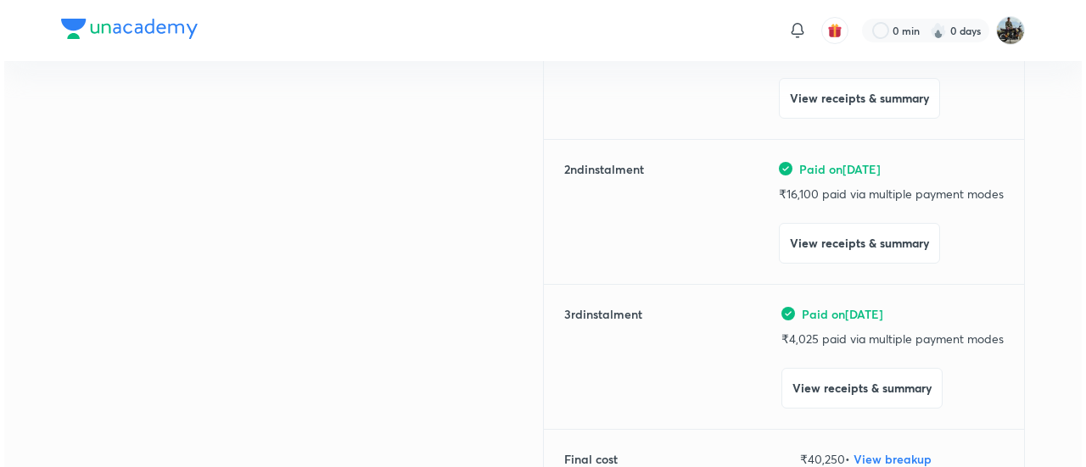
scroll to position [294, 0]
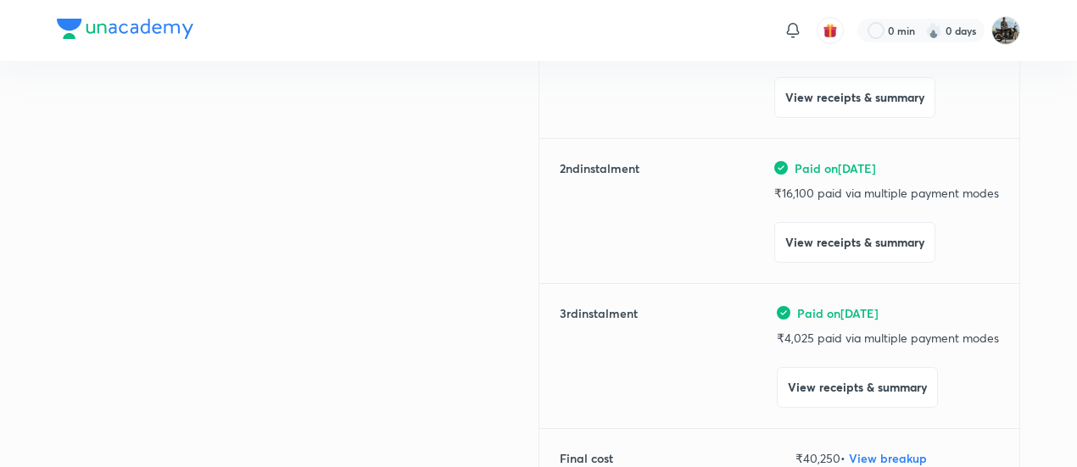
click at [845, 410] on div "1 st instalment Paid on [DATE] ₹ 20,125 paid via multiple payment modes View re…" at bounding box center [780, 240] width 482 height 495
click at [825, 393] on button "View receipts & summary" at bounding box center [857, 386] width 161 height 41
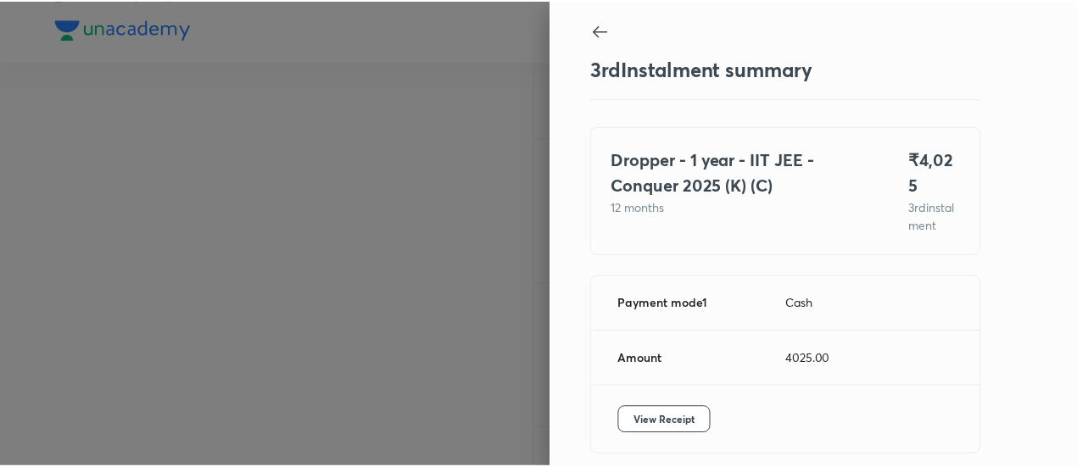
scroll to position [67, 0]
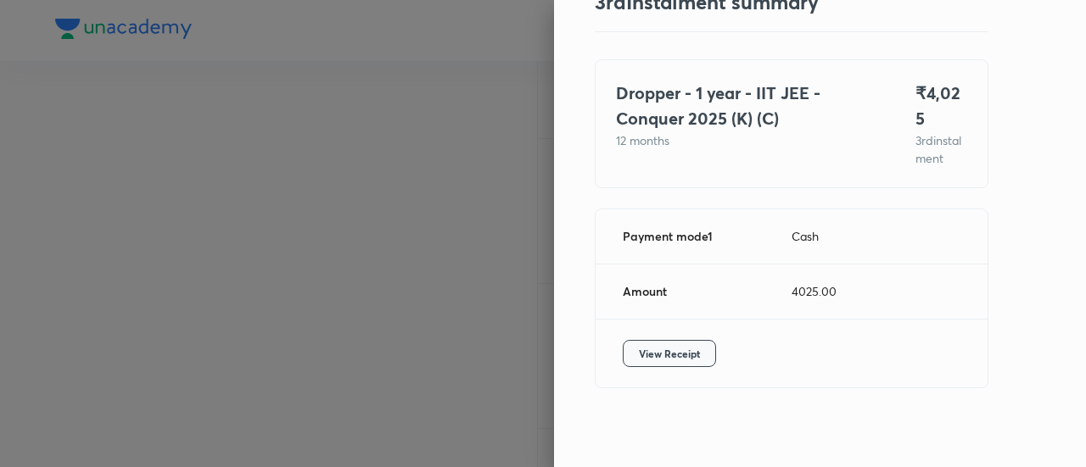
click at [639, 345] on span "View Receipt" at bounding box center [669, 353] width 61 height 17
click at [299, 250] on div at bounding box center [543, 233] width 1086 height 467
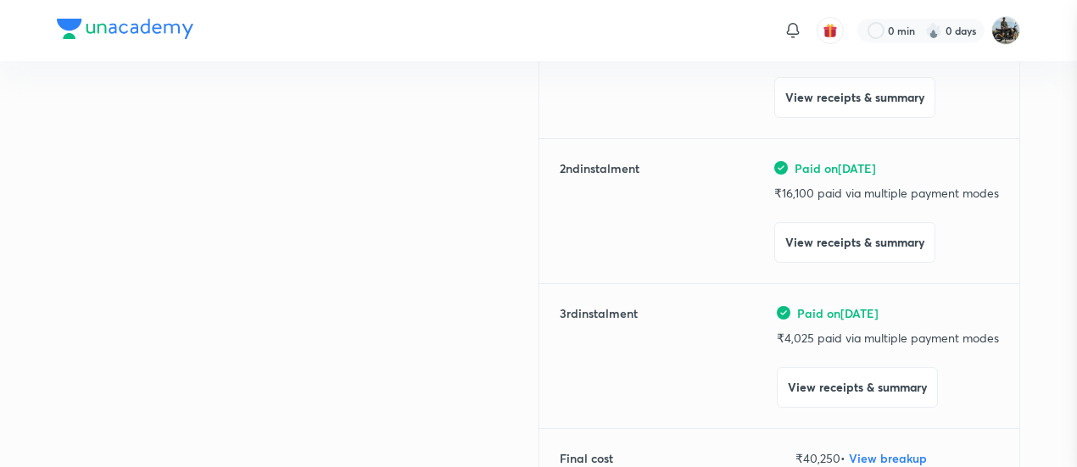
click at [299, 250] on div at bounding box center [538, 233] width 1077 height 467
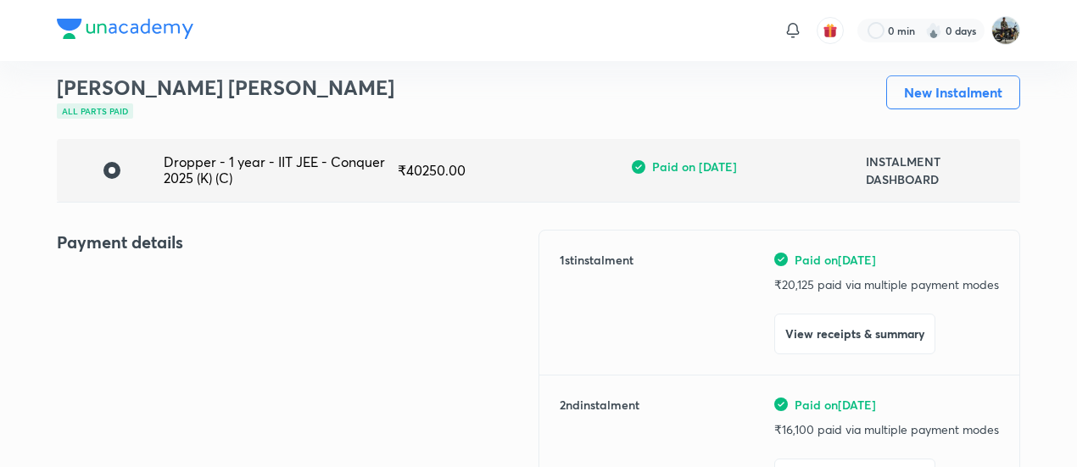
scroll to position [60, 0]
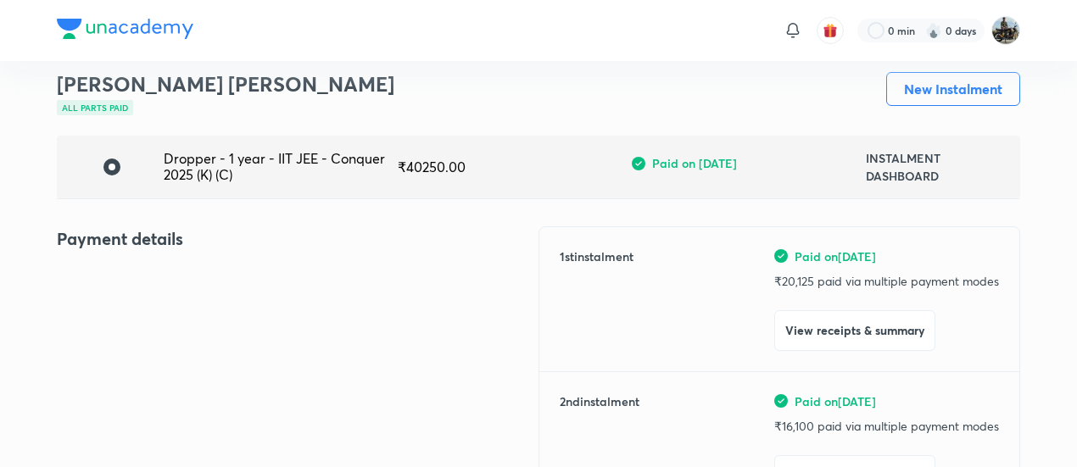
click at [215, 122] on div "[PERSON_NAME] [PERSON_NAME] All parts paid" at bounding box center [226, 104] width 338 height 64
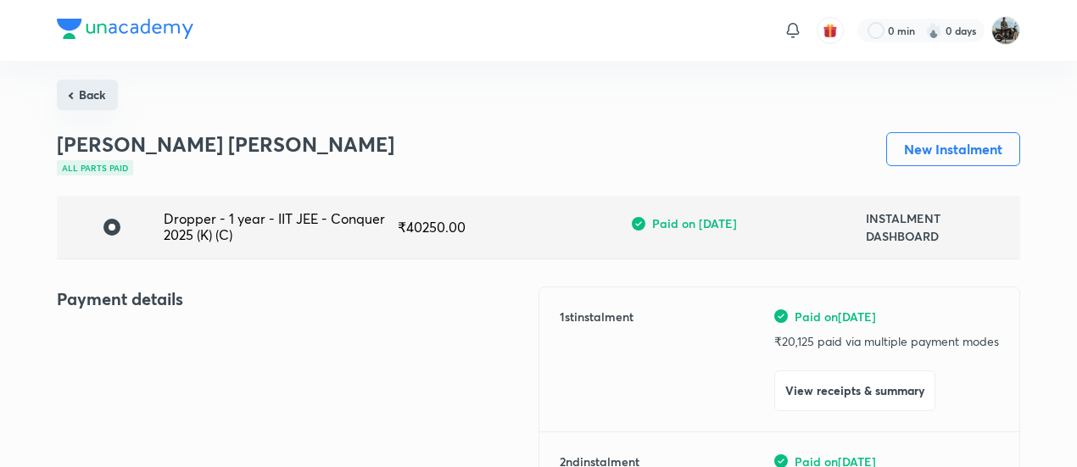
click at [90, 96] on button "Back" at bounding box center [87, 95] width 61 height 31
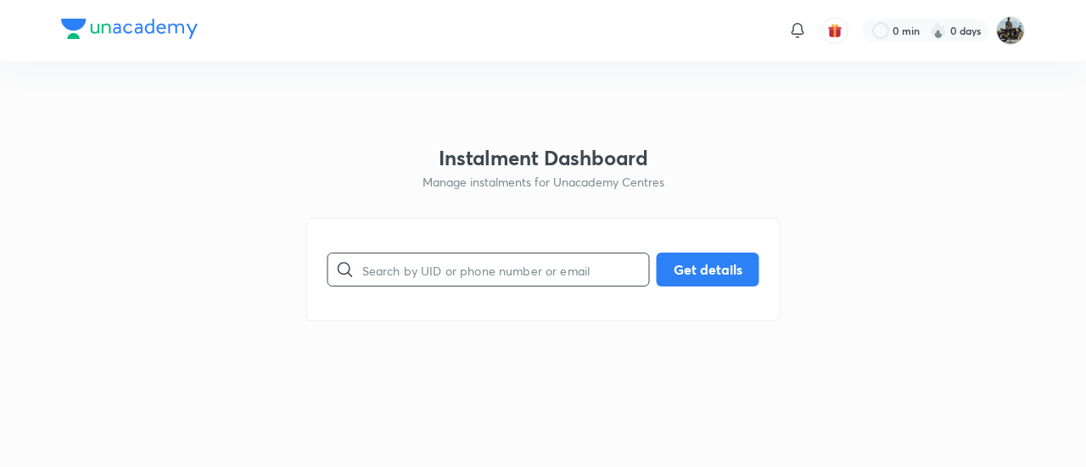
click at [433, 283] on input "text" at bounding box center [505, 270] width 287 height 43
paste input "I9E1WMNGVO"
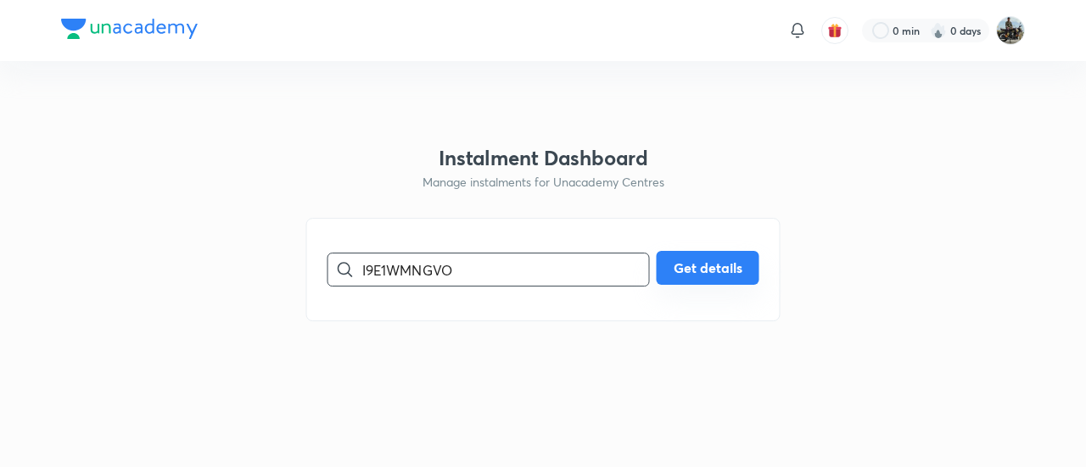
type input "I9E1WMNGVO"
click at [691, 275] on button "Get details" at bounding box center [708, 268] width 103 height 34
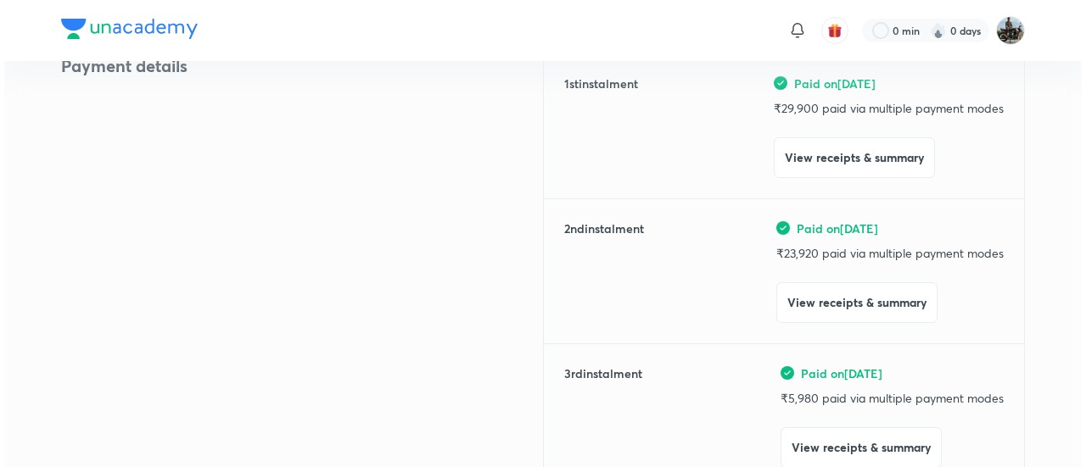
scroll to position [234, 0]
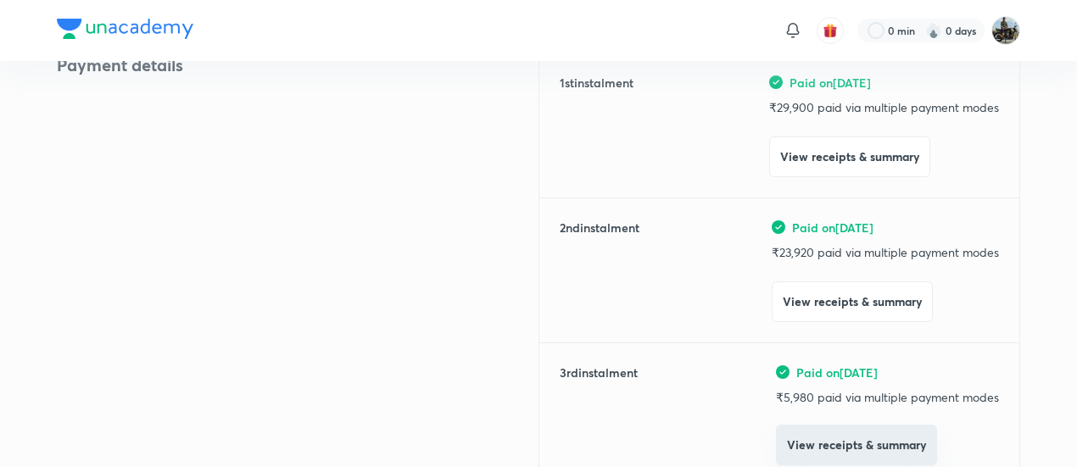
click at [788, 447] on button "View receipts & summary" at bounding box center [856, 445] width 161 height 41
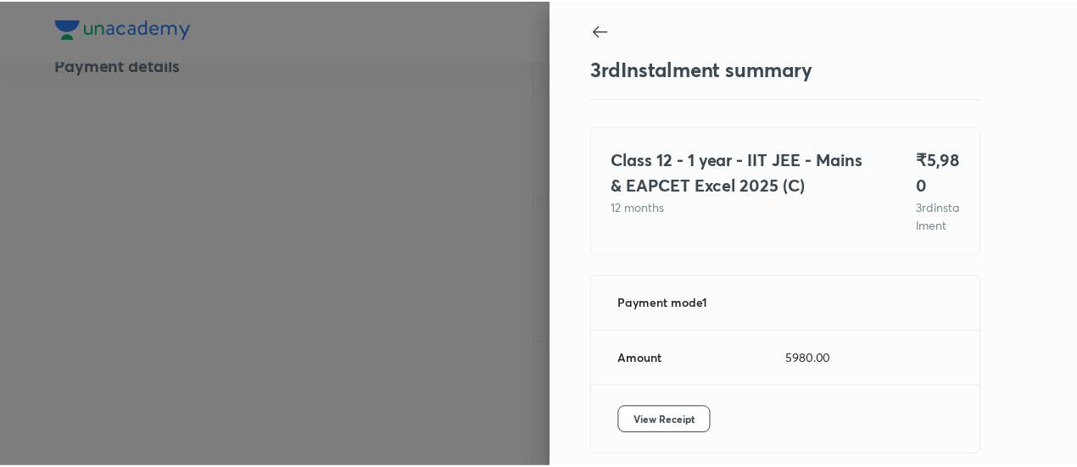
scroll to position [92, 0]
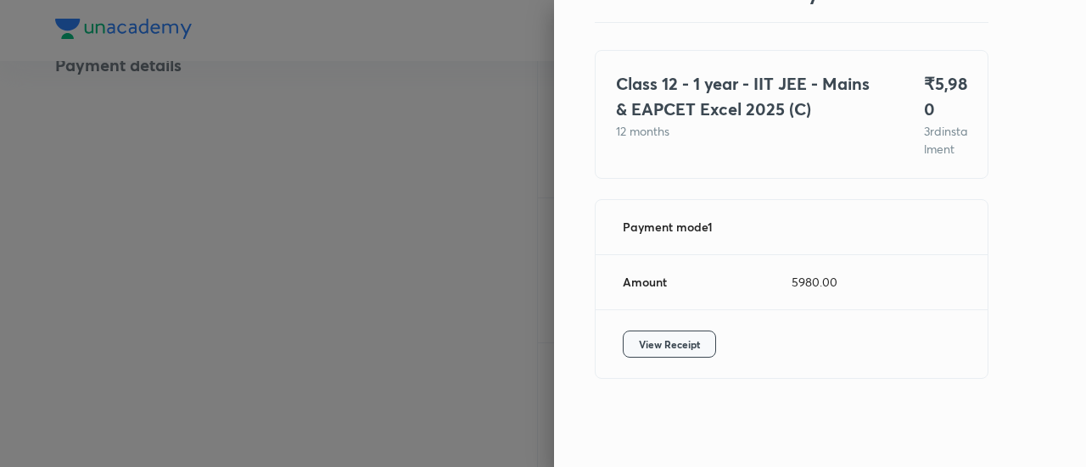
click at [653, 345] on span "View Receipt" at bounding box center [669, 344] width 61 height 17
click at [133, 214] on div at bounding box center [543, 233] width 1086 height 467
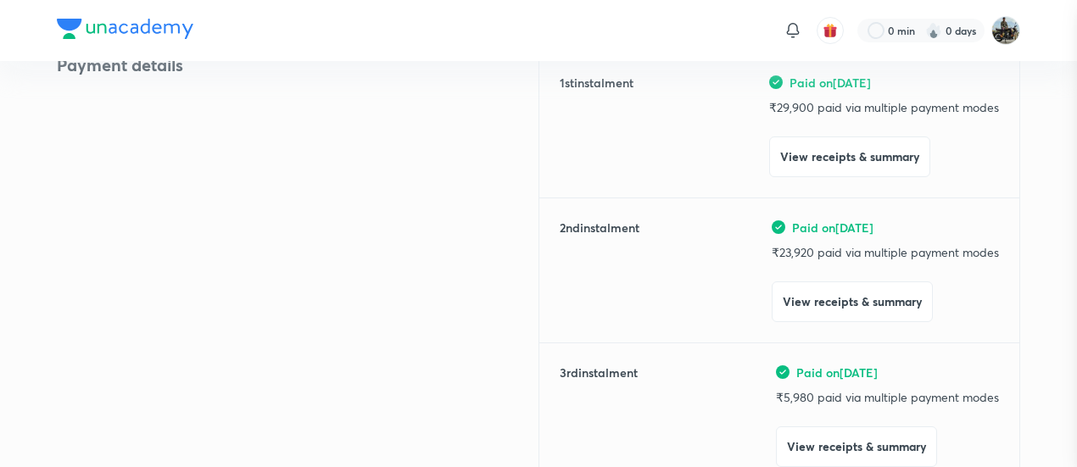
click at [133, 214] on div at bounding box center [538, 233] width 1077 height 467
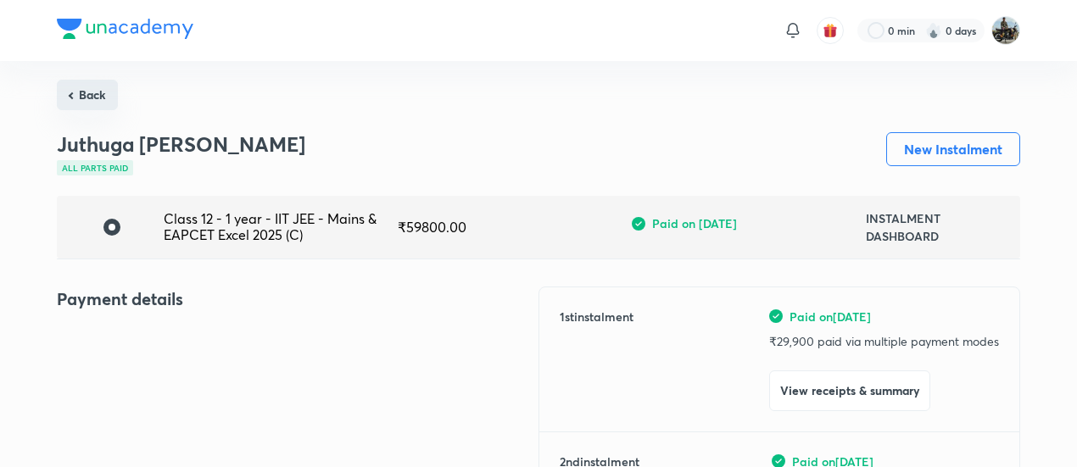
click at [89, 92] on button "Back" at bounding box center [87, 95] width 61 height 31
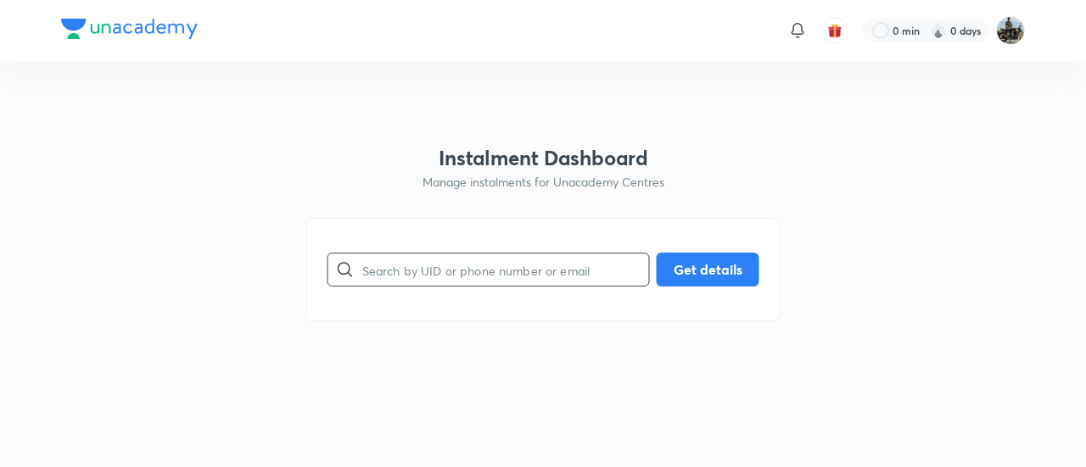
click at [512, 269] on input "text" at bounding box center [505, 270] width 287 height 43
paste input "EFZ0BWQN0B"
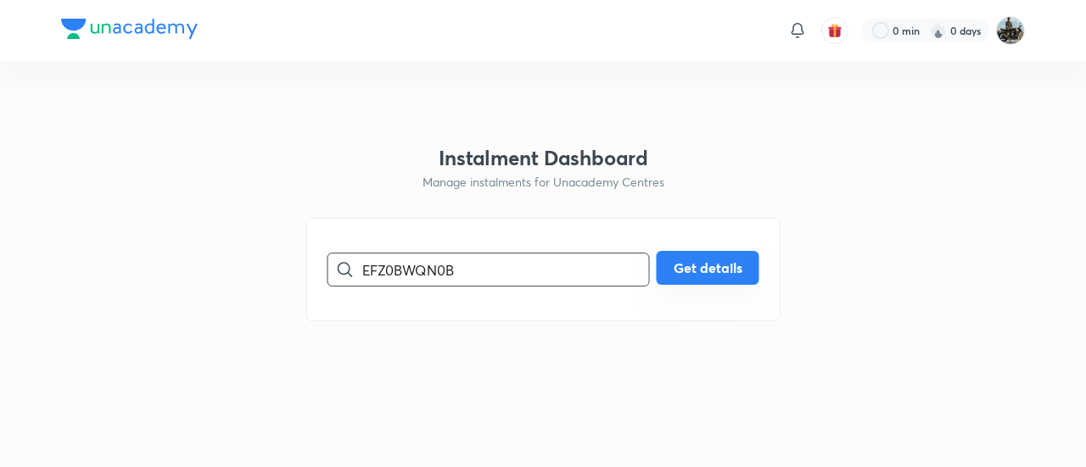
type input "EFZ0BWQN0B"
click at [711, 283] on button "Get details" at bounding box center [708, 268] width 103 height 34
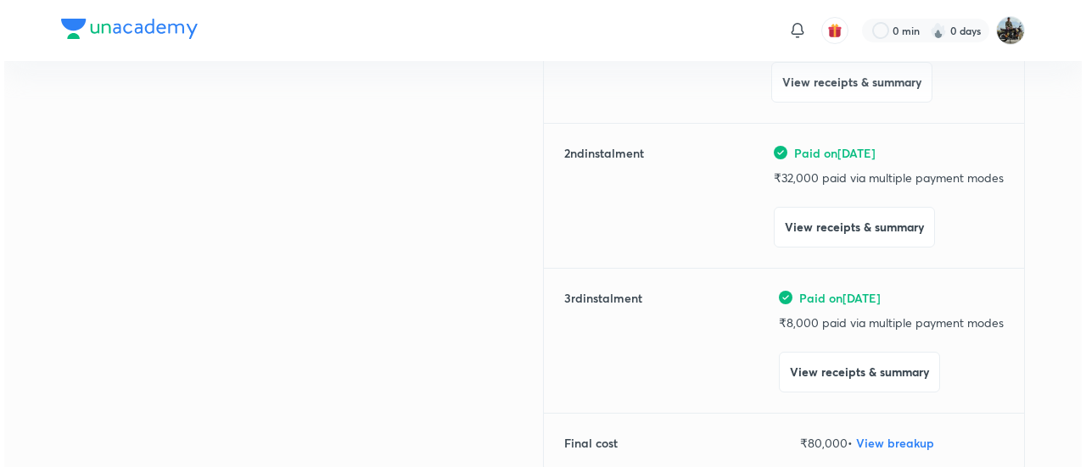
scroll to position [338, 0]
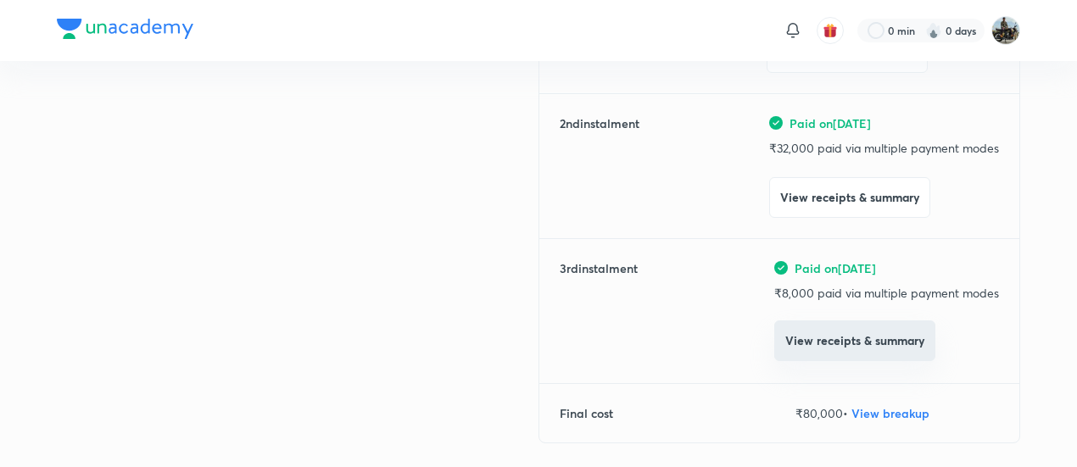
click at [791, 349] on button "View receipts & summary" at bounding box center [855, 341] width 161 height 41
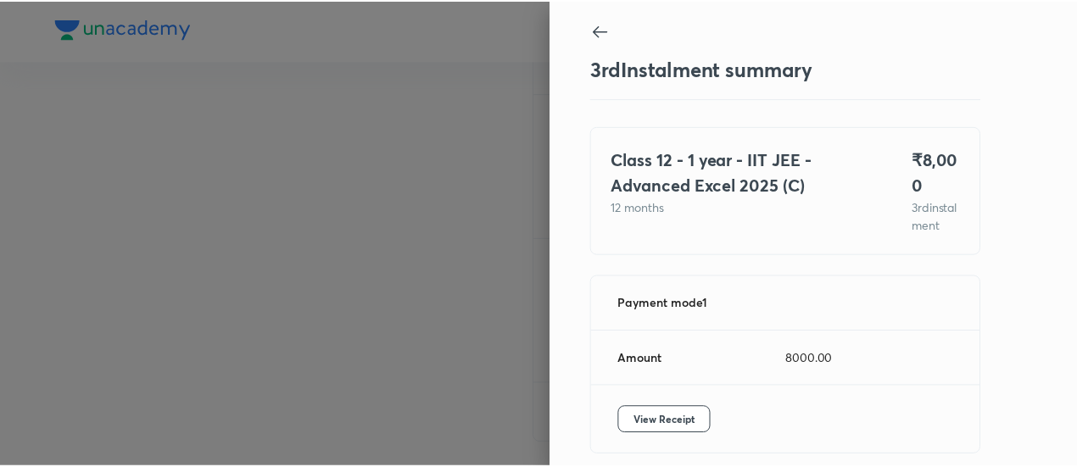
scroll to position [92, 0]
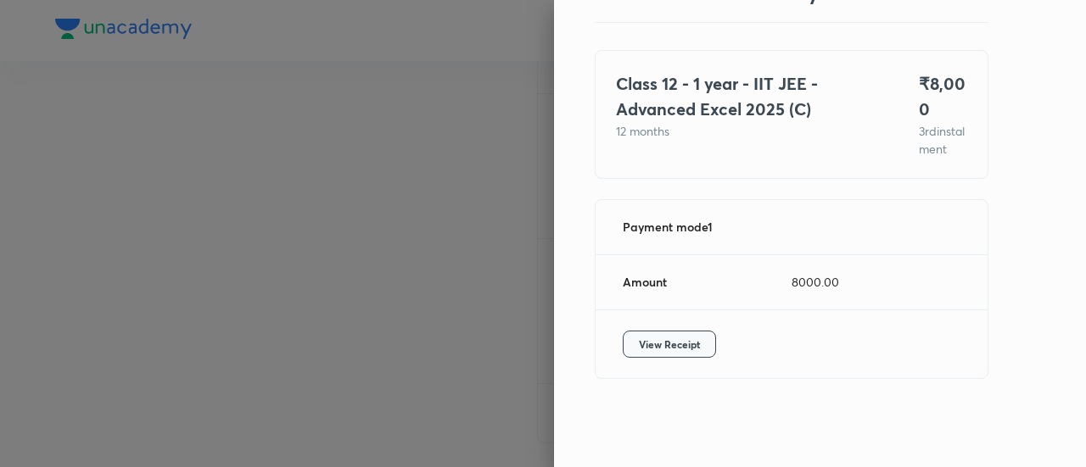
click at [657, 350] on span "View Receipt" at bounding box center [669, 344] width 61 height 17
click at [189, 169] on div at bounding box center [543, 233] width 1086 height 467
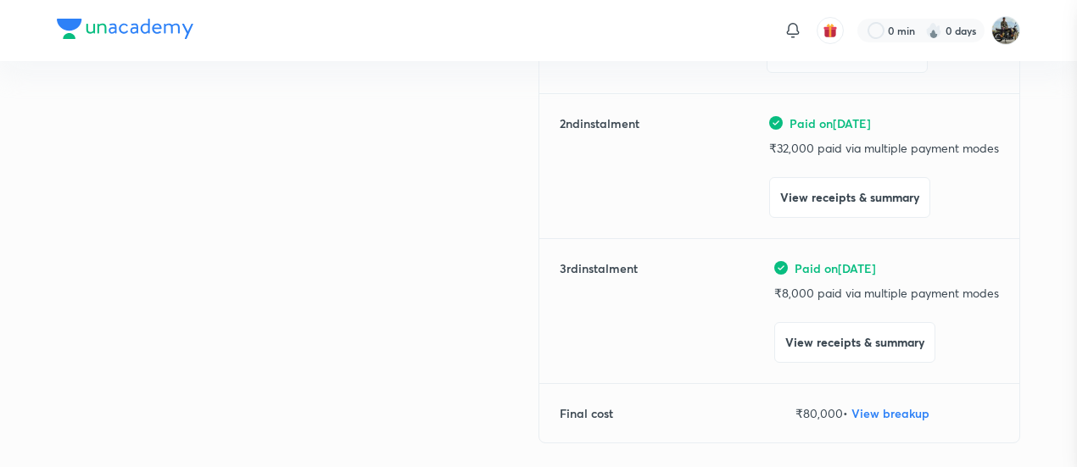
click at [189, 169] on div at bounding box center [538, 233] width 1077 height 467
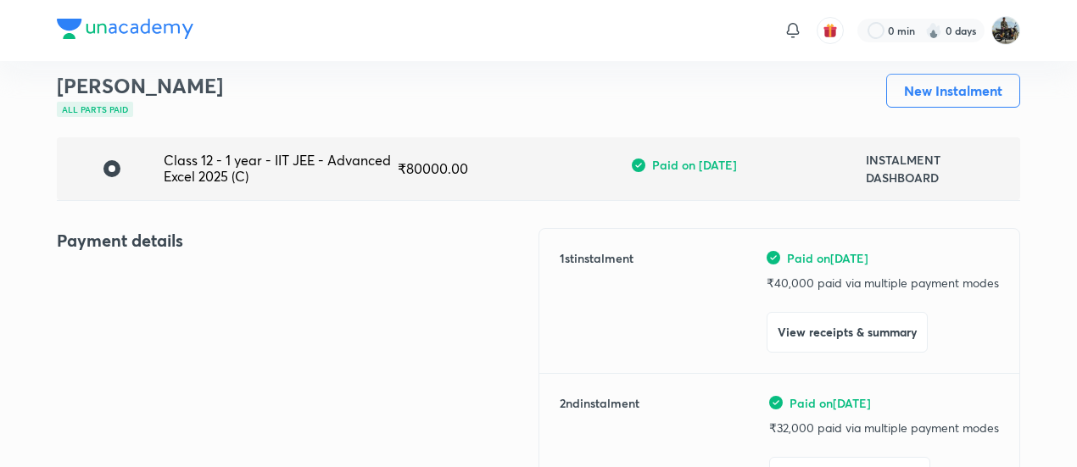
scroll to position [0, 0]
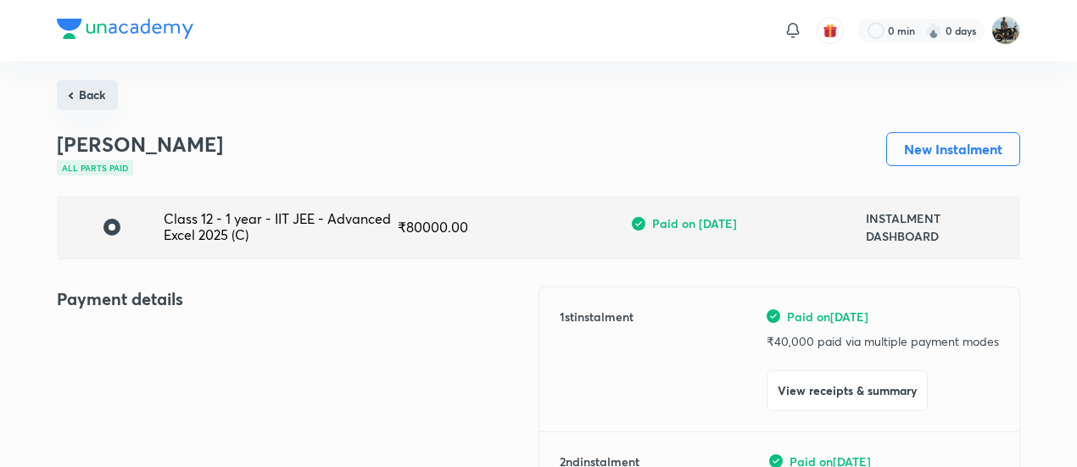
click at [81, 87] on button "Back" at bounding box center [87, 95] width 61 height 31
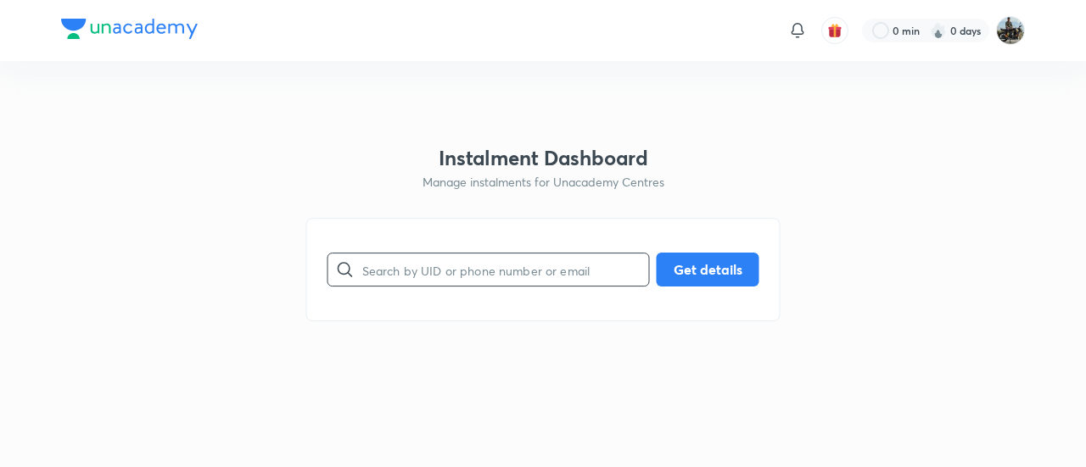
click at [410, 266] on input "text" at bounding box center [505, 270] width 287 height 43
paste input "NZEYJ4I7V6"
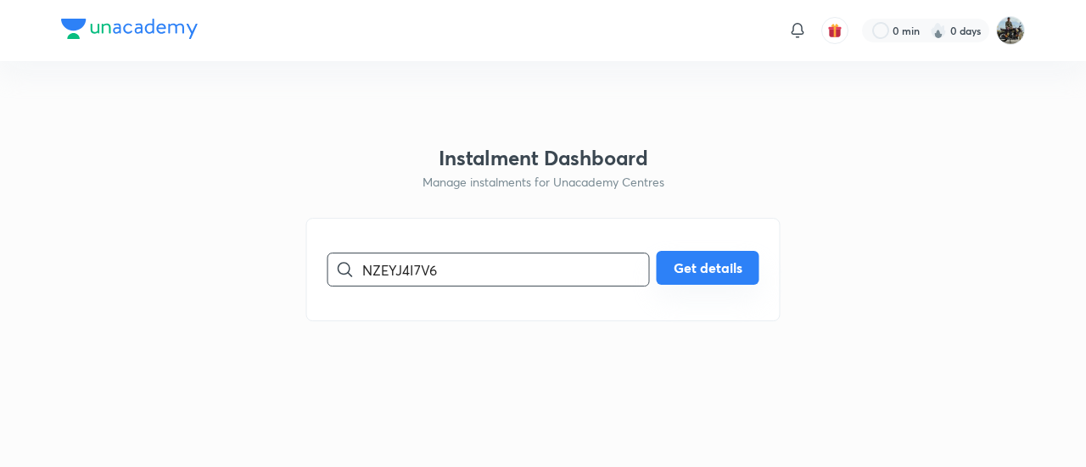
type input "NZEYJ4I7V6"
click at [692, 283] on button "Get details" at bounding box center [708, 268] width 103 height 34
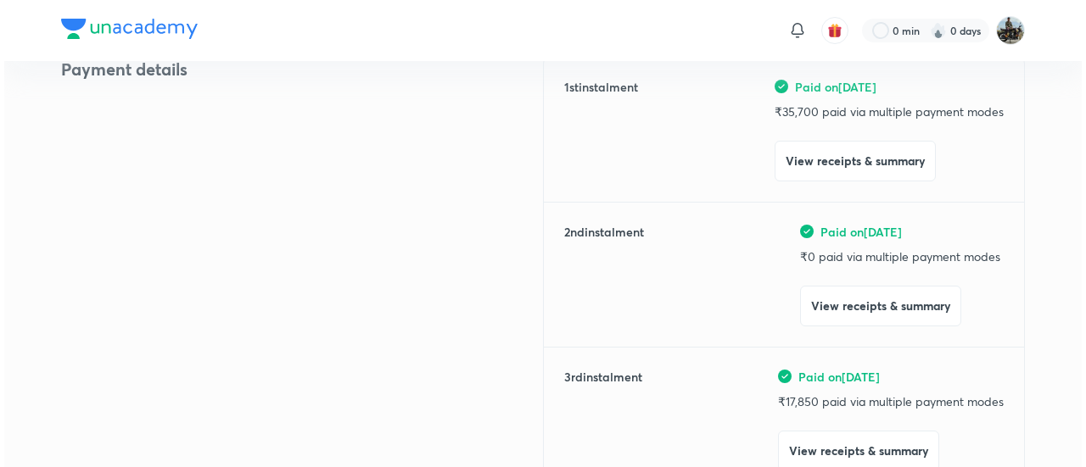
scroll to position [236, 0]
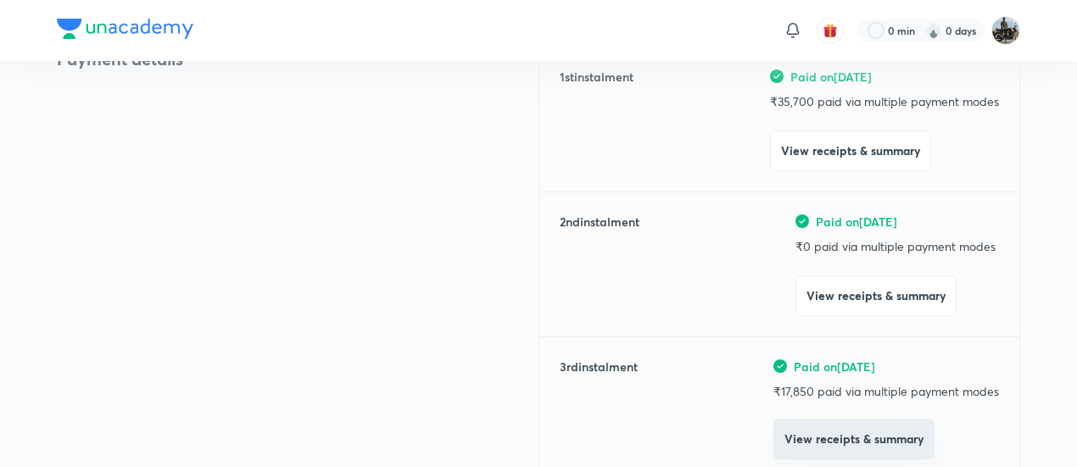
click at [797, 450] on button "View receipts & summary" at bounding box center [854, 439] width 161 height 41
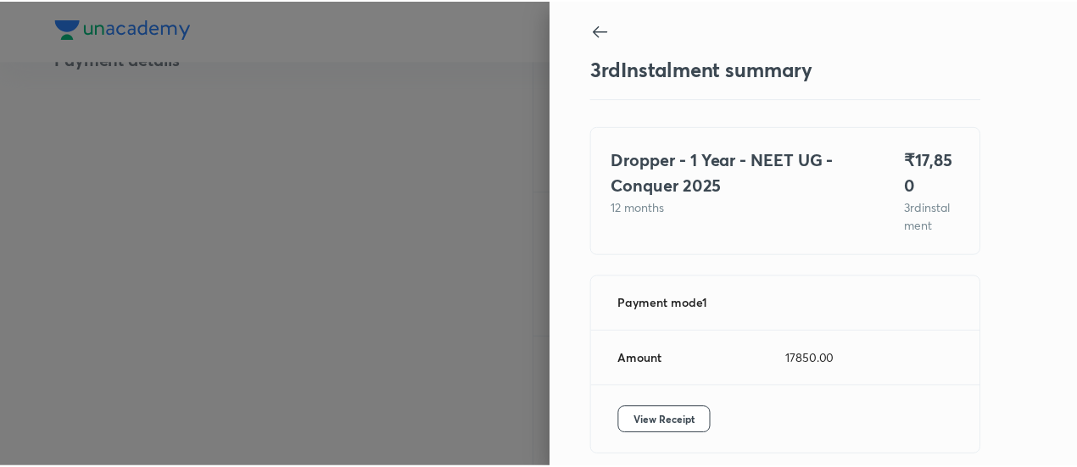
scroll to position [57, 0]
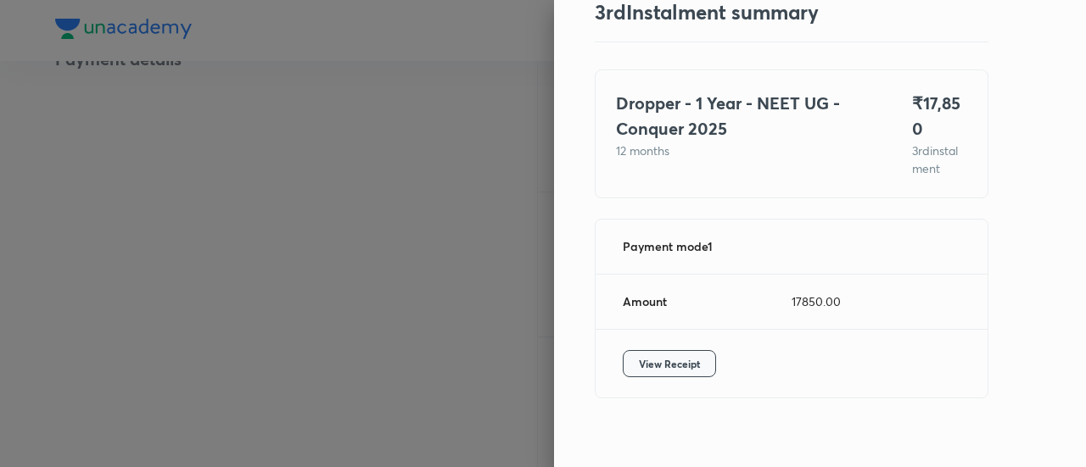
click at [639, 355] on span "View Receipt" at bounding box center [669, 363] width 61 height 17
click at [114, 189] on div at bounding box center [543, 233] width 1086 height 467
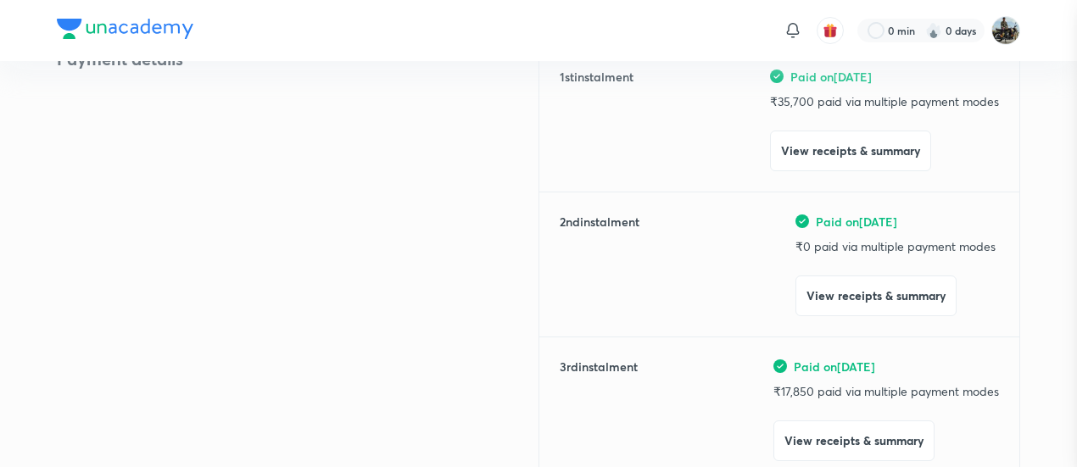
click at [114, 189] on div at bounding box center [538, 233] width 1077 height 467
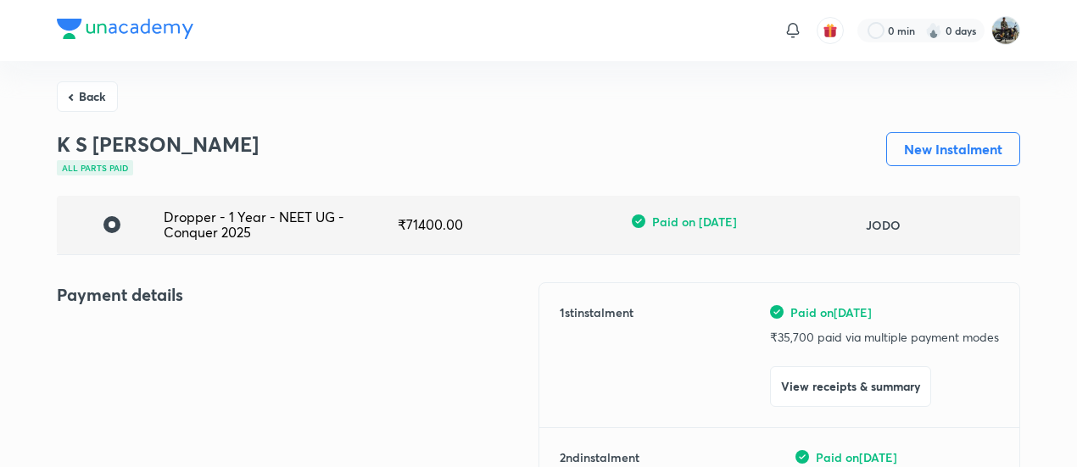
click at [98, 98] on button "Back" at bounding box center [87, 96] width 61 height 31
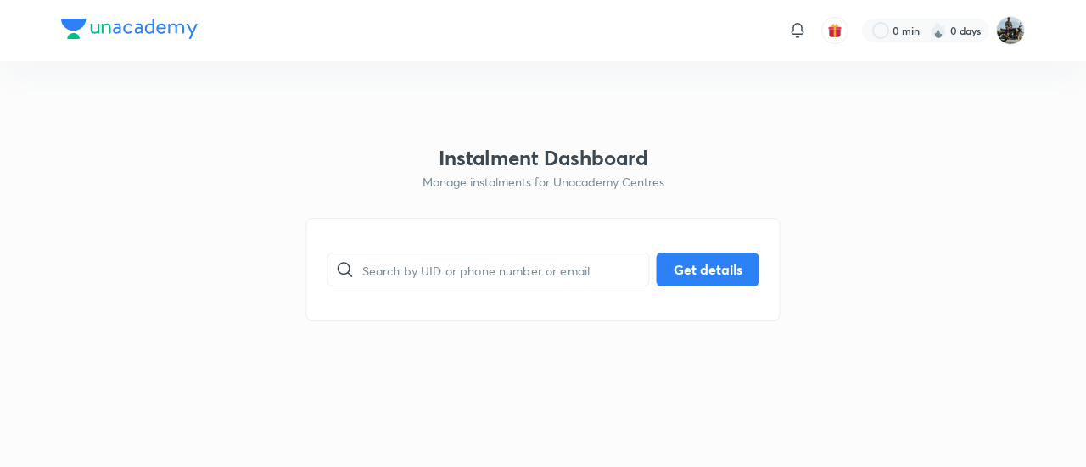
click at [98, 61] on html "0 min 0 days Instalment Dashboard Manage instalments for Unacademy Centres ​ Ge…" at bounding box center [543, 30] width 1086 height 61
click at [421, 265] on input "text" at bounding box center [505, 270] width 287 height 43
paste input "FY7Y47GM33"
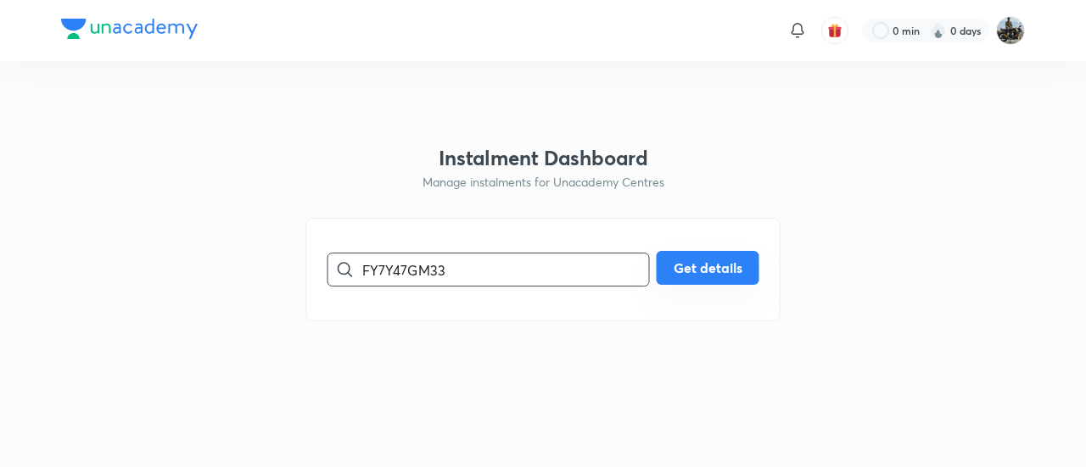
type input "FY7Y47GM33"
click at [713, 259] on button "Get details" at bounding box center [708, 268] width 103 height 34
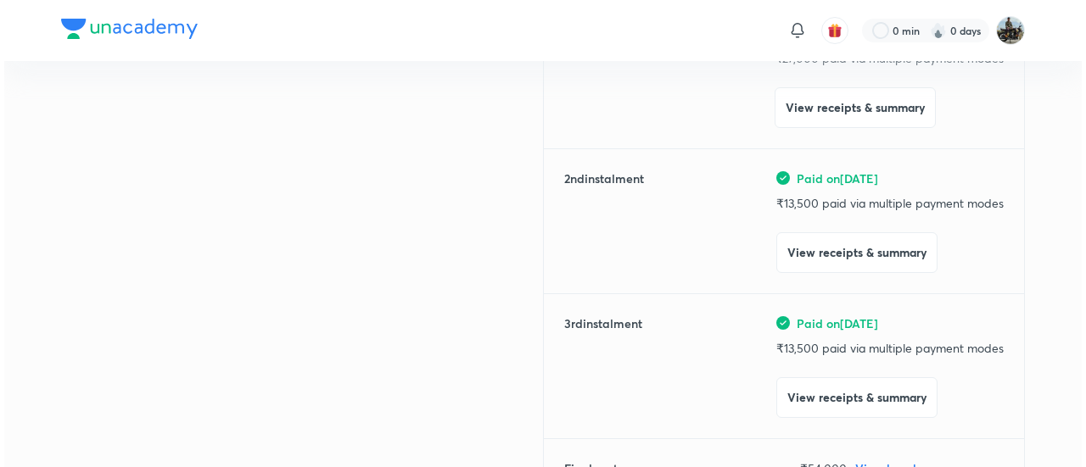
scroll to position [287, 0]
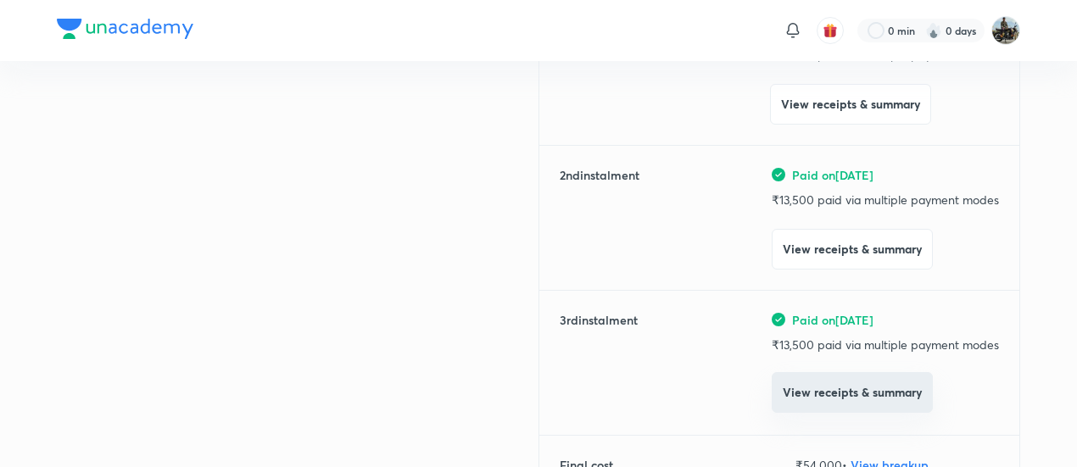
click at [780, 407] on button "View receipts & summary" at bounding box center [852, 392] width 161 height 41
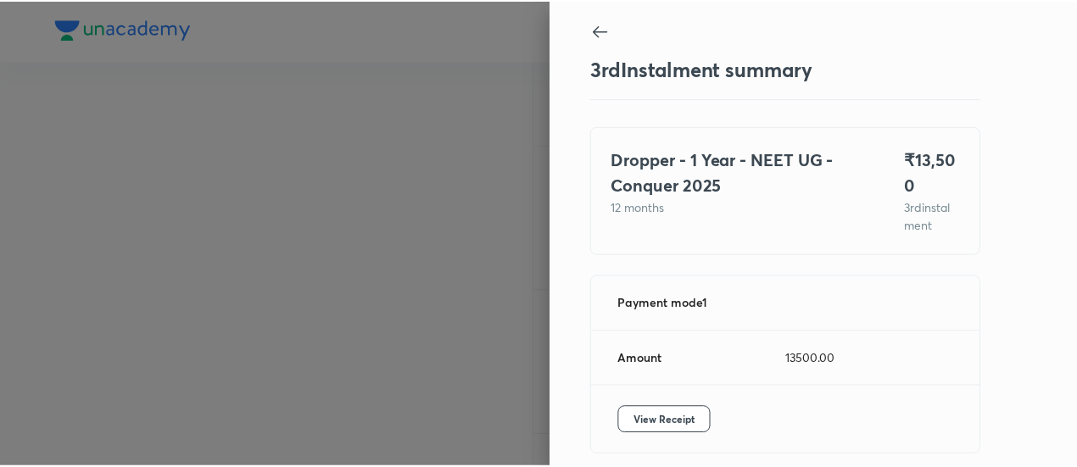
scroll to position [75, 0]
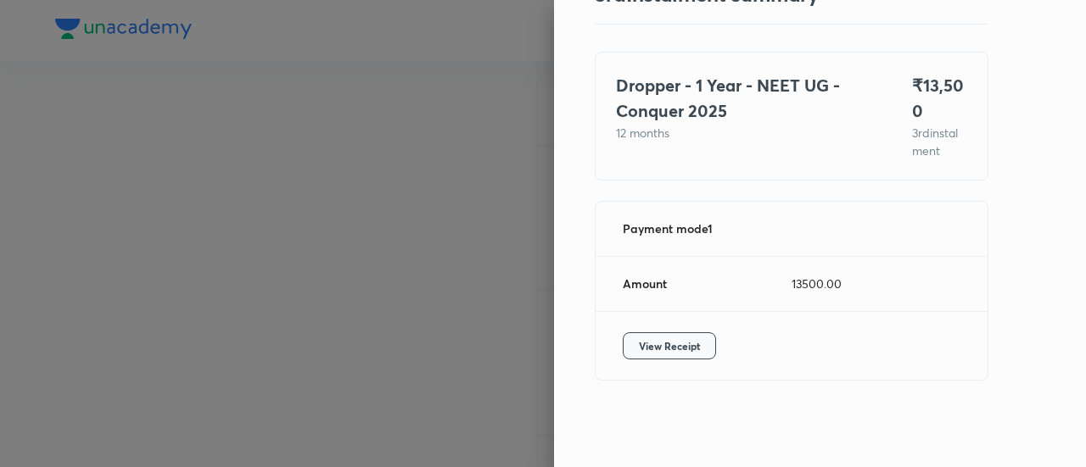
click at [646, 344] on span "View Receipt" at bounding box center [669, 346] width 61 height 17
click at [203, 187] on div at bounding box center [543, 233] width 1086 height 467
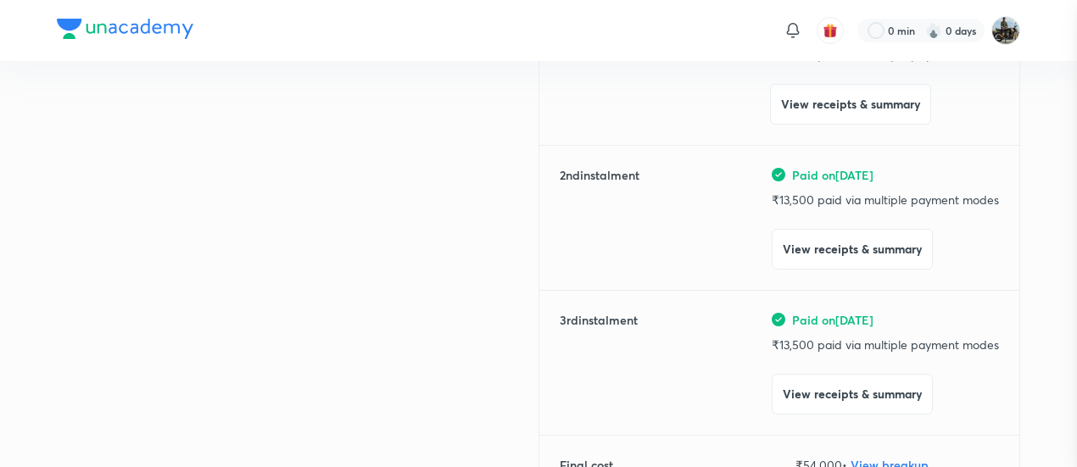
click at [203, 187] on div at bounding box center [538, 233] width 1077 height 467
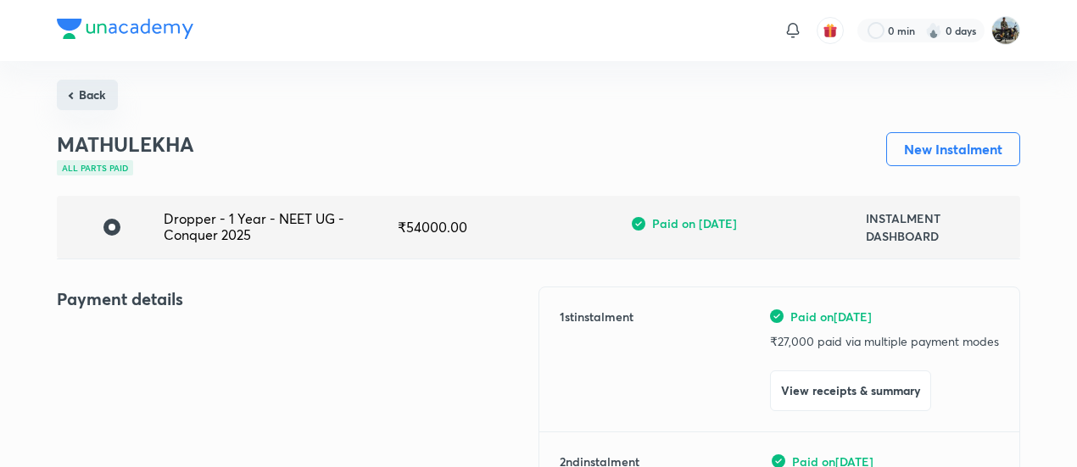
click at [83, 103] on button "Back" at bounding box center [87, 95] width 61 height 31
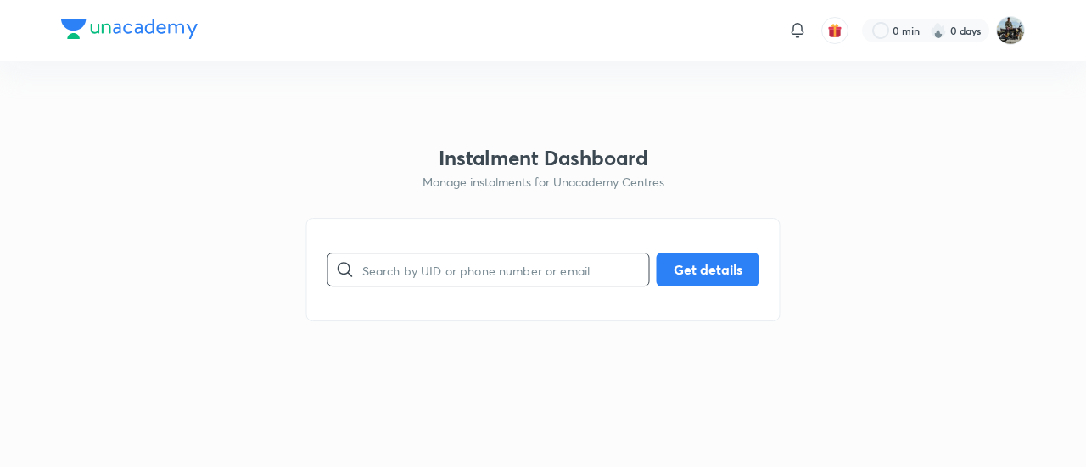
click at [428, 290] on input "text" at bounding box center [505, 270] width 287 height 43
paste input "ASFKM8LIGB"
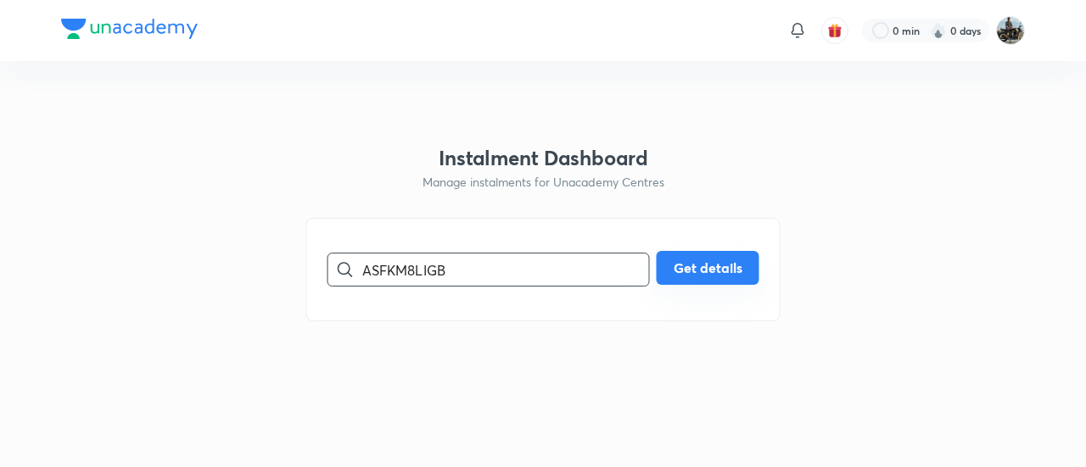
type input "ASFKM8LIGB"
click at [713, 257] on button "Get details" at bounding box center [708, 268] width 103 height 34
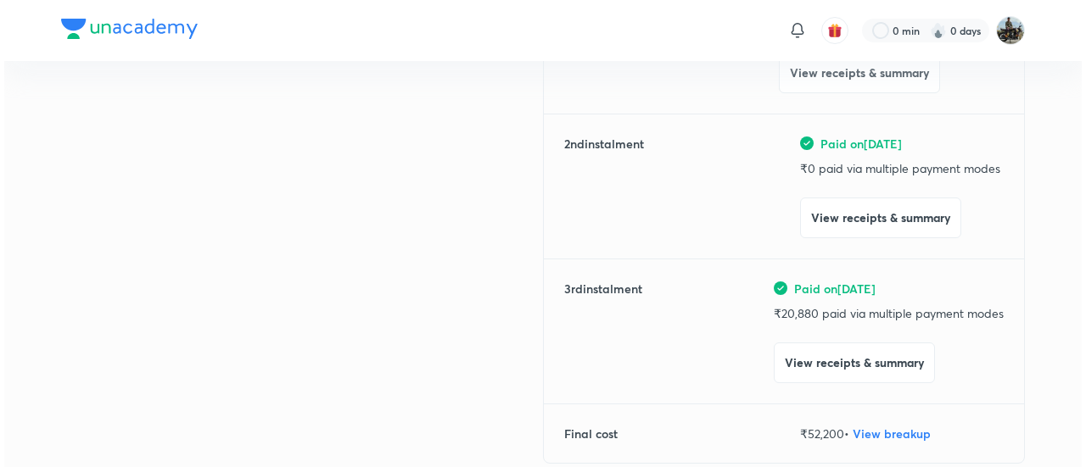
scroll to position [322, 0]
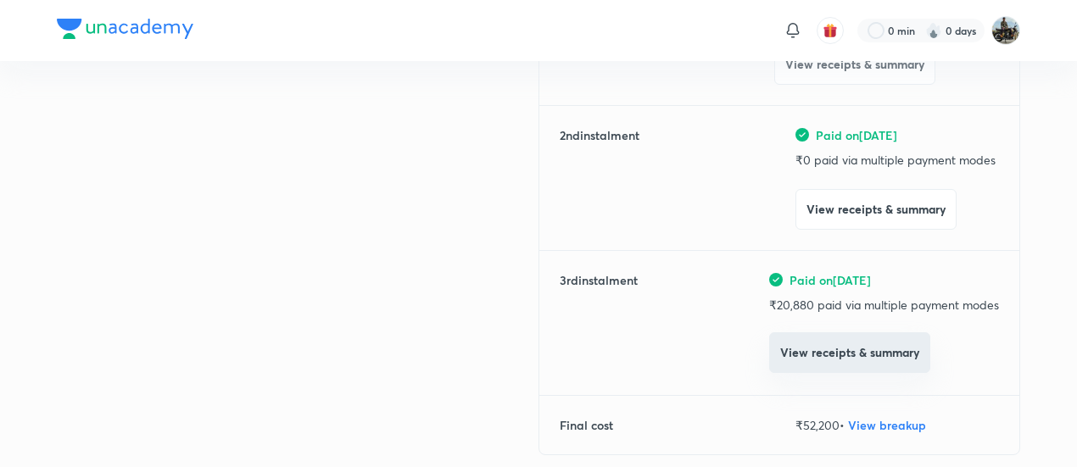
click at [829, 360] on button "View receipts & summary" at bounding box center [849, 353] width 161 height 41
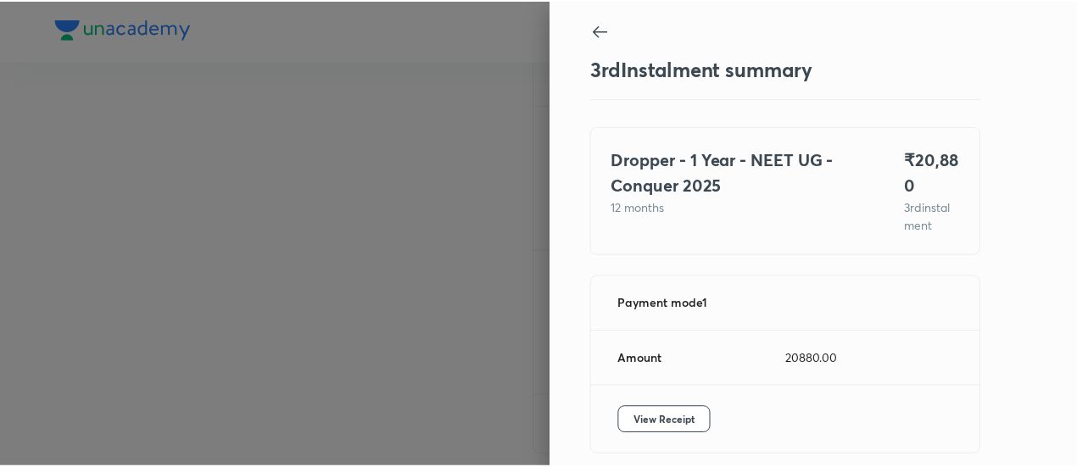
scroll to position [75, 0]
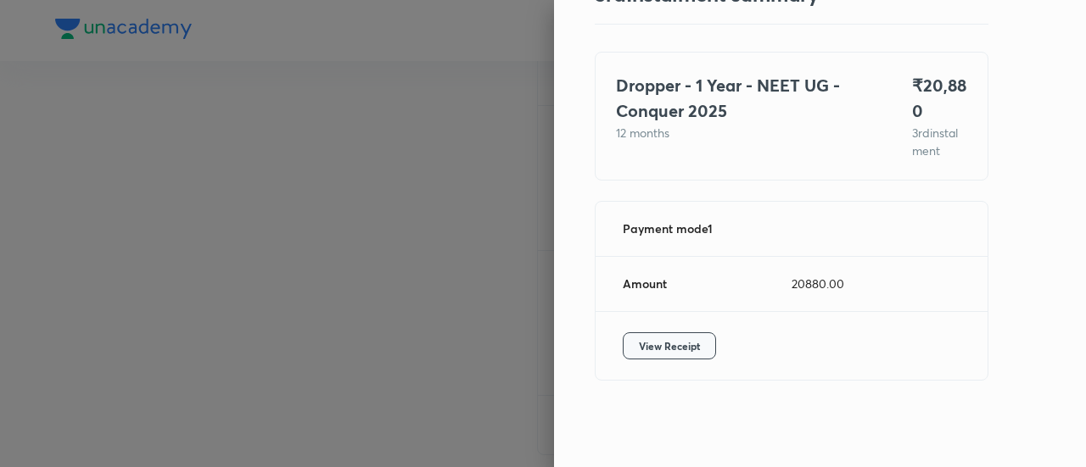
click at [673, 344] on span "View Receipt" at bounding box center [669, 346] width 61 height 17
click at [136, 215] on div at bounding box center [543, 233] width 1086 height 467
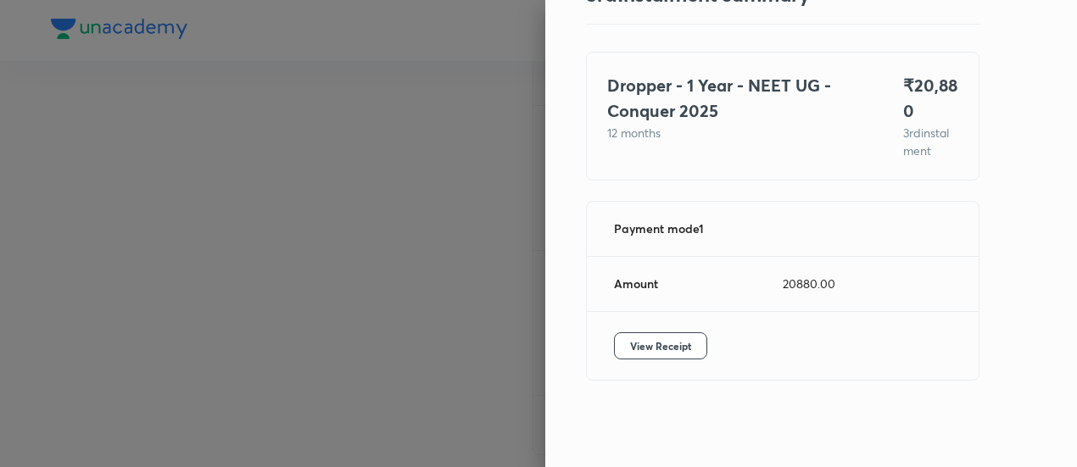
click at [136, 215] on div at bounding box center [538, 233] width 1077 height 467
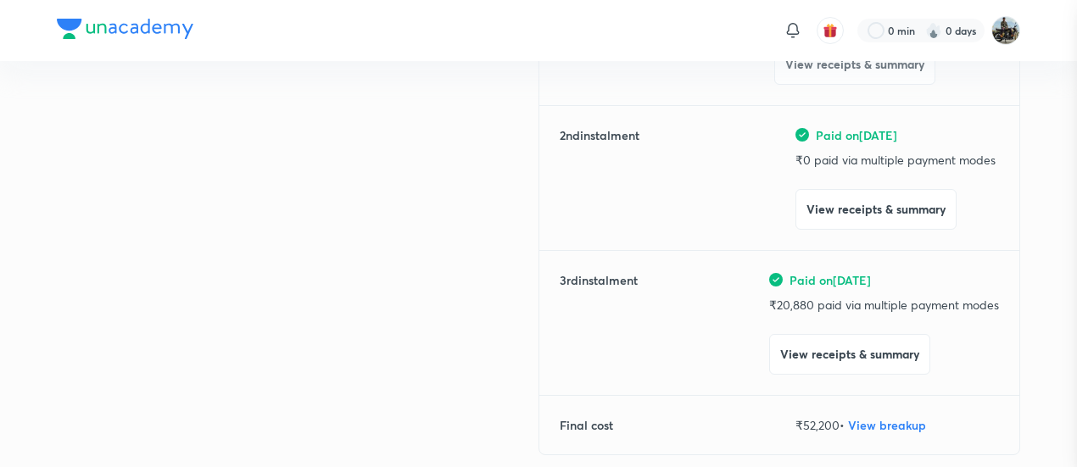
scroll to position [0, 0]
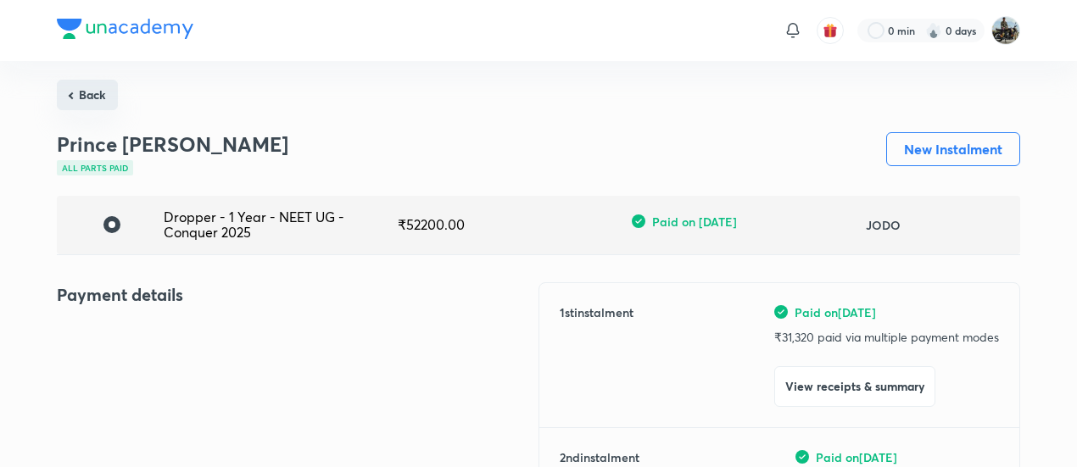
click at [97, 89] on button "Back" at bounding box center [87, 95] width 61 height 31
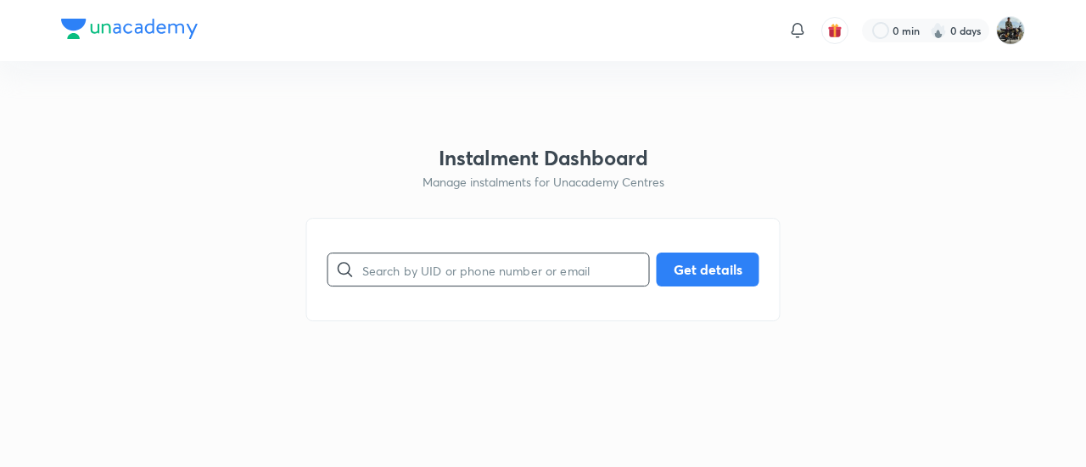
click at [406, 278] on input "text" at bounding box center [505, 270] width 287 height 43
paste input "WMKA5S4JIT"
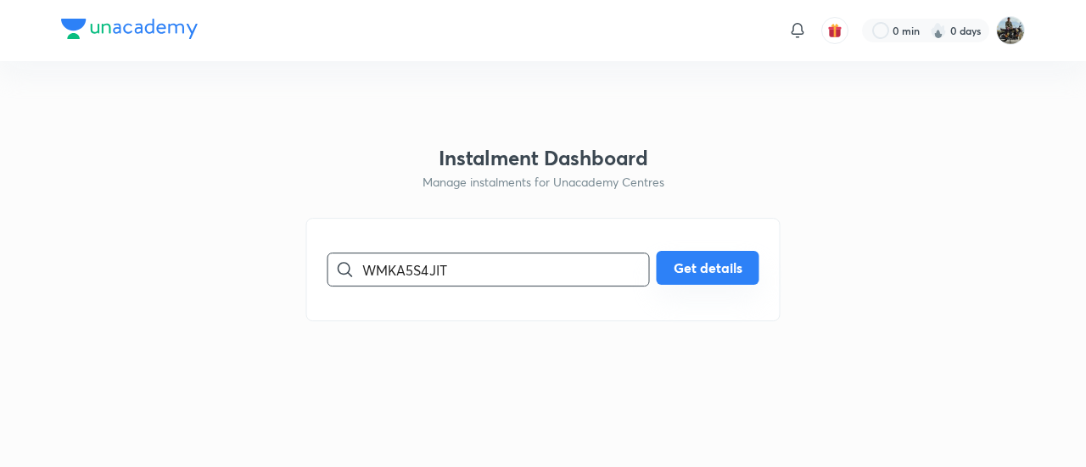
type input "WMKA5S4JIT"
click at [672, 270] on button "Get details" at bounding box center [708, 268] width 103 height 34
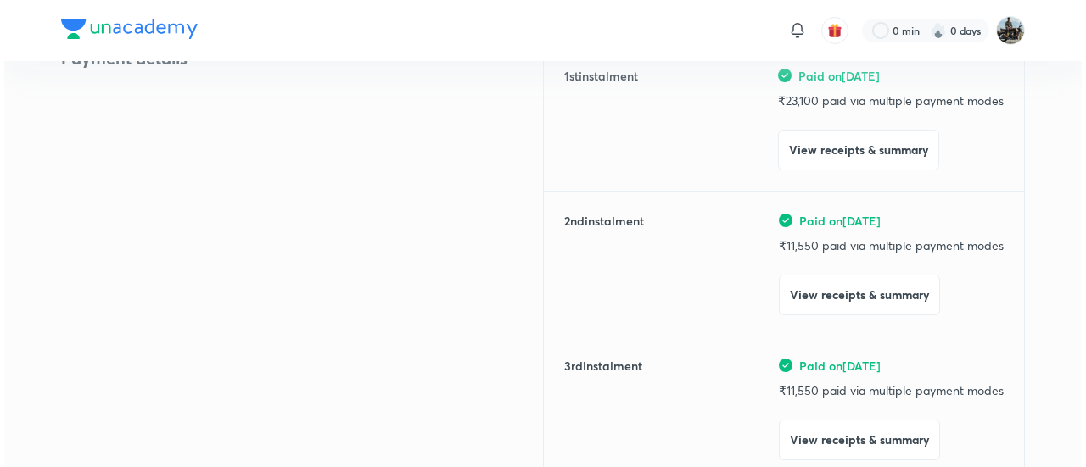
scroll to position [260, 0]
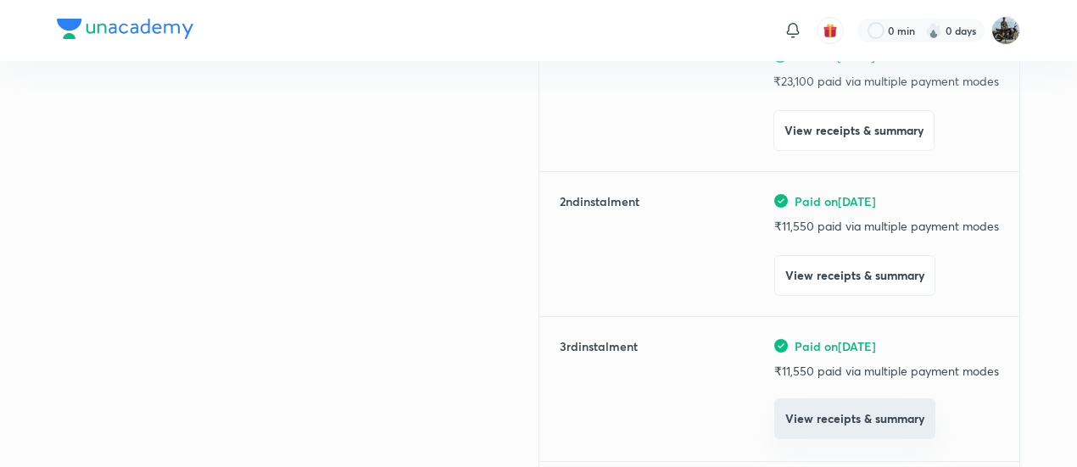
click at [796, 417] on button "View receipts & summary" at bounding box center [855, 419] width 161 height 41
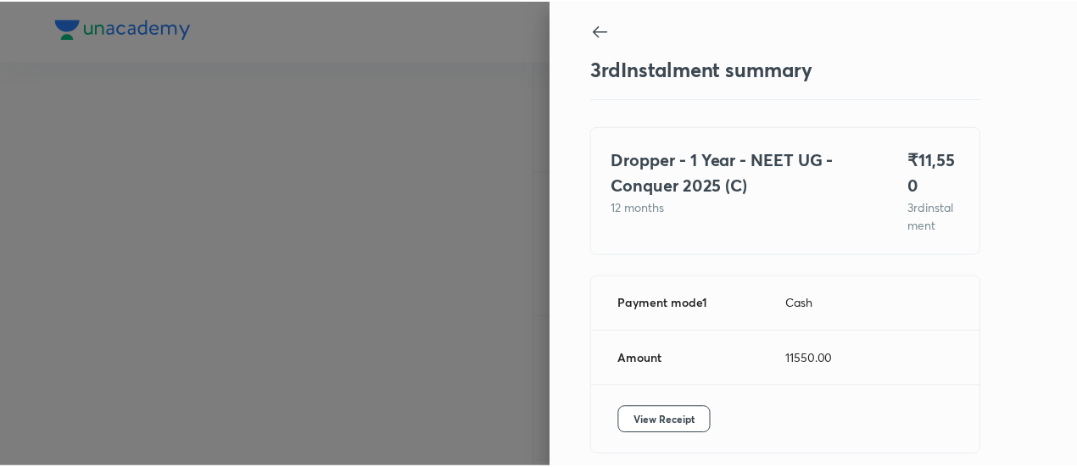
scroll to position [92, 0]
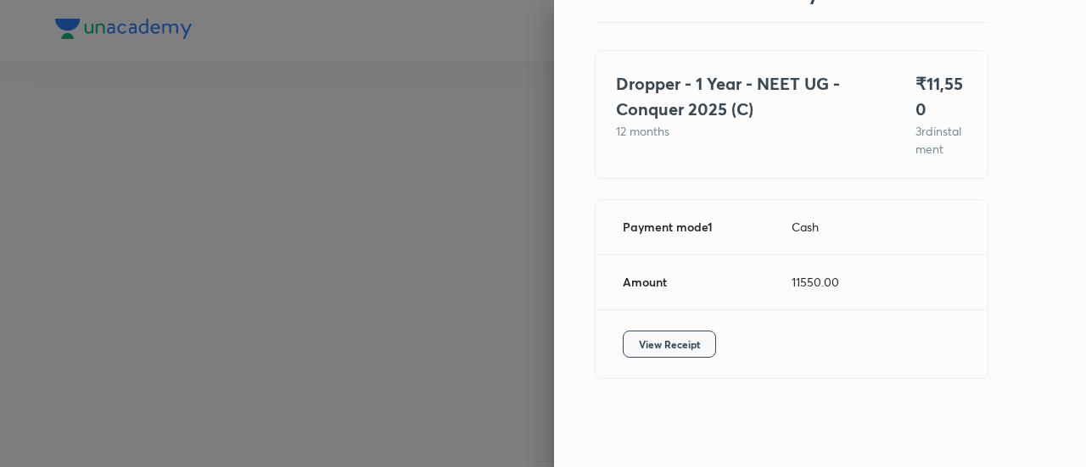
click at [668, 350] on span "View Receipt" at bounding box center [669, 344] width 61 height 17
click at [175, 126] on div at bounding box center [543, 233] width 1086 height 467
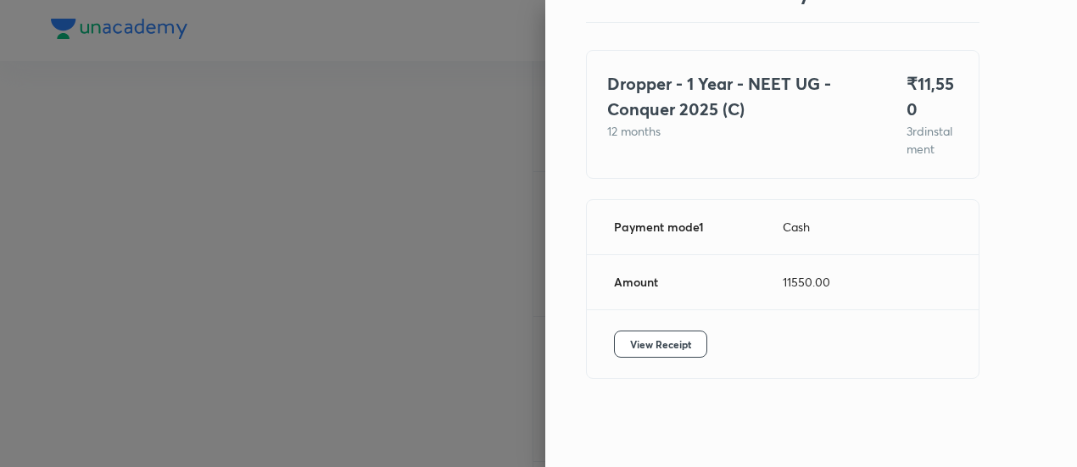
click at [175, 126] on div at bounding box center [538, 233] width 1077 height 467
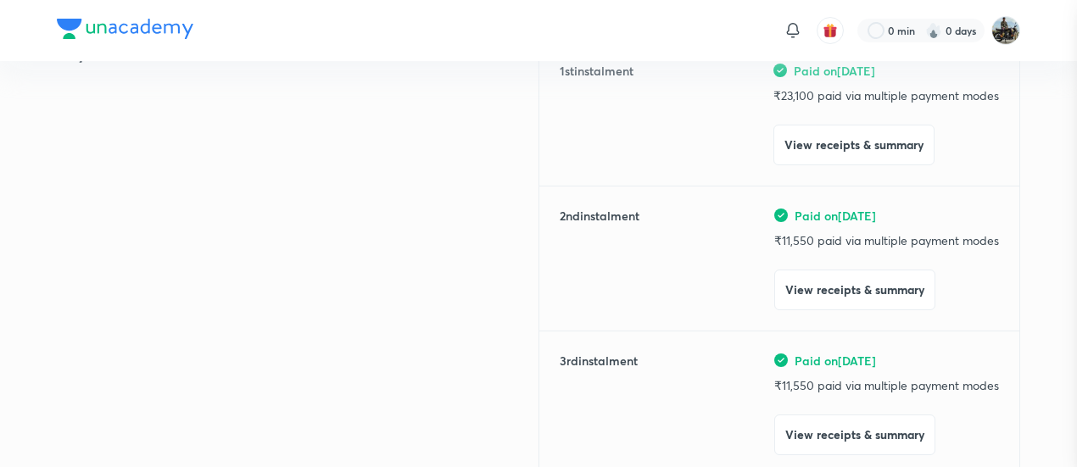
scroll to position [0, 0]
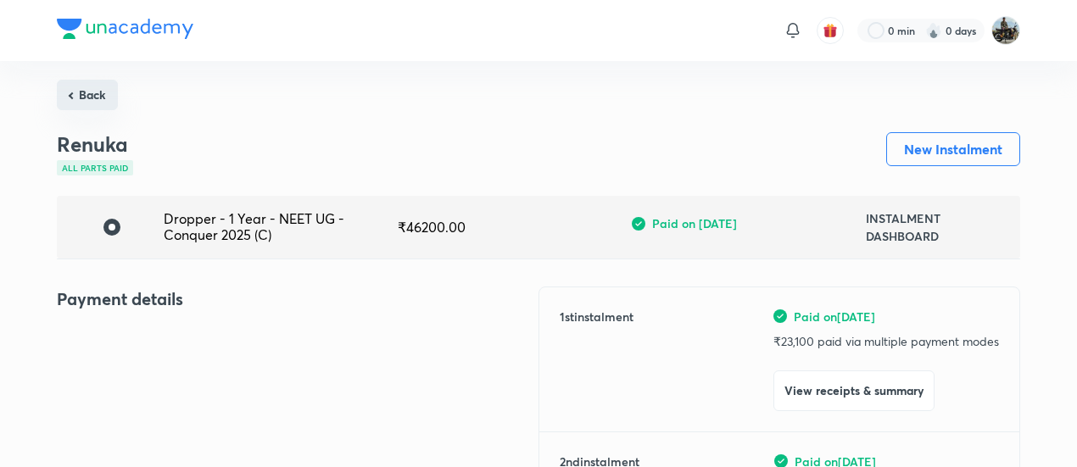
click at [92, 109] on button "Back" at bounding box center [87, 95] width 61 height 31
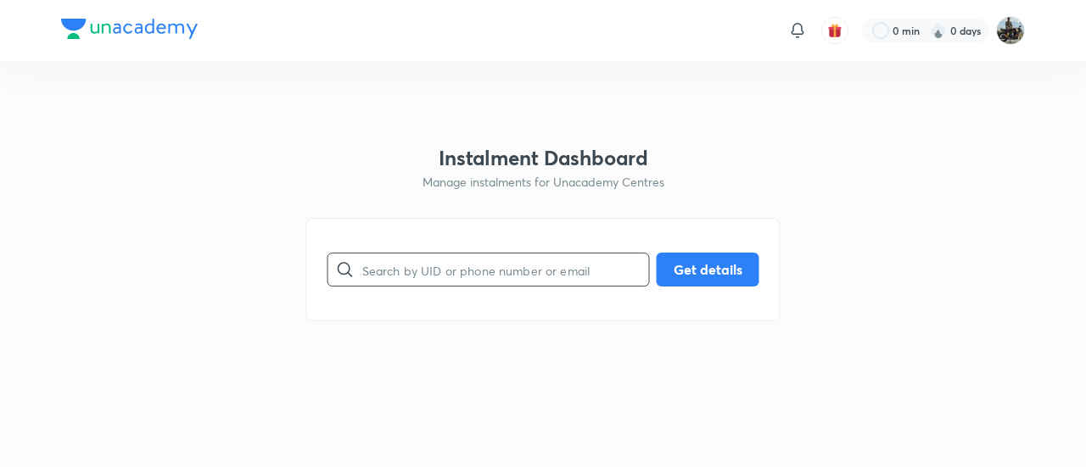
click at [425, 258] on input "text" at bounding box center [505, 270] width 287 height 43
paste input "Z7KLSQBUBJ"
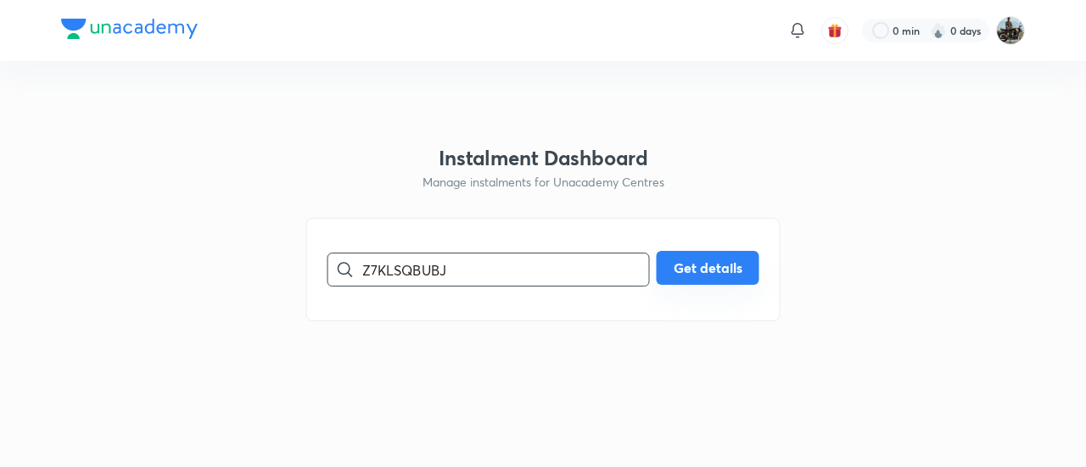
type input "Z7KLSQBUBJ"
click at [725, 268] on button "Get details" at bounding box center [708, 268] width 103 height 34
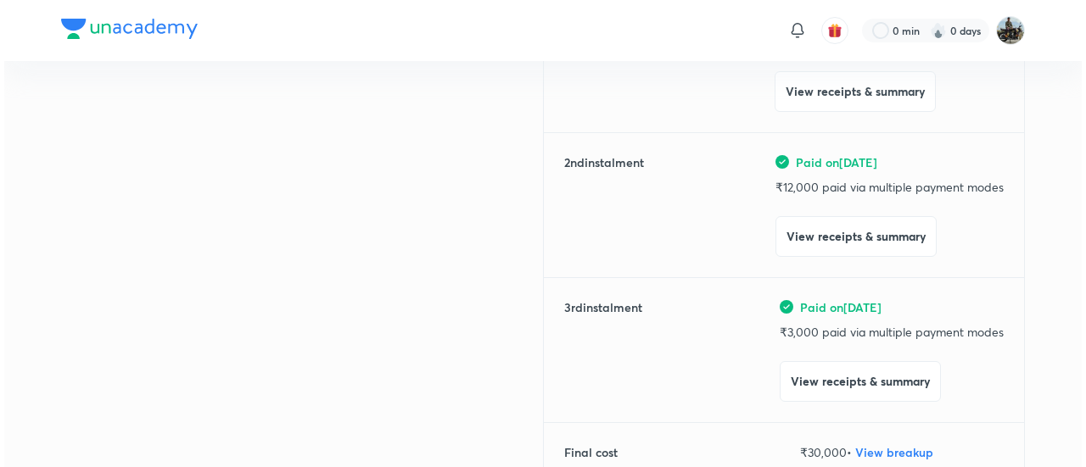
scroll to position [310, 0]
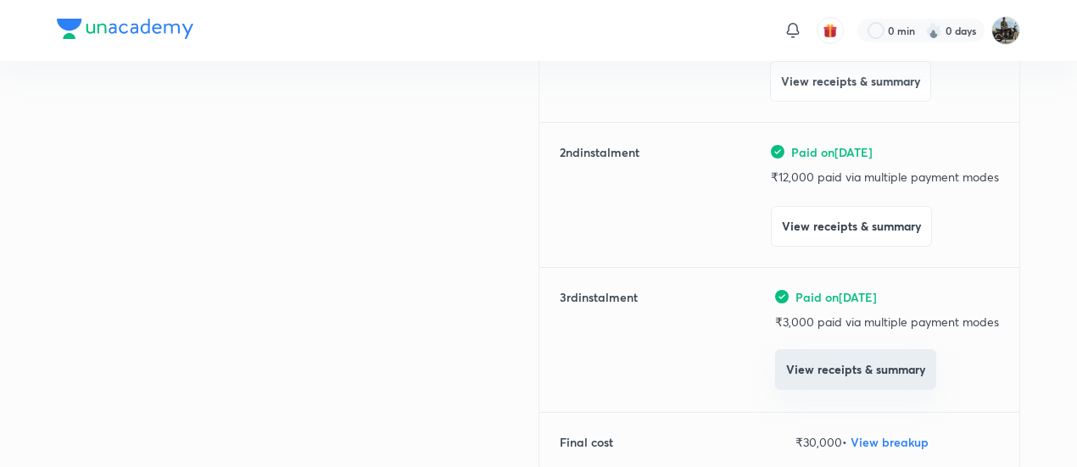
click at [797, 383] on button "View receipts & summary" at bounding box center [855, 370] width 161 height 41
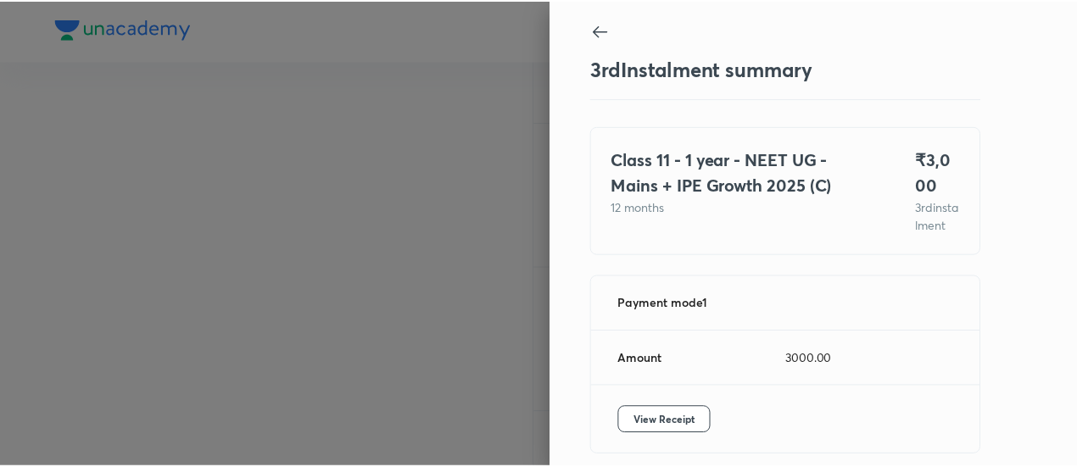
scroll to position [92, 0]
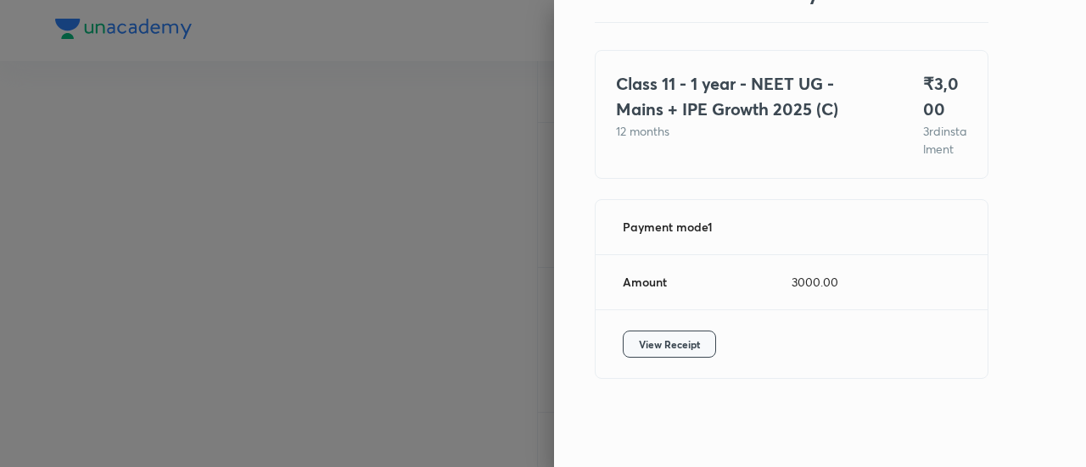
click at [643, 345] on span "View Receipt" at bounding box center [669, 344] width 61 height 17
click at [251, 132] on div at bounding box center [543, 233] width 1086 height 467
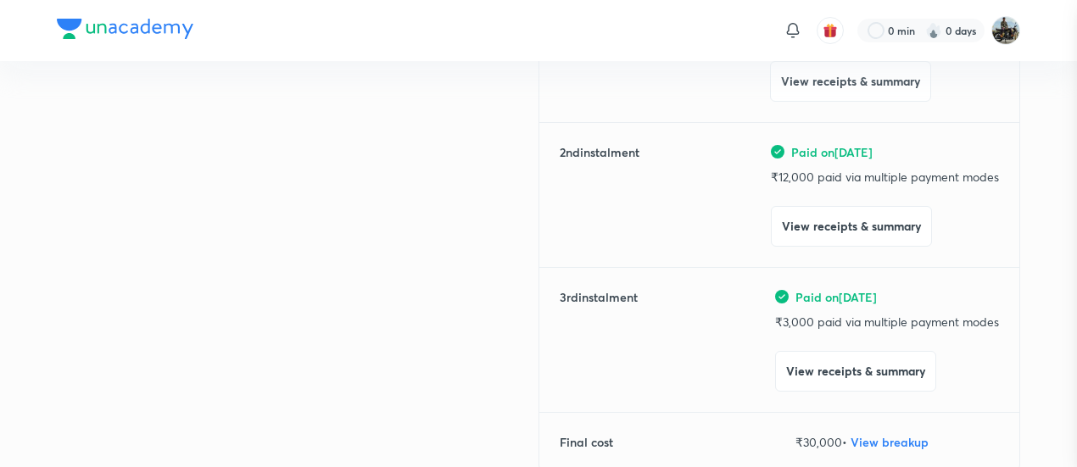
scroll to position [0, 0]
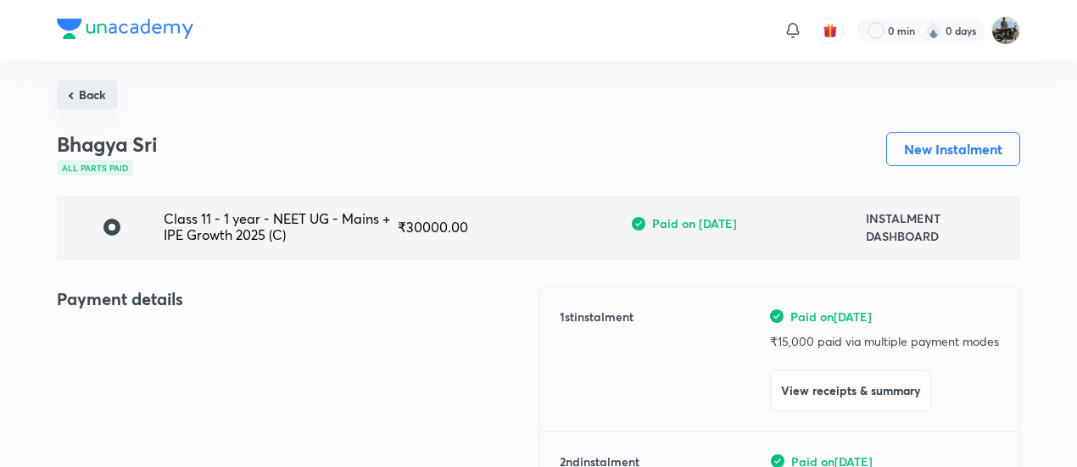
click at [80, 94] on button "Back" at bounding box center [87, 95] width 61 height 31
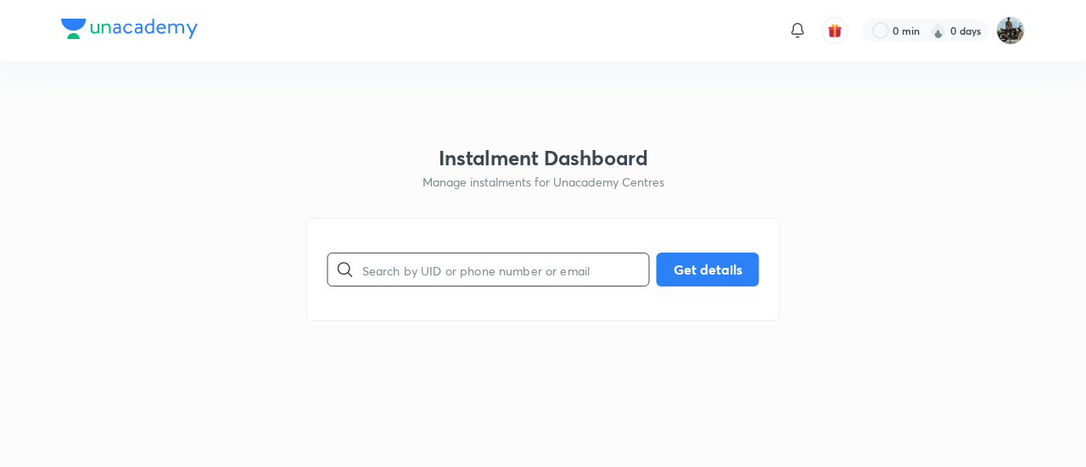
click at [500, 259] on input "text" at bounding box center [505, 270] width 287 height 43
paste input "HNBBLAYQI0"
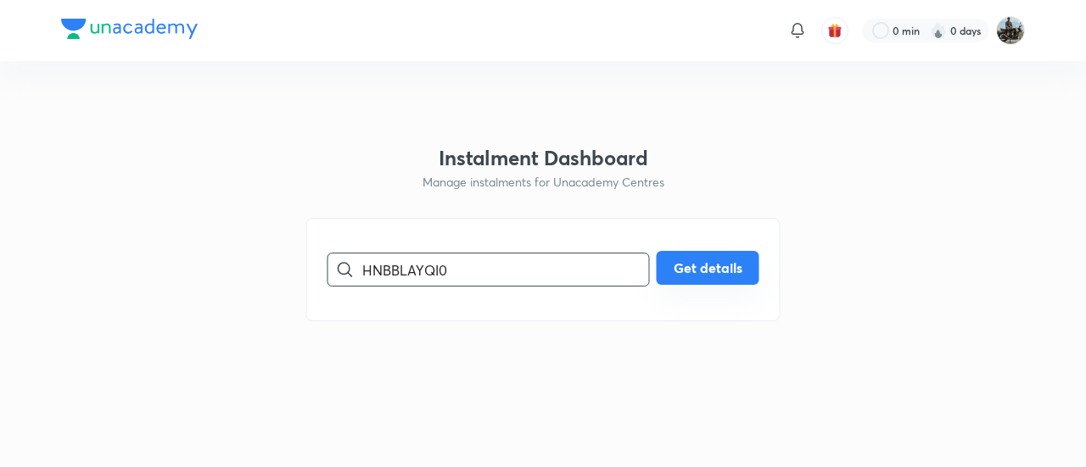
type input "HNBBLAYQI0"
click at [699, 273] on button "Get details" at bounding box center [708, 268] width 103 height 34
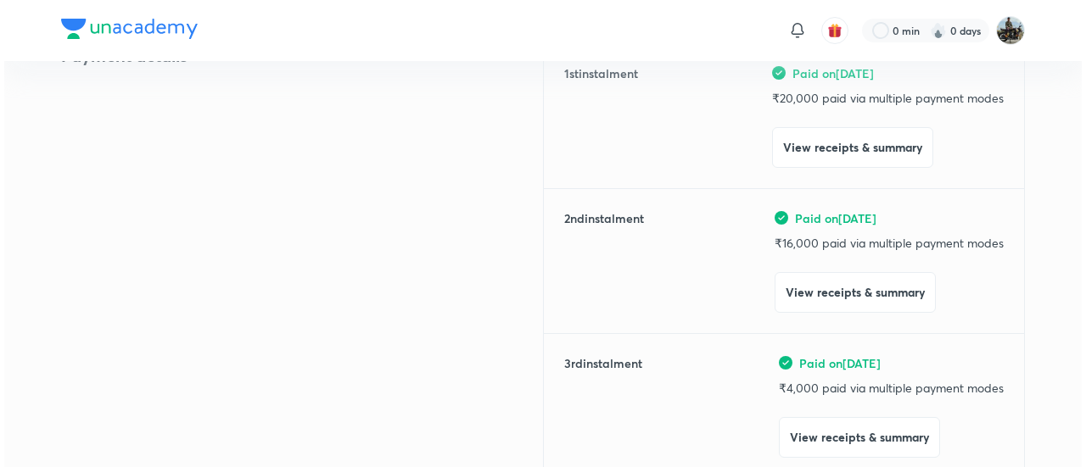
scroll to position [244, 0]
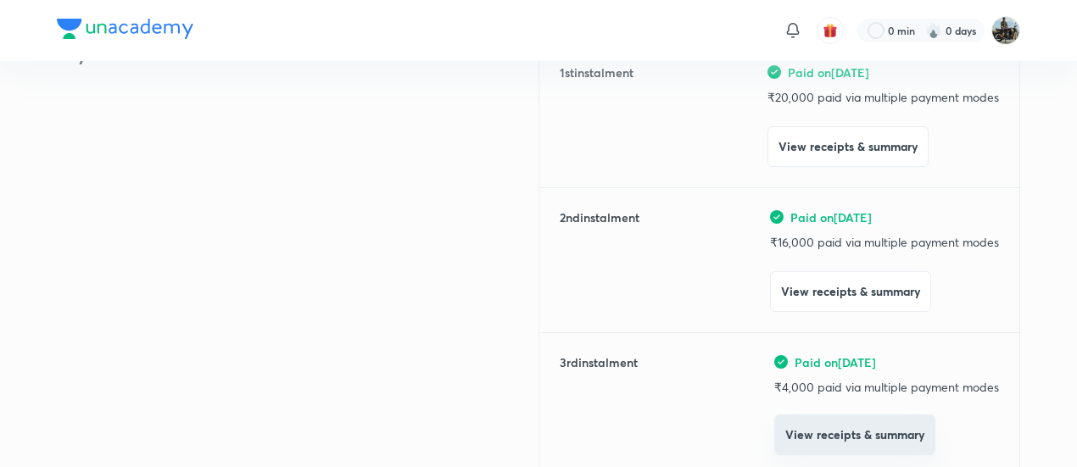
click at [786, 436] on button "View receipts & summary" at bounding box center [855, 435] width 161 height 41
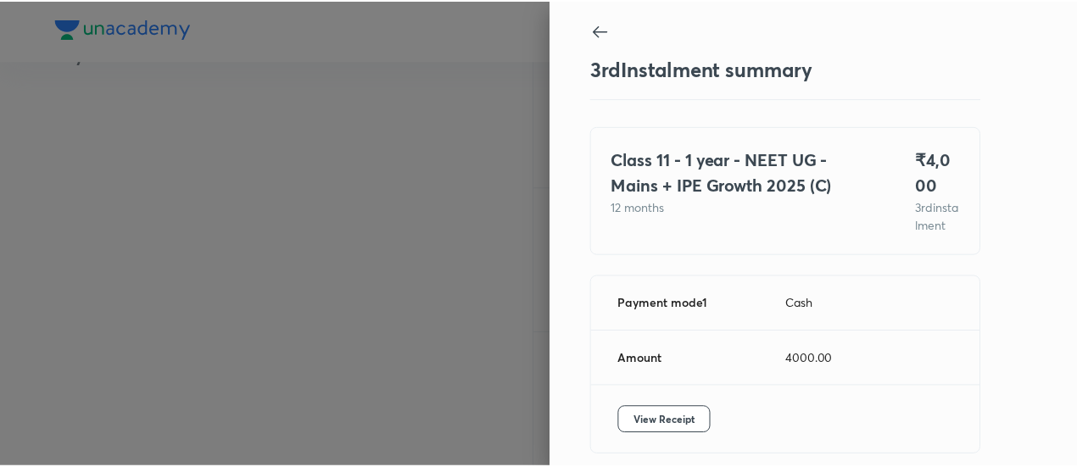
scroll to position [92, 0]
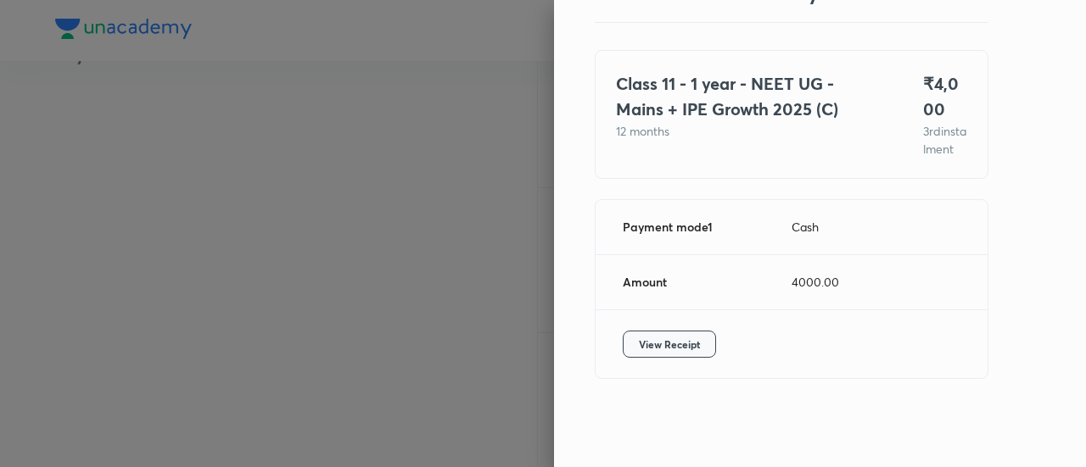
click at [639, 340] on span "View Receipt" at bounding box center [669, 344] width 61 height 17
click at [181, 160] on div at bounding box center [543, 233] width 1086 height 467
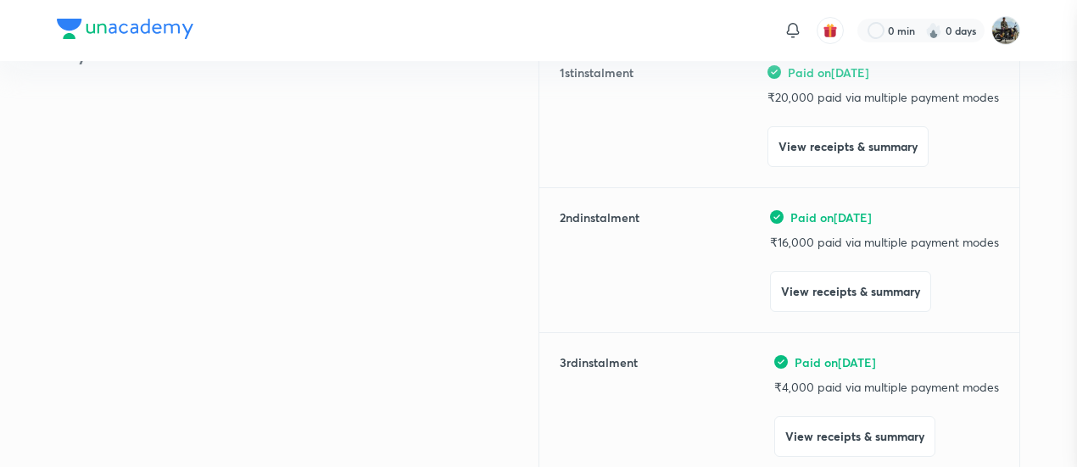
click at [181, 160] on div at bounding box center [538, 233] width 1077 height 467
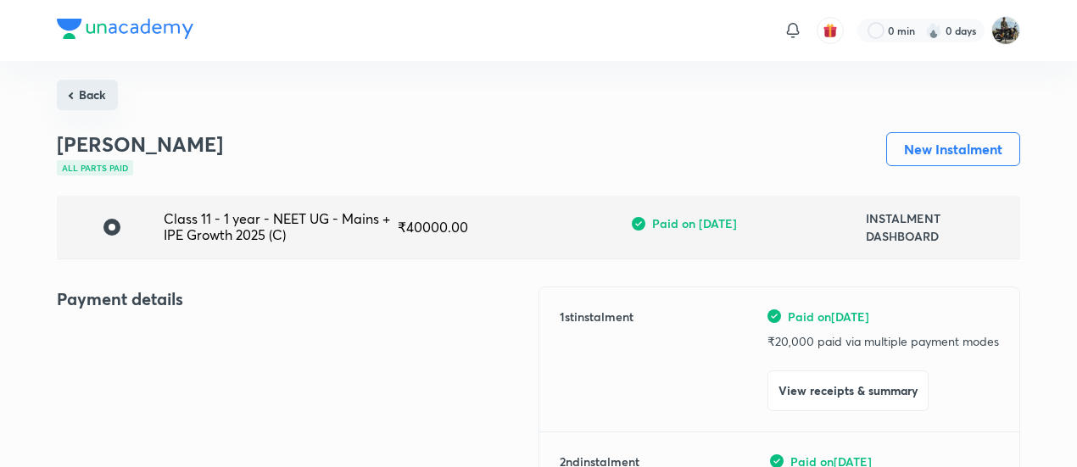
click at [68, 85] on button "Back" at bounding box center [87, 95] width 61 height 31
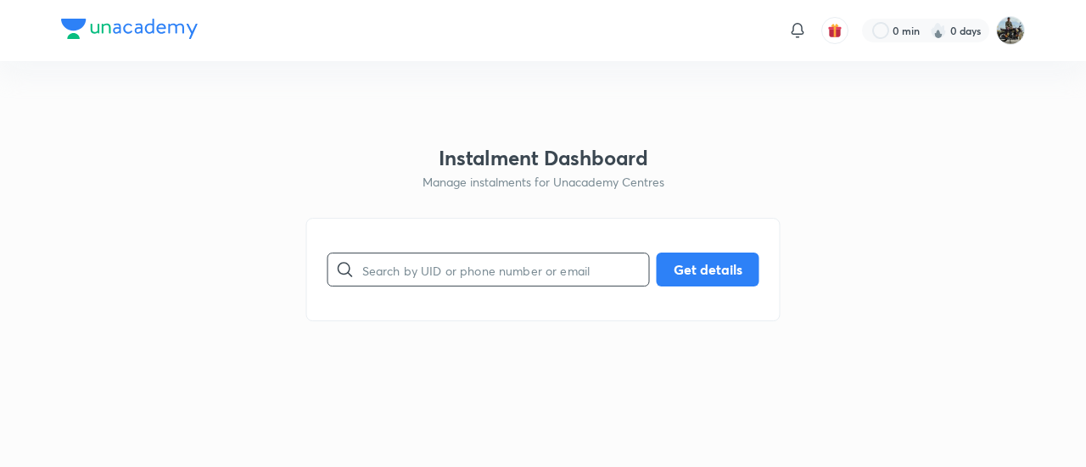
click at [421, 266] on input "text" at bounding box center [505, 270] width 287 height 43
paste input "NQ025T1PID"
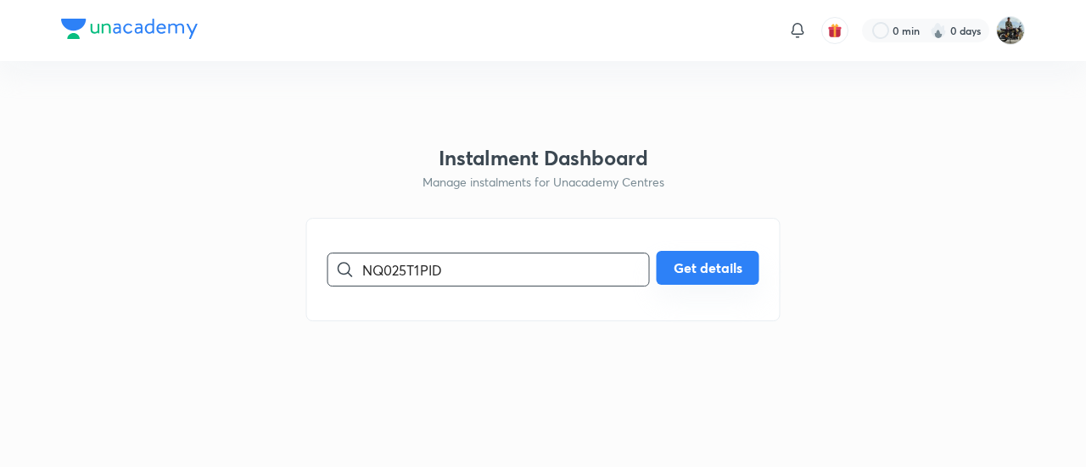
type input "NQ025T1PID"
click at [702, 266] on button "Get details" at bounding box center [708, 268] width 103 height 34
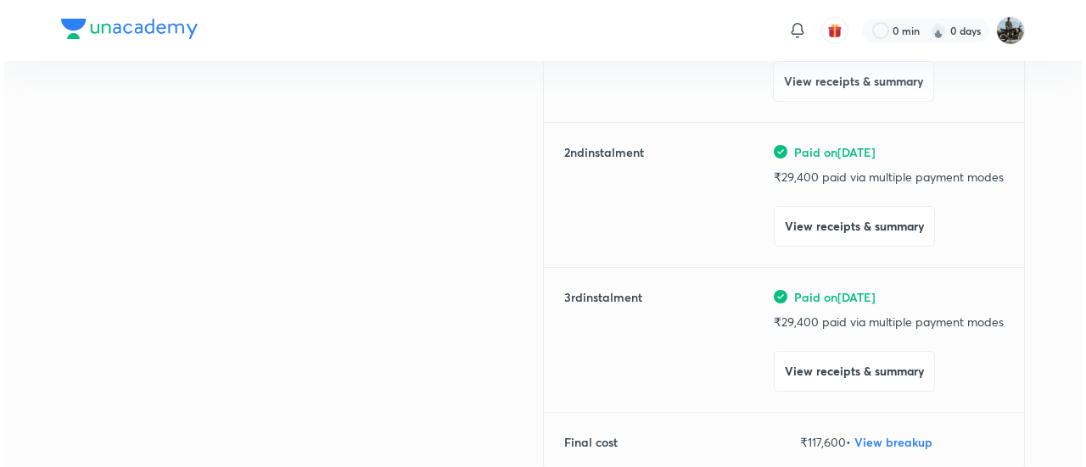
scroll to position [320, 0]
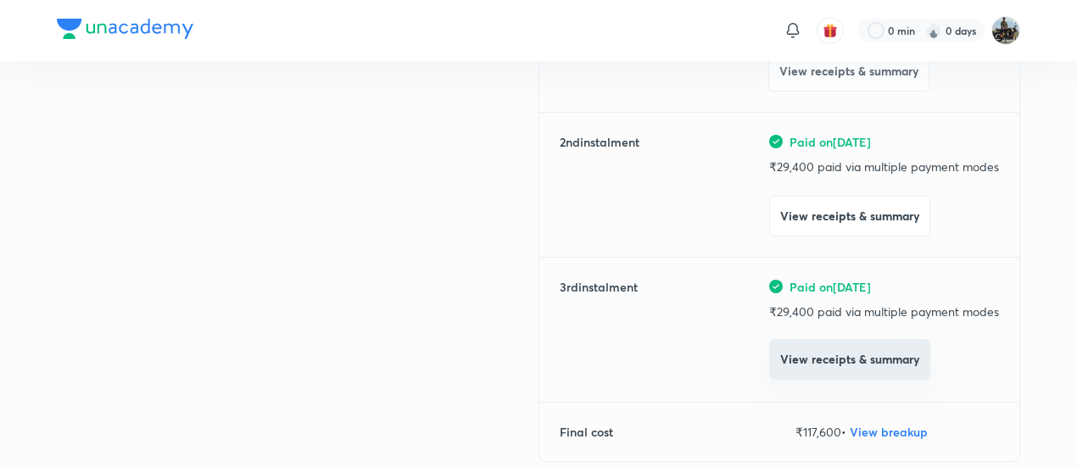
click at [794, 354] on button "View receipts & summary" at bounding box center [849, 359] width 161 height 41
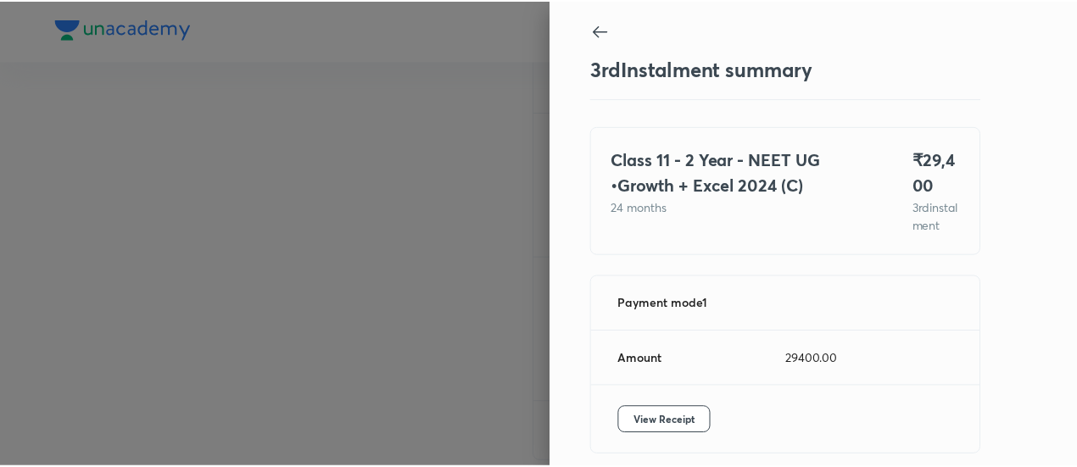
scroll to position [92, 0]
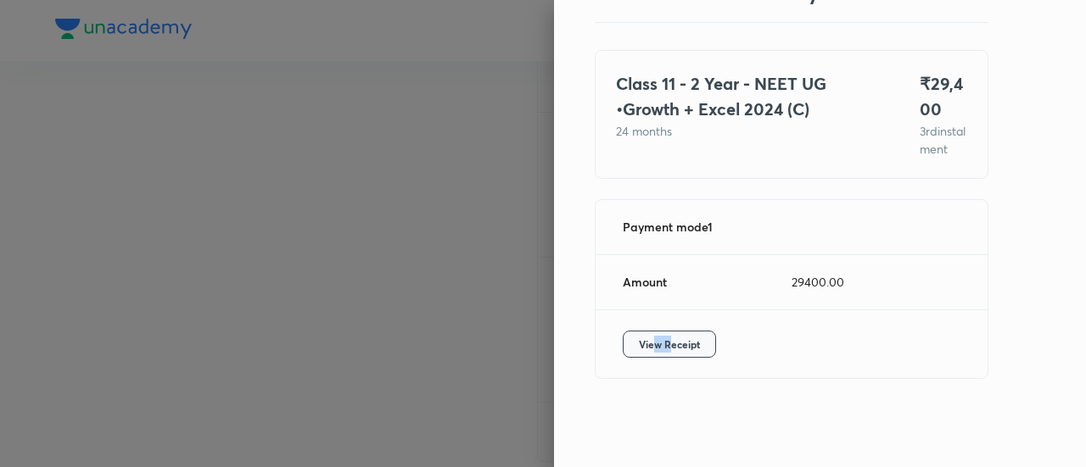
drag, startPoint x: 660, startPoint y: 329, endPoint x: 638, endPoint y: 338, distance: 23.9
click at [638, 338] on div "View Receipt" at bounding box center [792, 344] width 392 height 68
click at [639, 338] on span "View Receipt" at bounding box center [669, 344] width 61 height 17
click at [131, 209] on div at bounding box center [543, 233] width 1086 height 467
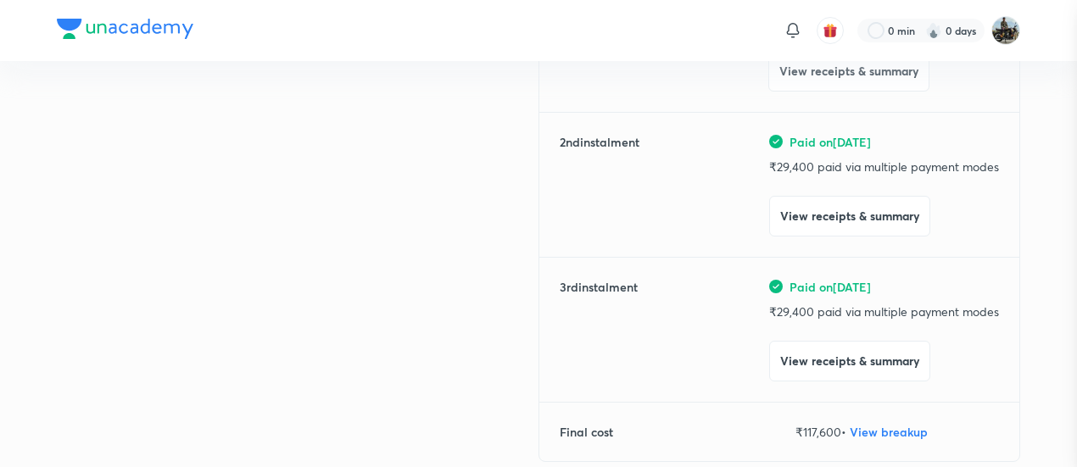
click at [131, 209] on div at bounding box center [538, 233] width 1077 height 467
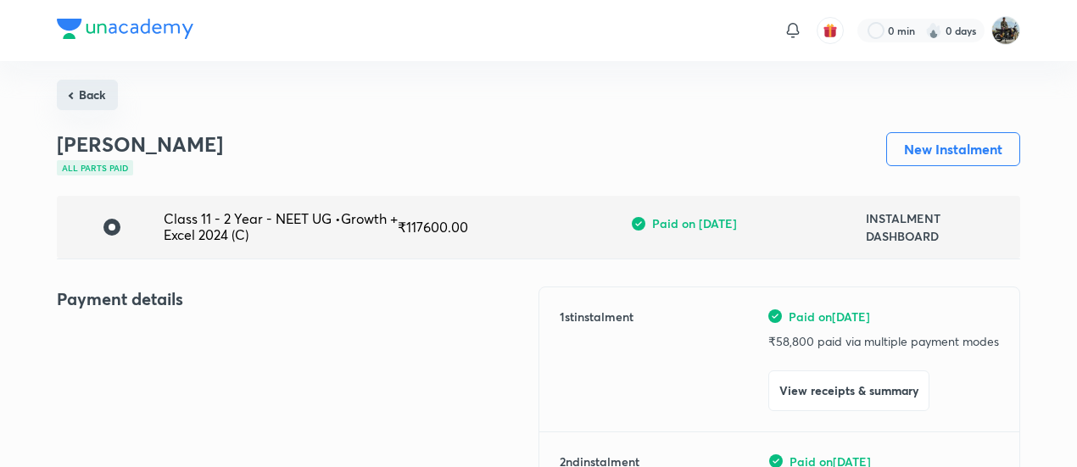
click at [85, 86] on button "Back" at bounding box center [87, 95] width 61 height 31
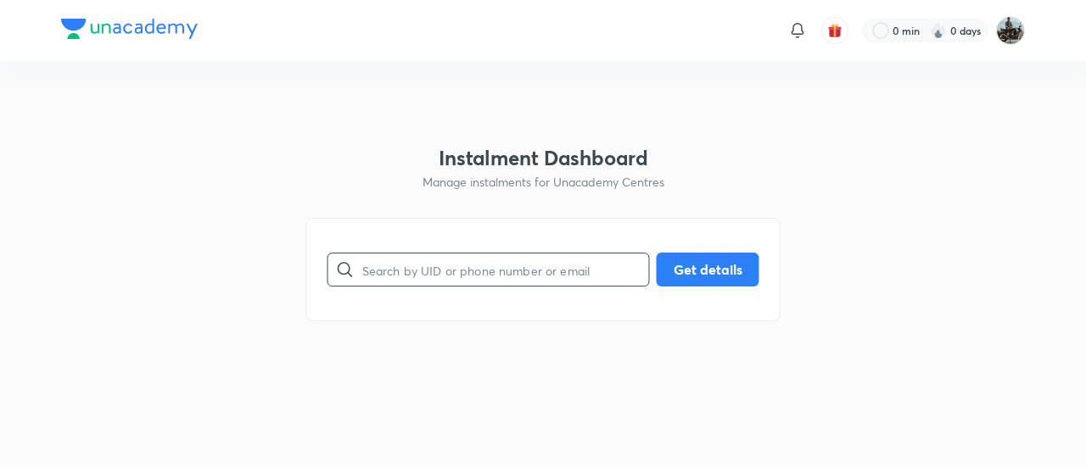
click at [402, 260] on input "text" at bounding box center [505, 270] width 287 height 43
paste input "CJWQJHX1Y6"
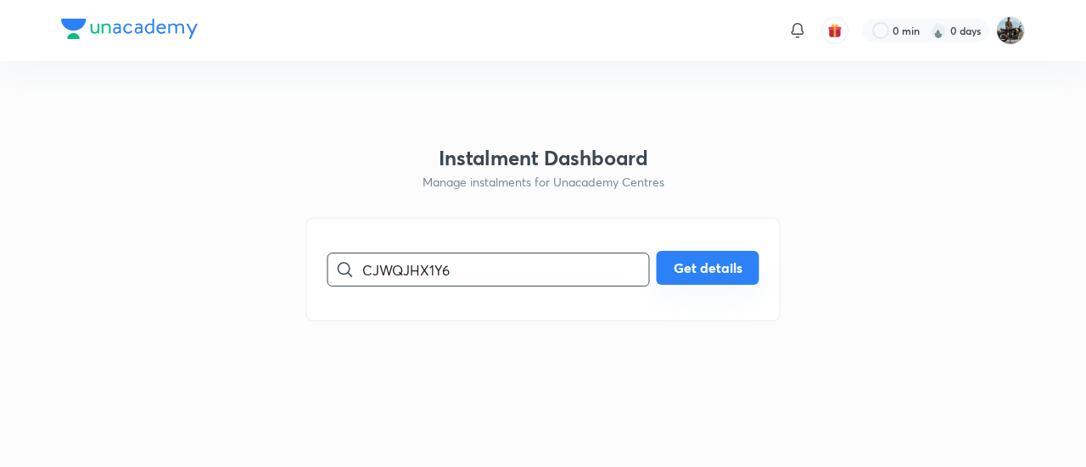
type input "CJWQJHX1Y6"
click at [672, 279] on button "Get details" at bounding box center [708, 268] width 103 height 34
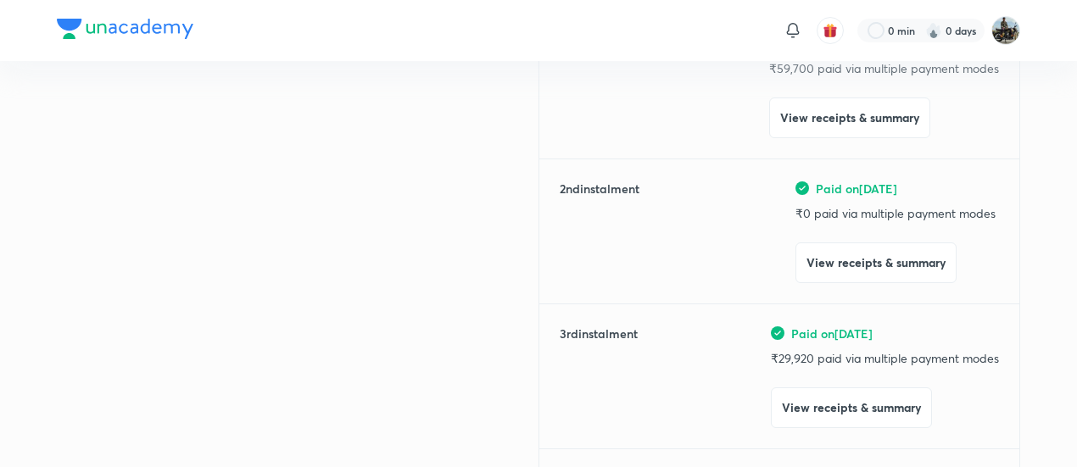
scroll to position [294, 0]
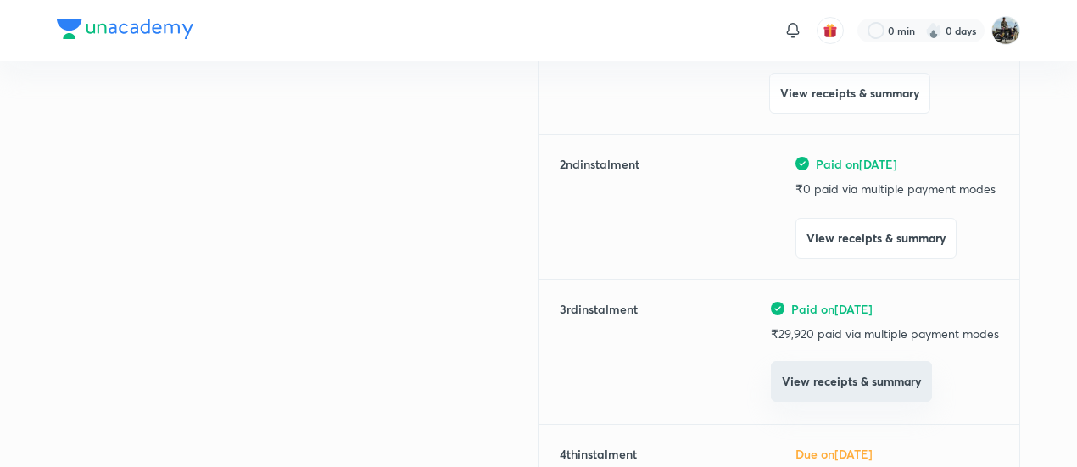
click at [816, 391] on button "View receipts & summary" at bounding box center [851, 381] width 161 height 41
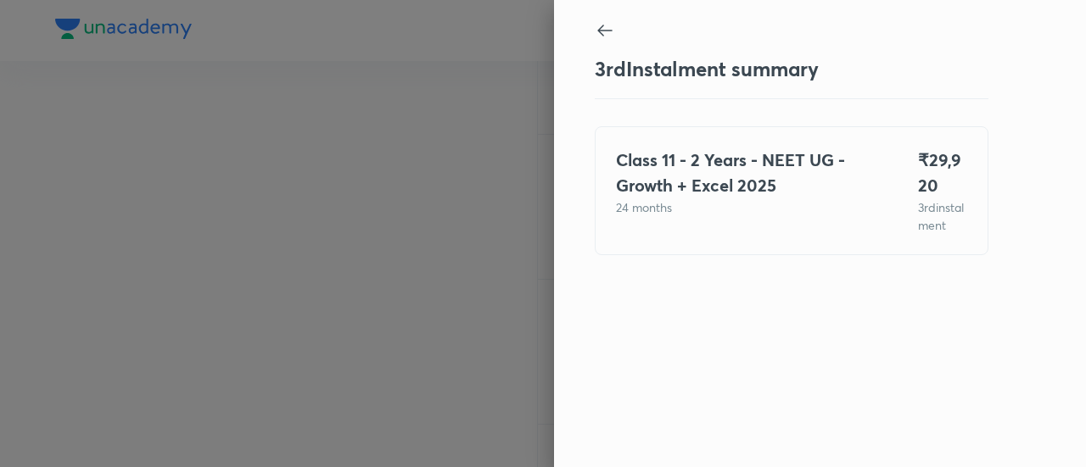
click at [210, 154] on div at bounding box center [543, 233] width 1086 height 467
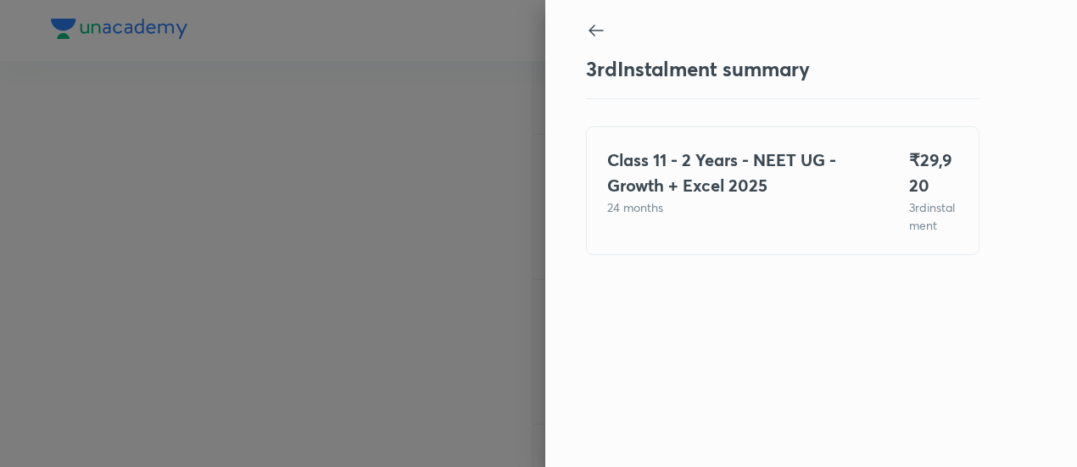
click at [210, 154] on div at bounding box center [538, 233] width 1077 height 467
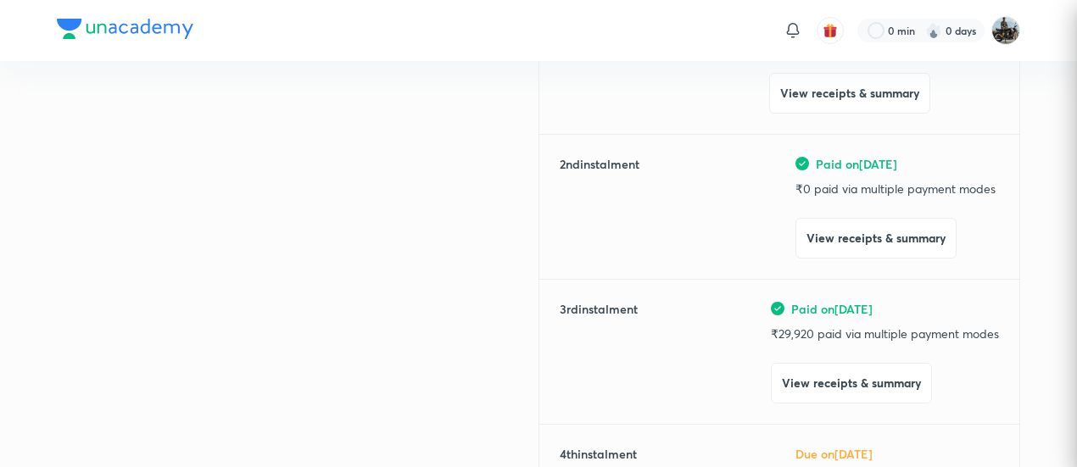
scroll to position [0, 0]
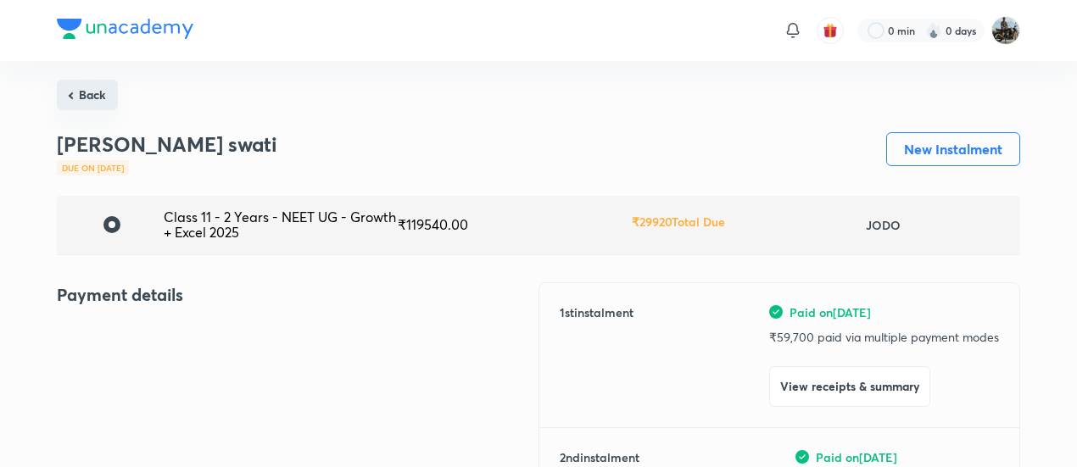
click at [87, 91] on button "Back" at bounding box center [87, 95] width 61 height 31
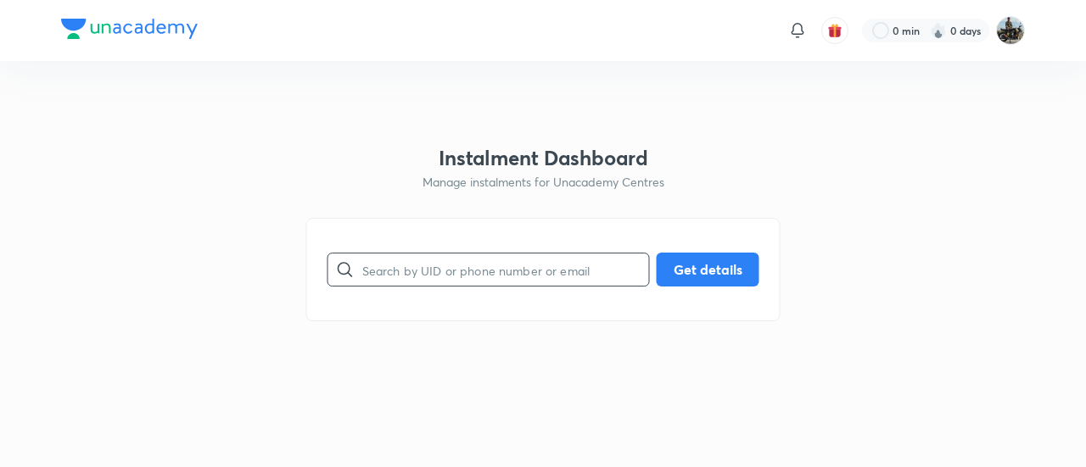
click at [480, 256] on input "text" at bounding box center [505, 270] width 287 height 43
paste input "T396XCQZGF"
type input "T396XCQZGF"
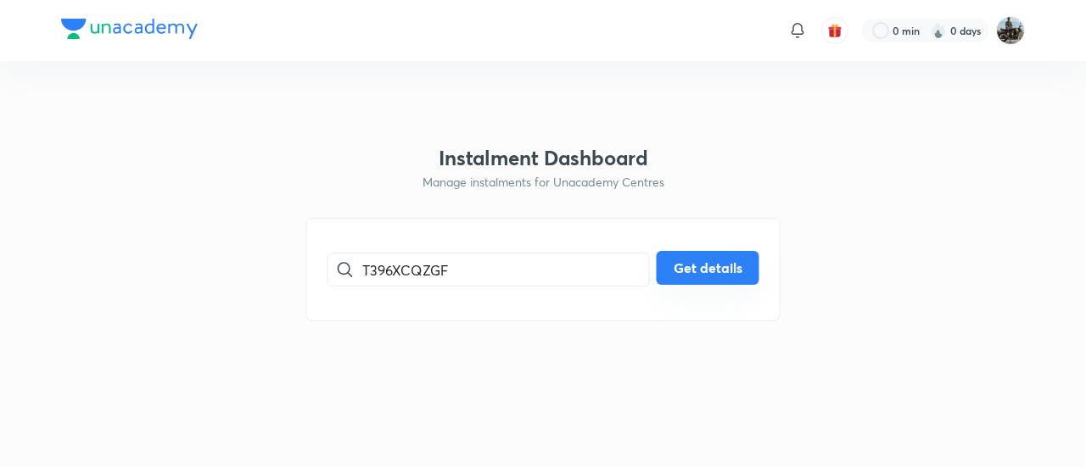
drag, startPoint x: 726, startPoint y: 290, endPoint x: 713, endPoint y: 277, distance: 18.0
click at [713, 277] on div "T396XCQZGF ​ Get details" at bounding box center [543, 269] width 474 height 103
click at [713, 277] on button "Get details" at bounding box center [708, 268] width 103 height 34
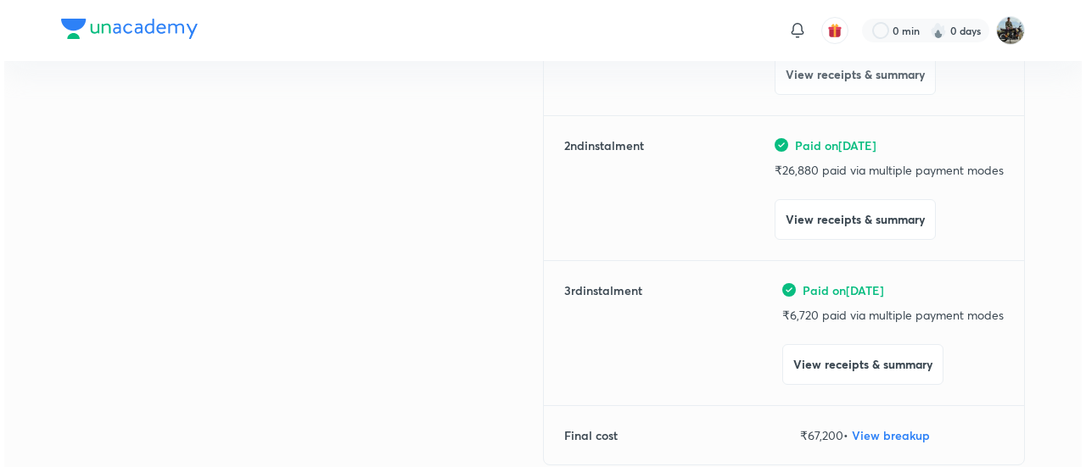
scroll to position [322, 0]
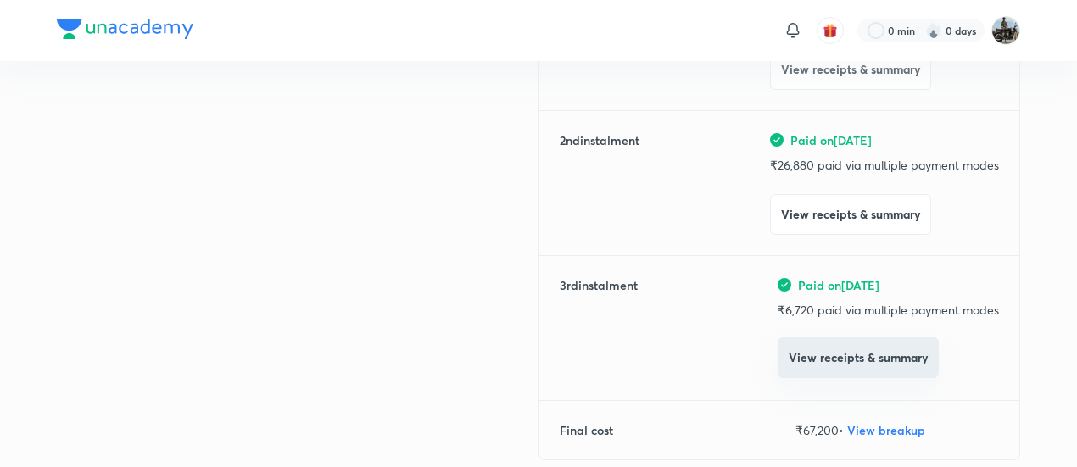
click at [788, 355] on button "View receipts & summary" at bounding box center [858, 358] width 161 height 41
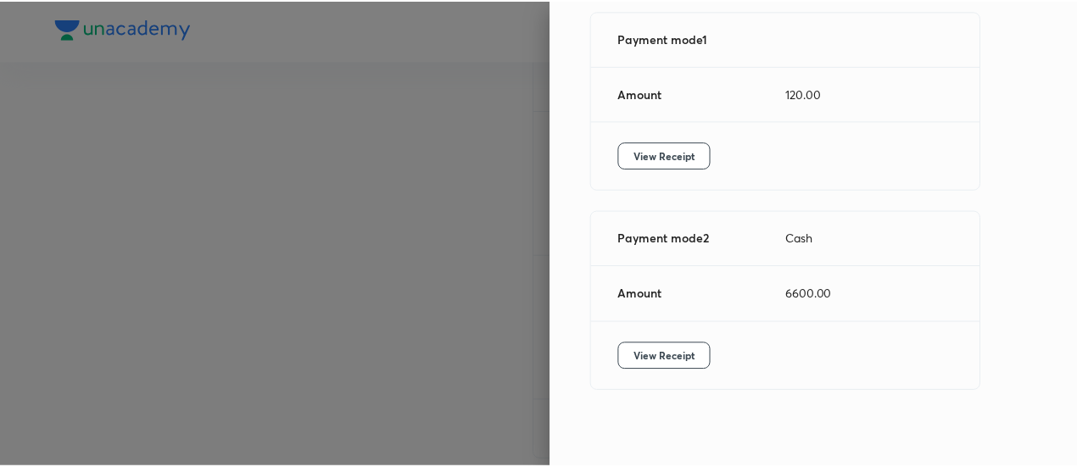
scroll to position [292, 0]
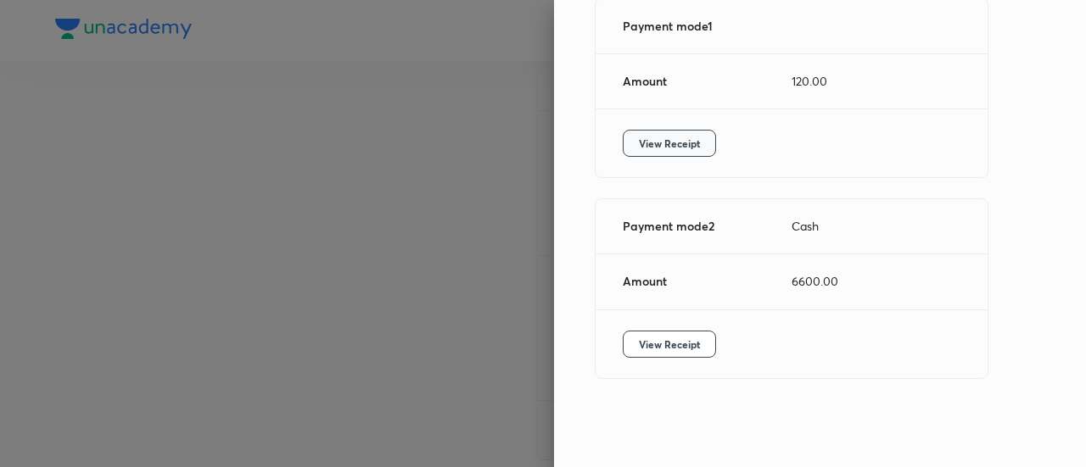
click at [664, 143] on span "View Receipt" at bounding box center [669, 143] width 61 height 17
click at [624, 345] on button "View Receipt" at bounding box center [669, 344] width 93 height 27
click at [671, 152] on span "View Receipt" at bounding box center [669, 143] width 61 height 17
click at [124, 131] on div at bounding box center [543, 233] width 1086 height 467
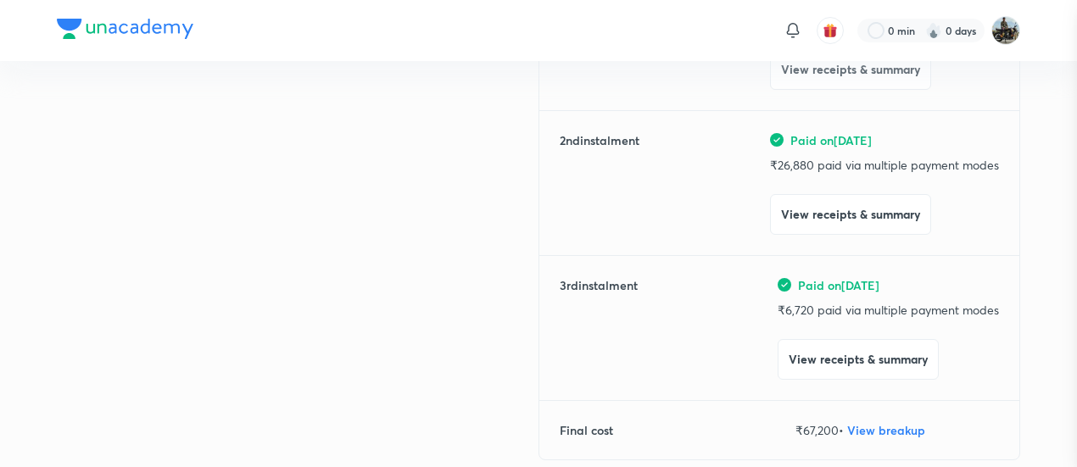
click at [124, 131] on div at bounding box center [538, 233] width 1077 height 467
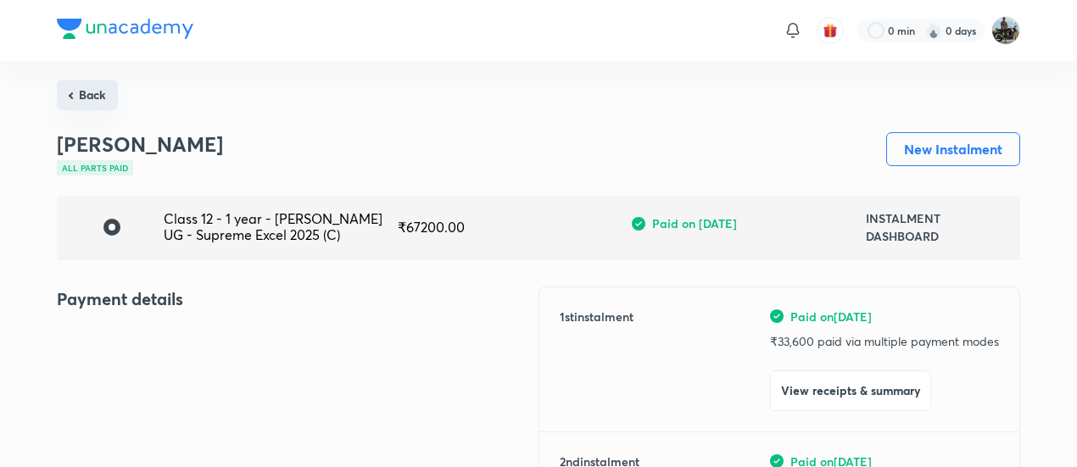
click at [92, 90] on button "Back" at bounding box center [87, 95] width 61 height 31
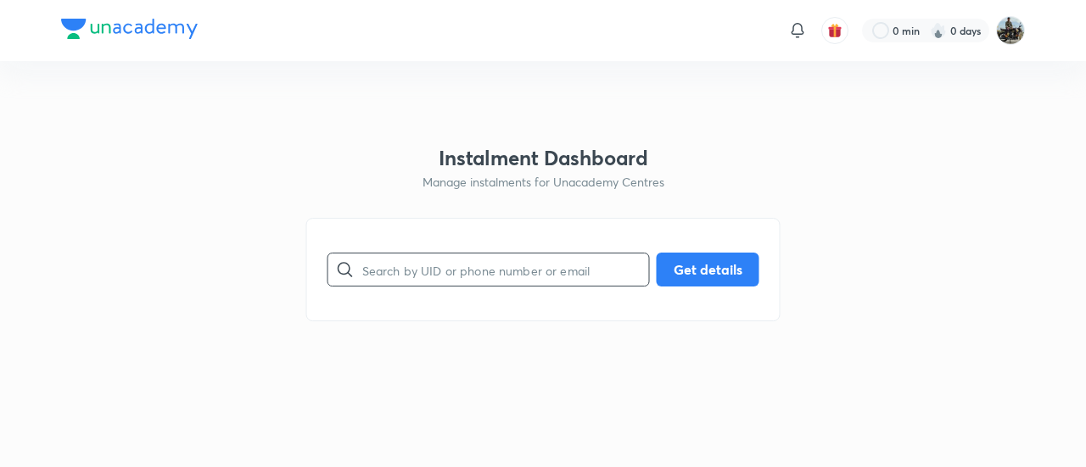
click at [466, 277] on input "text" at bounding box center [505, 270] width 287 height 43
paste input "BLZ31K39C5"
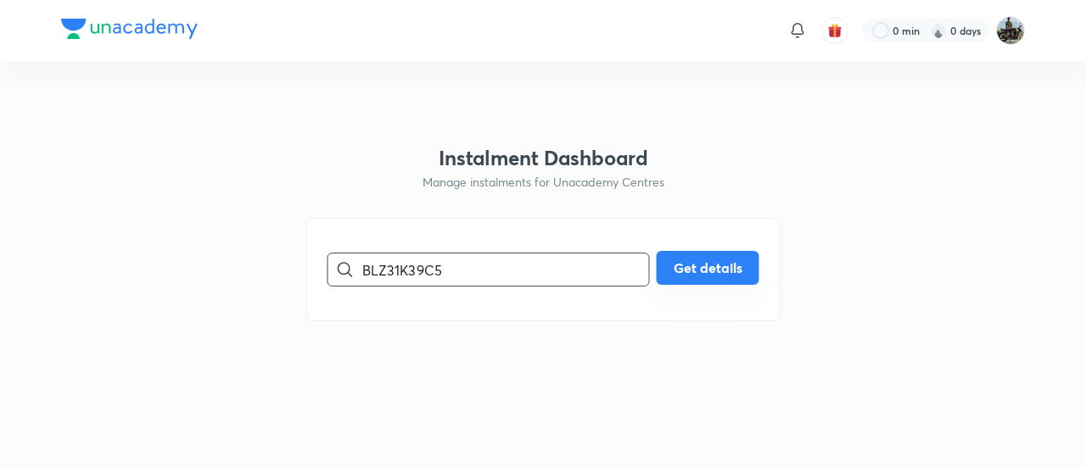
type input "BLZ31K39C5"
click at [728, 266] on button "Get details" at bounding box center [708, 268] width 103 height 34
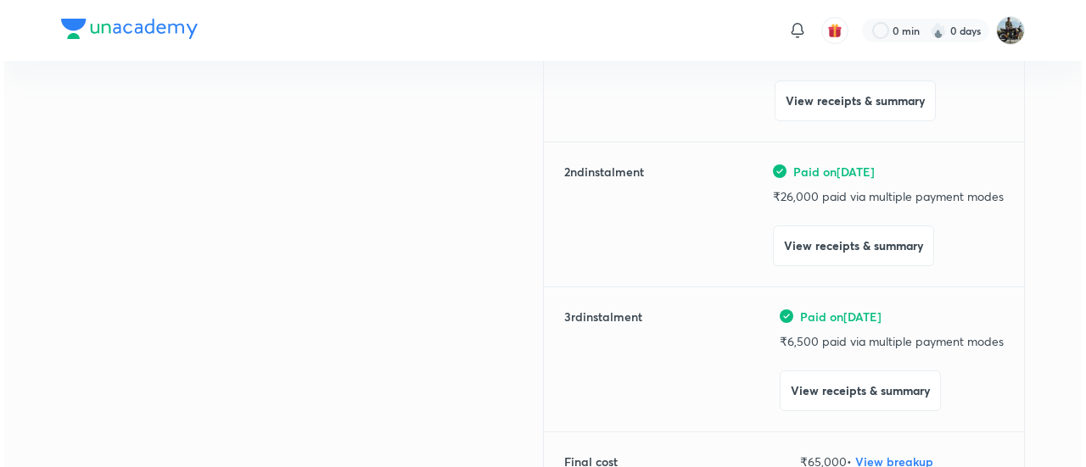
scroll to position [294, 0]
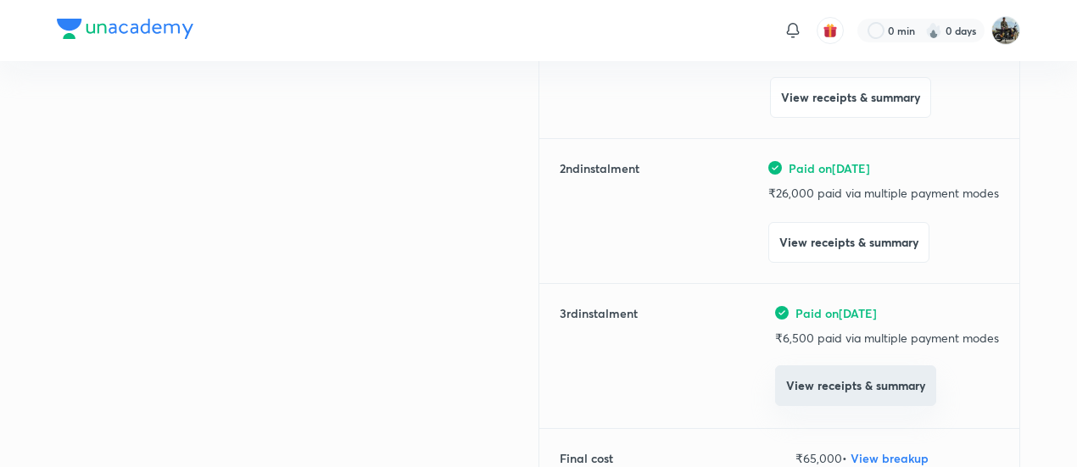
click at [816, 391] on button "View receipts & summary" at bounding box center [855, 386] width 161 height 41
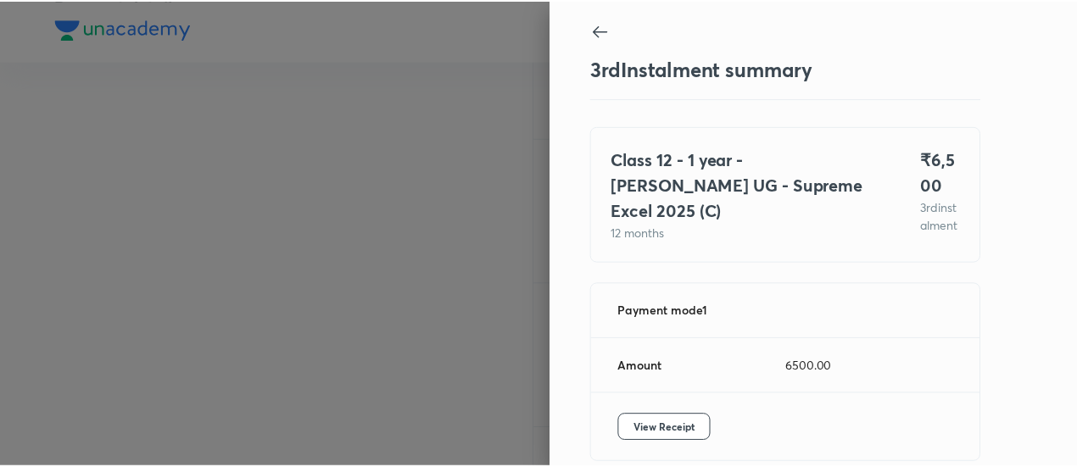
scroll to position [92, 0]
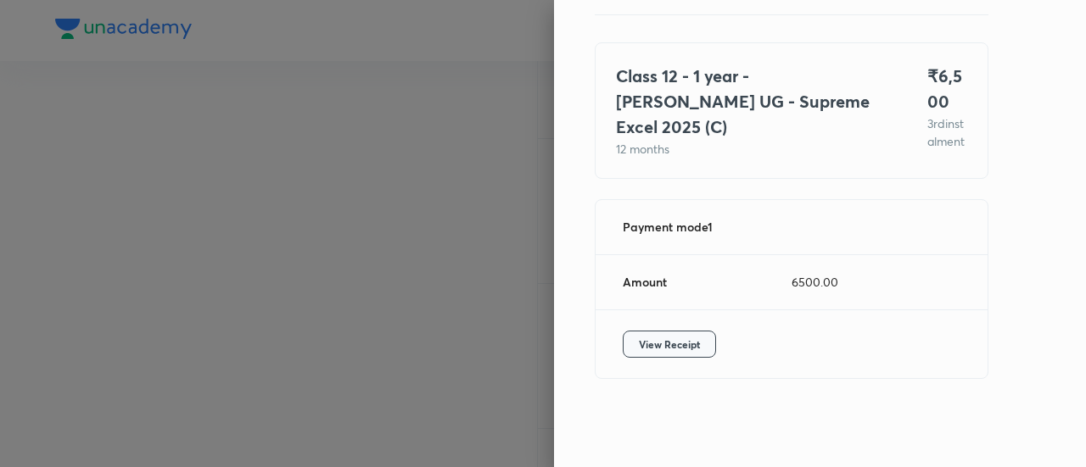
click at [650, 346] on span "View Receipt" at bounding box center [669, 344] width 61 height 17
click at [148, 109] on div at bounding box center [543, 233] width 1086 height 467
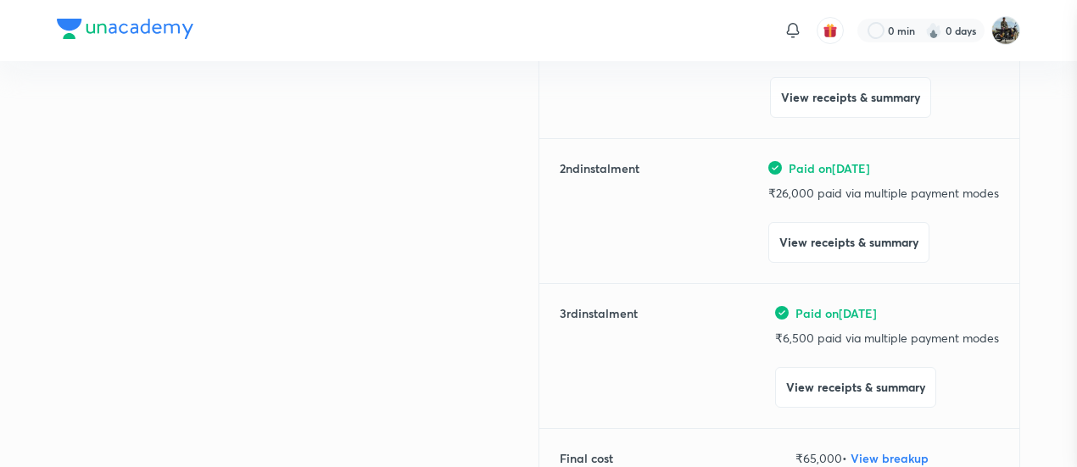
click at [148, 109] on div at bounding box center [538, 233] width 1077 height 467
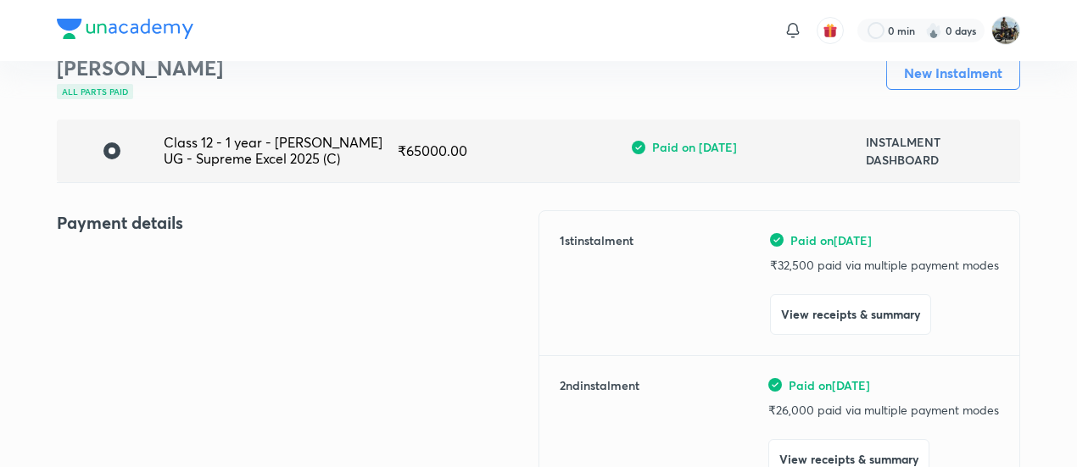
scroll to position [0, 0]
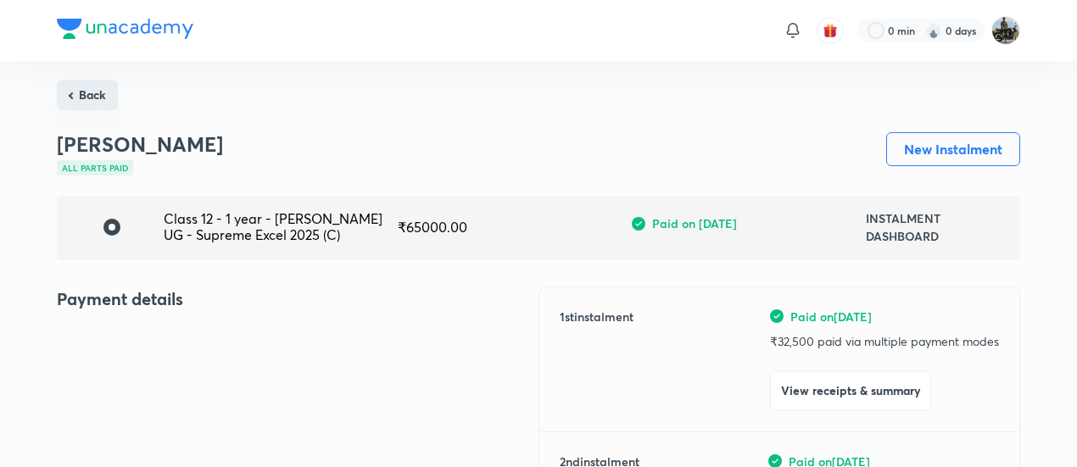
click at [71, 90] on button "Back" at bounding box center [87, 95] width 61 height 31
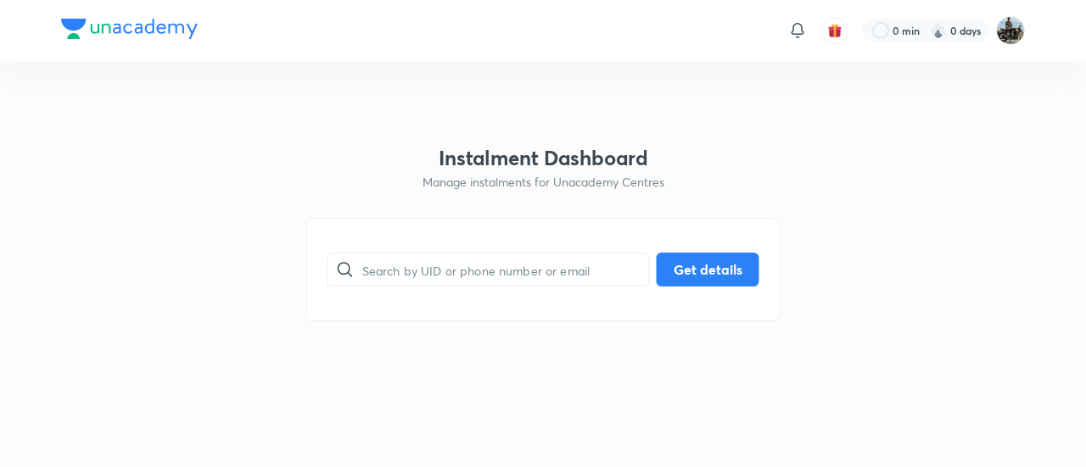
click at [428, 293] on div "​ Get details" at bounding box center [543, 269] width 474 height 103
click at [424, 283] on input "text" at bounding box center [505, 270] width 287 height 43
paste input "ZIKBWU5SPM"
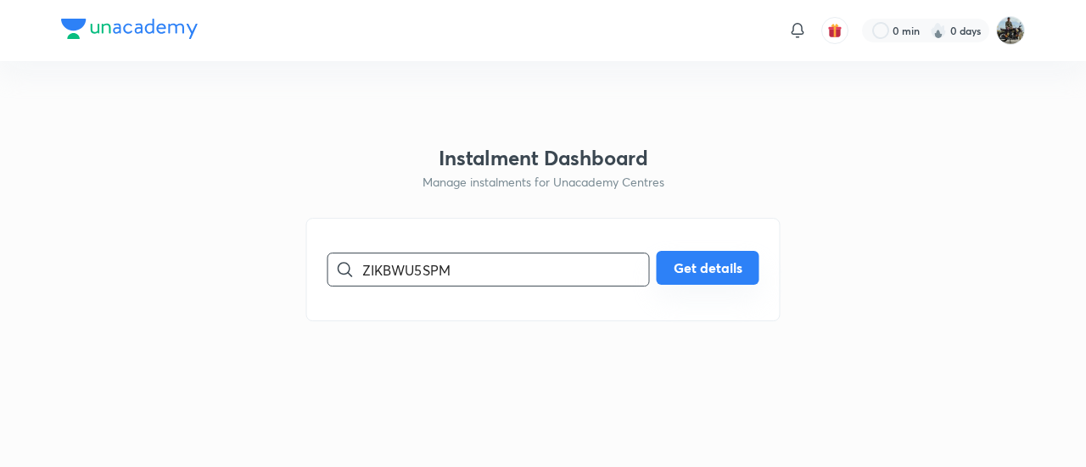
type input "ZIKBWU5SPM"
click at [720, 266] on button "Get details" at bounding box center [708, 268] width 103 height 34
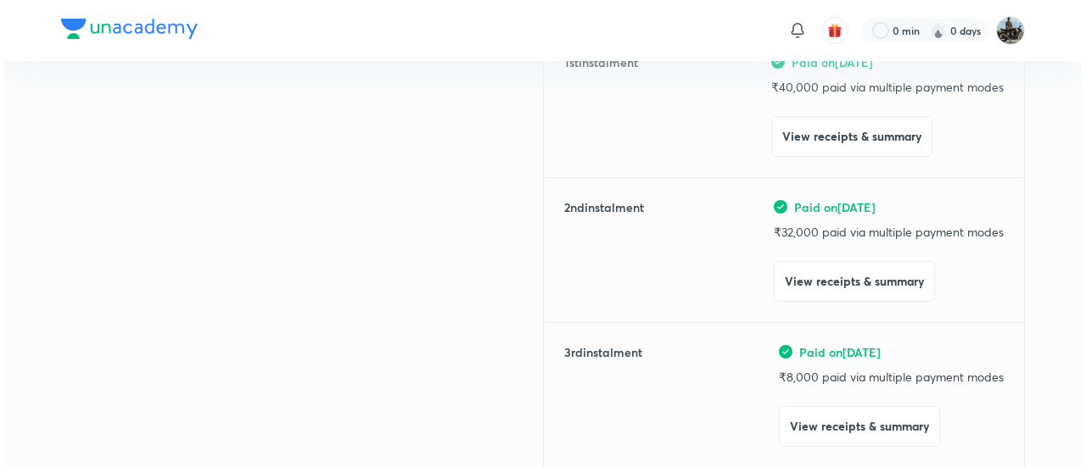
scroll to position [266, 0]
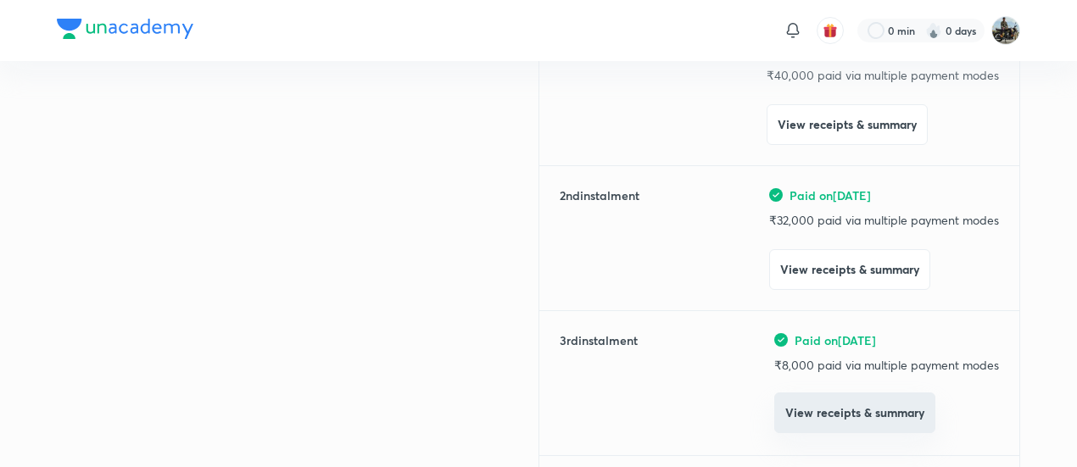
click at [796, 406] on button "View receipts & summary" at bounding box center [855, 413] width 161 height 41
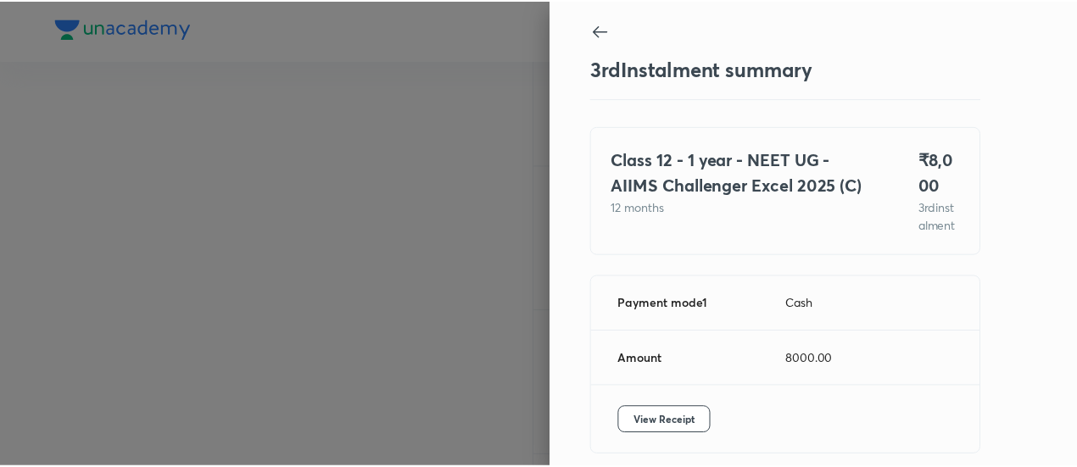
scroll to position [92, 0]
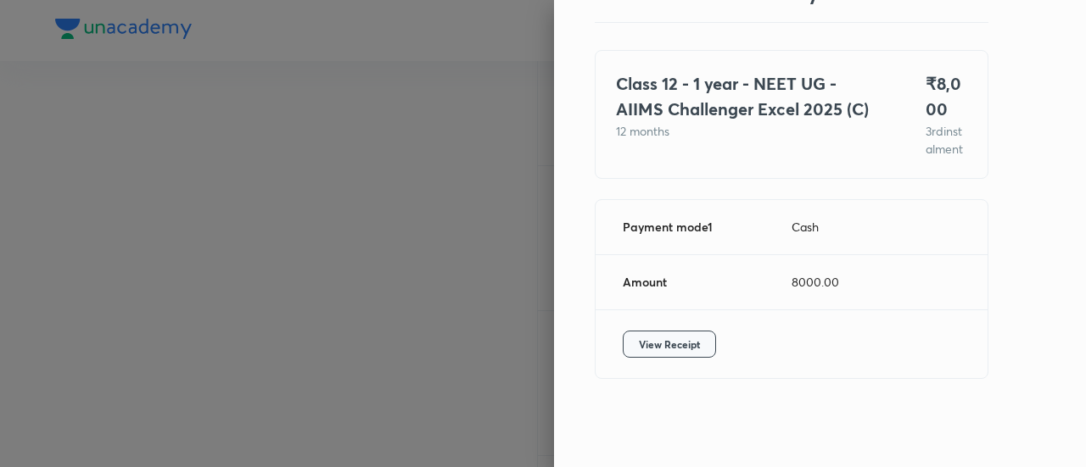
click at [639, 349] on span "View Receipt" at bounding box center [669, 344] width 61 height 17
click at [129, 174] on div at bounding box center [543, 233] width 1086 height 467
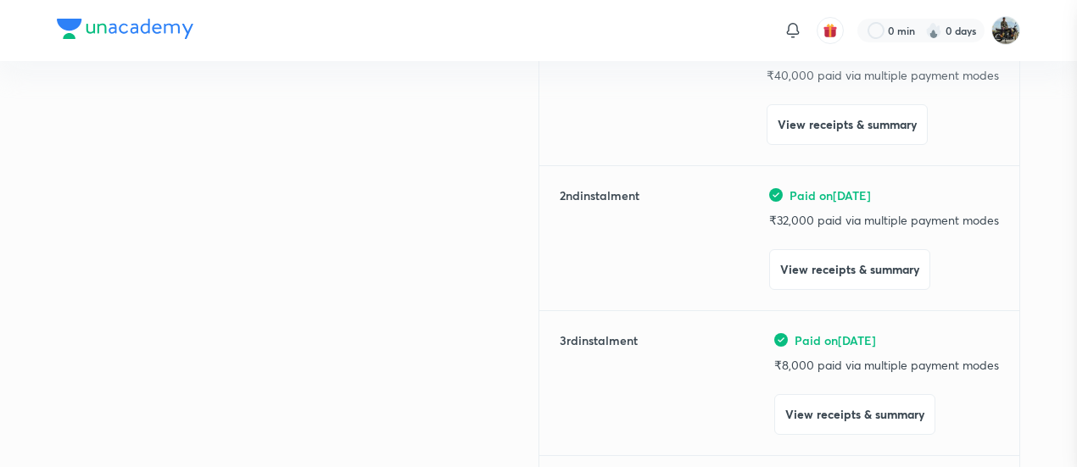
click at [129, 174] on div at bounding box center [538, 233] width 1077 height 467
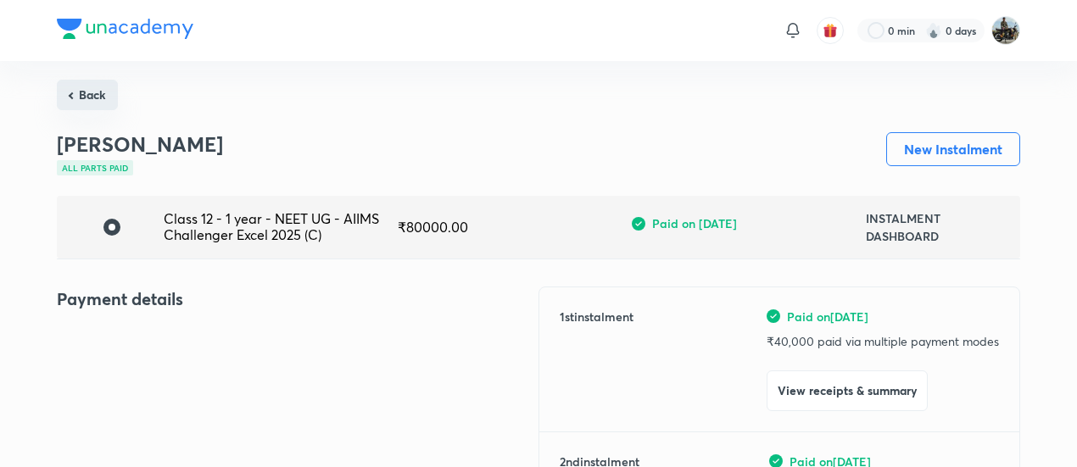
click at [92, 93] on button "Back" at bounding box center [87, 95] width 61 height 31
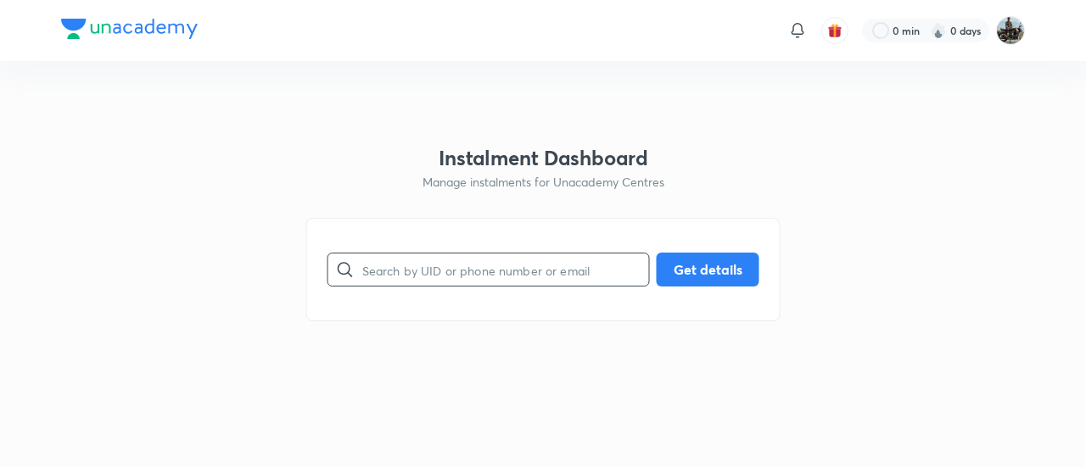
click at [418, 267] on input "text" at bounding box center [505, 270] width 287 height 43
paste input "KZM7BTANEV"
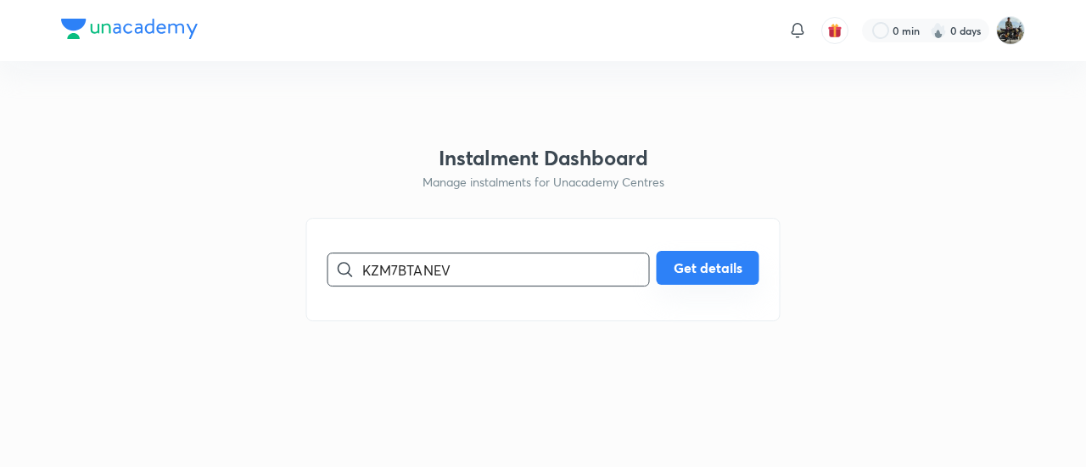
type input "KZM7BTANEV"
click at [714, 260] on button "Get details" at bounding box center [708, 268] width 103 height 34
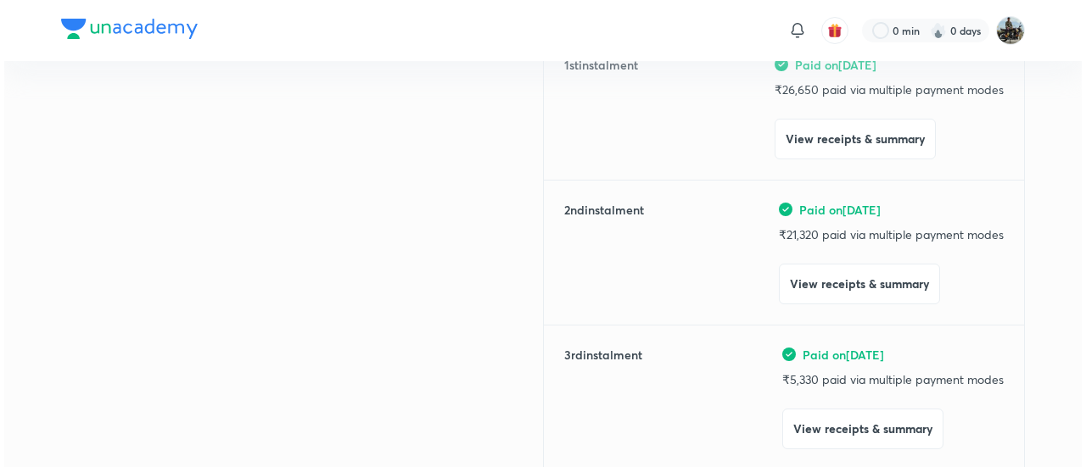
scroll to position [266, 0]
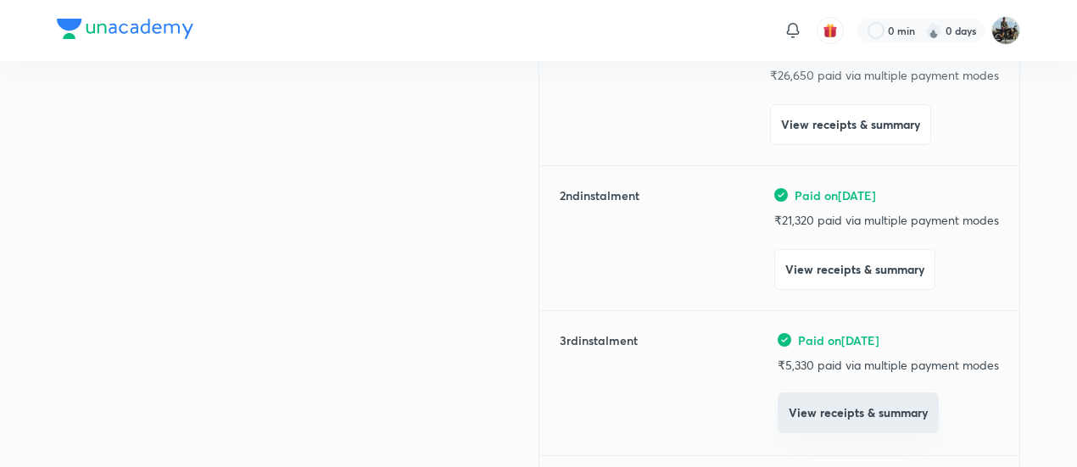
click at [792, 422] on button "View receipts & summary" at bounding box center [858, 413] width 161 height 41
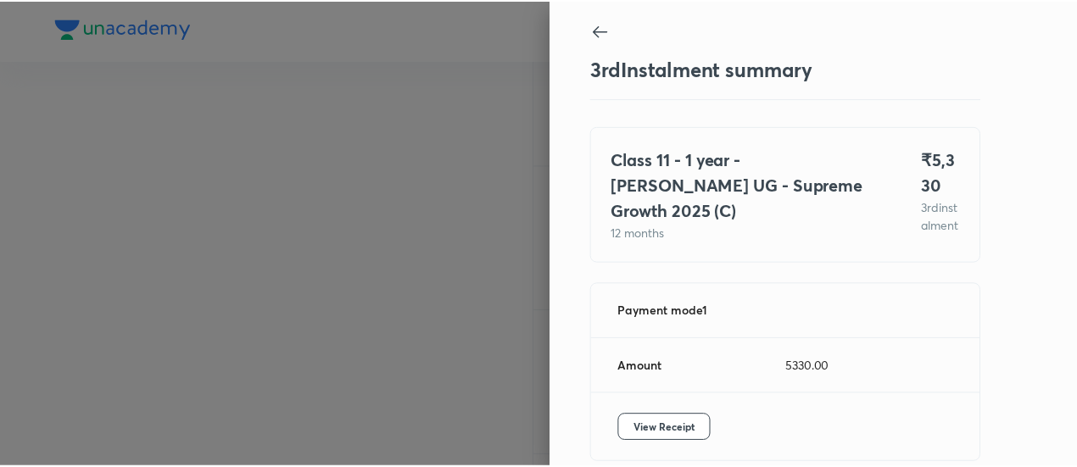
scroll to position [92, 0]
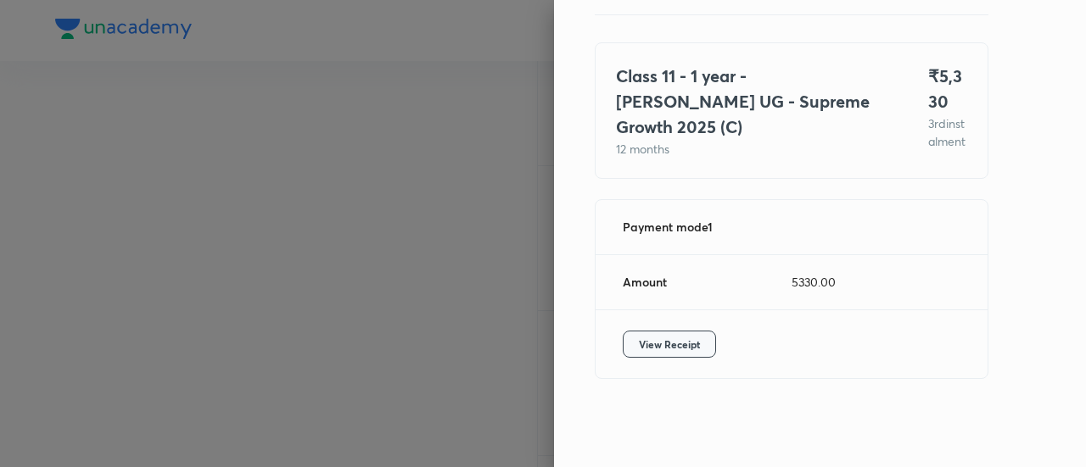
click at [669, 349] on span "View Receipt" at bounding box center [669, 344] width 61 height 17
click at [169, 165] on div at bounding box center [543, 233] width 1086 height 467
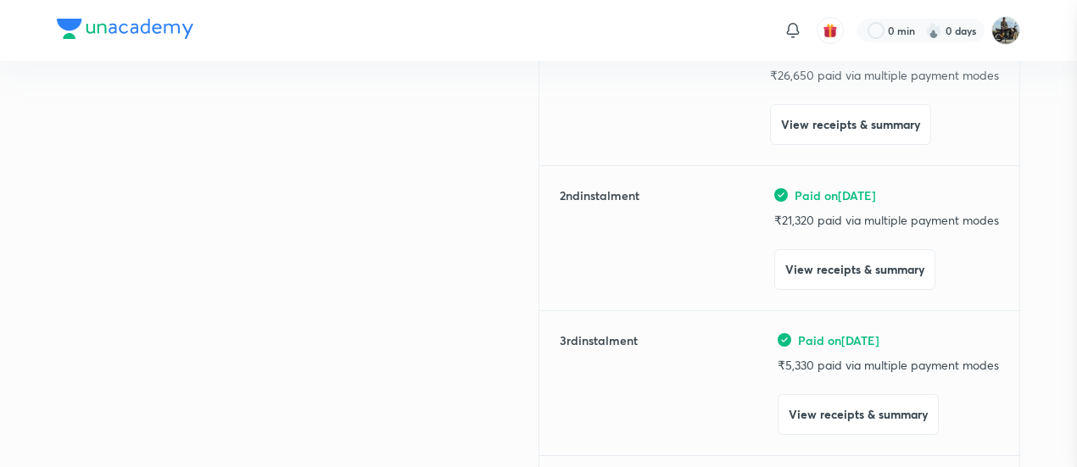
click at [169, 165] on div at bounding box center [538, 233] width 1077 height 467
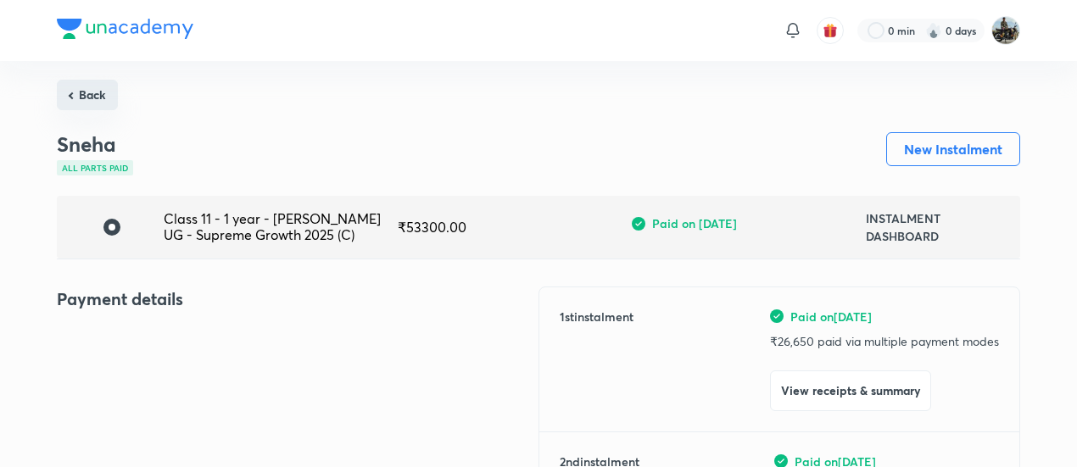
click at [87, 92] on button "Back" at bounding box center [87, 95] width 61 height 31
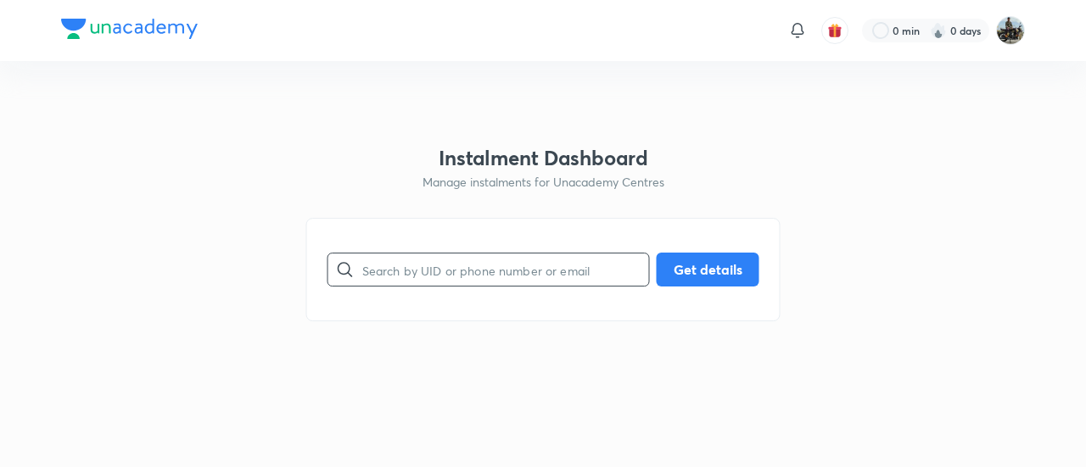
click at [470, 281] on input "text" at bounding box center [505, 270] width 287 height 43
paste input "LRFFXWOGBV"
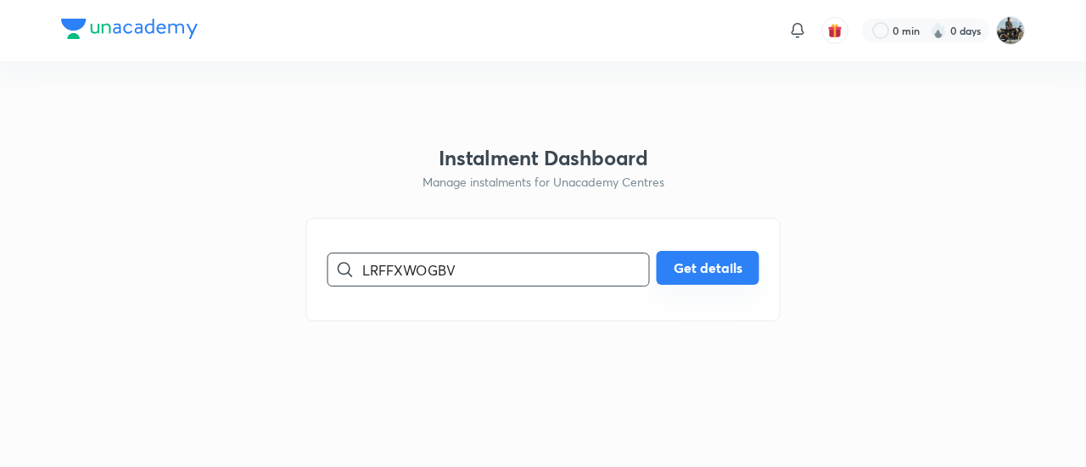
type input "LRFFXWOGBV"
click at [691, 270] on button "Get details" at bounding box center [708, 268] width 103 height 34
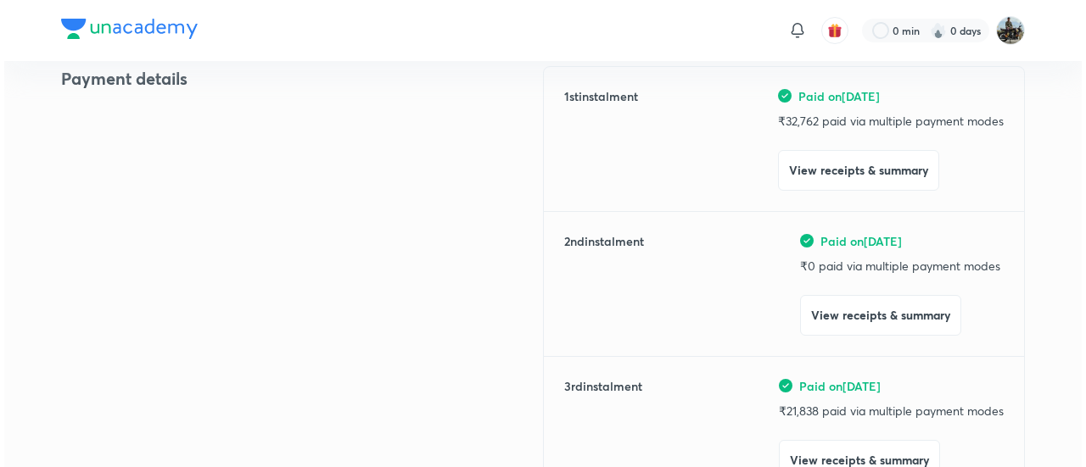
scroll to position [227, 0]
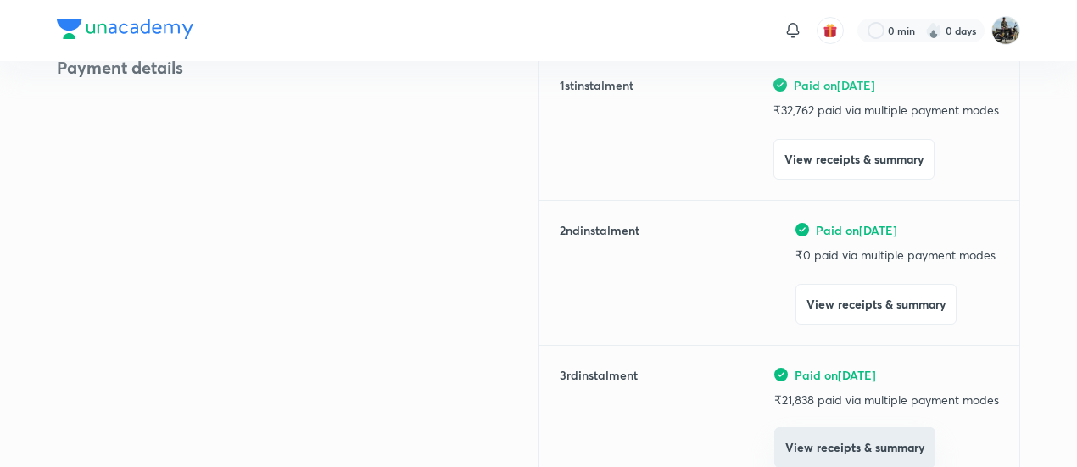
click at [807, 445] on button "View receipts & summary" at bounding box center [855, 448] width 161 height 41
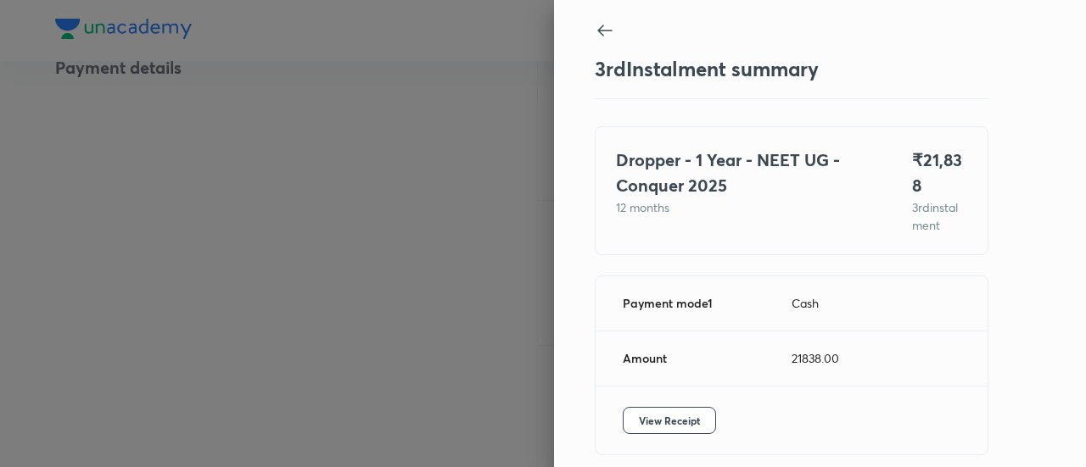
scroll to position [57, 0]
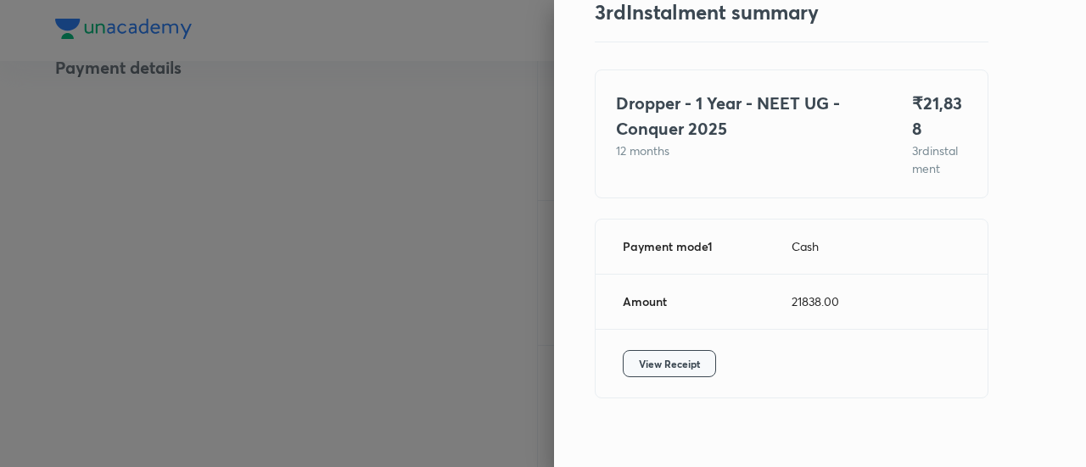
click at [631, 350] on button "View Receipt" at bounding box center [669, 363] width 93 height 27
click at [178, 172] on div at bounding box center [543, 233] width 1086 height 467
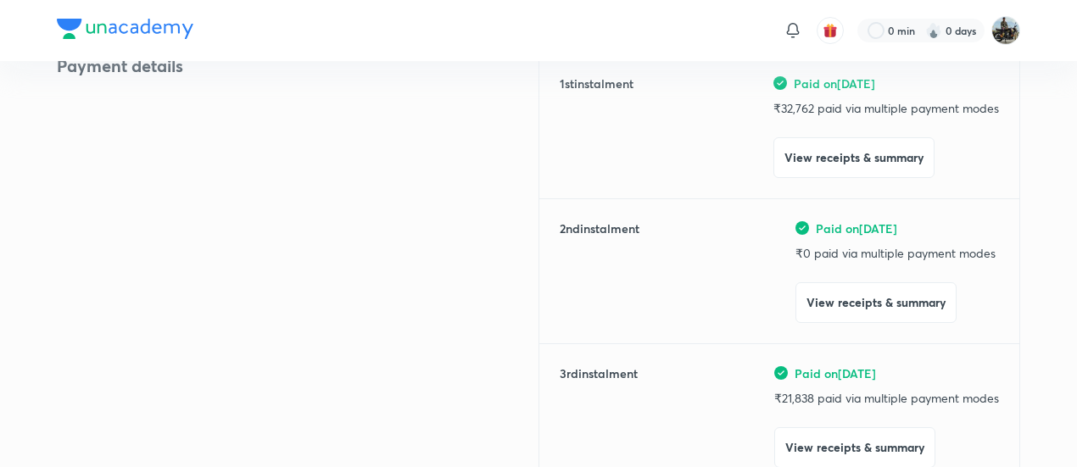
scroll to position [0, 0]
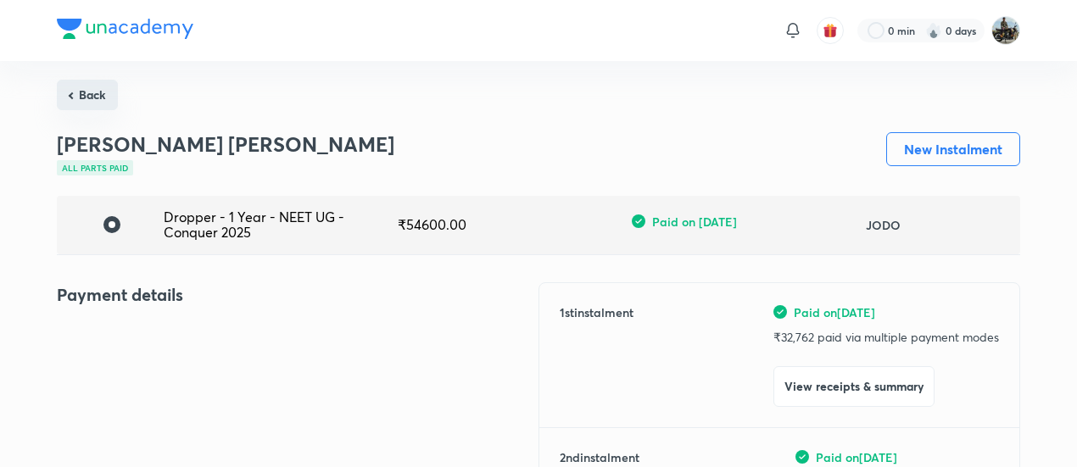
click at [95, 97] on button "Back" at bounding box center [87, 95] width 61 height 31
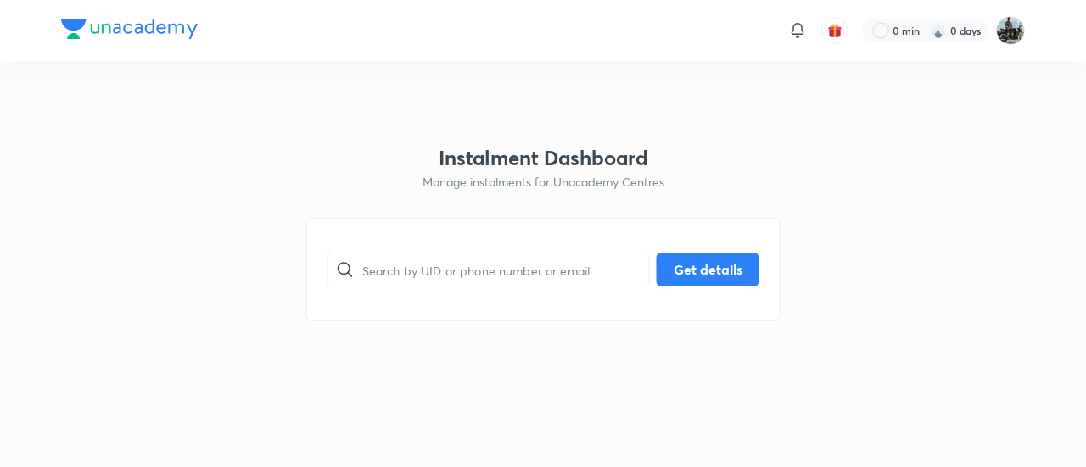
click at [402, 246] on div "​ Get details" at bounding box center [543, 269] width 474 height 103
click at [378, 258] on input "text" at bounding box center [505, 270] width 287 height 43
paste input "KA990LYUZD"
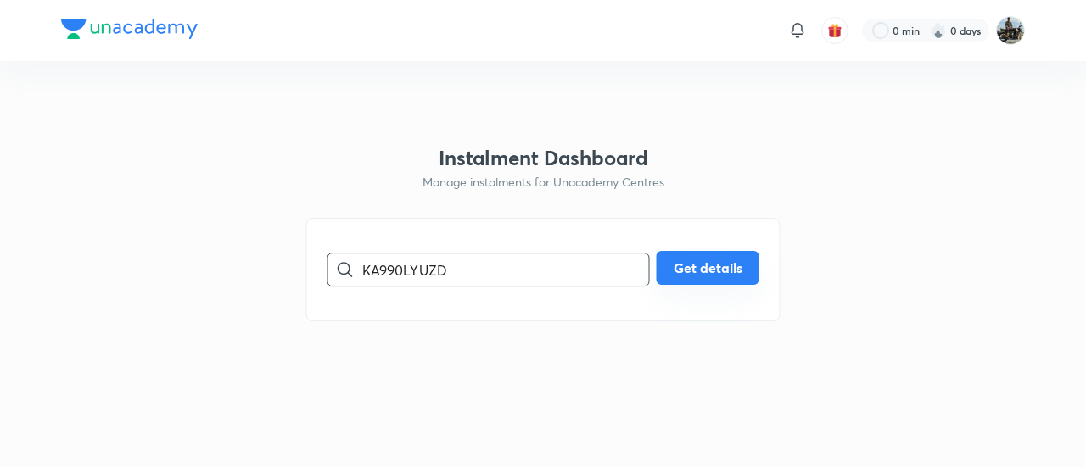
type input "KA990LYUZD"
click at [703, 268] on button "Get details" at bounding box center [708, 268] width 103 height 34
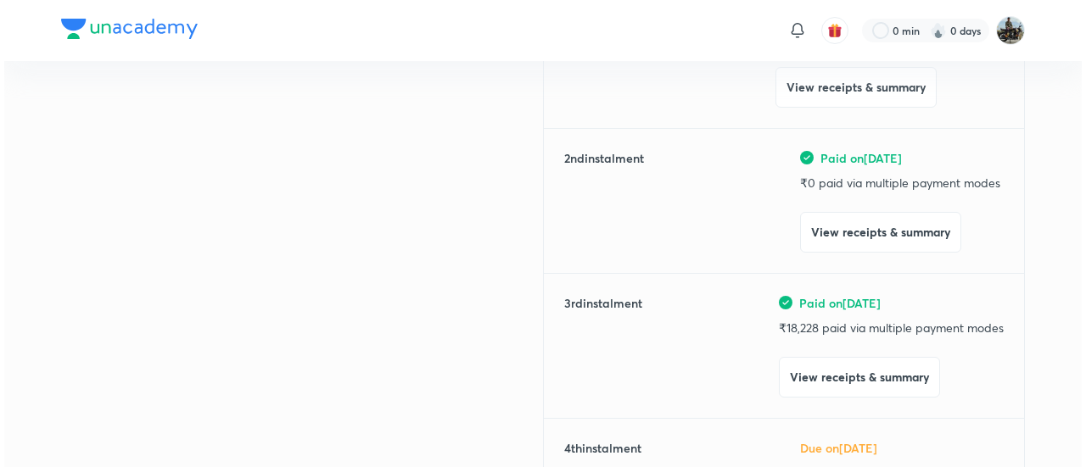
scroll to position [300, 0]
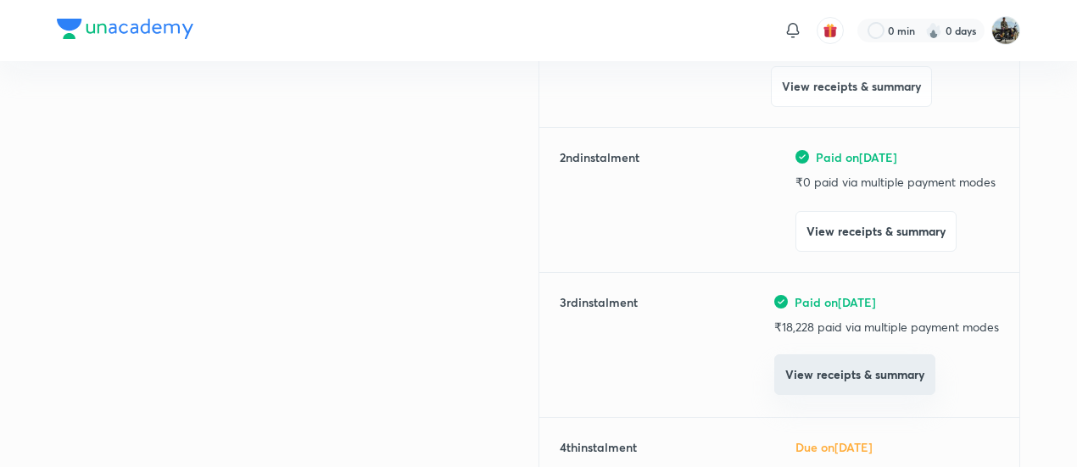
click at [803, 366] on button "View receipts & summary" at bounding box center [855, 375] width 161 height 41
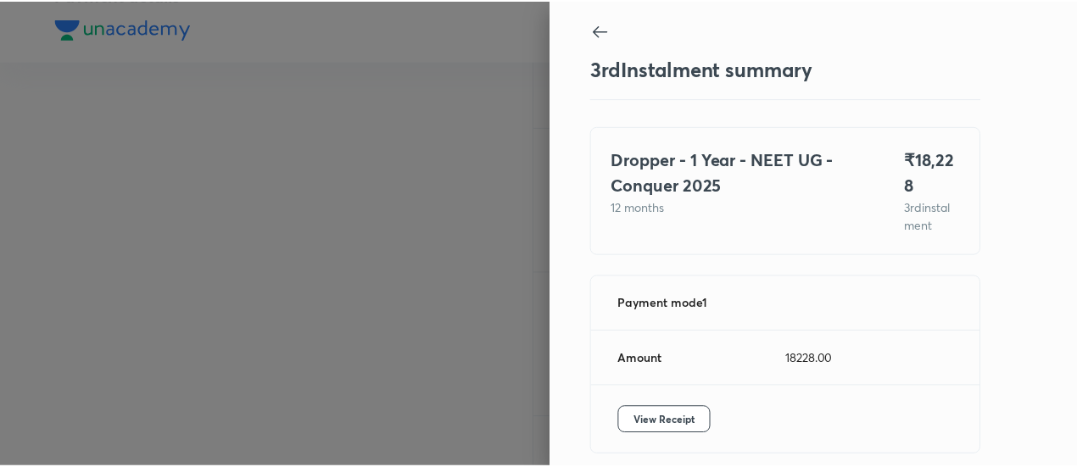
scroll to position [57, 0]
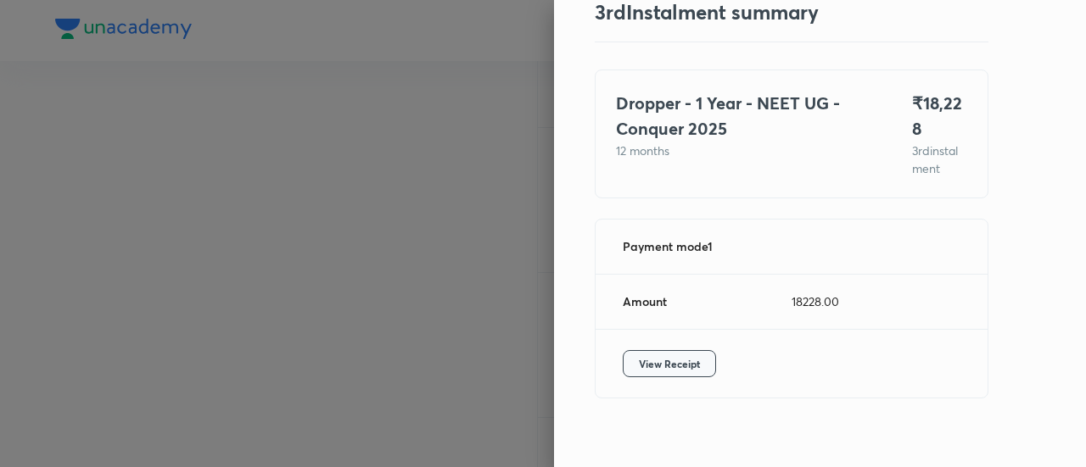
click at [640, 350] on button "View Receipt" at bounding box center [669, 363] width 93 height 27
click at [150, 176] on div at bounding box center [543, 233] width 1086 height 467
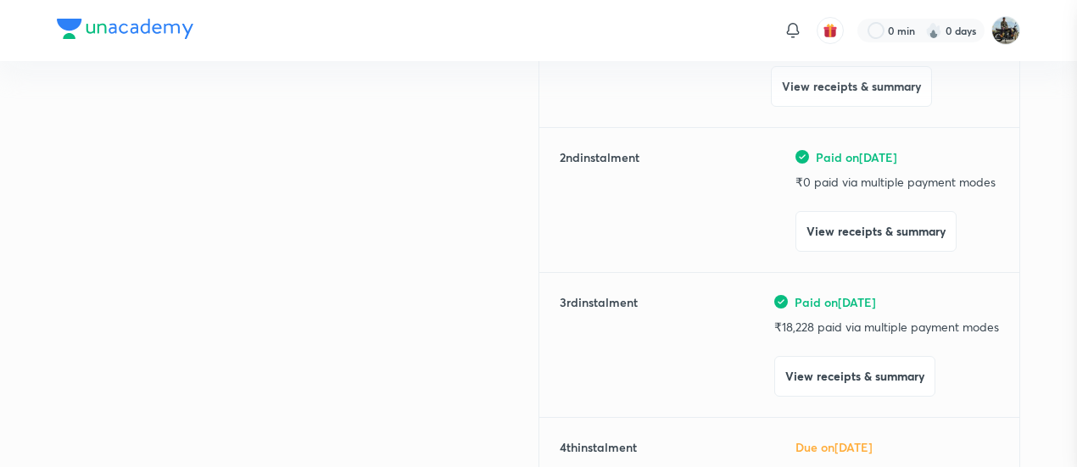
click at [150, 176] on div at bounding box center [538, 233] width 1077 height 467
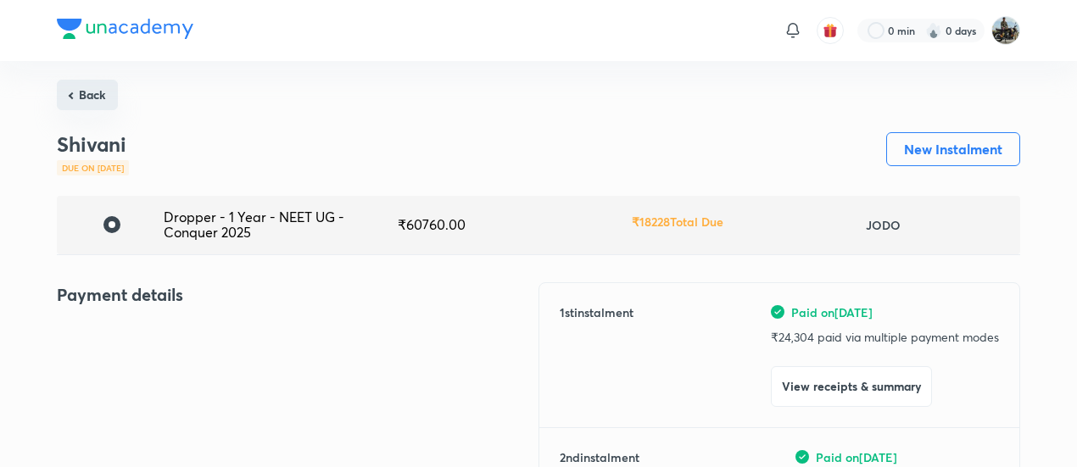
click at [99, 102] on button "Back" at bounding box center [87, 95] width 61 height 31
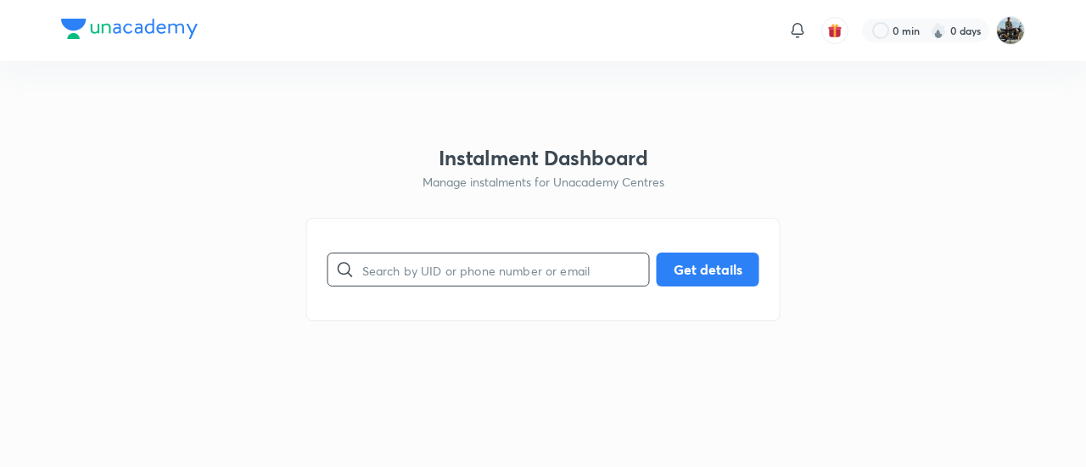
click at [416, 279] on input "text" at bounding box center [505, 270] width 287 height 43
paste input "T7UNXO36LK"
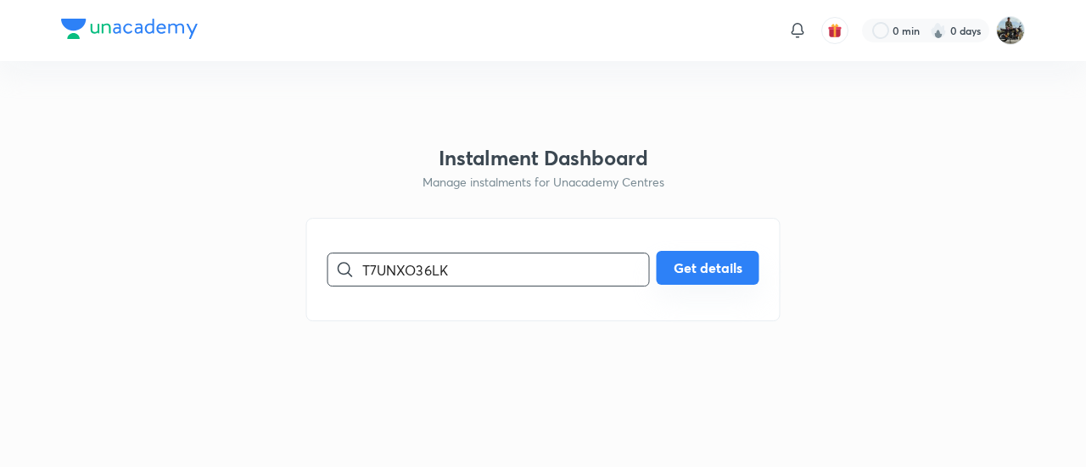
type input "T7UNXO36LK"
click at [678, 271] on button "Get details" at bounding box center [708, 268] width 103 height 34
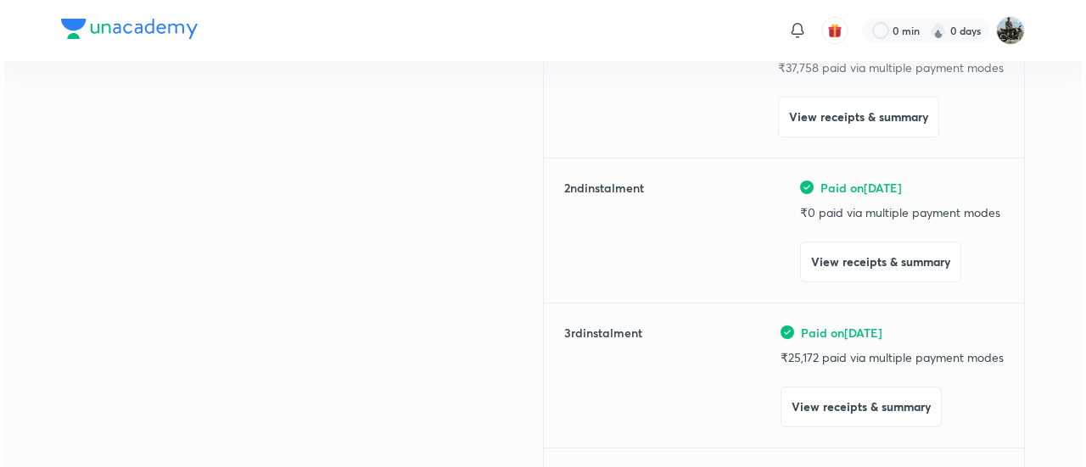
scroll to position [272, 0]
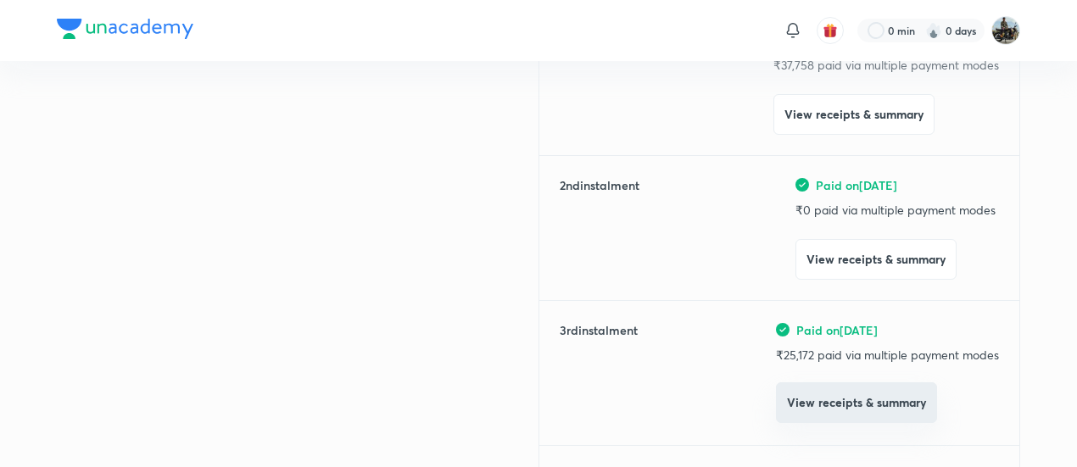
click at [818, 399] on button "View receipts & summary" at bounding box center [856, 403] width 161 height 41
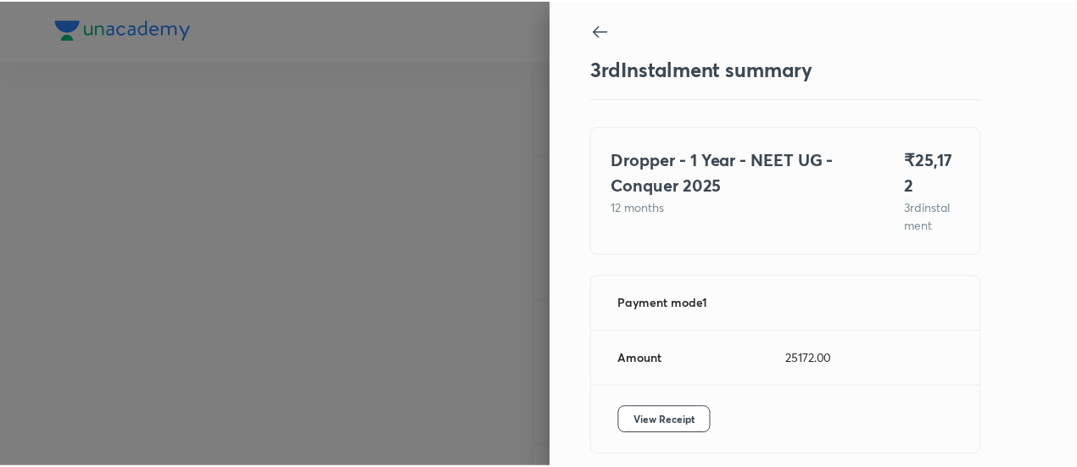
scroll to position [57, 0]
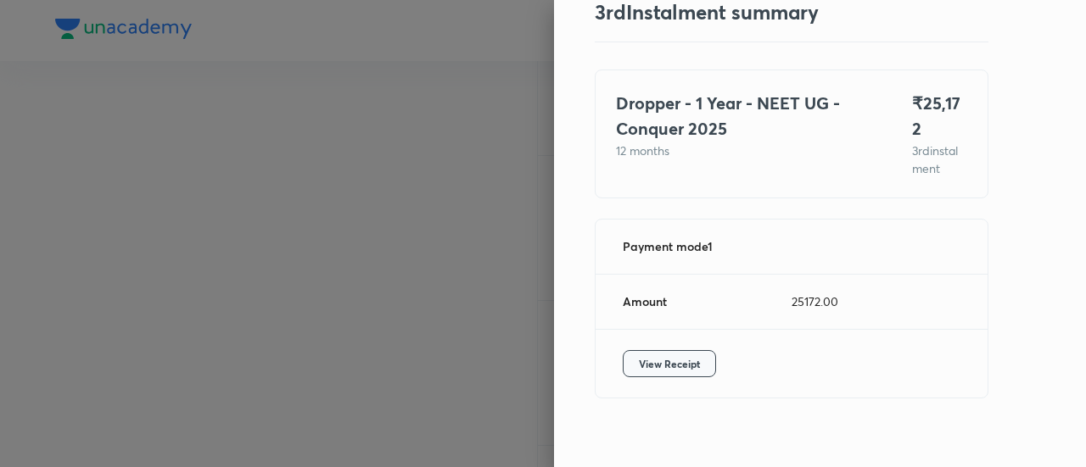
click at [645, 355] on span "View Receipt" at bounding box center [669, 363] width 61 height 17
click at [137, 188] on div at bounding box center [543, 233] width 1086 height 467
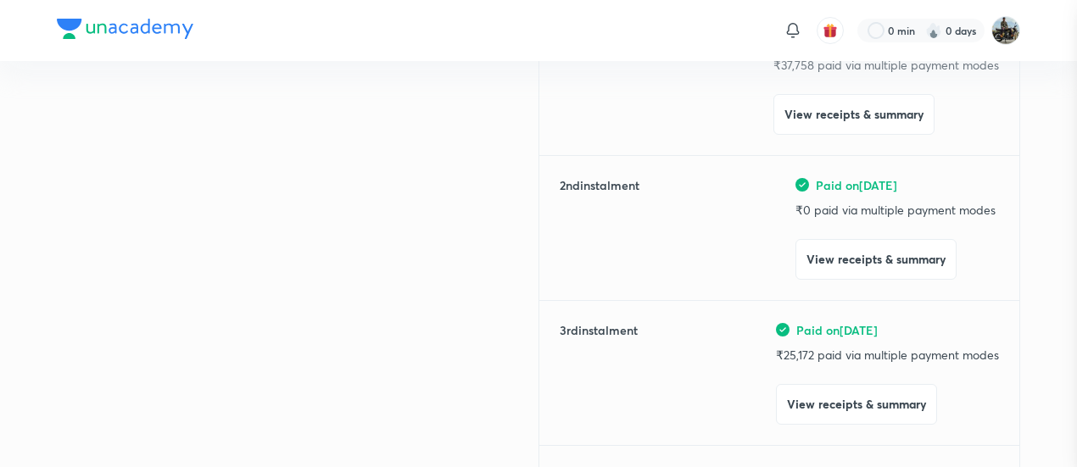
click at [137, 188] on div at bounding box center [538, 233] width 1077 height 467
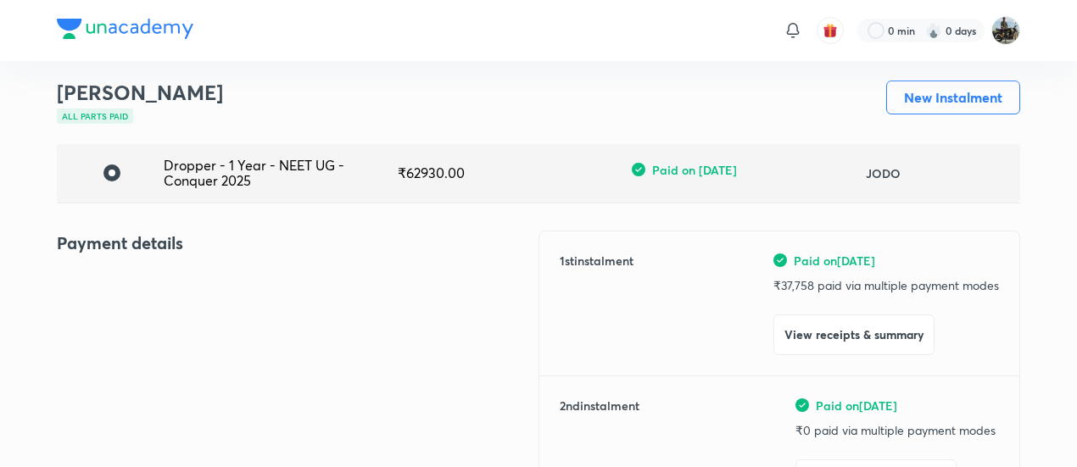
scroll to position [0, 0]
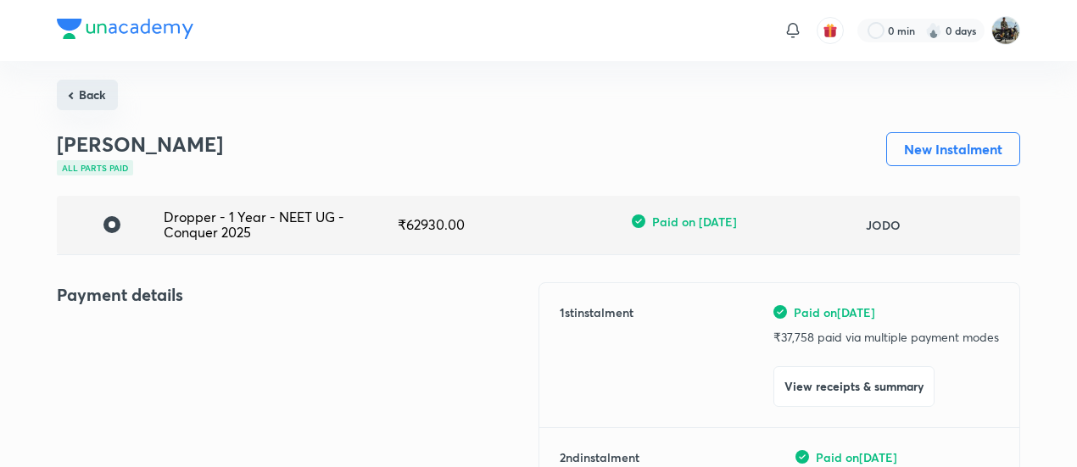
click at [93, 81] on button "Back" at bounding box center [87, 95] width 61 height 31
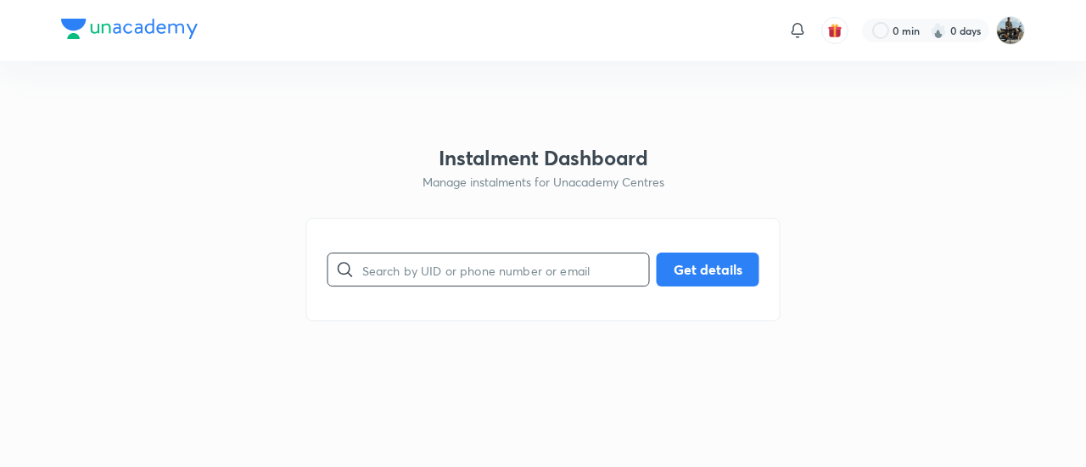
click at [363, 256] on input "text" at bounding box center [505, 270] width 287 height 43
paste input "8C8GFM3FOL"
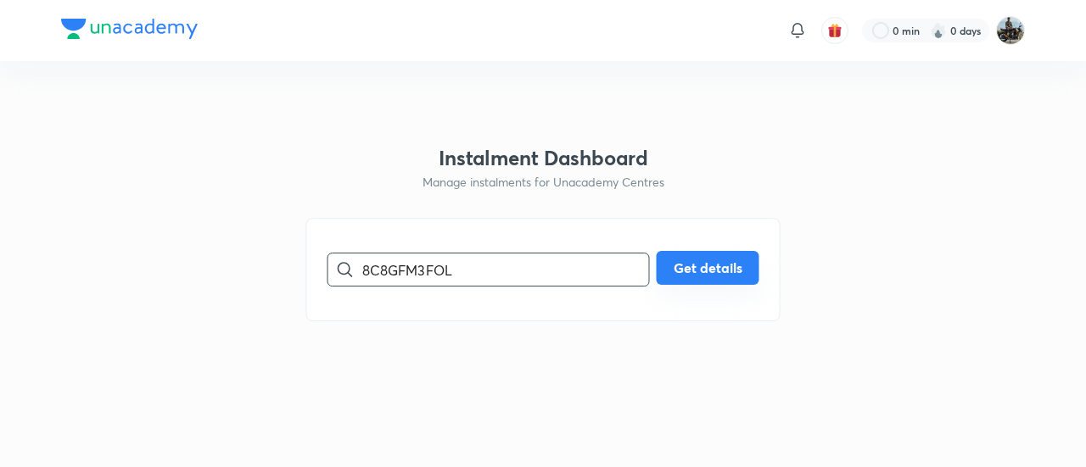
type input "8C8GFM3FOL"
click at [723, 268] on button "Get details" at bounding box center [708, 268] width 103 height 34
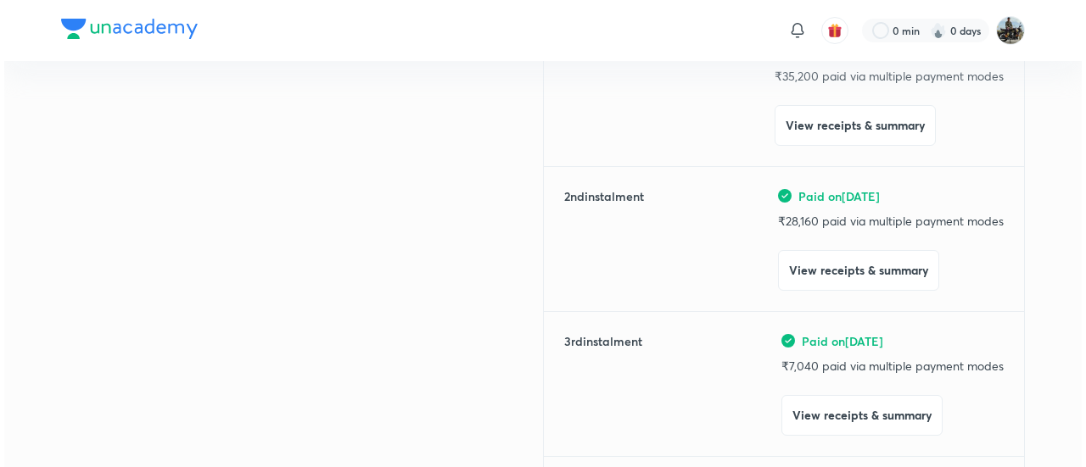
scroll to position [277, 0]
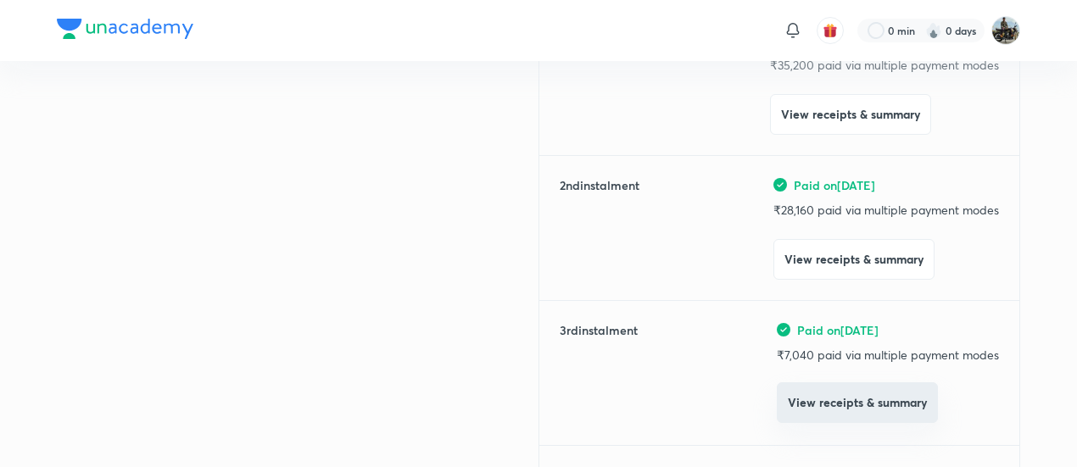
click at [794, 394] on button "View receipts & summary" at bounding box center [857, 403] width 161 height 41
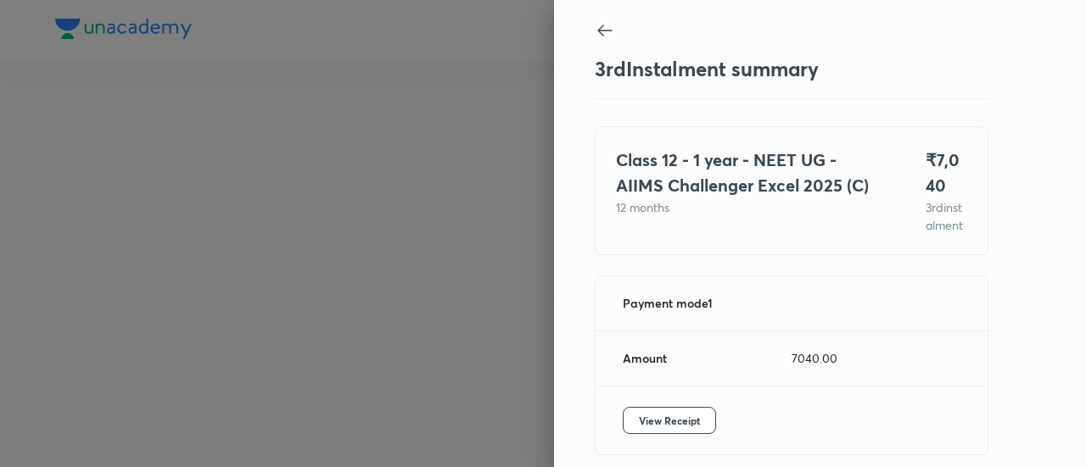
scroll to position [92, 0]
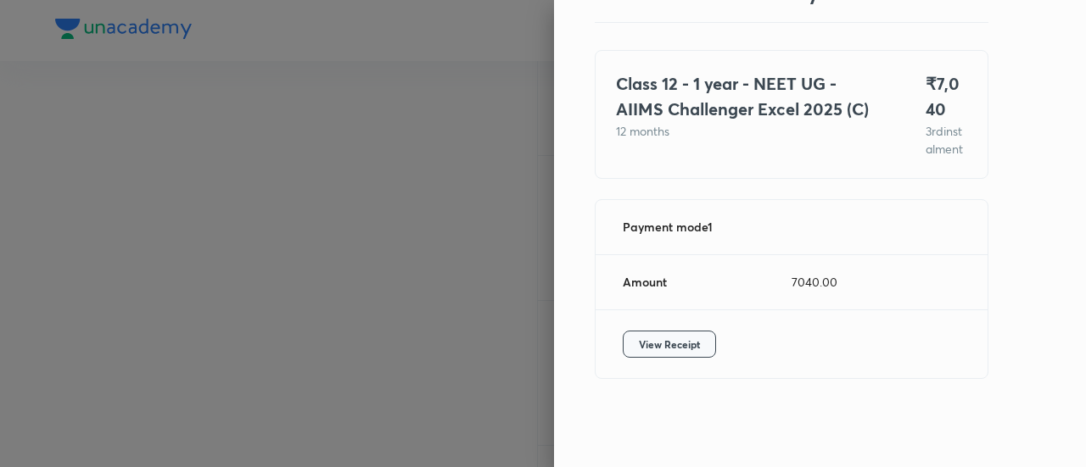
click at [672, 347] on span "View Receipt" at bounding box center [669, 344] width 61 height 17
